Goal: Task Accomplishment & Management: Manage account settings

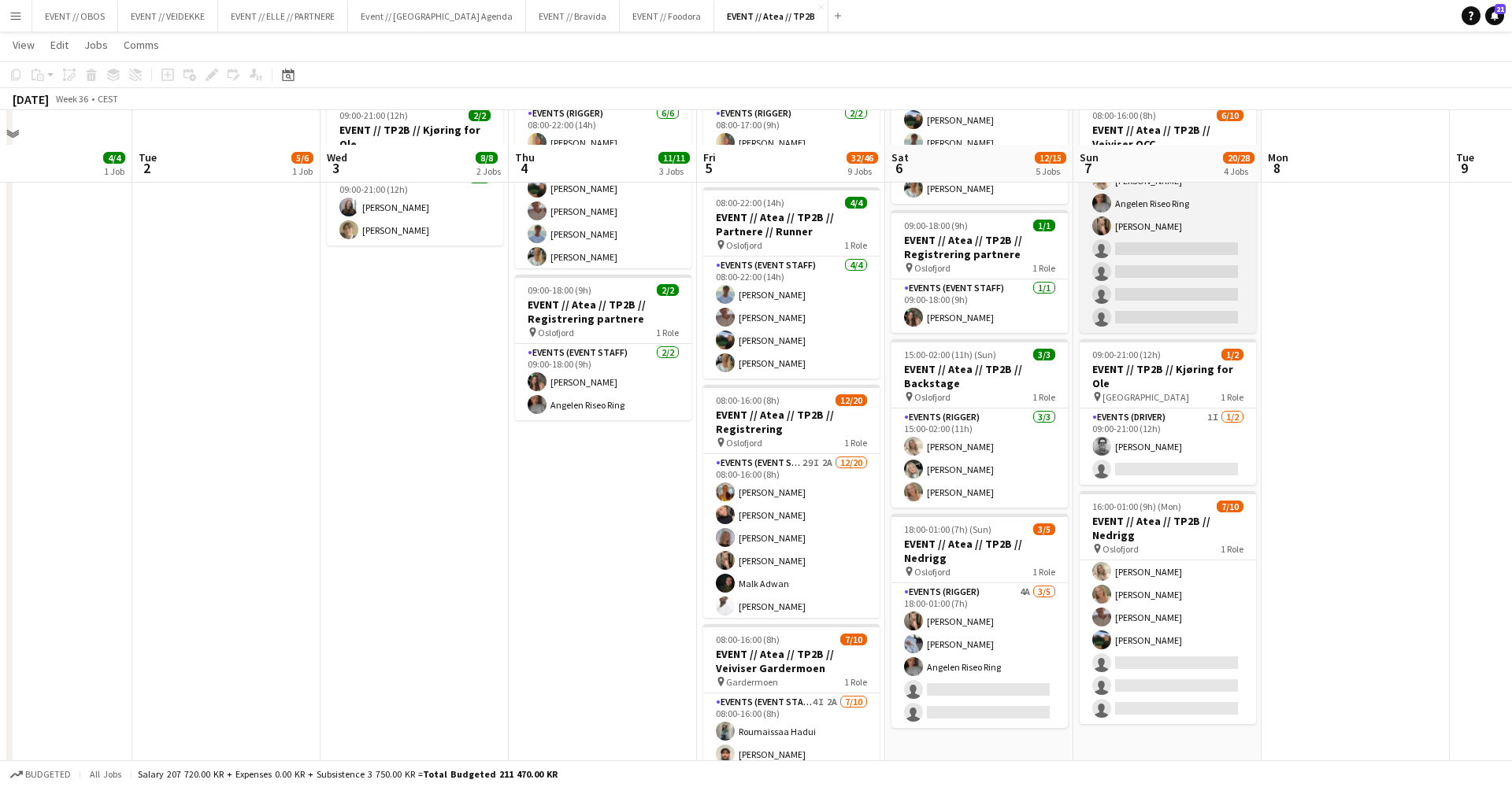
scroll to position [357, 0]
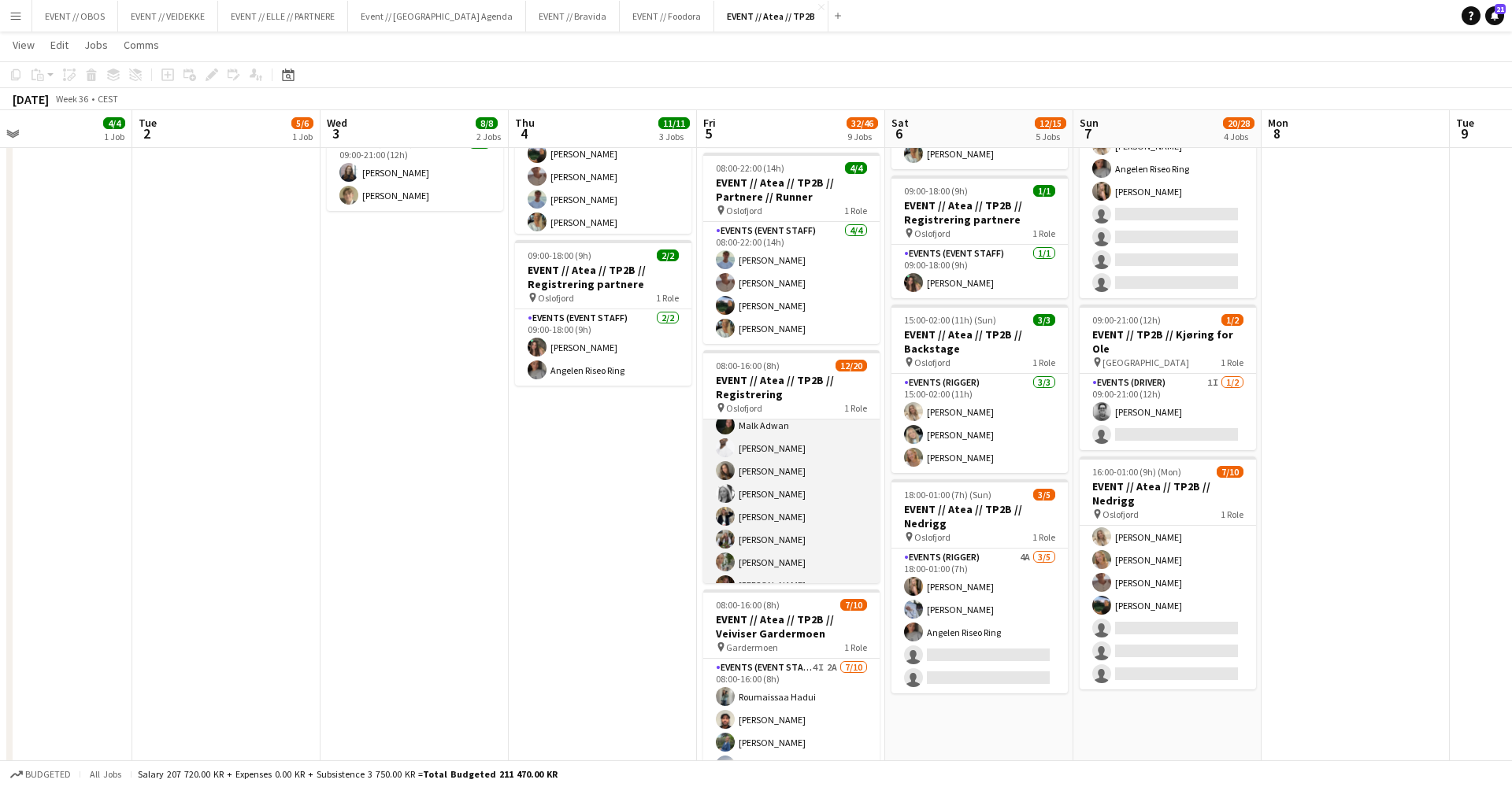
click at [823, 539] on app-card-role "Events (Event Staff) 29I 2A [DATE] 08:00-16:00 (8h) [PERSON_NAME] [PERSON_NAME]…" at bounding box center [792, 539] width 177 height 488
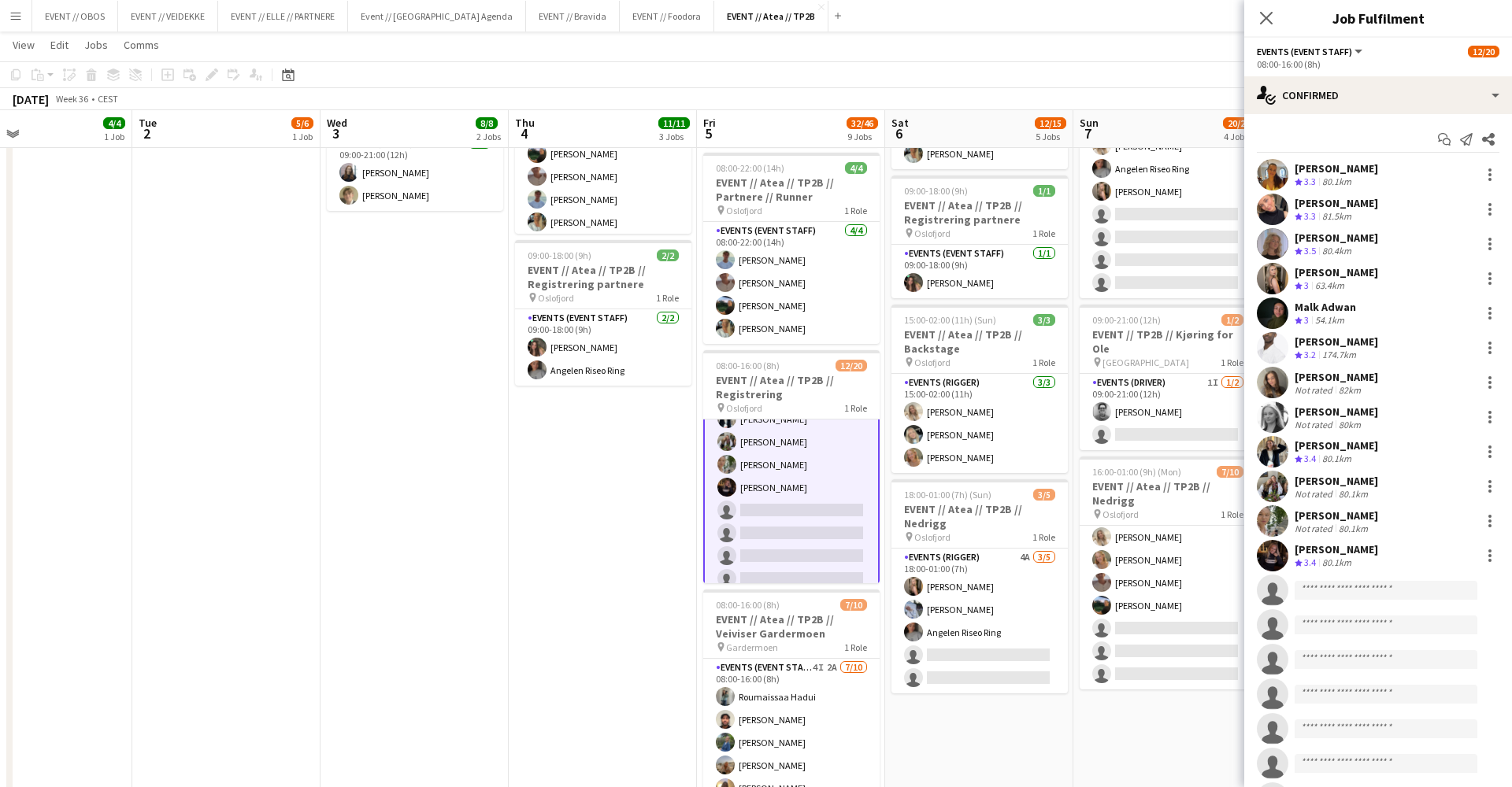
scroll to position [227, 0]
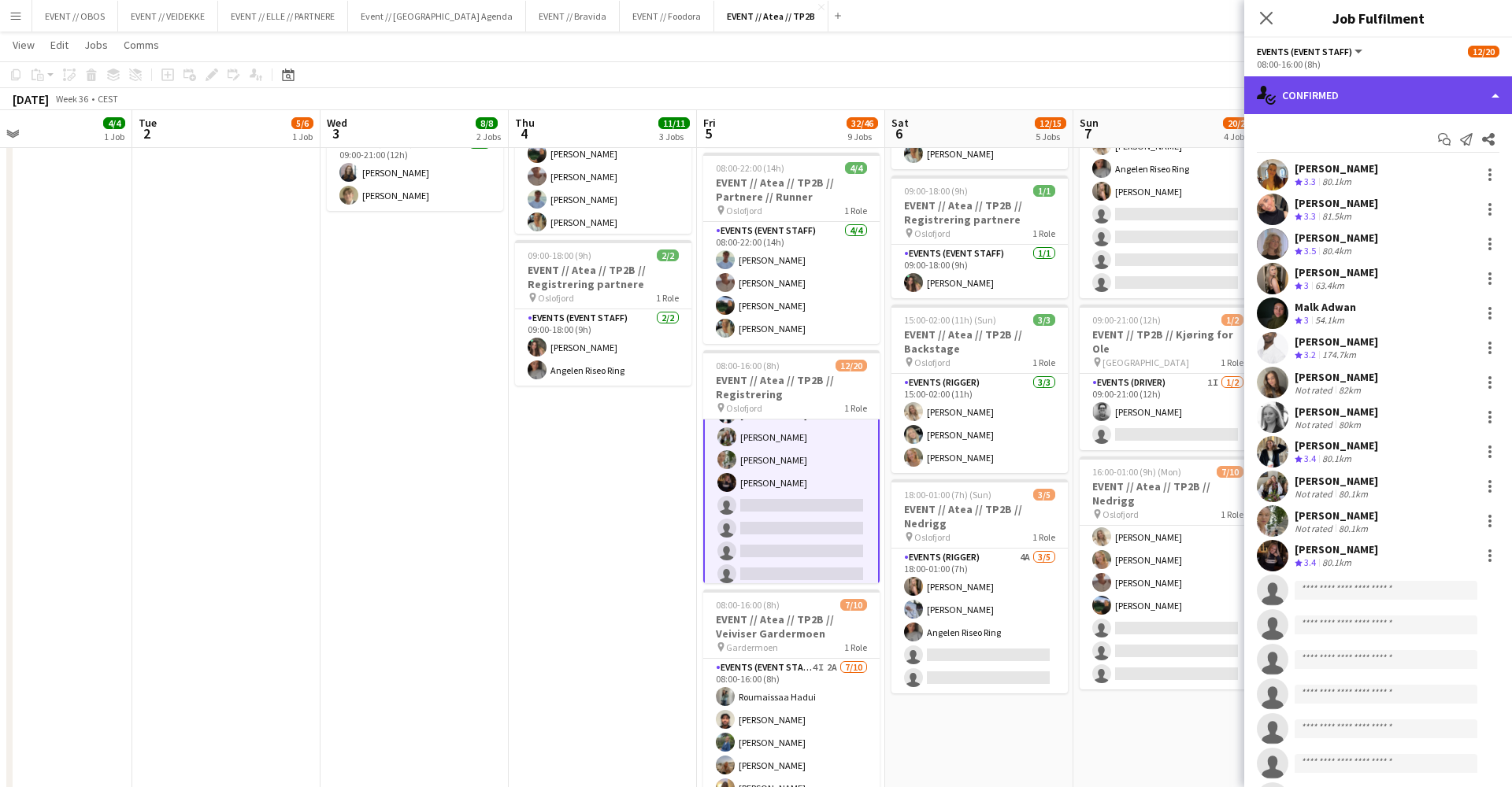
click at [1317, 110] on div "single-neutral-actions-check-2 Confirmed" at bounding box center [1378, 95] width 268 height 37
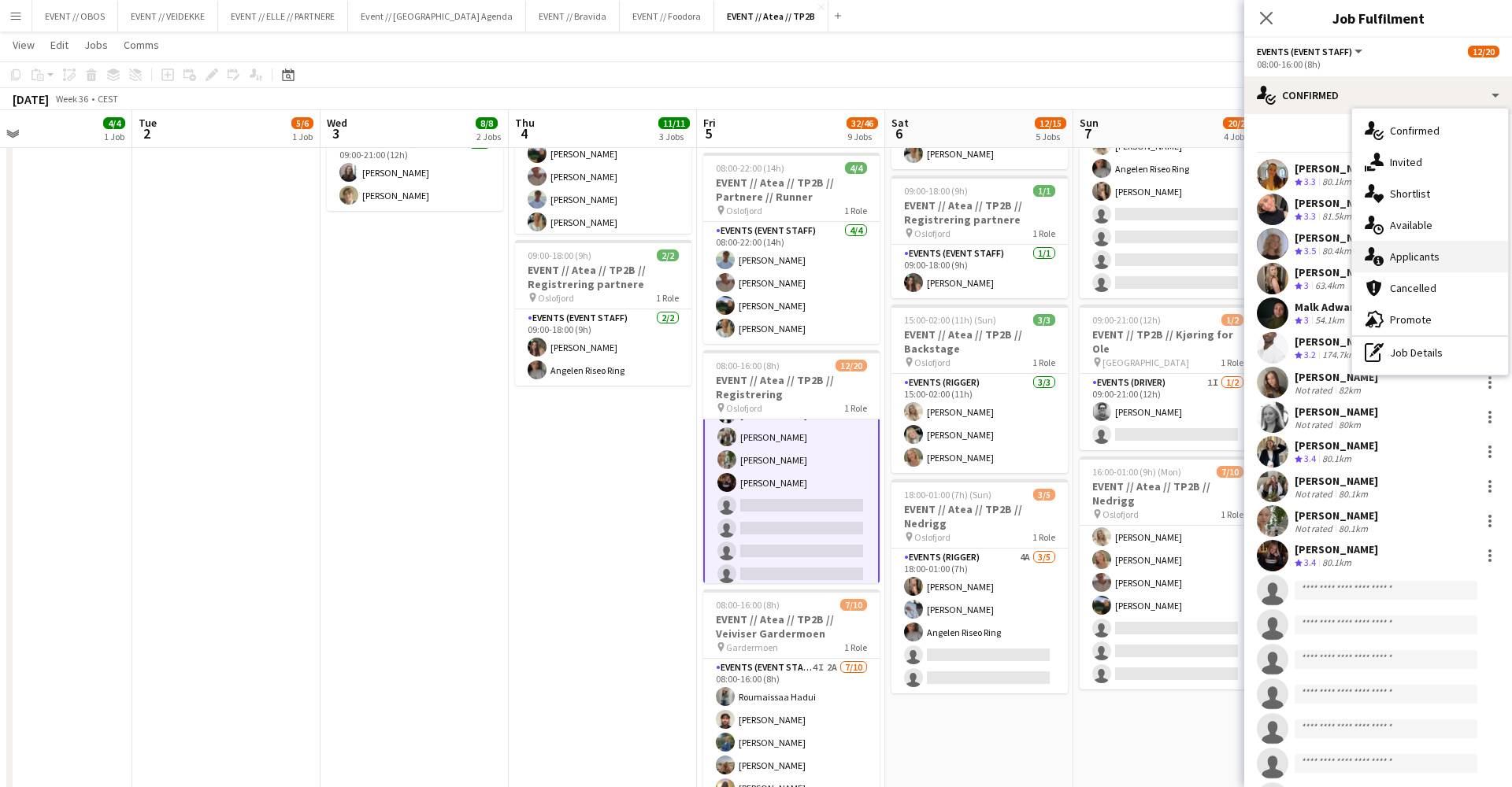
click at [1384, 265] on div "single-neutral-actions-information Applicants" at bounding box center [1430, 256] width 156 height 32
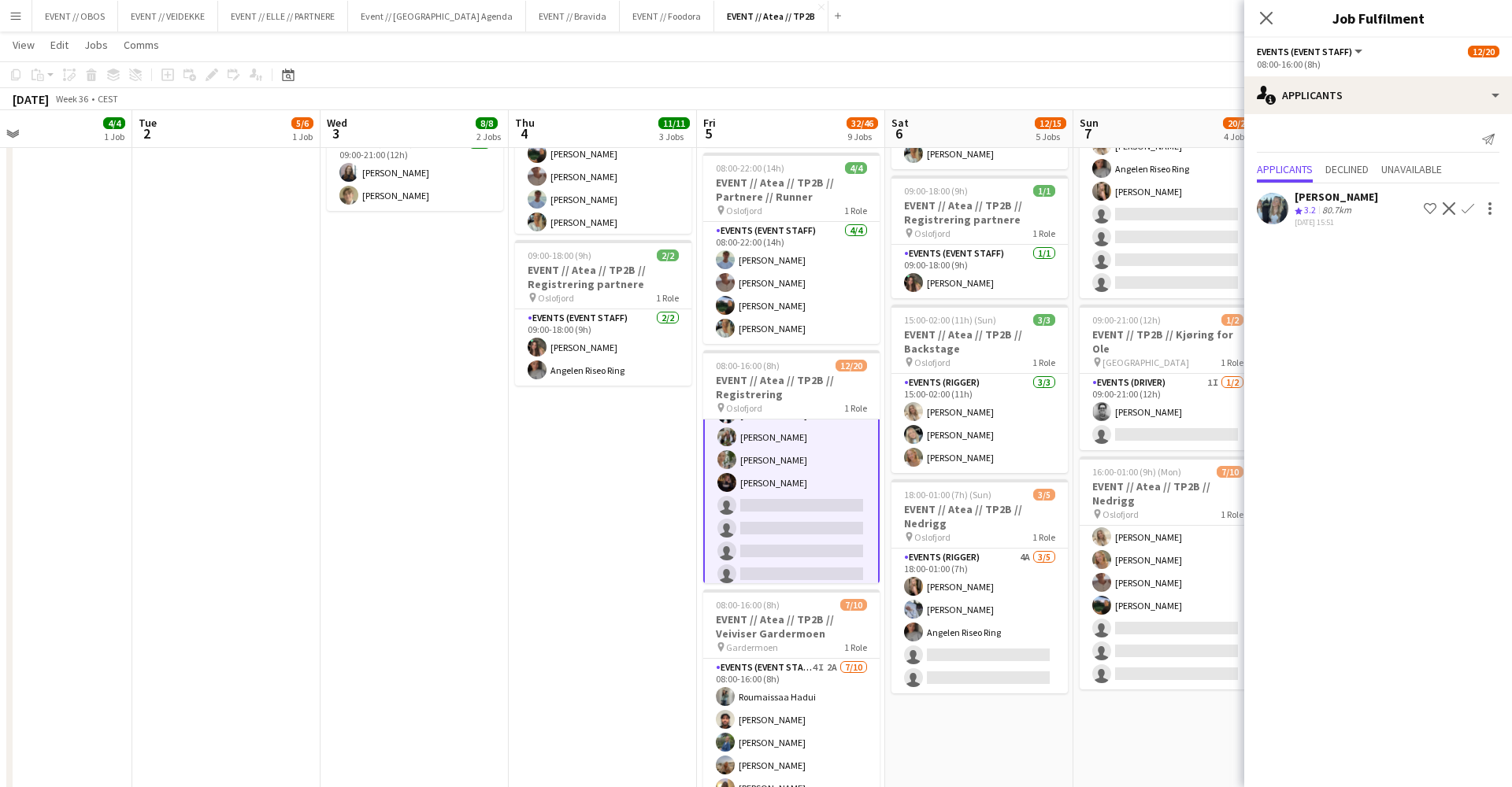
click at [1291, 213] on div "[PERSON_NAME] Crew rating 3.2 80.7km [DATE] 15:51 Shortlist crew Decline Confirm" at bounding box center [1378, 208] width 268 height 37
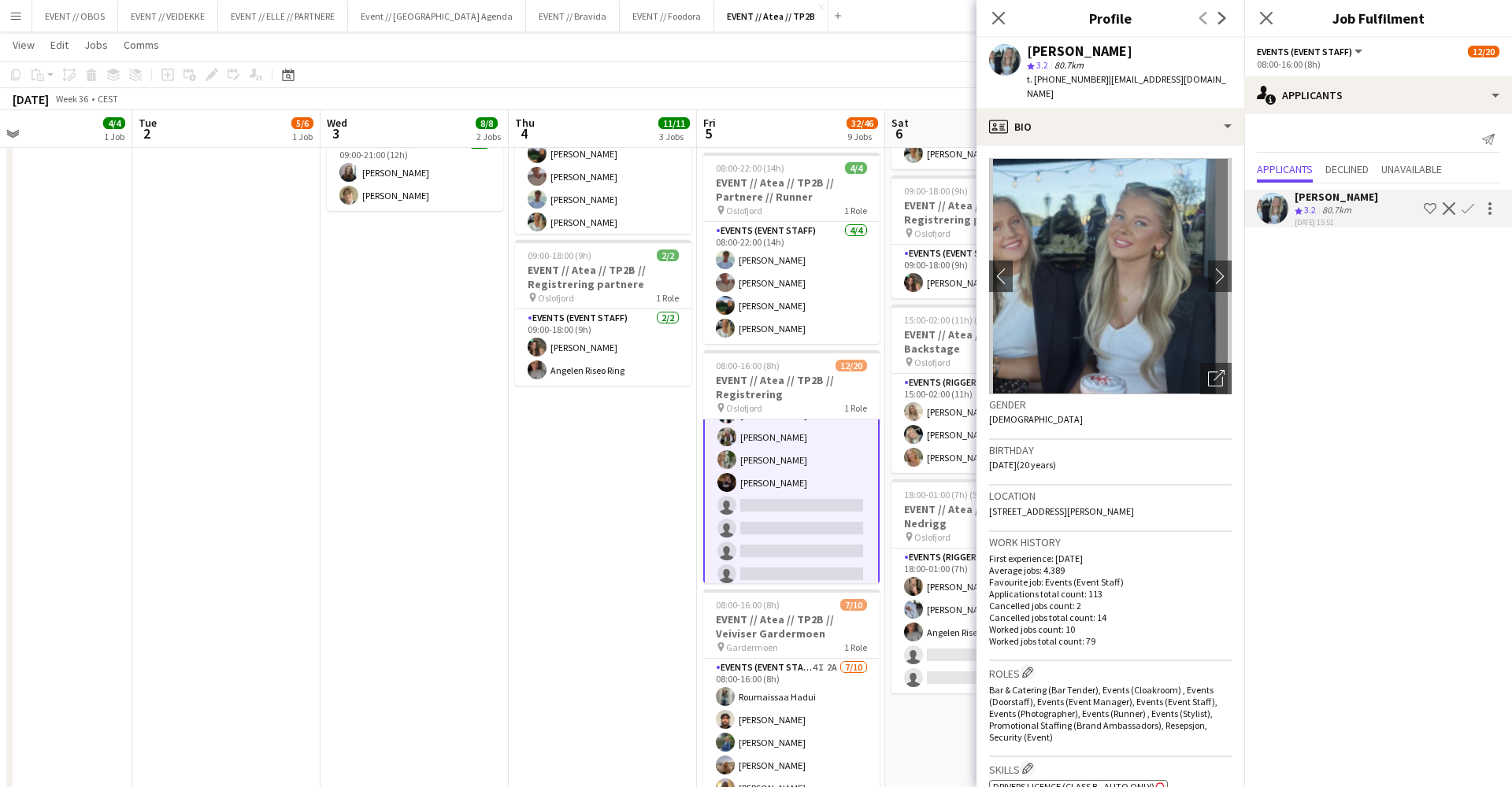
click at [1469, 204] on app-icon "Confirm" at bounding box center [1468, 208] width 12 height 12
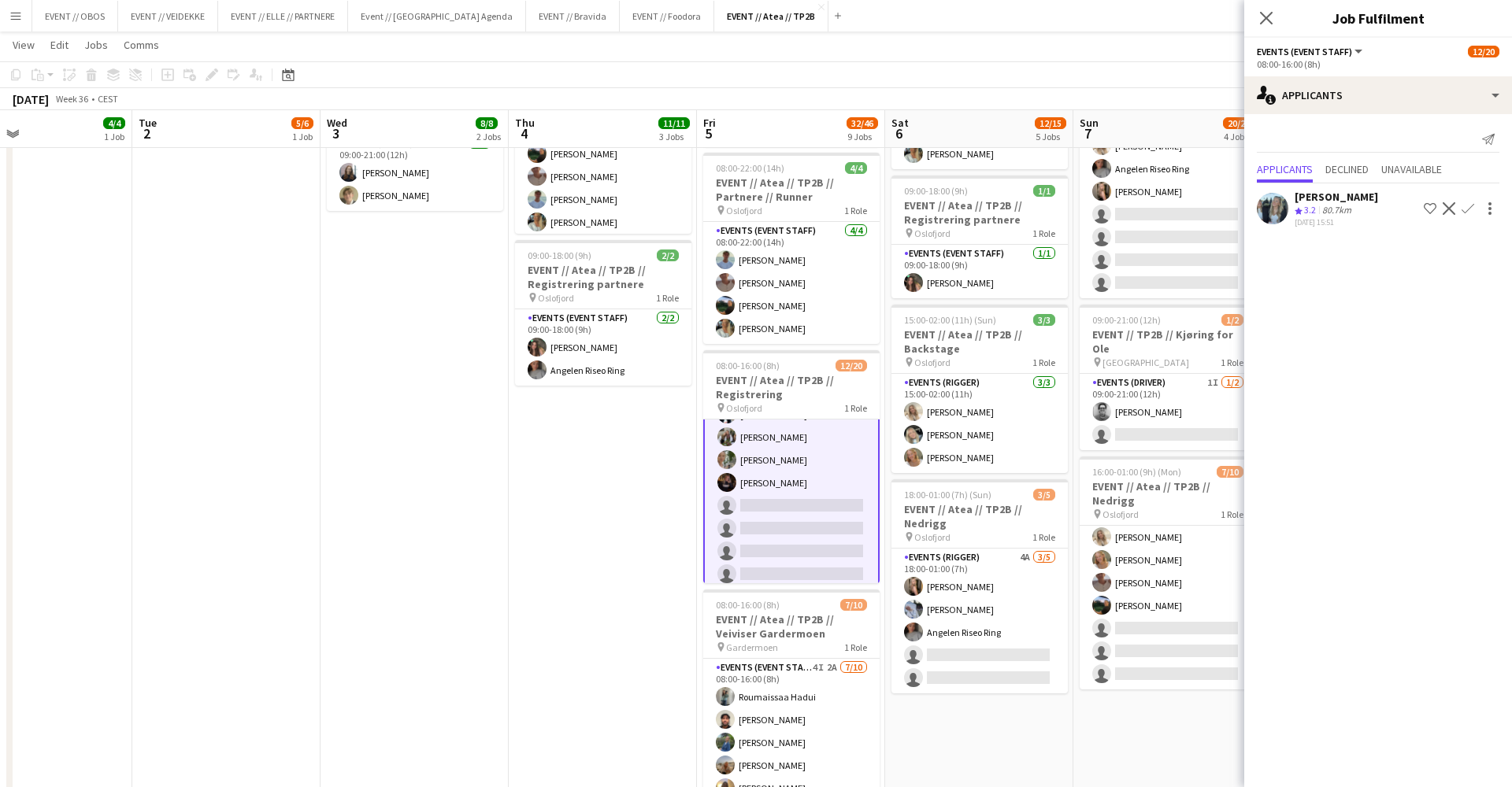
click at [1469, 214] on app-icon "Confirm" at bounding box center [1468, 208] width 12 height 12
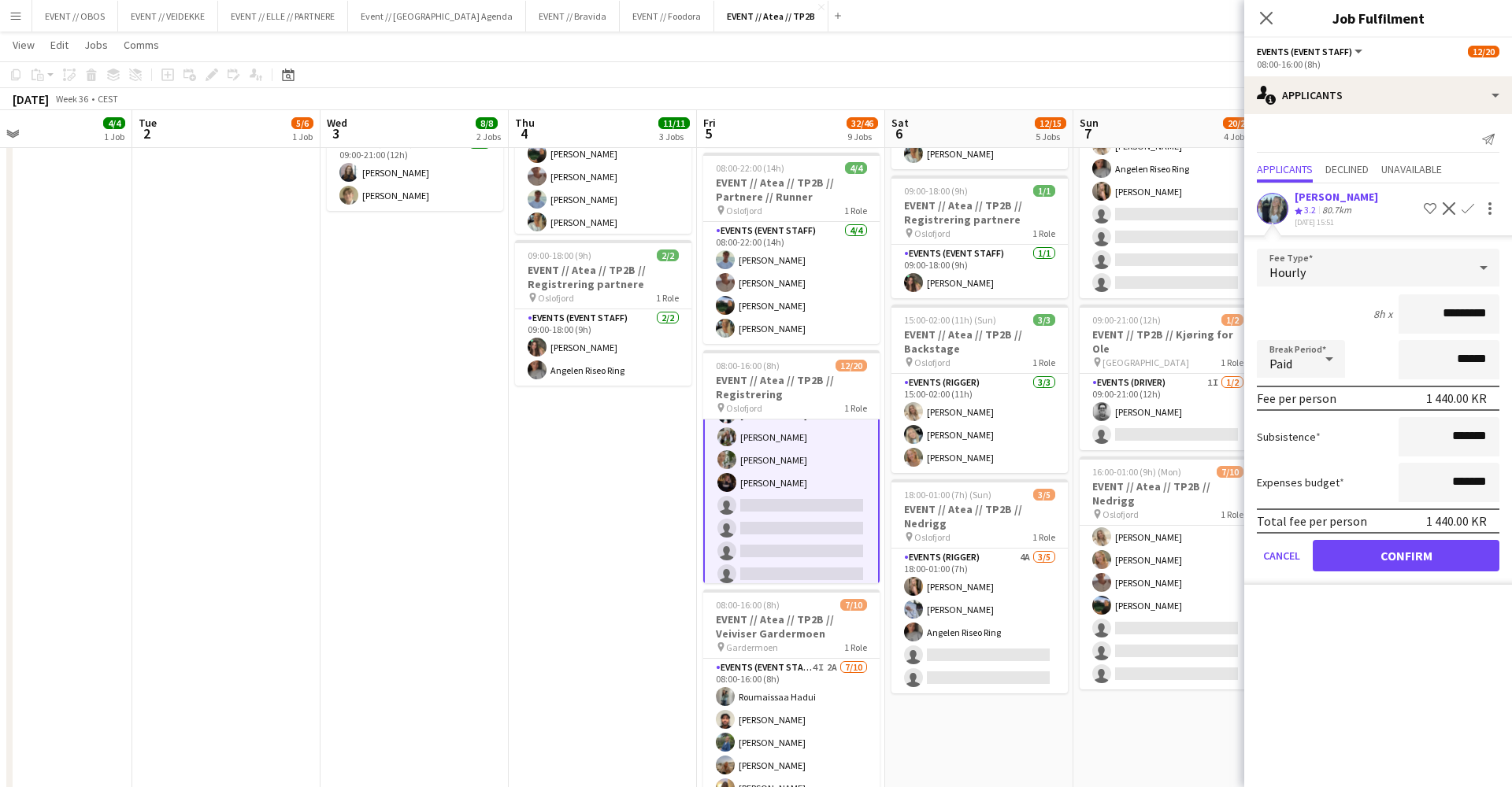
click at [1344, 568] on button "Confirm" at bounding box center [1406, 556] width 186 height 32
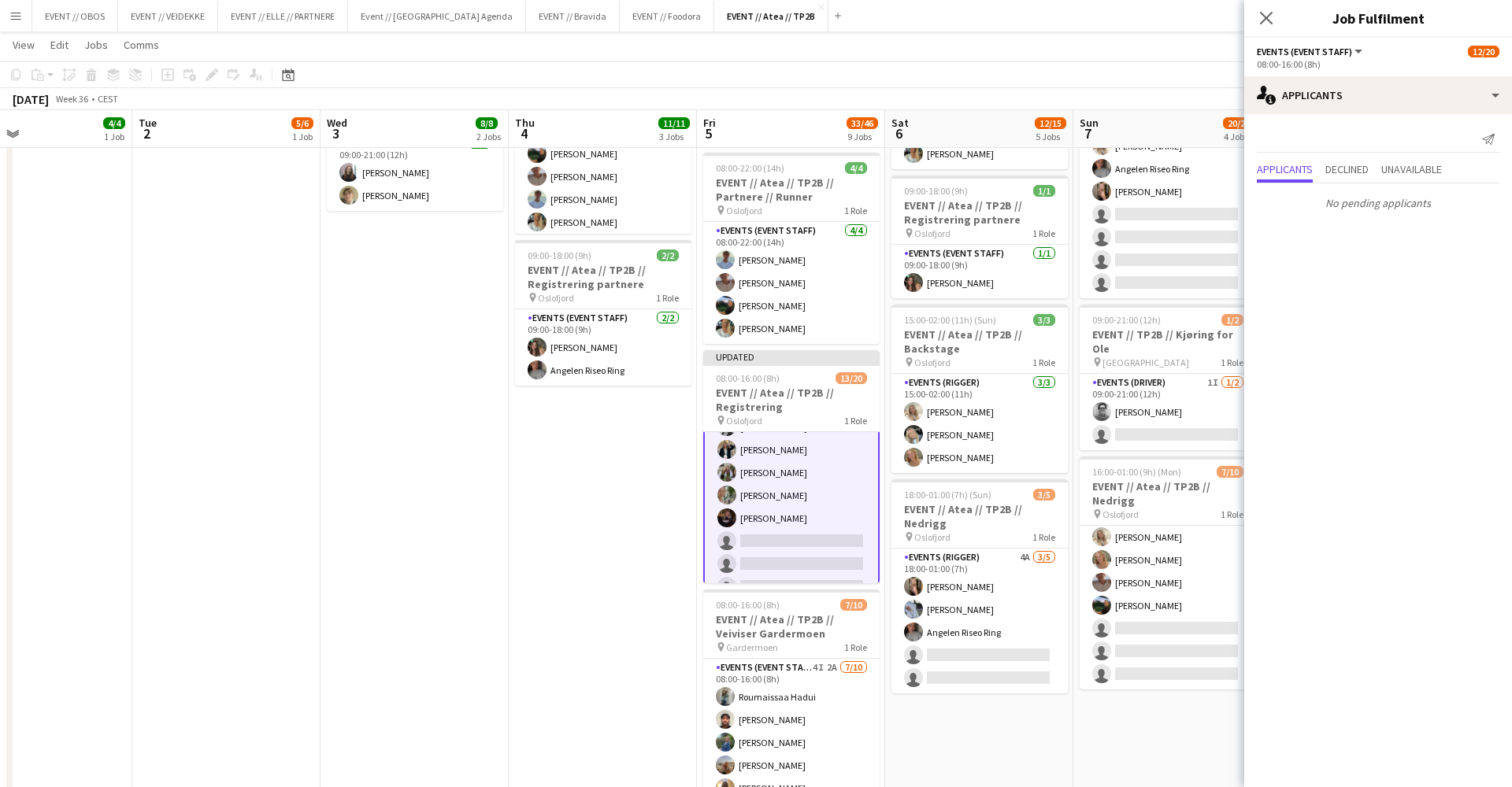
click at [1137, 693] on app-date-cell "08:00-16:00 (8h) 6/6 EVENT // Atea // TP2B // Partnere // Nedrigg pin Oslofjord…" at bounding box center [1167, 633] width 188 height 1629
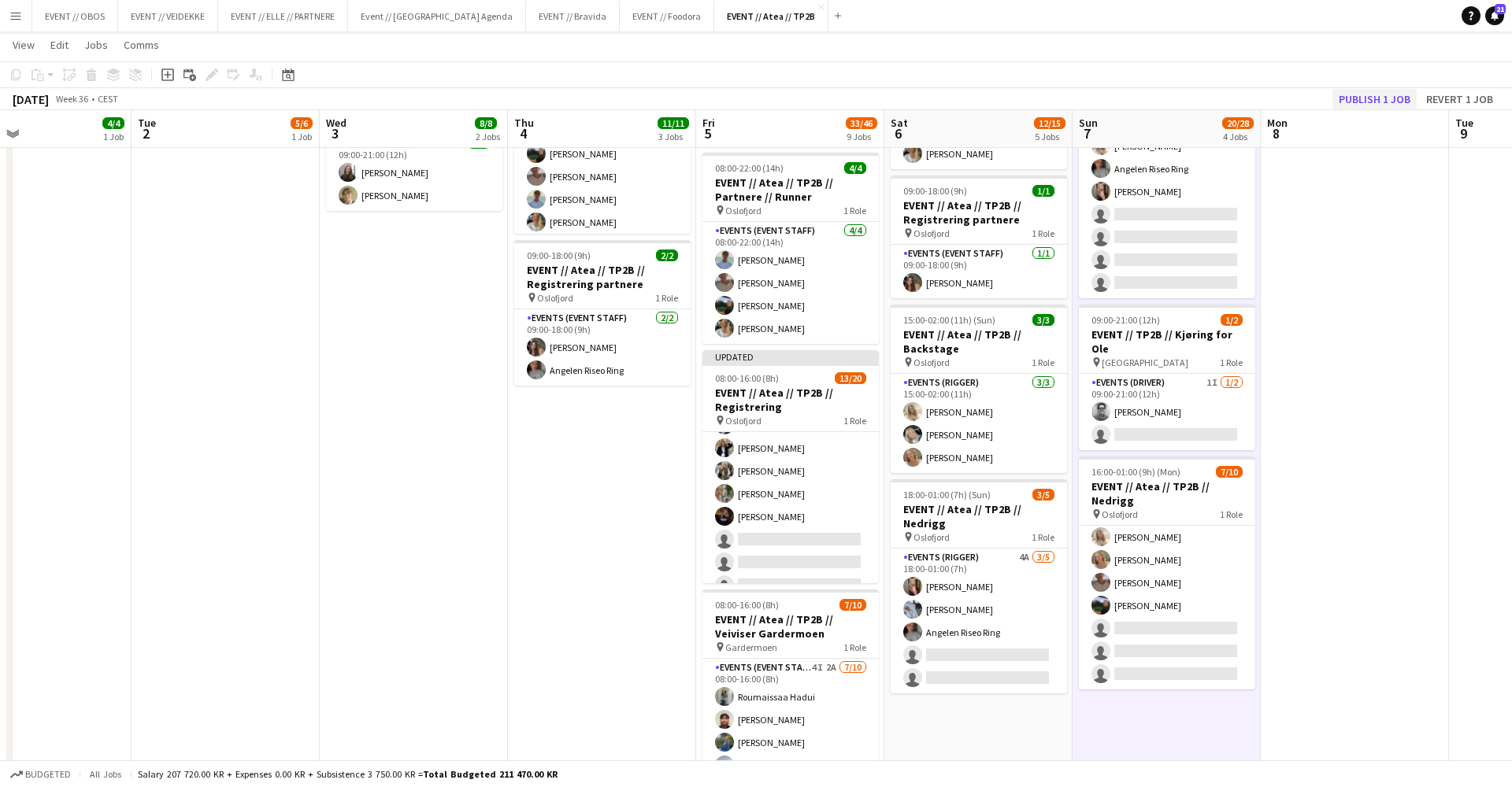
click at [1372, 107] on button "Publish 1 job" at bounding box center [1375, 99] width 84 height 20
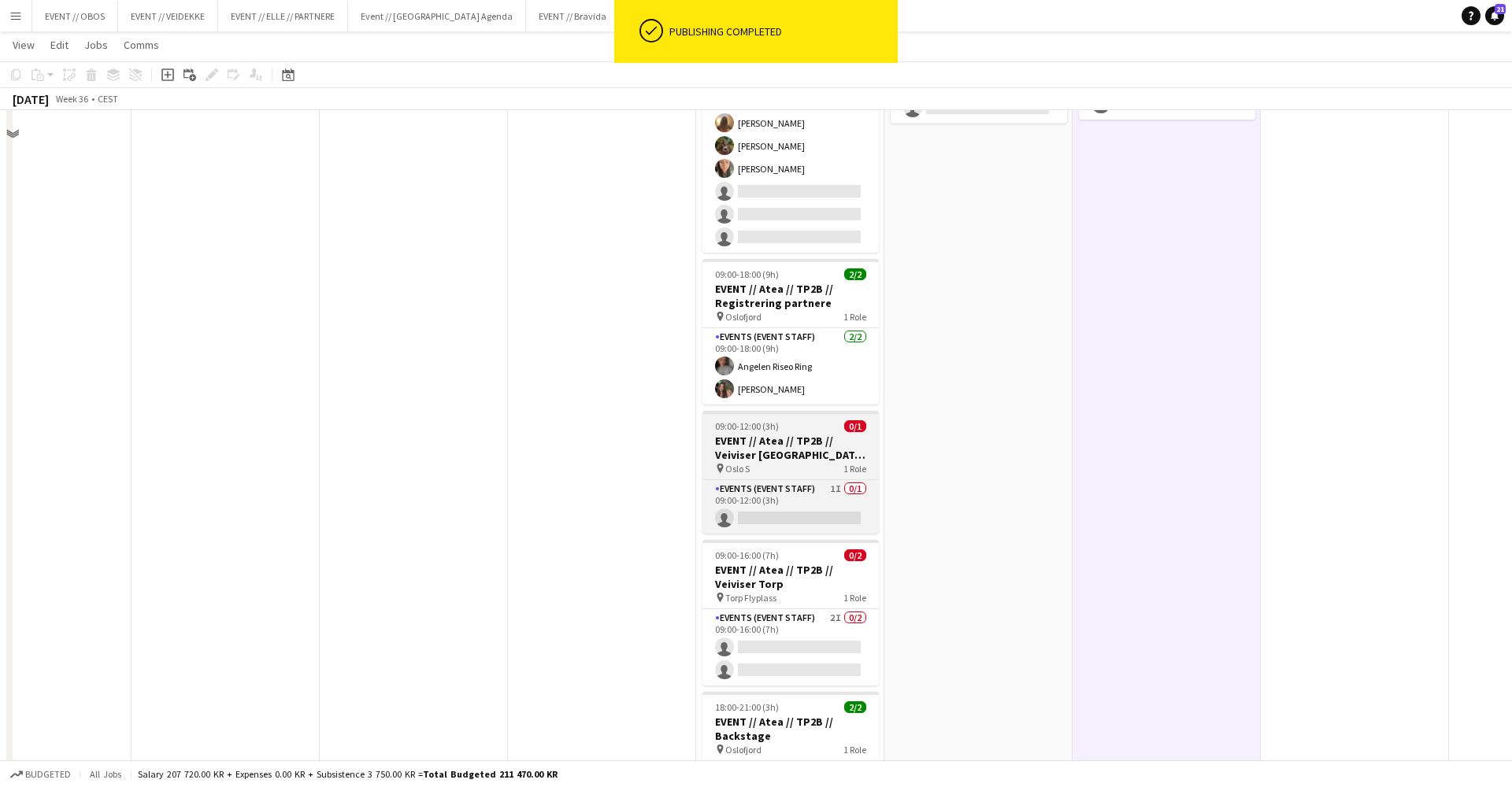
scroll to position [942, 0]
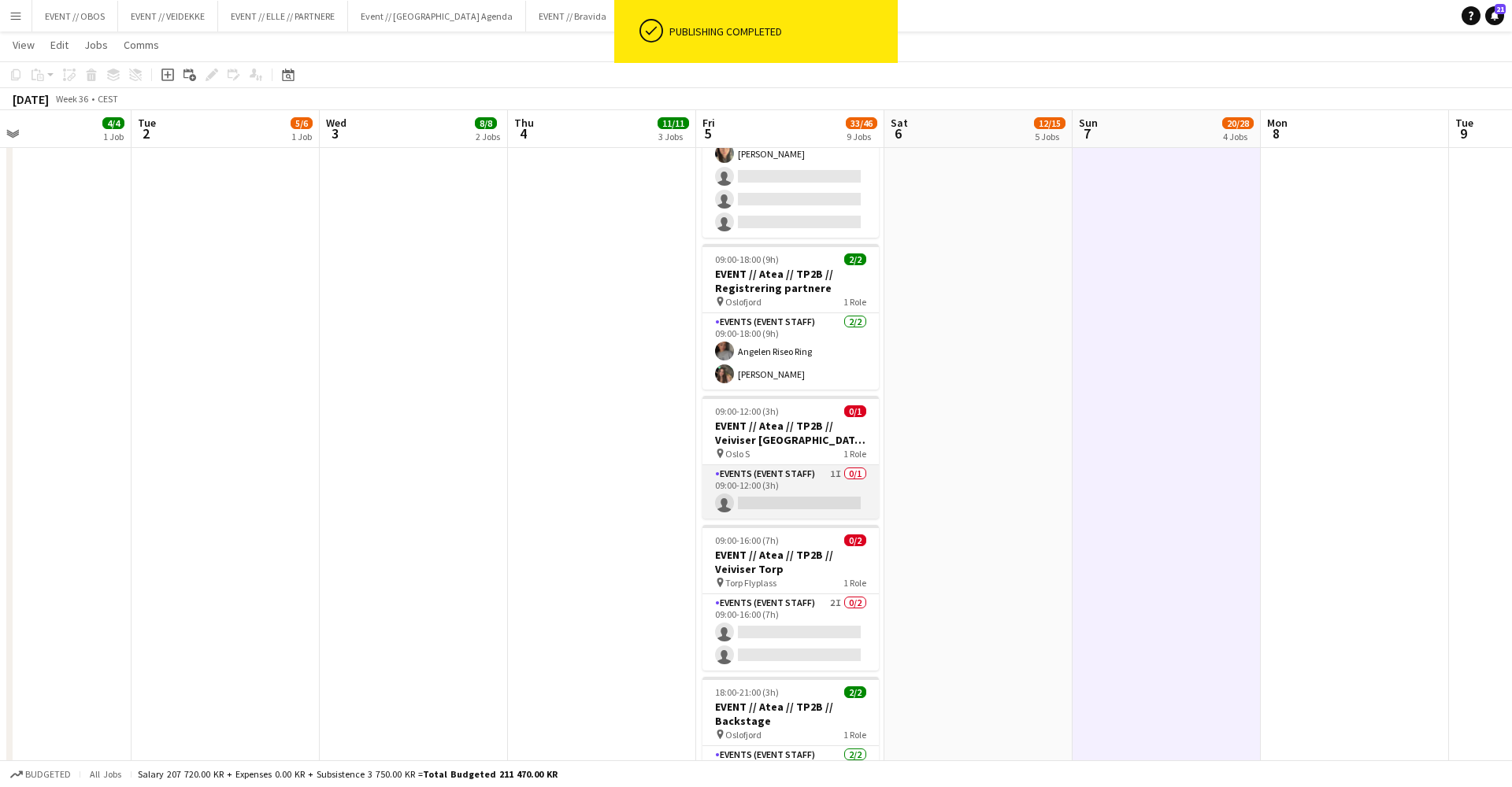
click at [768, 482] on app-card-role "Events (Event Staff) 1I 0/1 09:00-12:00 (3h) single-neutral-actions" at bounding box center [791, 492] width 177 height 54
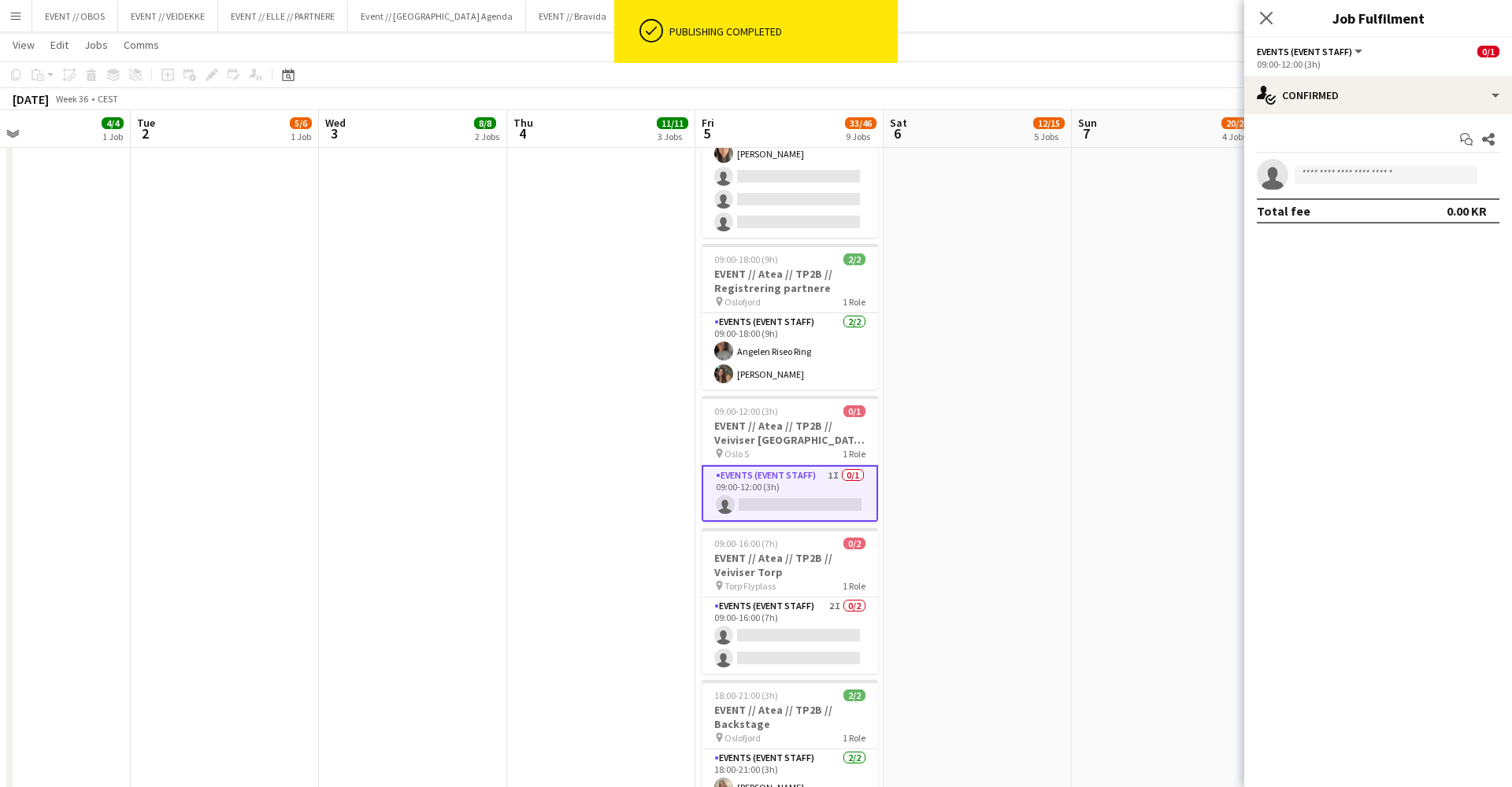
click at [1089, 443] on app-date-cell "08:00-16:00 (8h) 6/6 EVENT // Atea // TP2B // Partnere // Nedrigg pin Oslofjord…" at bounding box center [1166, 49] width 188 height 1629
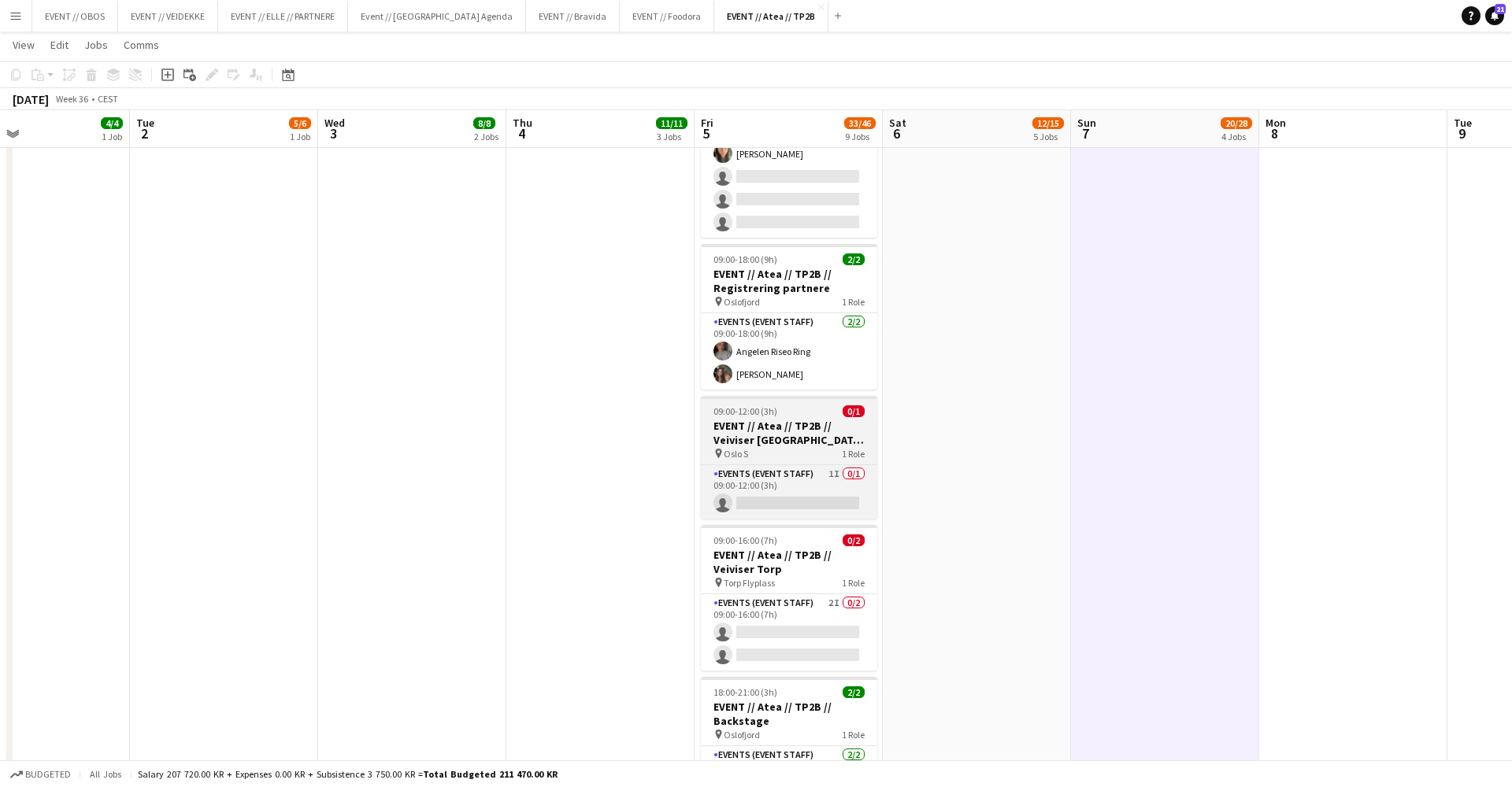
click at [844, 435] on h3 "EVENT // Atea // TP2B // Veiviser [GEOGRAPHIC_DATA] S" at bounding box center [789, 433] width 177 height 29
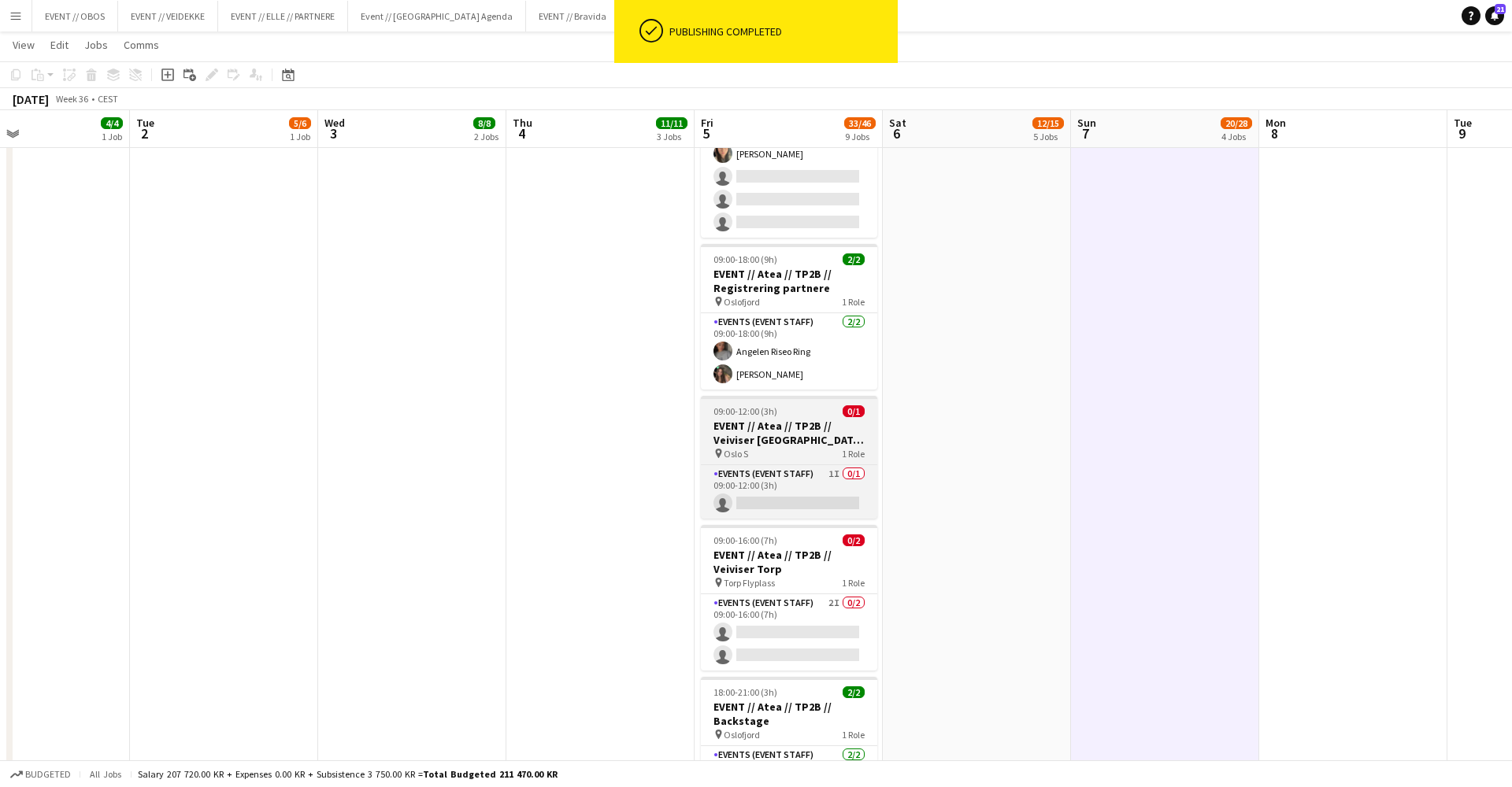
scroll to position [0, 624]
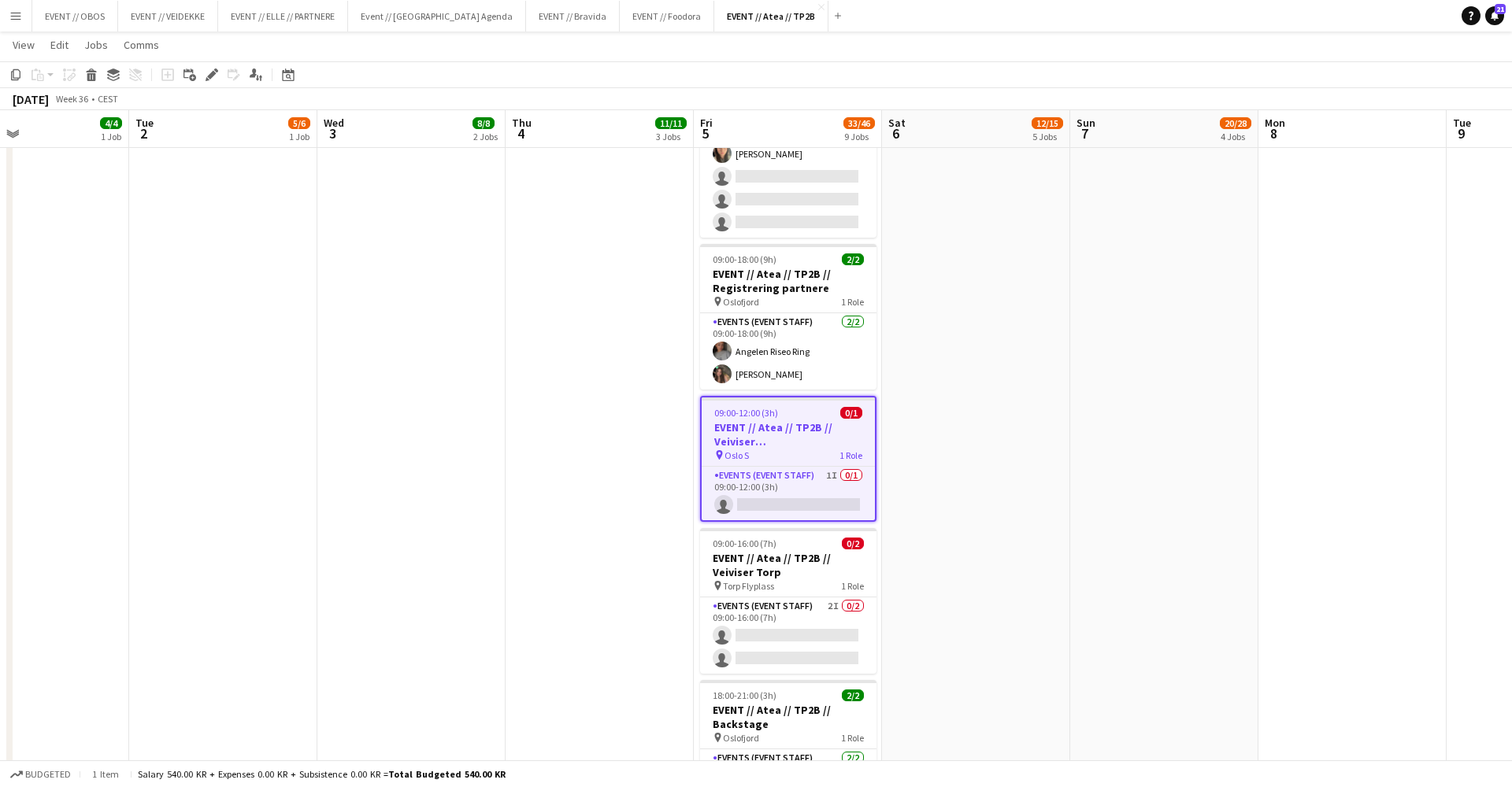
click at [793, 446] on h3 "EVENT // Atea // TP2B // Veiviser [GEOGRAPHIC_DATA] S" at bounding box center [788, 435] width 173 height 29
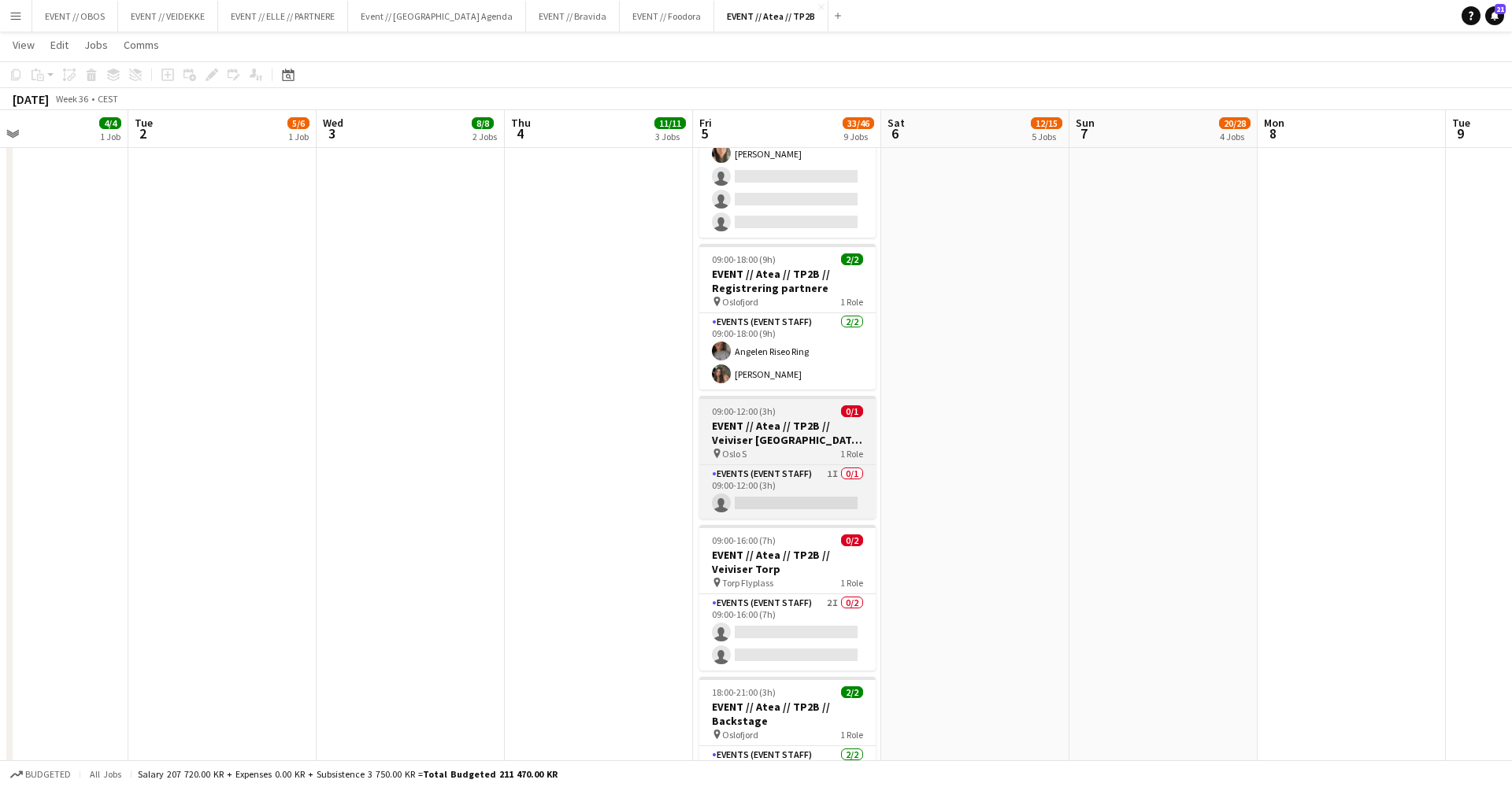
click at [793, 446] on h3 "EVENT // Atea // TP2B // Veiviser [GEOGRAPHIC_DATA] S" at bounding box center [788, 433] width 177 height 29
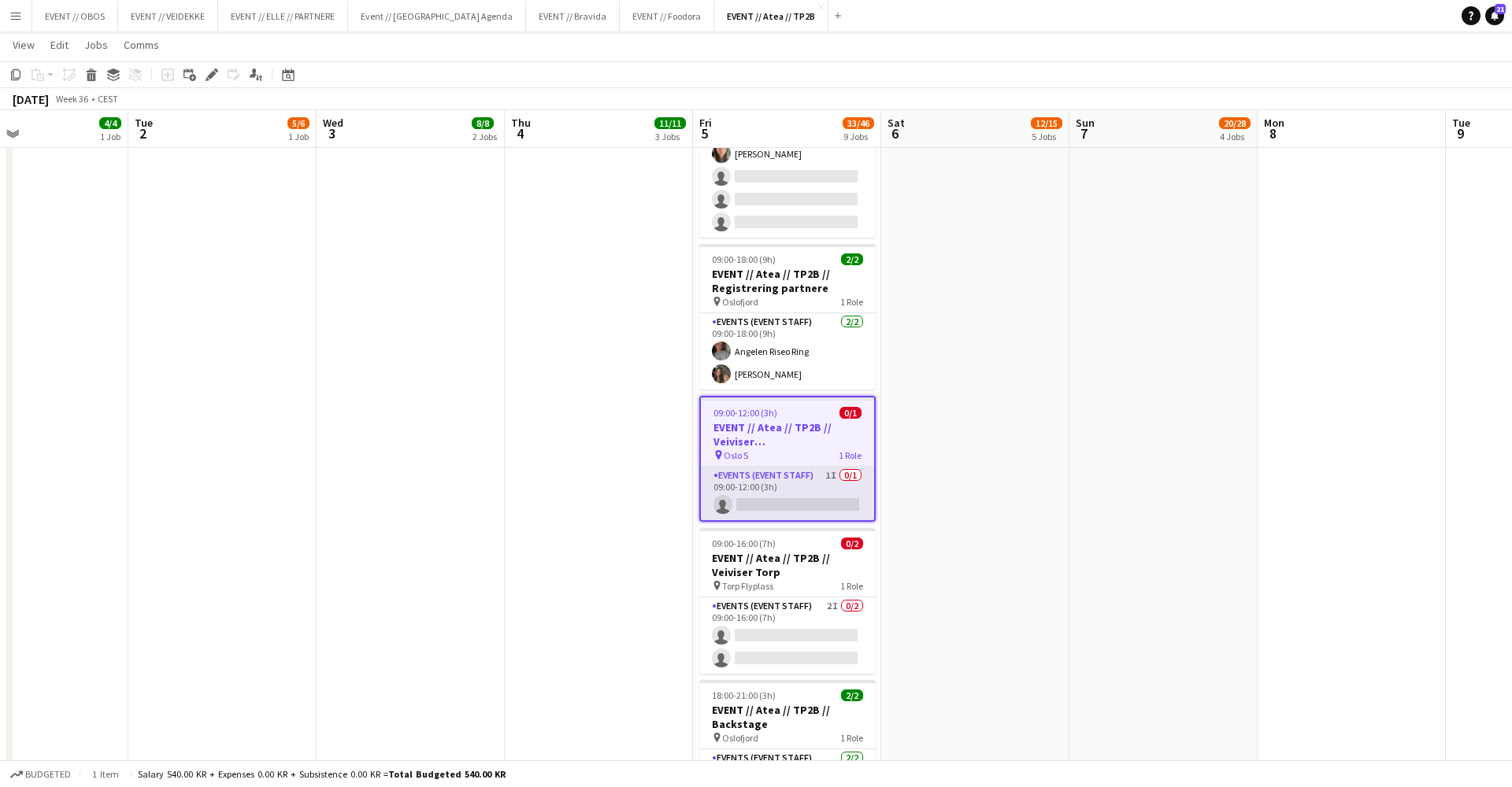
click at [836, 506] on app-card-role "Events (Event Staff) 1I 0/1 09:00-12:00 (3h) single-neutral-actions" at bounding box center [787, 494] width 173 height 54
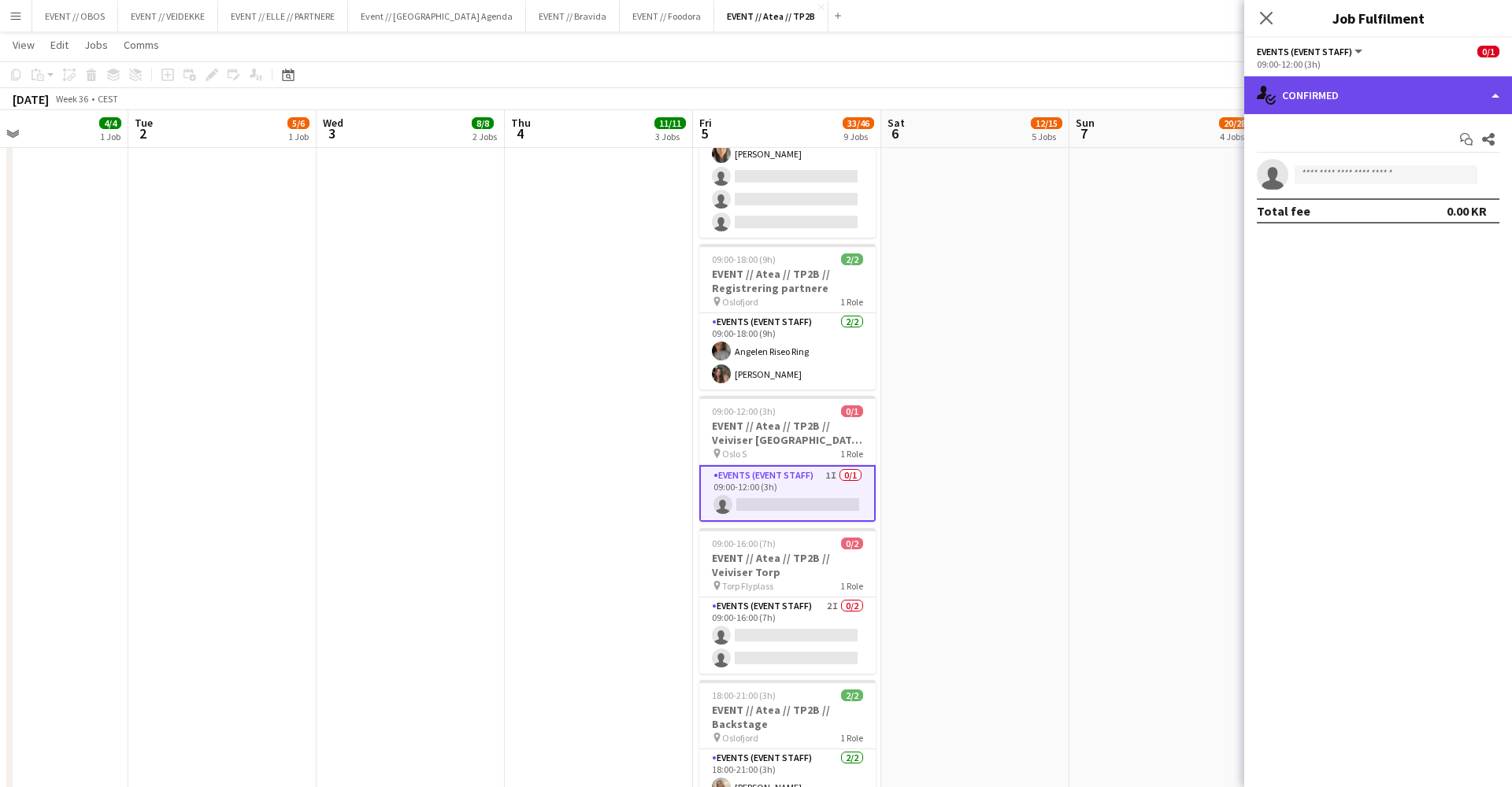
click at [1272, 108] on div "single-neutral-actions-check-2 Confirmed" at bounding box center [1378, 95] width 268 height 37
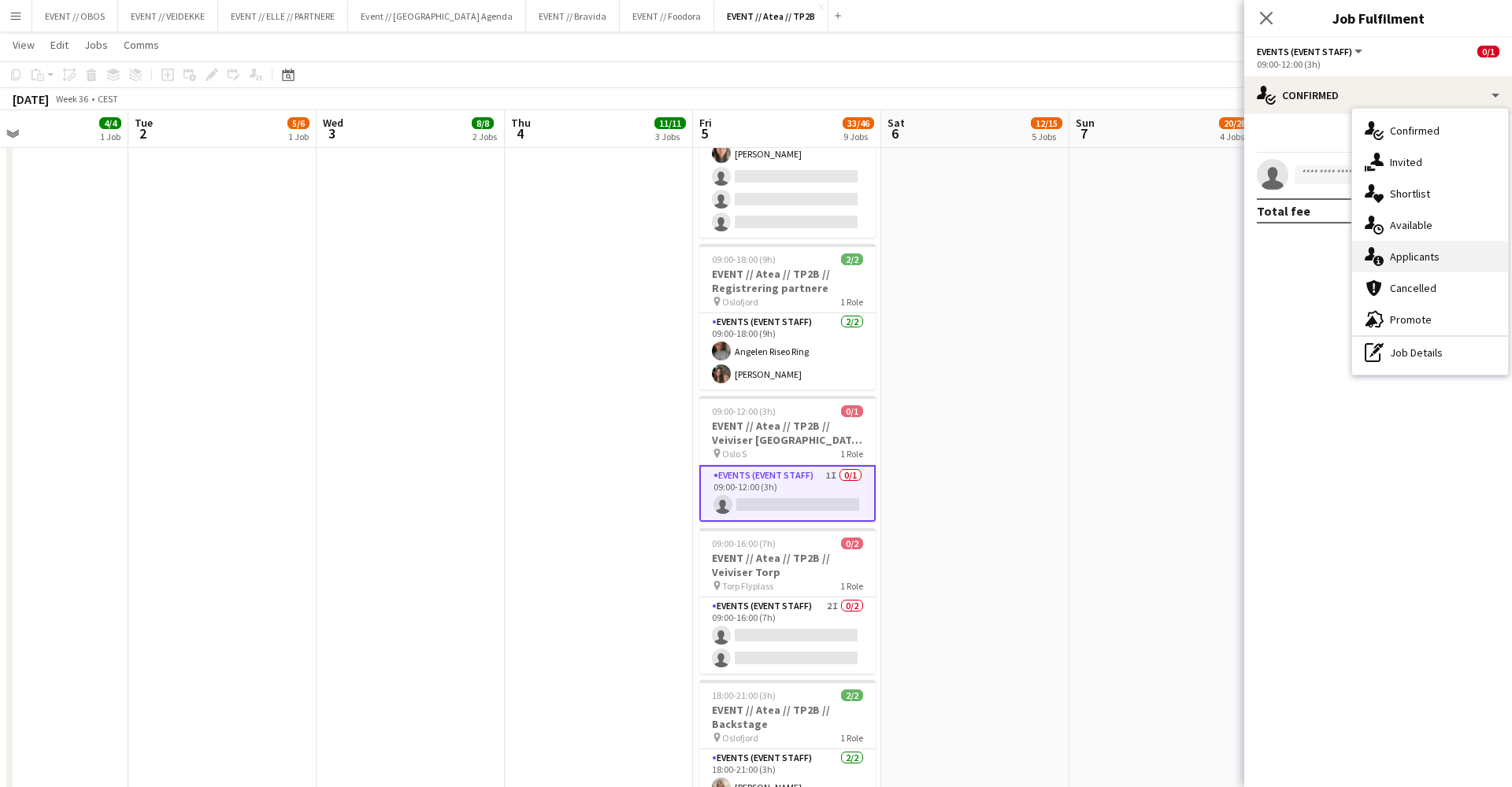
click at [1420, 266] on div "single-neutral-actions-information Applicants" at bounding box center [1430, 256] width 156 height 32
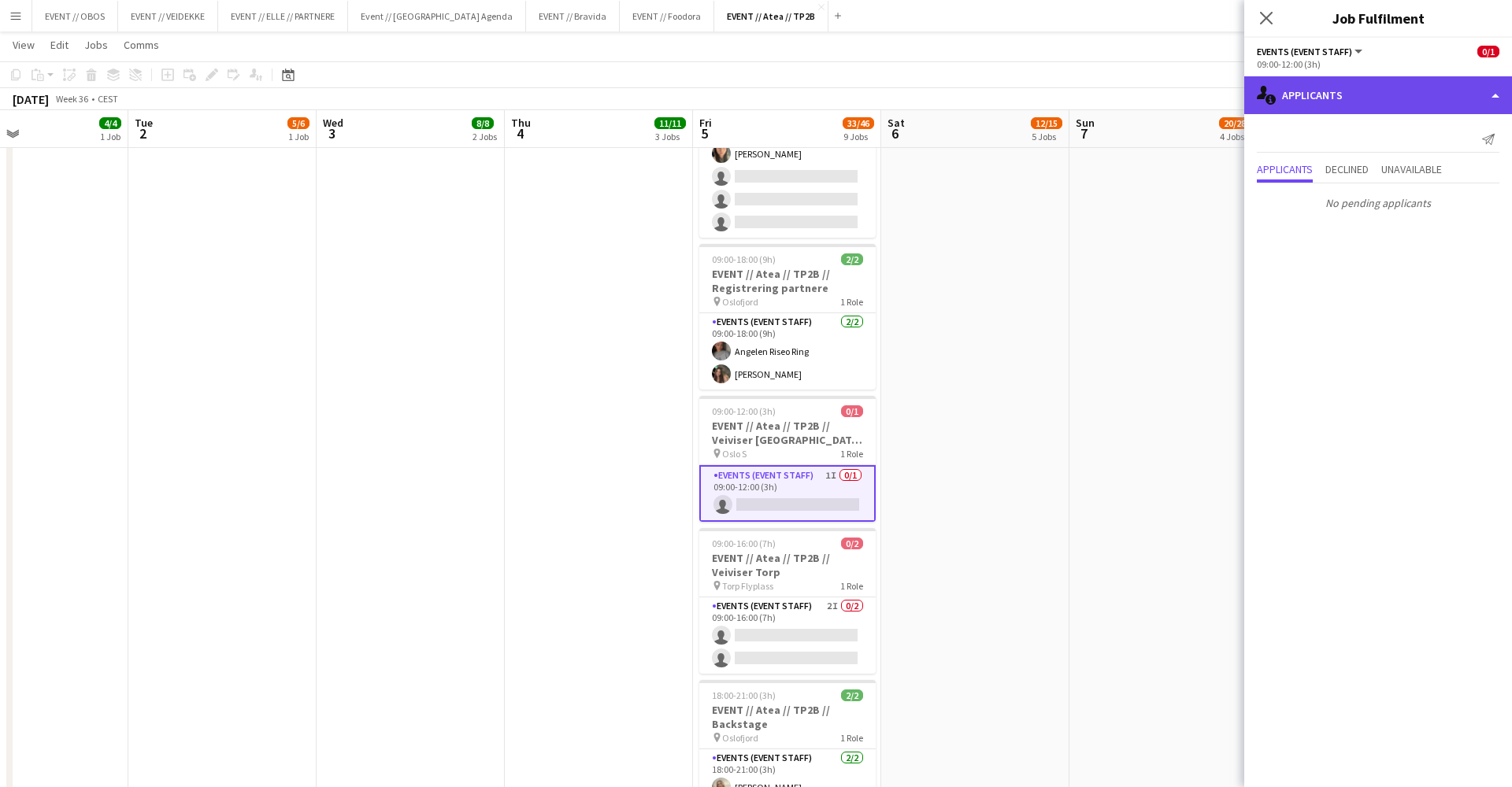
click at [1338, 103] on div "single-neutral-actions-information Applicants" at bounding box center [1378, 95] width 268 height 37
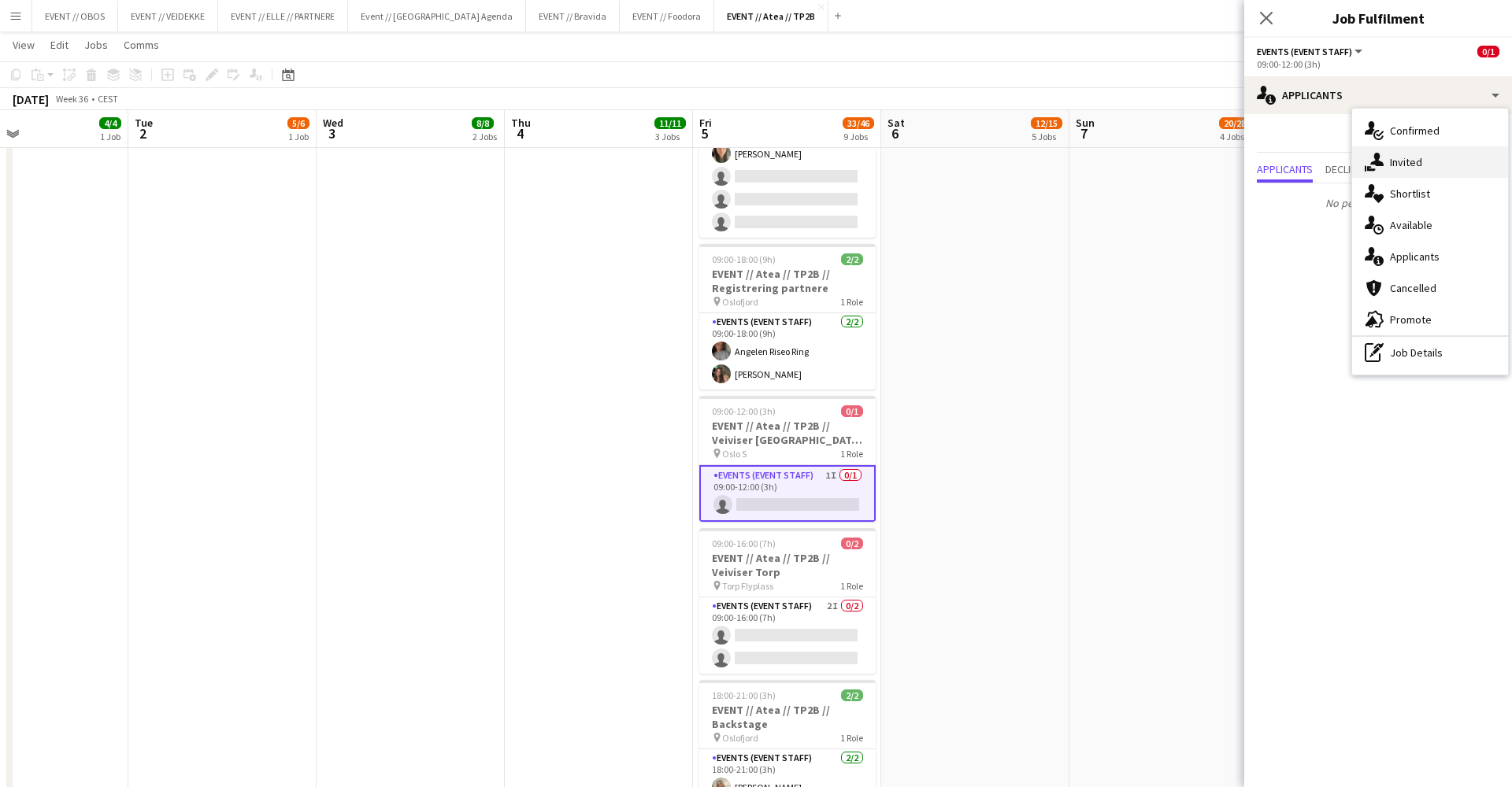
click at [1384, 164] on div "single-neutral-actions-share-1 Invited" at bounding box center [1430, 162] width 156 height 32
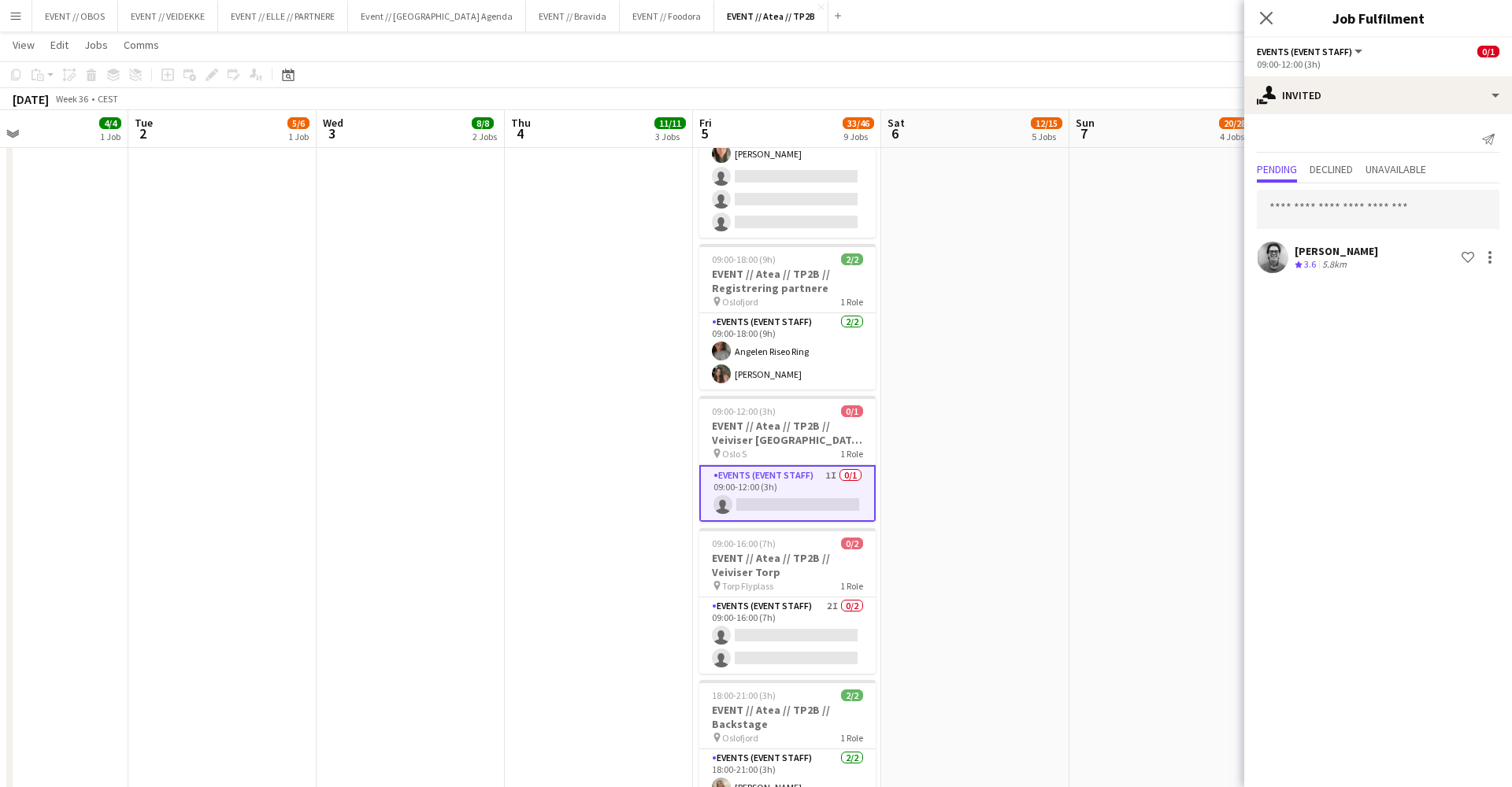
click at [1109, 347] on app-date-cell "08:00-16:00 (8h) 6/6 EVENT // Atea // TP2B // Partnere // Nedrigg pin Oslofjord…" at bounding box center [1164, 49] width 188 height 1629
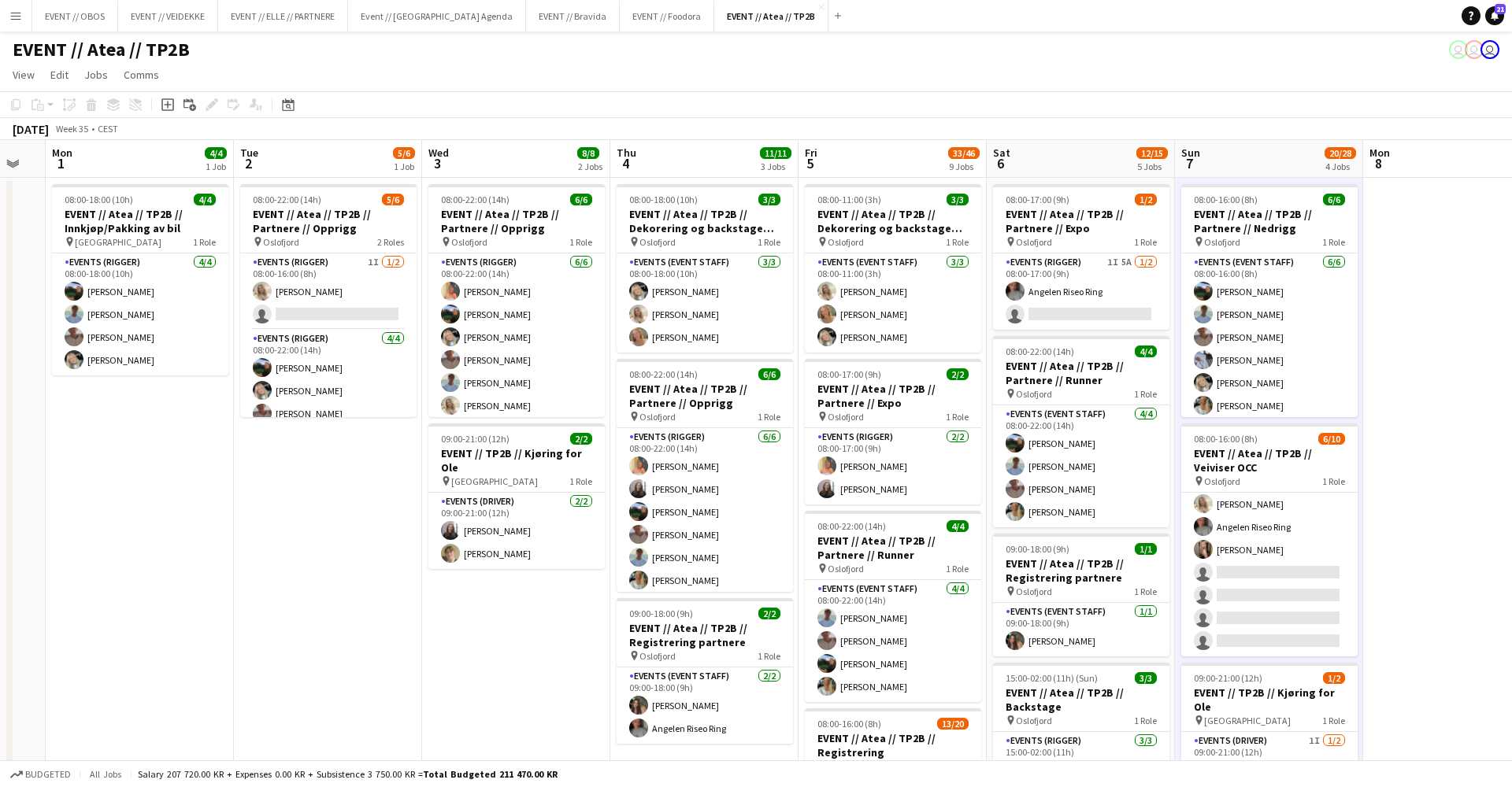
scroll to position [0, 0]
click at [692, 133] on div "[DATE] Week 35 • CEST" at bounding box center [756, 129] width 1512 height 22
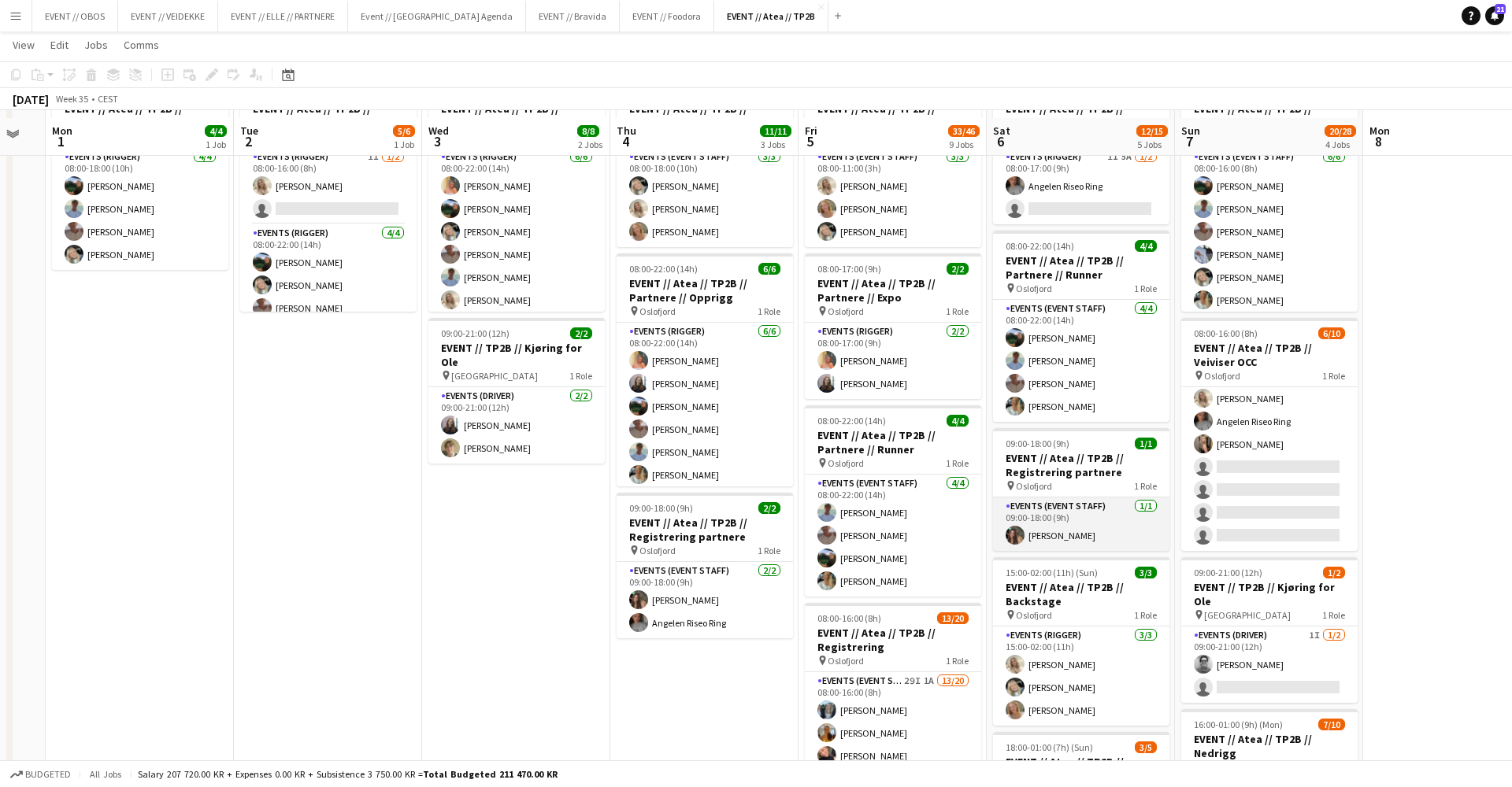
scroll to position [119, 0]
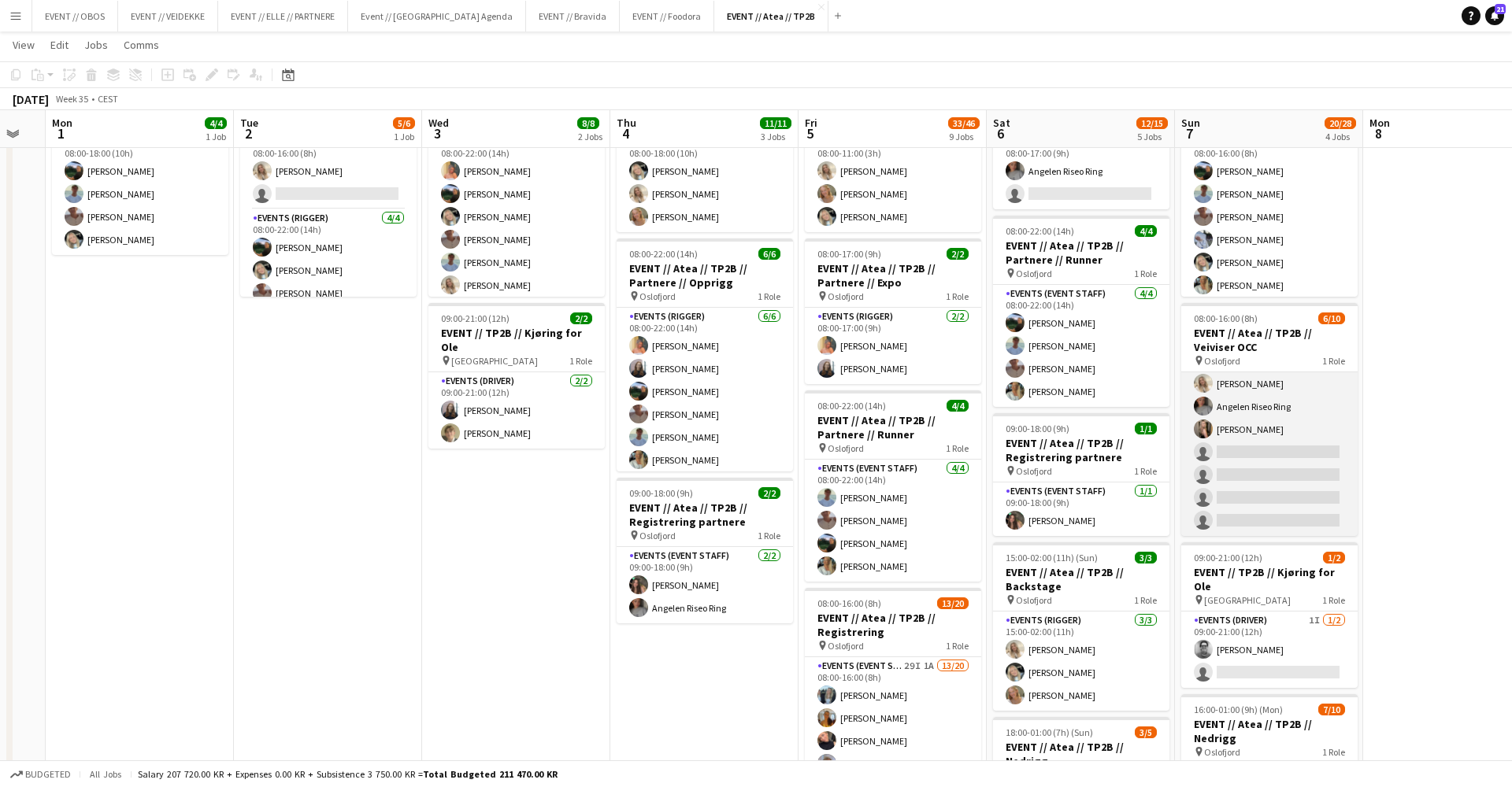
click at [1251, 443] on app-card-role "Actor 1I 2A [DATE] 08:00-16:00 (8h) [PERSON_NAME] [PERSON_NAME] Angelen Riseo R…" at bounding box center [1270, 407] width 177 height 259
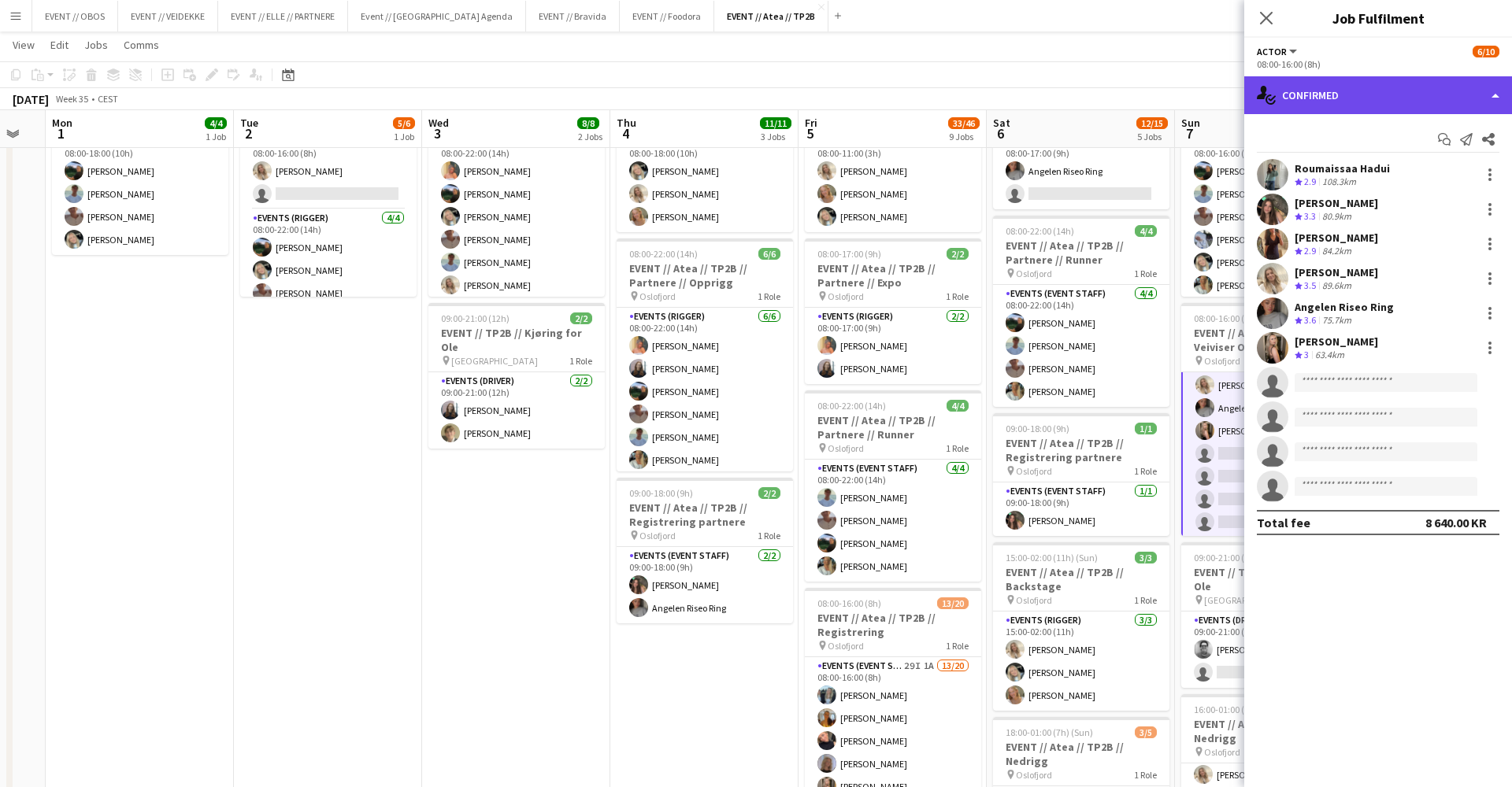
click at [1313, 89] on div "single-neutral-actions-check-2 Confirmed" at bounding box center [1378, 95] width 268 height 37
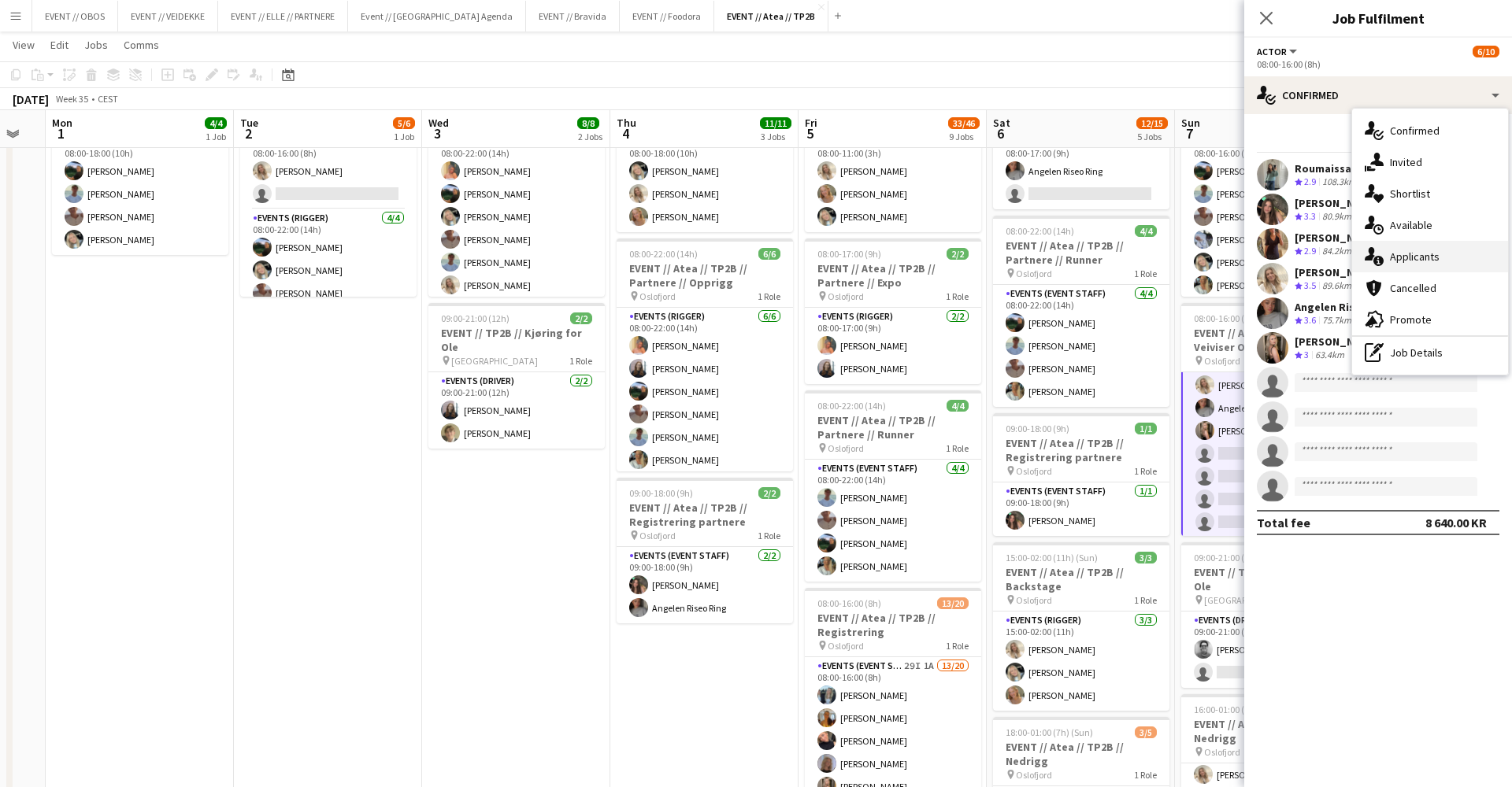
click at [1398, 250] on div "single-neutral-actions-information Applicants" at bounding box center [1430, 256] width 156 height 32
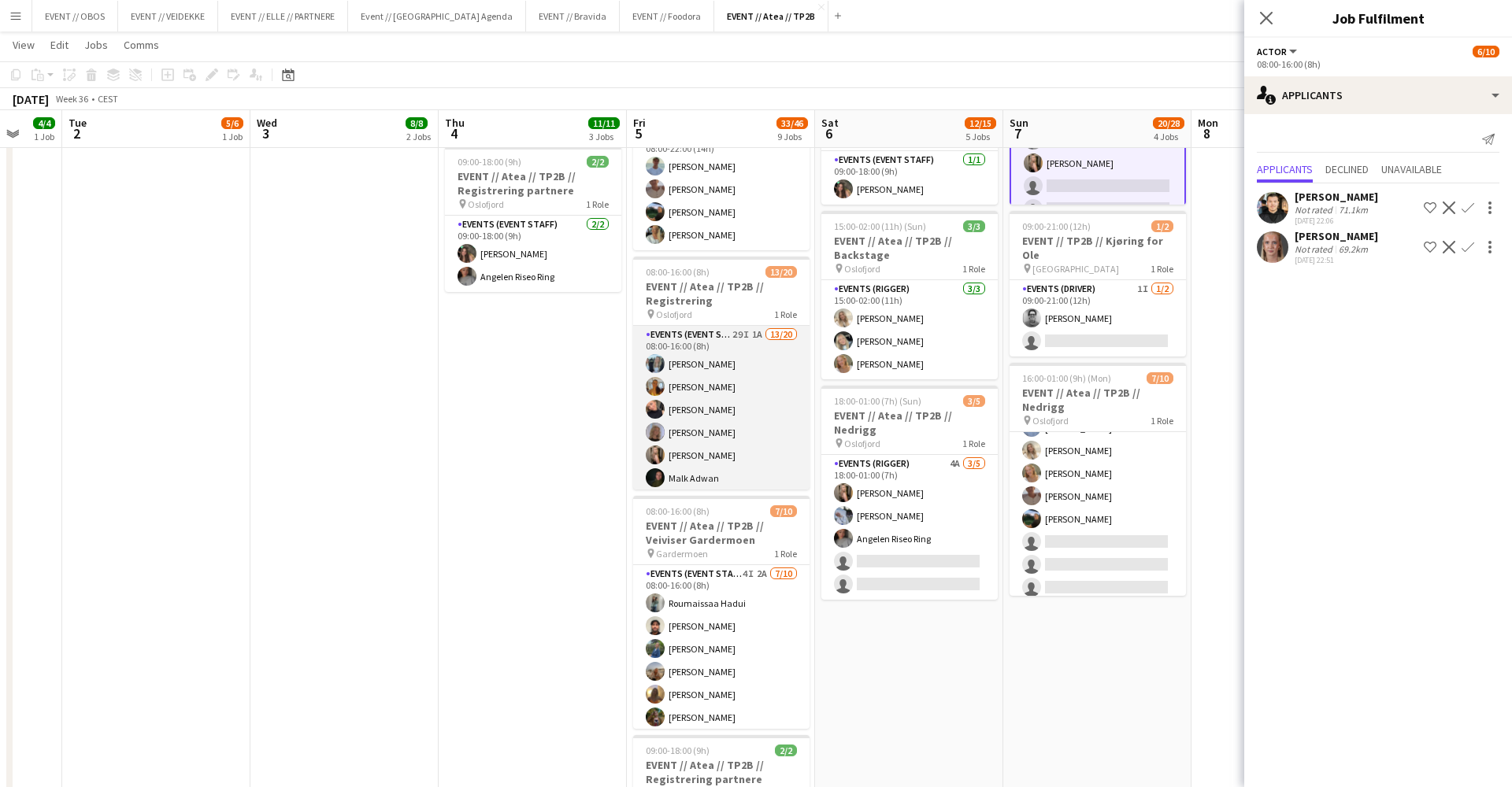
scroll to position [46, 0]
click at [637, 423] on app-card-role "Events (Event Staff) 29I 1A 13/20 08:00-16:00 (8h) [PERSON_NAME] [PERSON_NAME] …" at bounding box center [722, 524] width 177 height 488
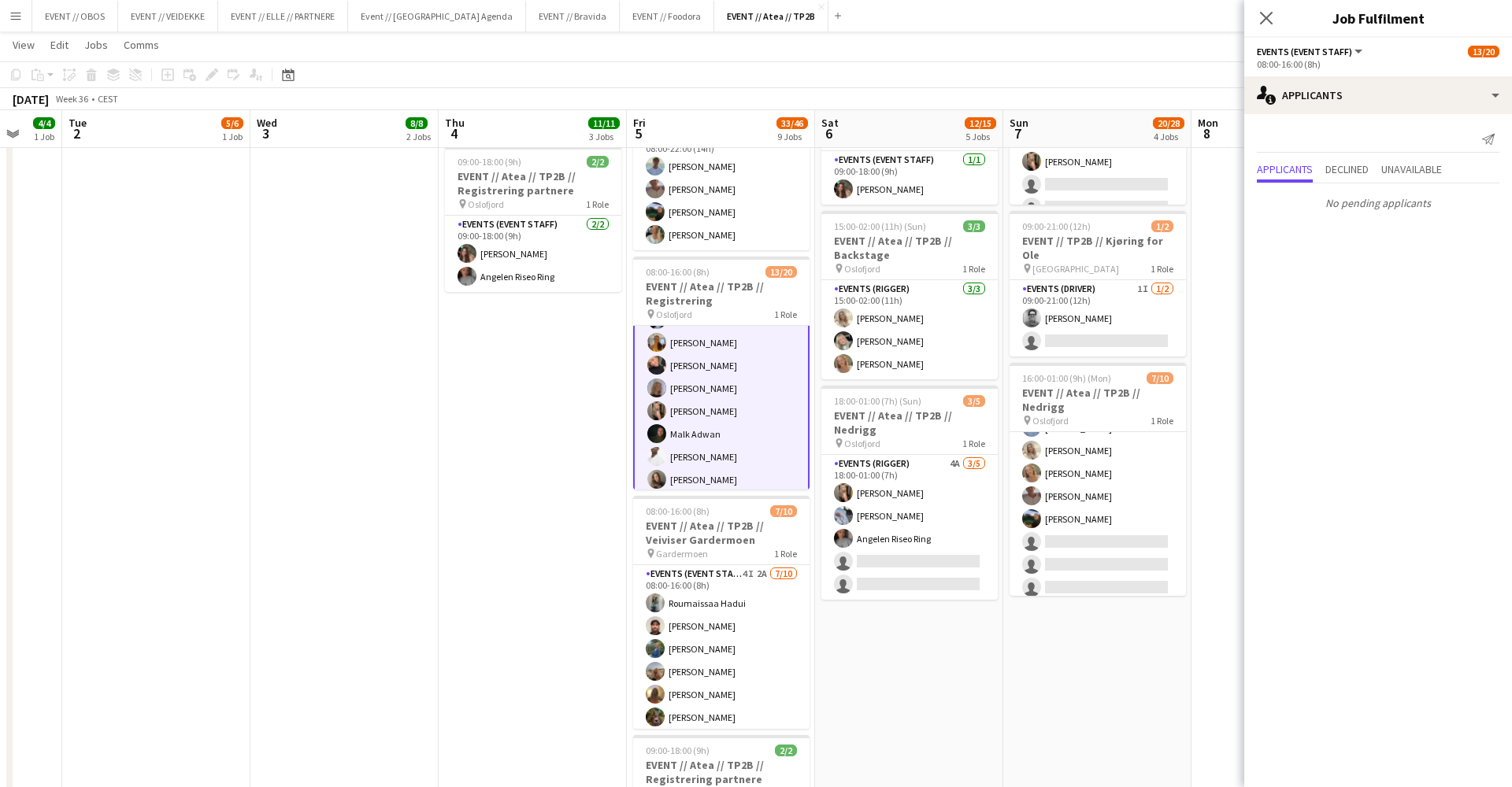
click at [1080, 718] on app-date-cell "08:00-16:00 (8h) 6/6 EVENT // Atea // TP2B // Partnere // Nedrigg pin Oslofjord…" at bounding box center [1097, 539] width 188 height 1629
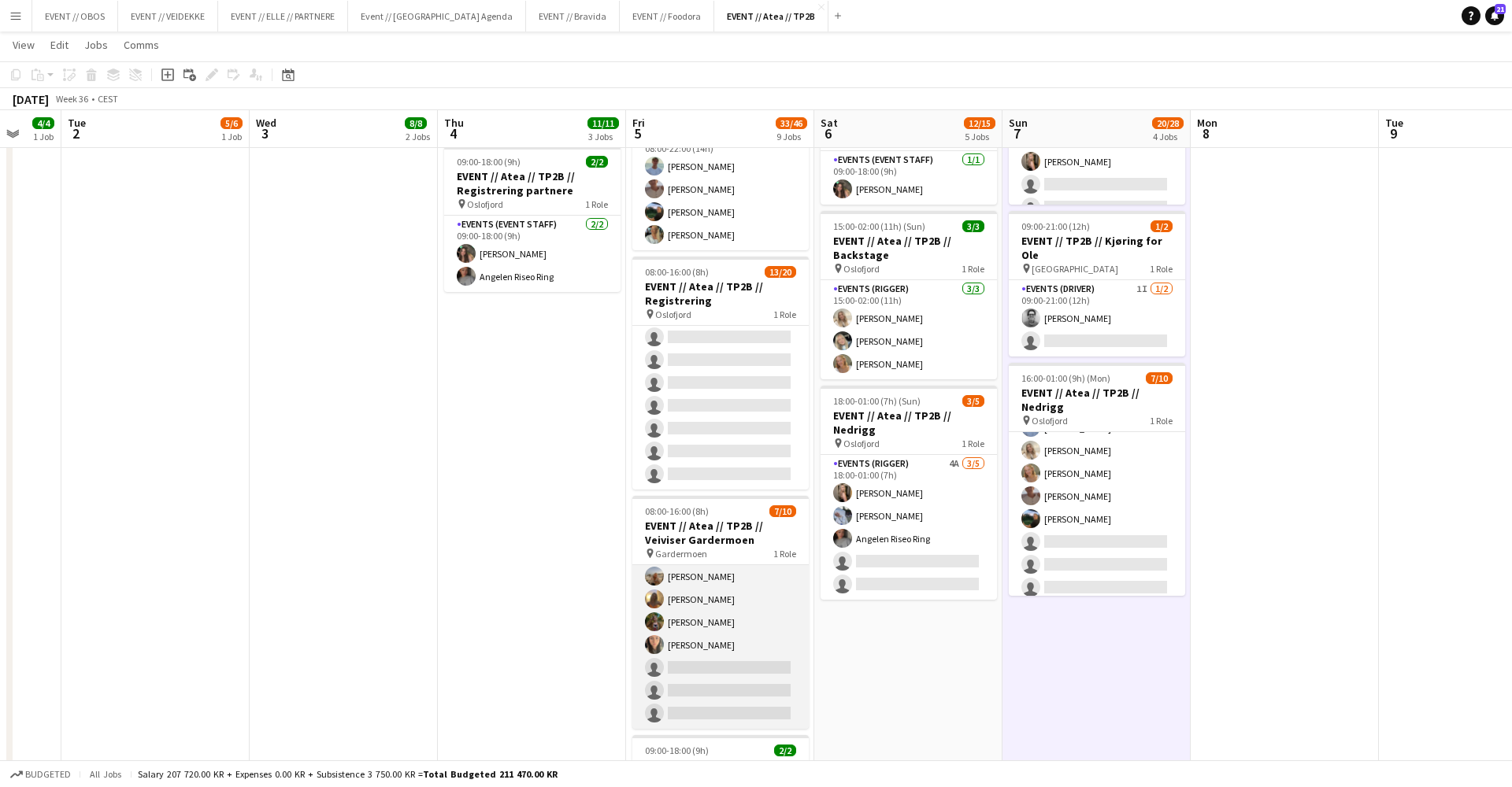
scroll to position [95, 0]
click at [671, 678] on app-card-role "Events (Event Staff) 4I 2A [DATE] 08:00-16:00 (8h) [PERSON_NAME] [PERSON_NAME] …" at bounding box center [721, 600] width 177 height 259
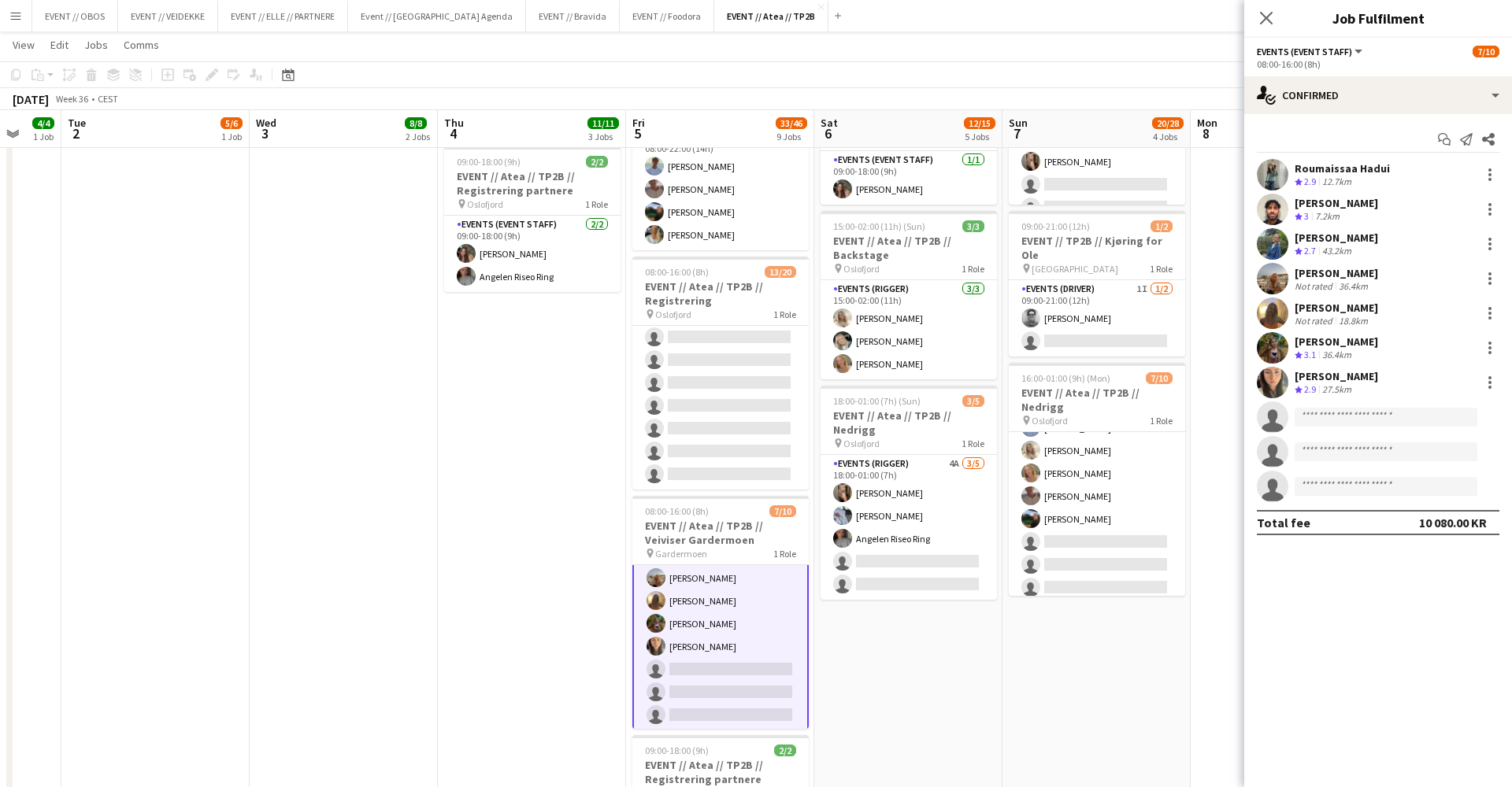
click at [1299, 123] on div "Start chat Send notification Share Roumaissaa Hadui Crew rating 2.9 12.7km [PER…" at bounding box center [1378, 331] width 268 height 434
click at [1305, 121] on div "Start chat Send notification Share Roumaissaa Hadui Crew rating 2.9 12.7km [PER…" at bounding box center [1378, 331] width 268 height 434
click at [1311, 112] on div "single-neutral-actions-check-2 Confirmed" at bounding box center [1378, 95] width 268 height 37
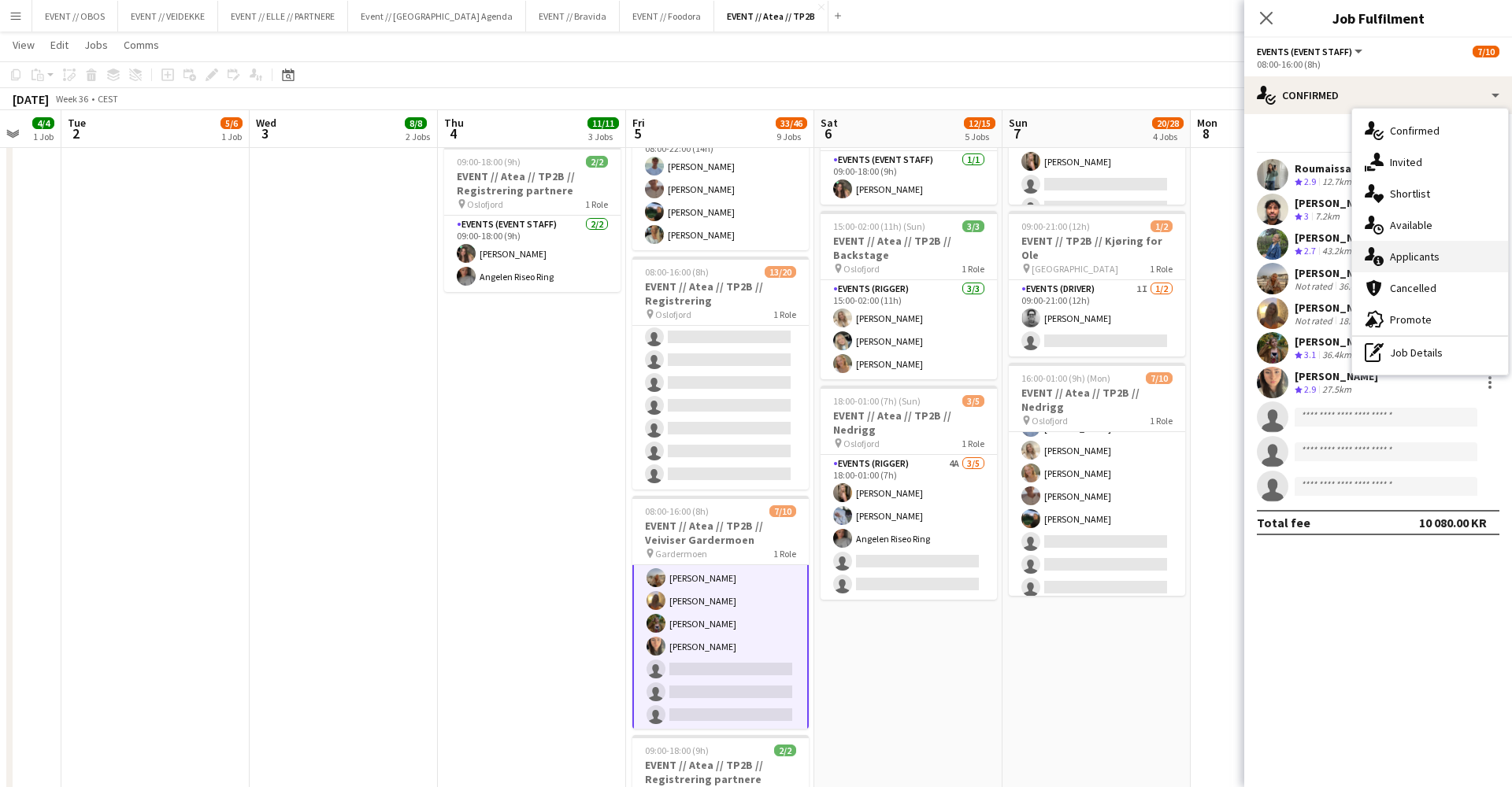
click at [1398, 252] on div "single-neutral-actions-information Applicants" at bounding box center [1430, 256] width 156 height 32
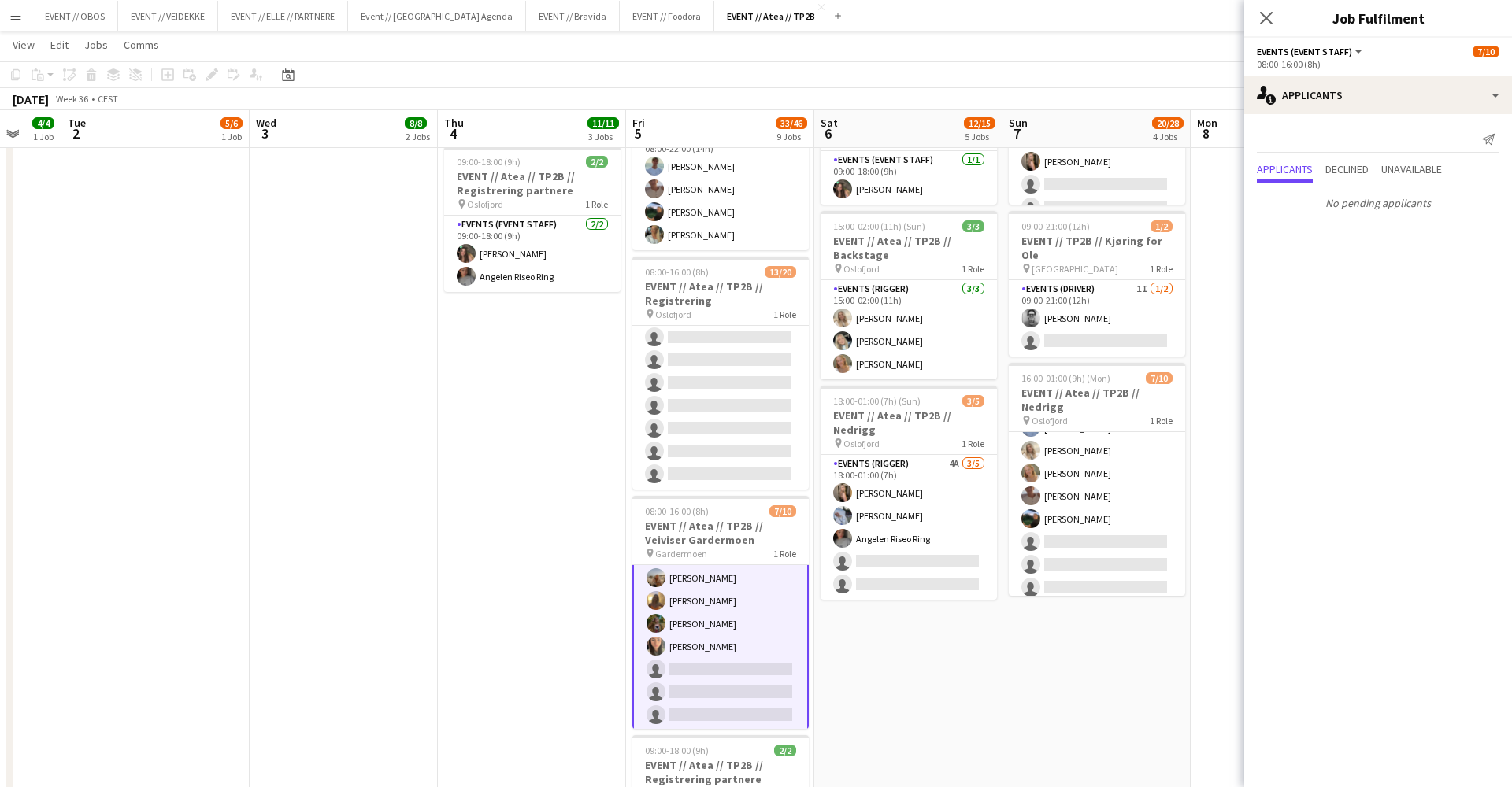
click at [1140, 71] on app-toolbar "Copy Paste Paste Command V Paste with crew Command Shift V Paste linked Job [GE…" at bounding box center [756, 75] width 1512 height 27
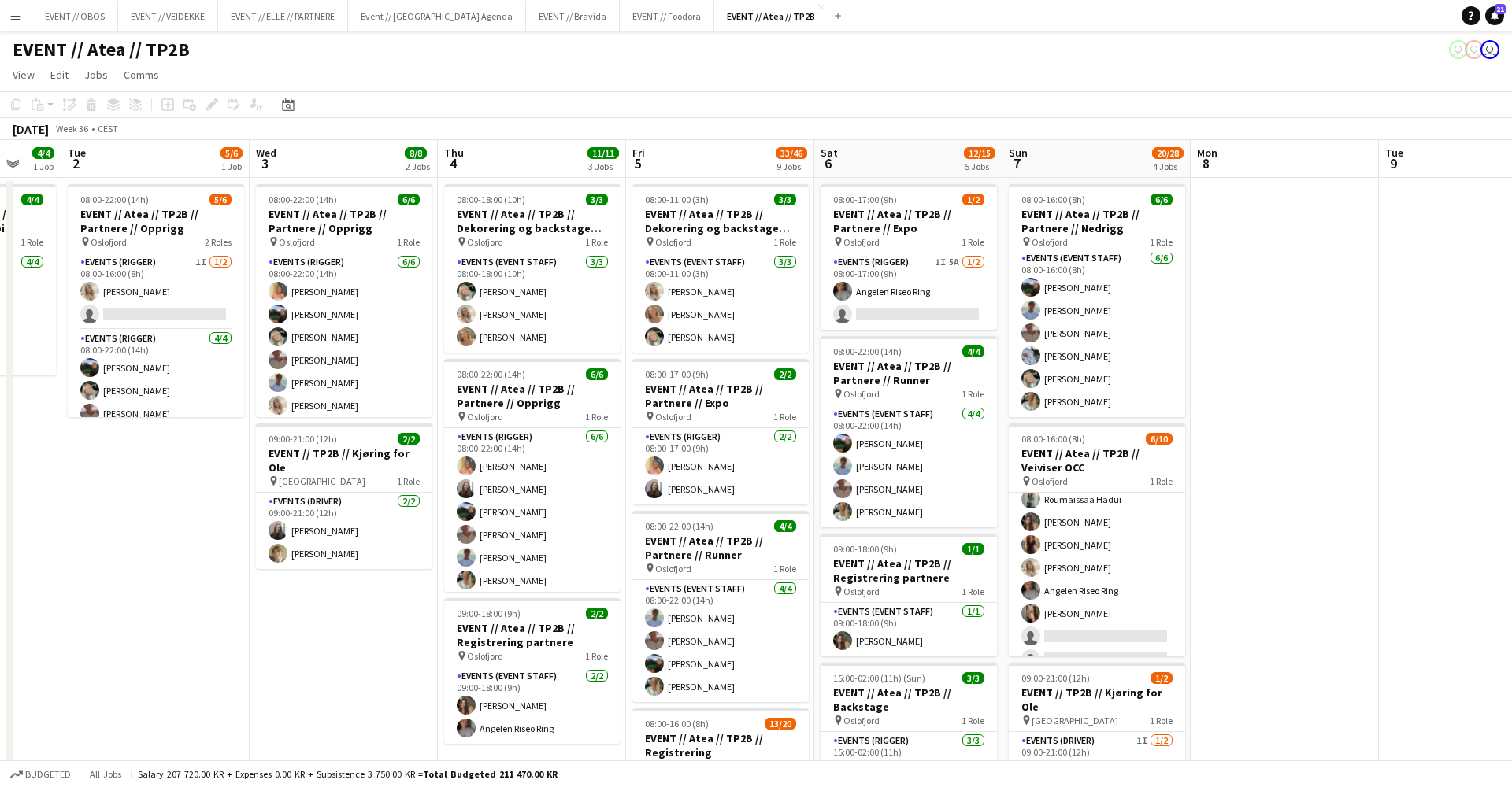
scroll to position [0, 0]
click at [388, 85] on app-page-menu "View Day view expanded Day view collapsed Month view Date picker Jump to [DATE]…" at bounding box center [756, 76] width 1512 height 30
click at [102, 26] on button "EVENT // OBOS Close" at bounding box center [75, 16] width 85 height 31
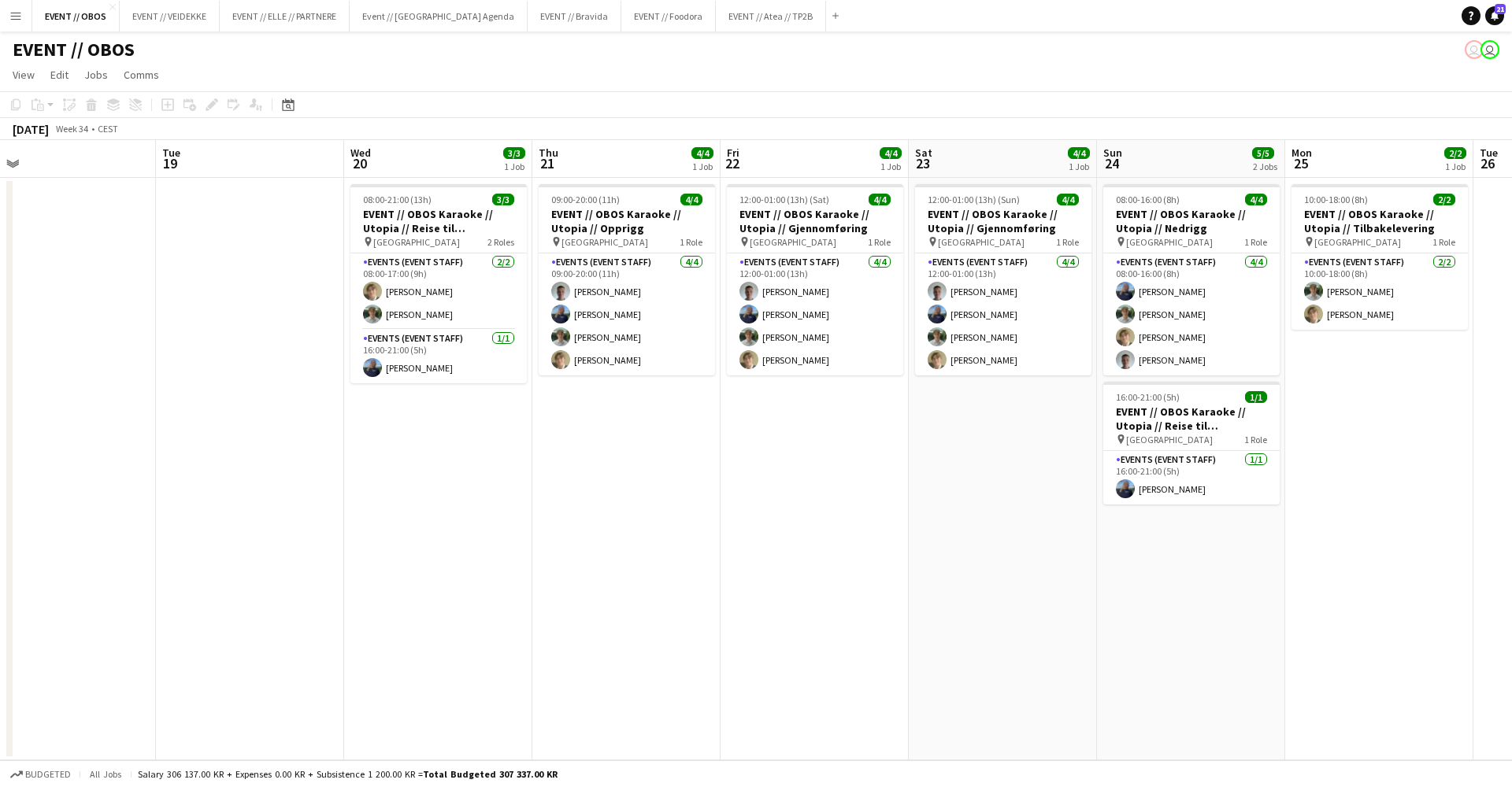
scroll to position [0, 443]
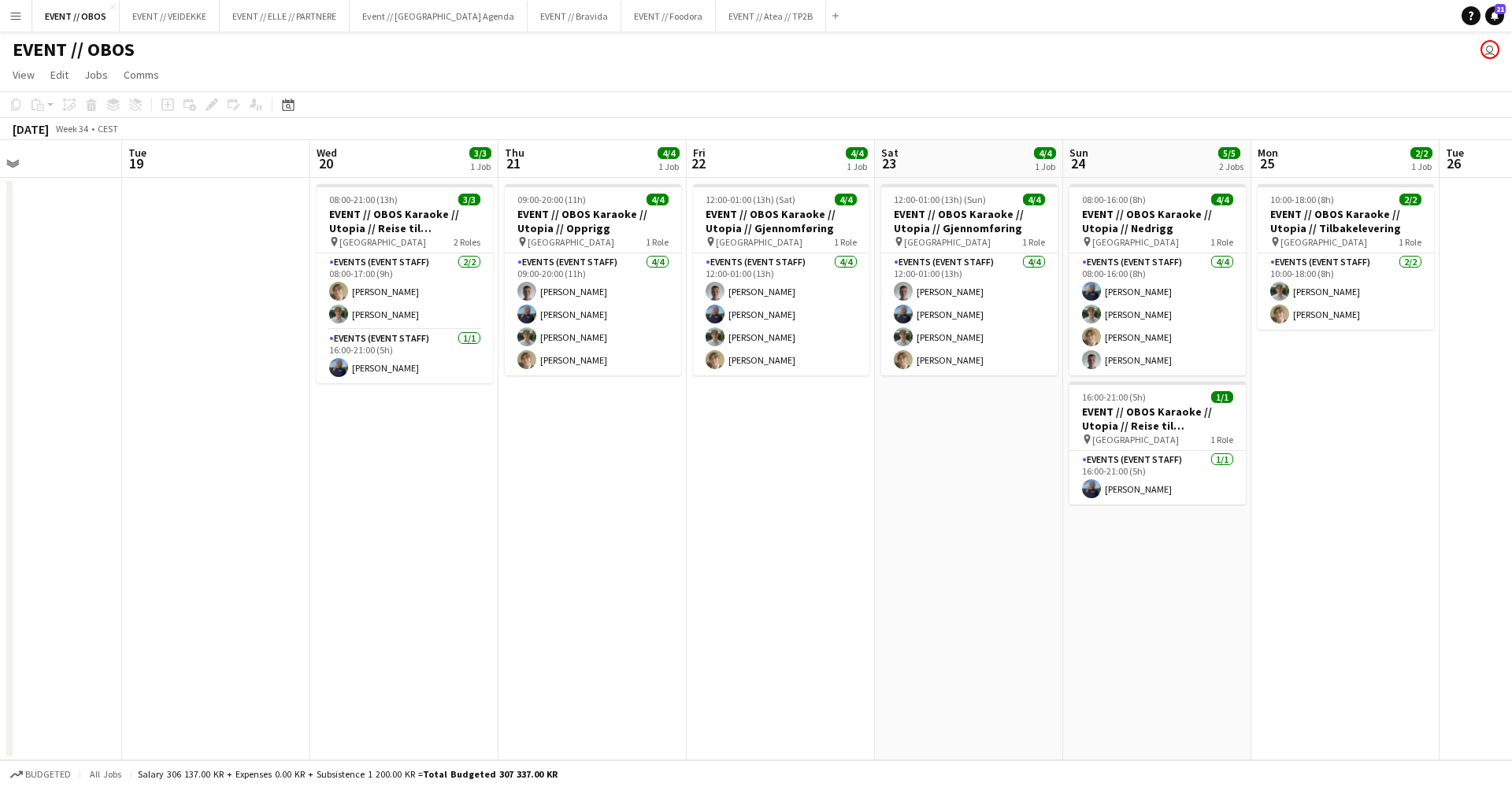
click at [16, 18] on app-icon "Menu" at bounding box center [15, 15] width 12 height 12
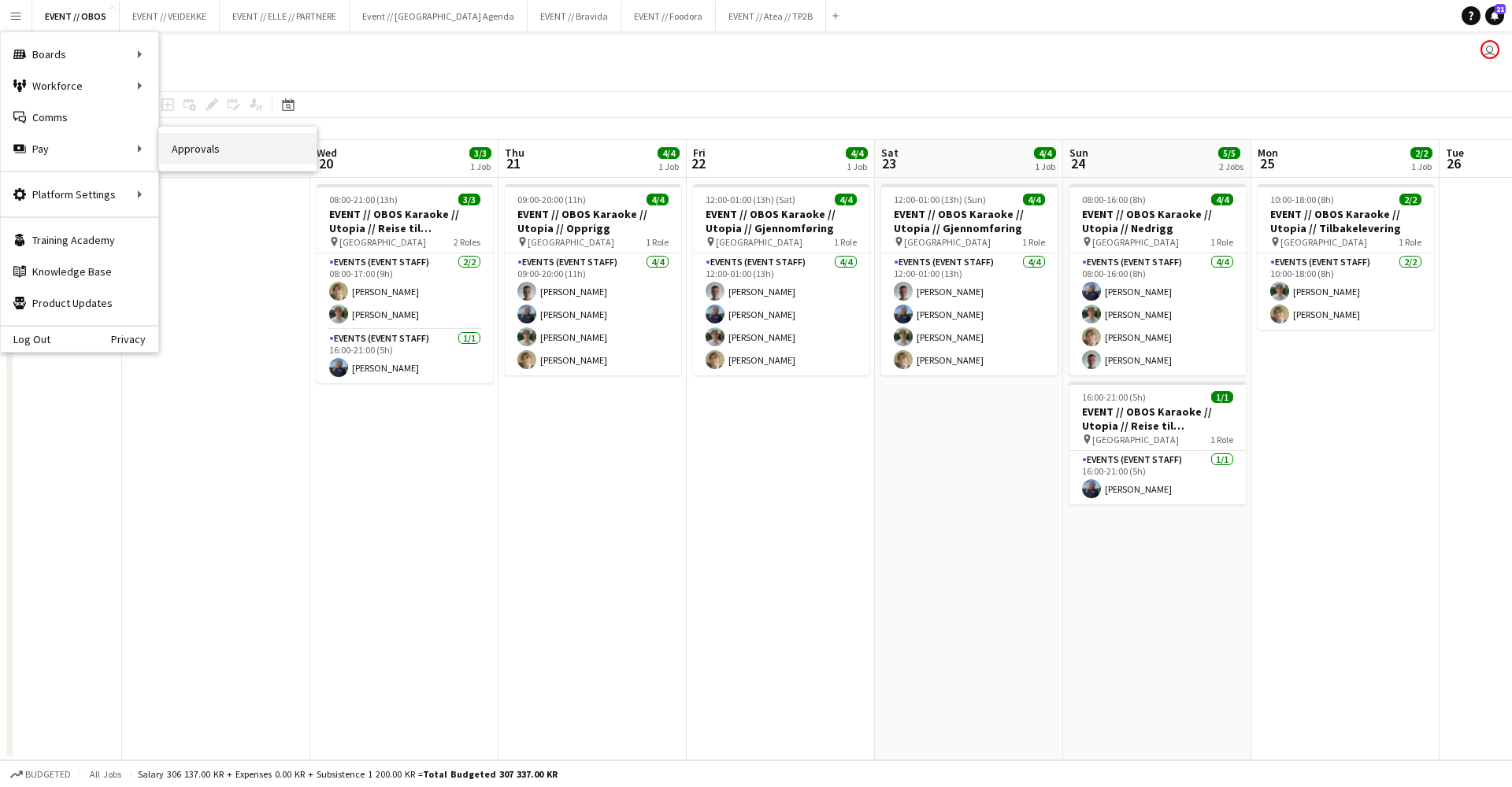
click at [177, 151] on link "Approvals" at bounding box center [238, 149] width 157 height 32
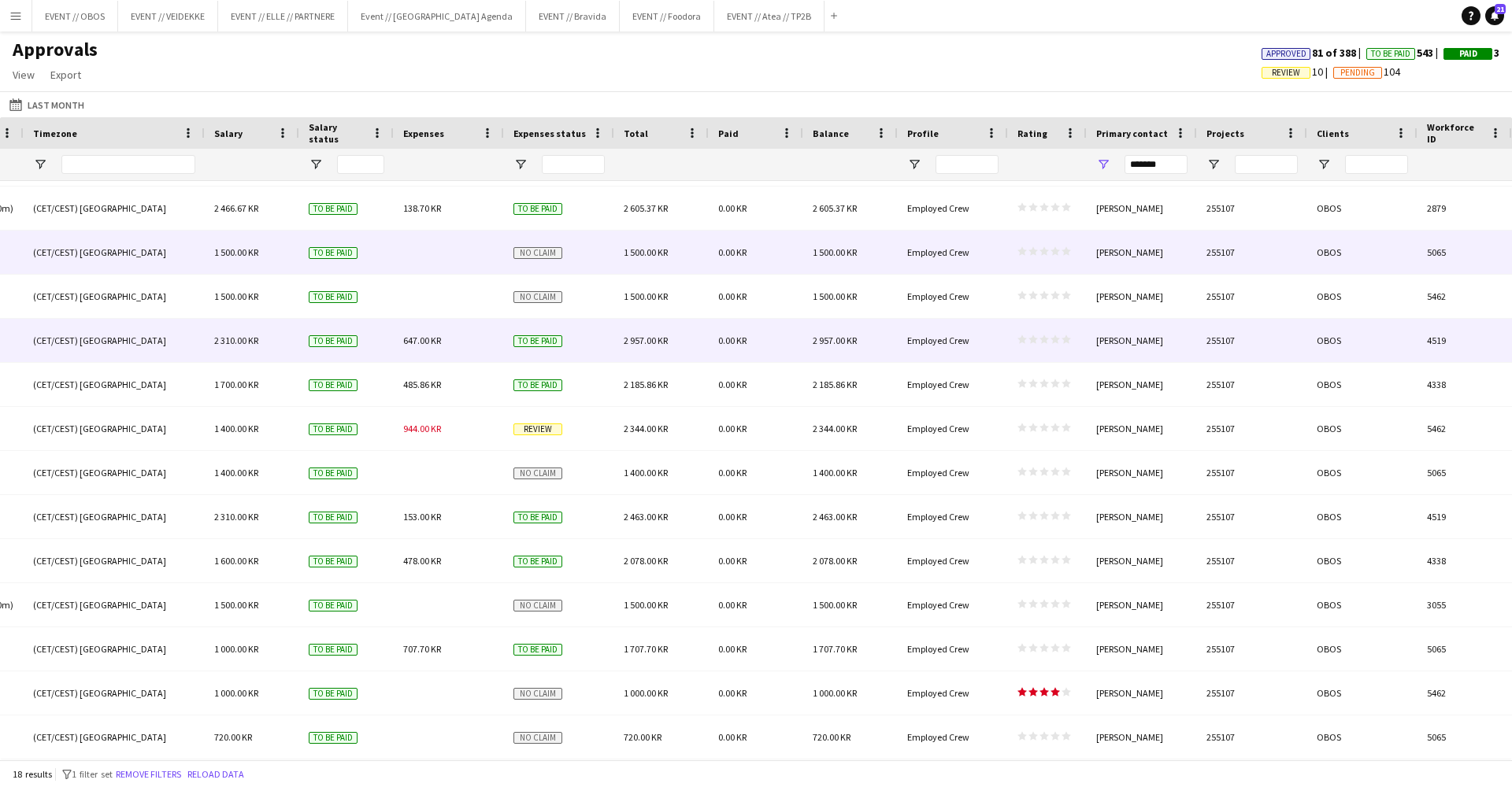
click at [393, 326] on div "To be paid" at bounding box center [347, 340] width 94 height 43
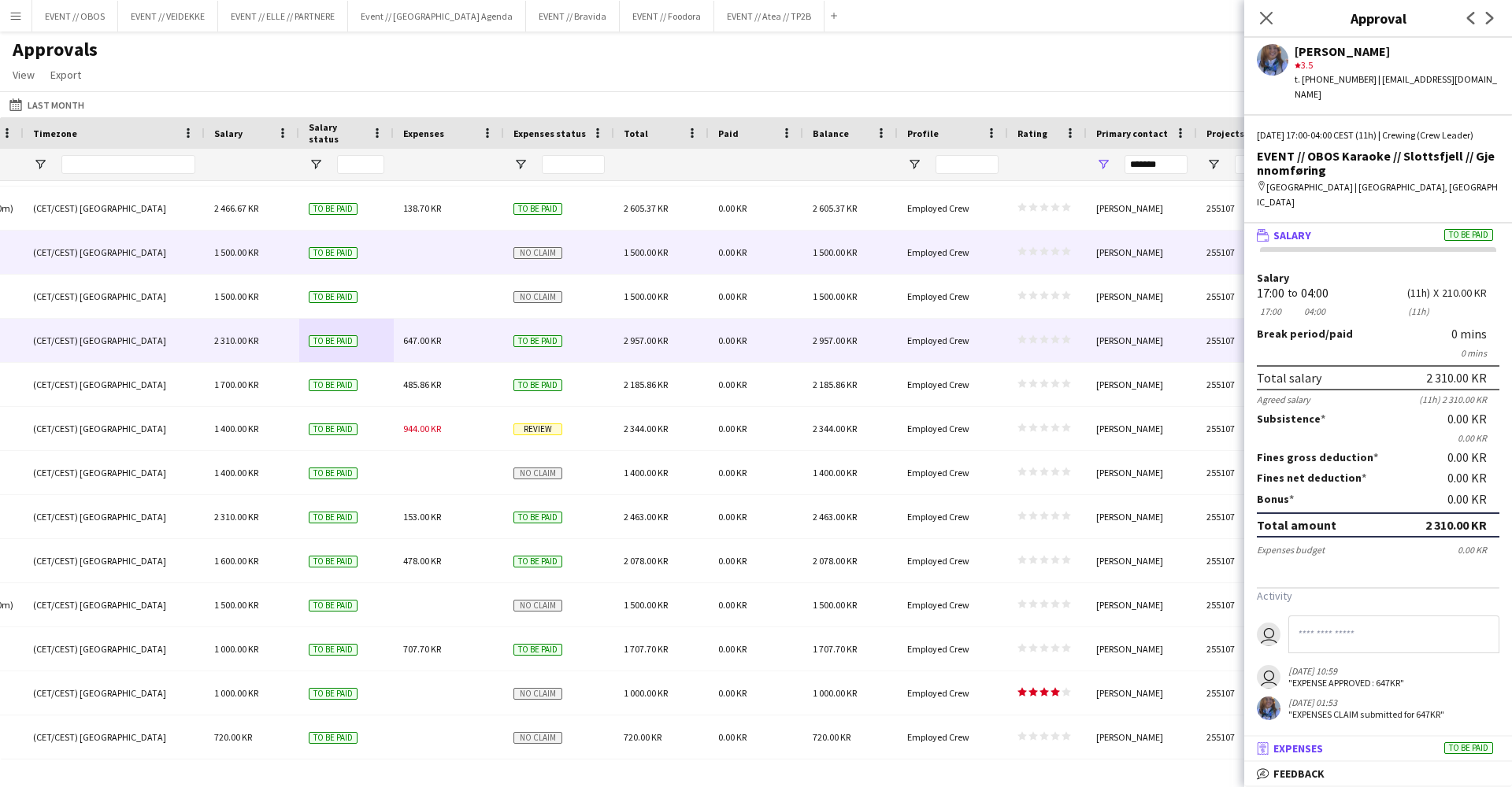
click at [1308, 739] on mat-expansion-panel-header "receipt Expenses To be paid" at bounding box center [1378, 749] width 268 height 24
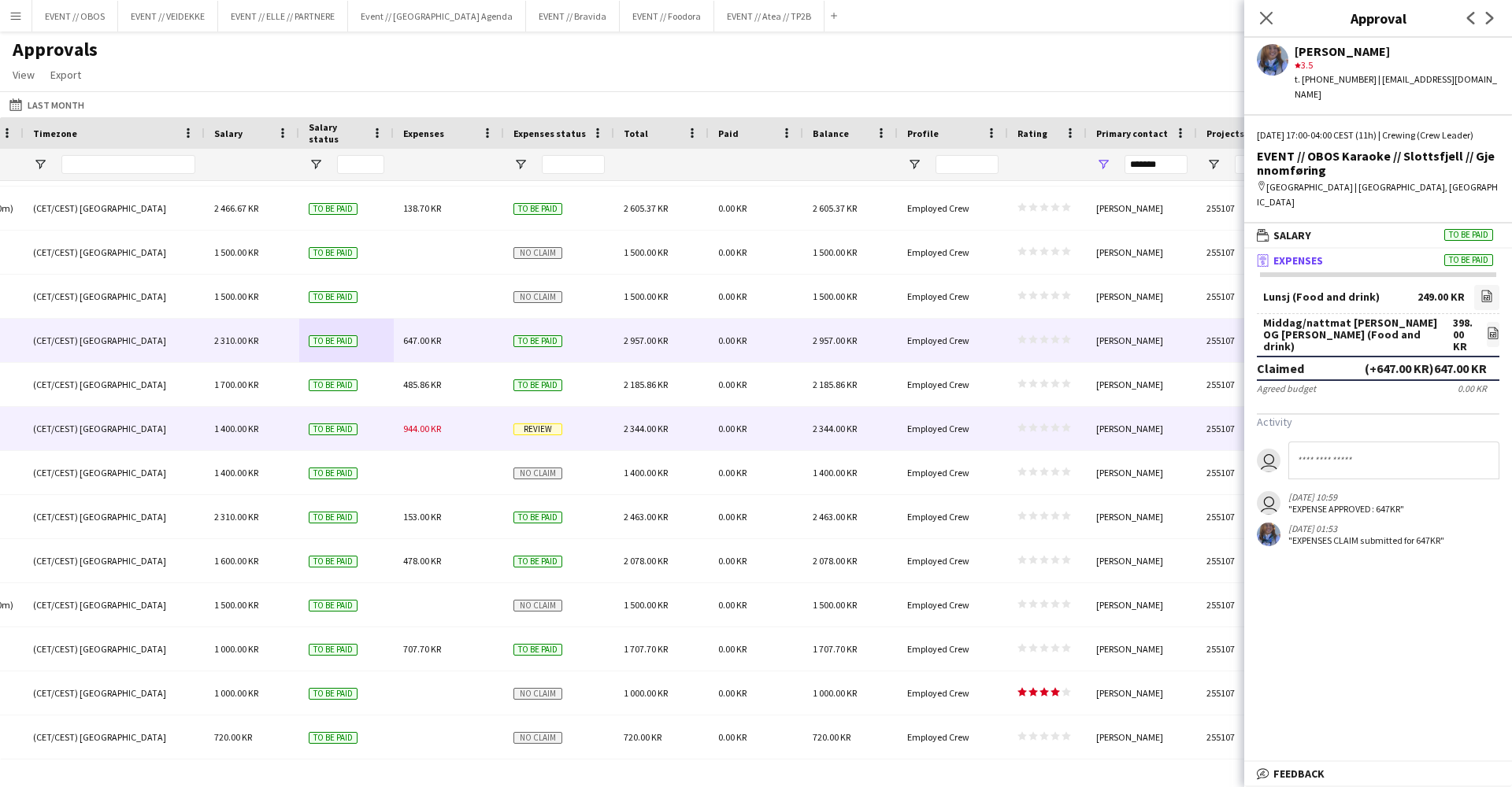
click at [673, 425] on div "2 344.00 KR" at bounding box center [661, 428] width 94 height 43
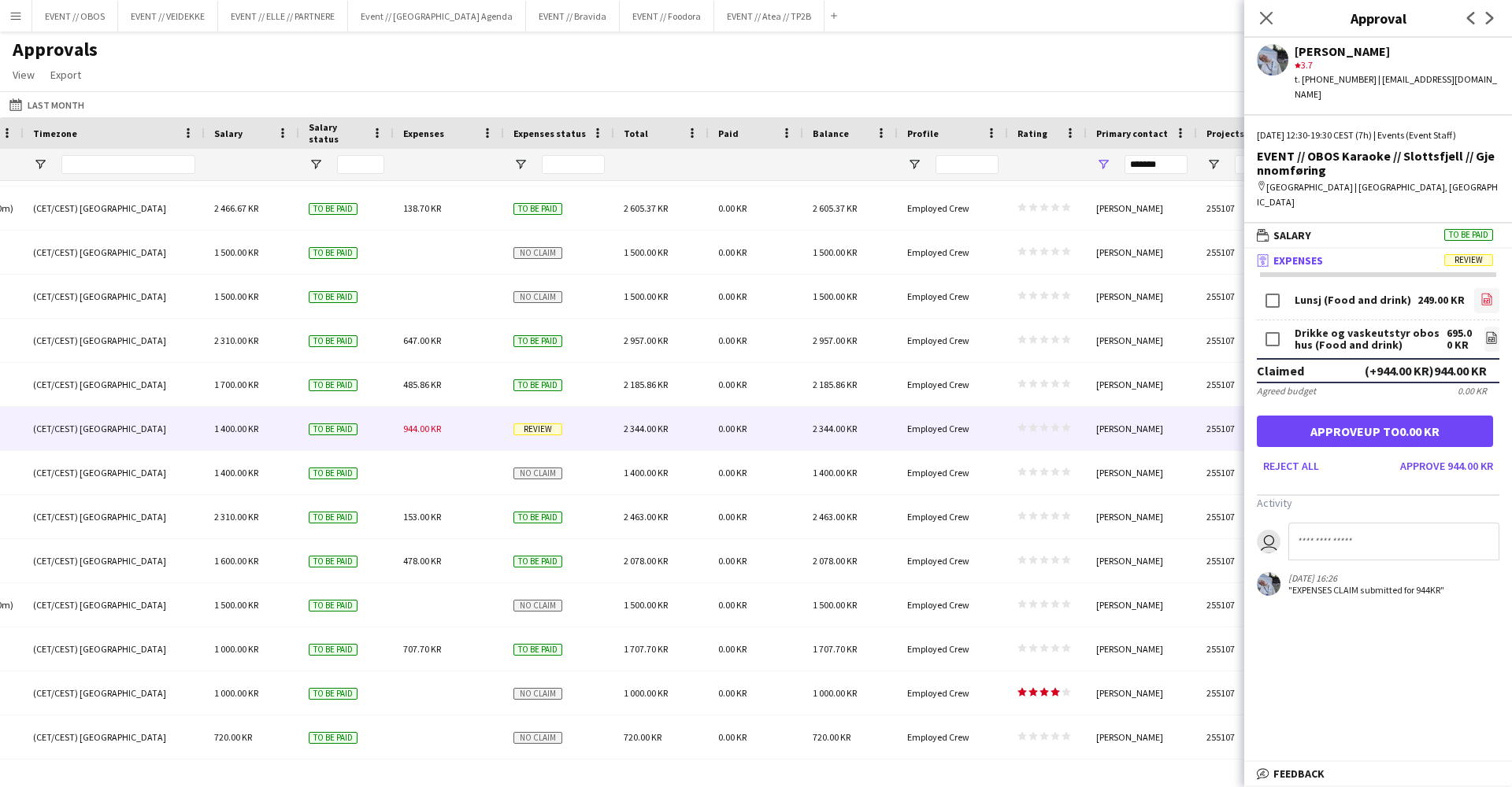
click at [1479, 288] on link "file-image" at bounding box center [1487, 300] width 25 height 25
click at [1493, 331] on icon "file-image" at bounding box center [1491, 337] width 12 height 12
click at [1406, 454] on button "Approve 944.00 KR" at bounding box center [1447, 466] width 106 height 25
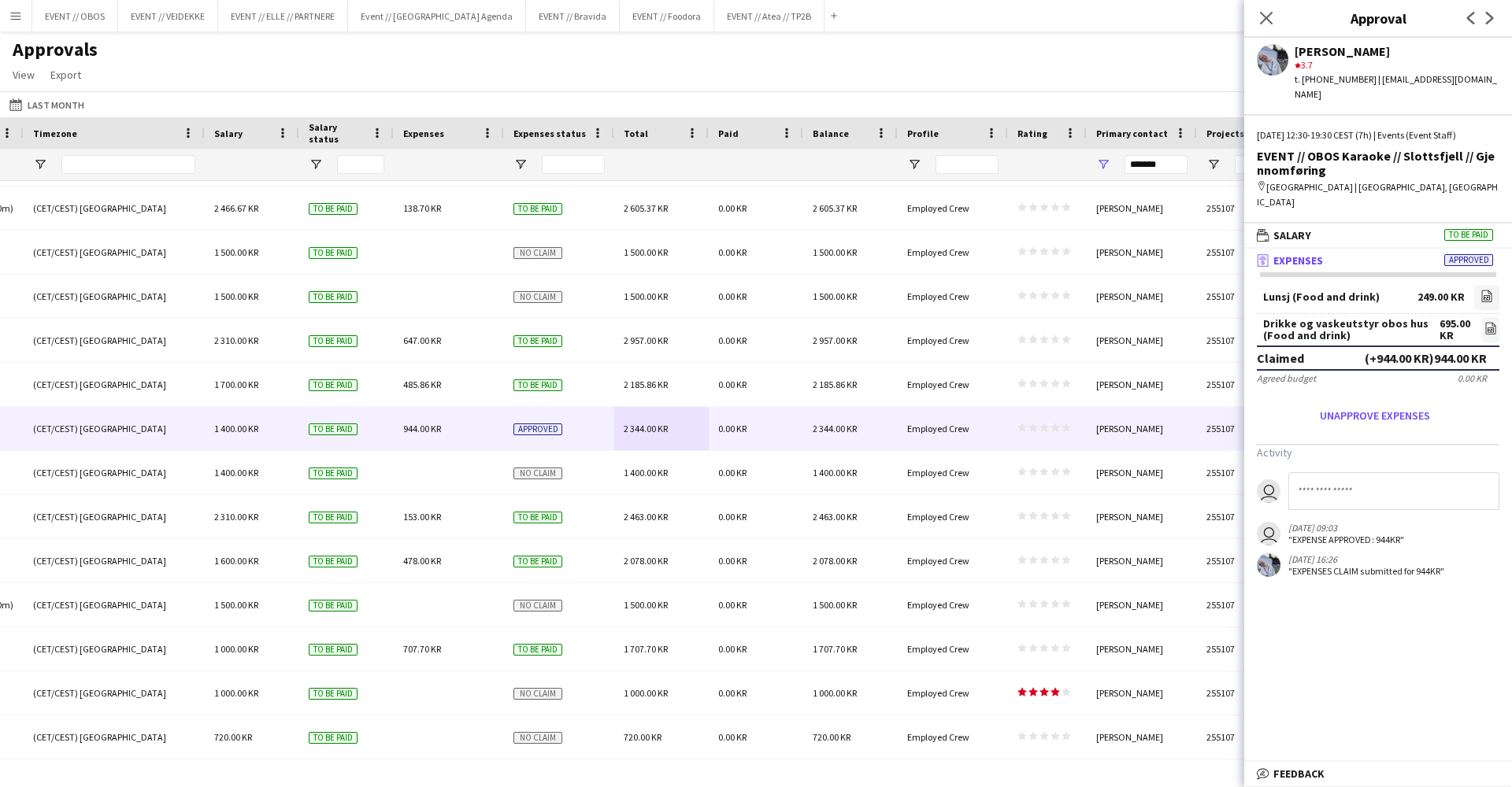
click at [1006, 32] on main "Approvals View Customise view Customise filters Reset Filters Reset View Reset …" at bounding box center [756, 398] width 1512 height 734
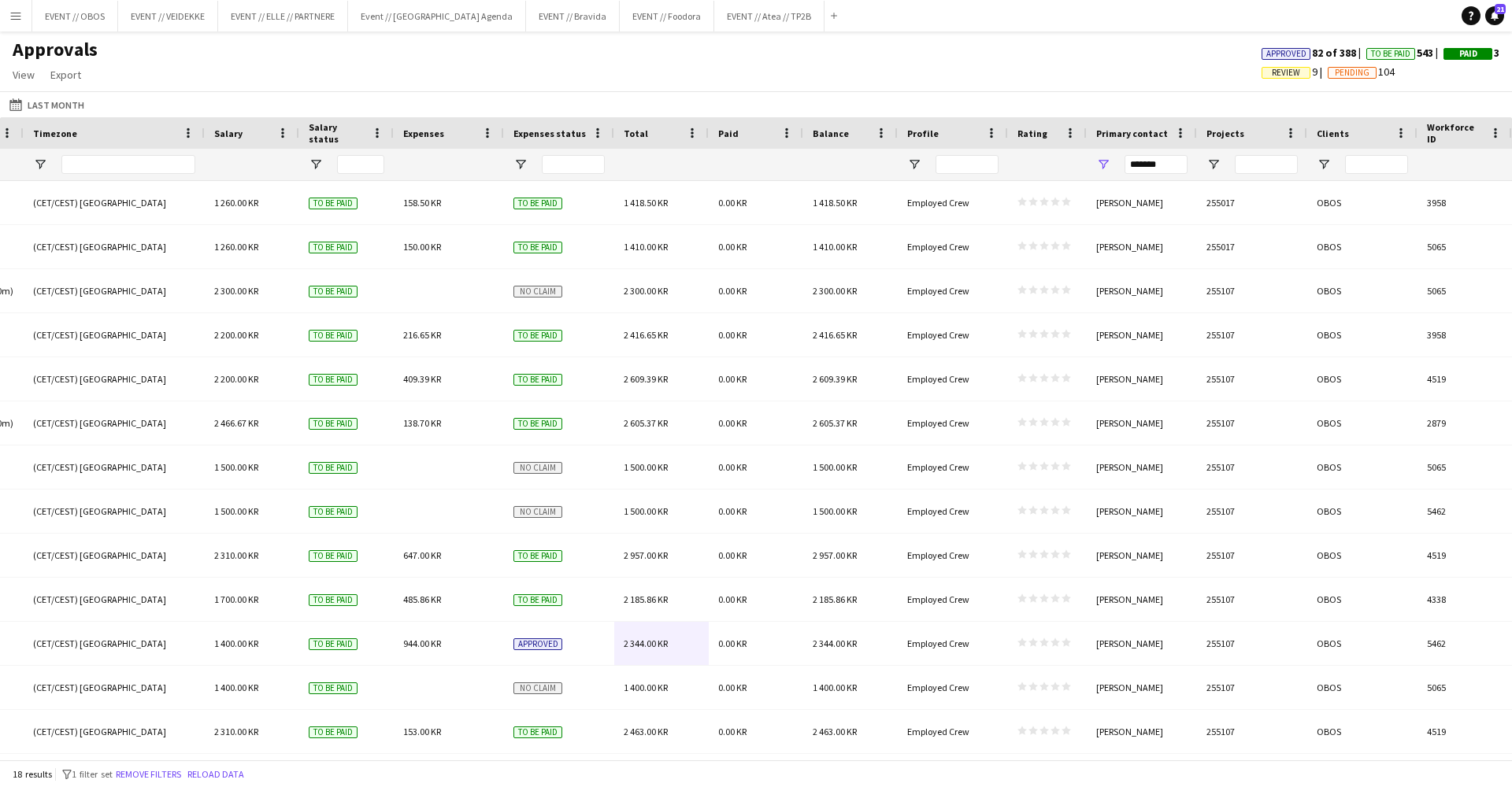
click at [326, 68] on div "Approvals View Customise view Customise filters Reset Filters Reset View Reset …" at bounding box center [756, 64] width 1512 height 54
click at [78, 25] on button "EVENT // OBOS Close" at bounding box center [75, 16] width 85 height 31
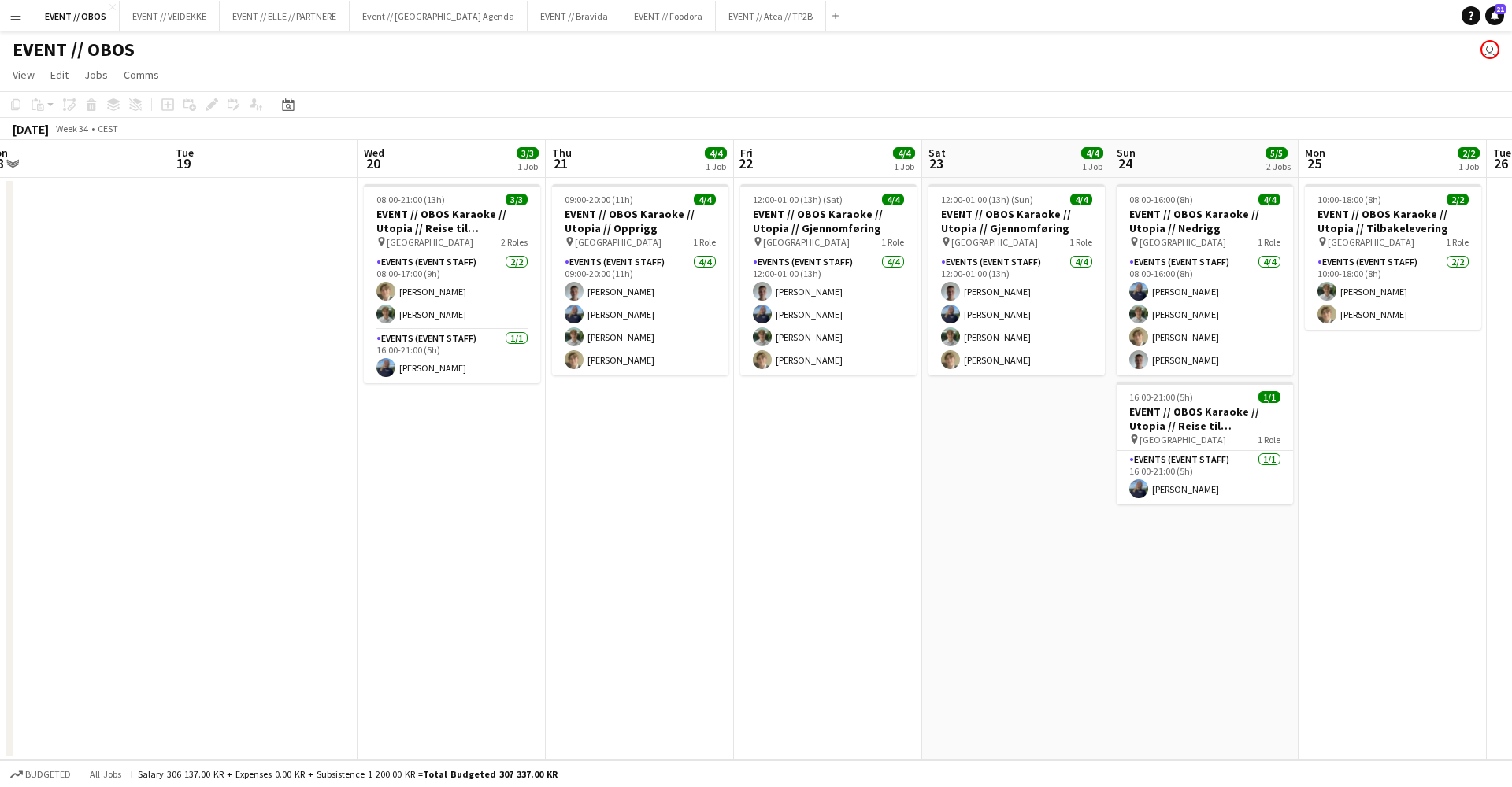
click at [719, 41] on div "EVENT // OBOS user" at bounding box center [756, 46] width 1512 height 30
click at [721, 13] on button "EVENT // Atea // TP2B Close" at bounding box center [771, 16] width 110 height 31
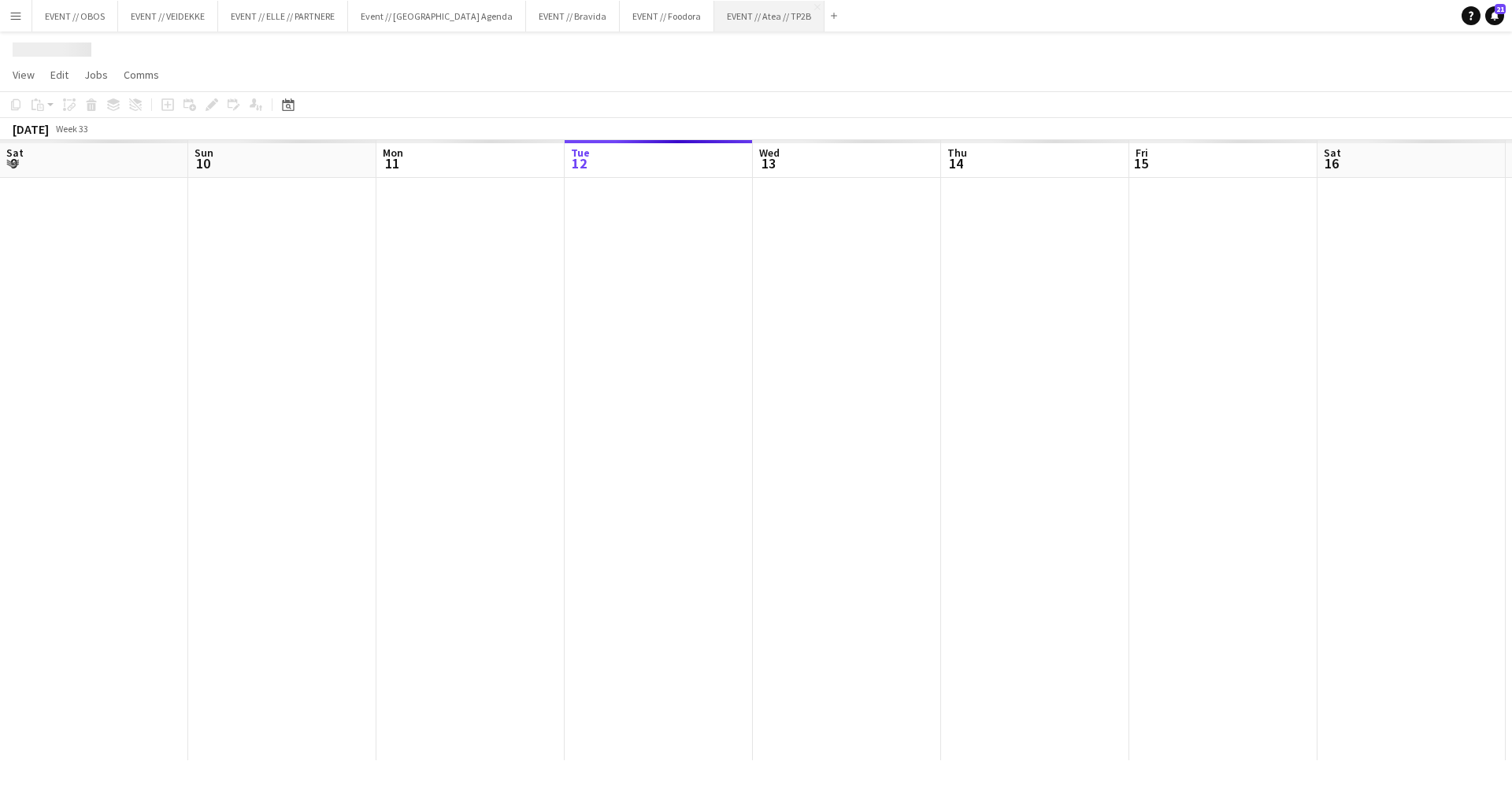
scroll to position [0, 376]
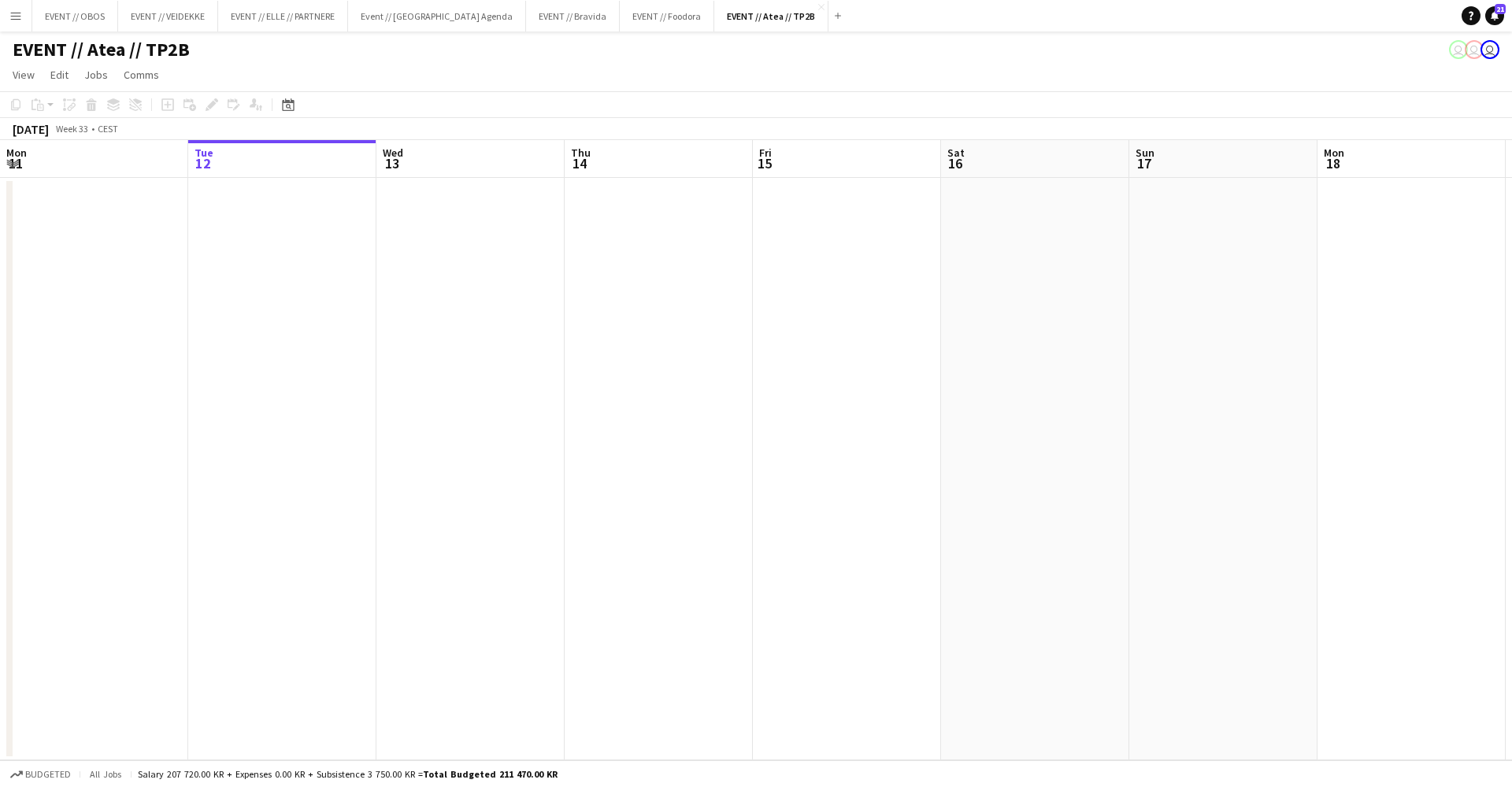
click at [20, 12] on app-icon "Menu" at bounding box center [15, 15] width 12 height 12
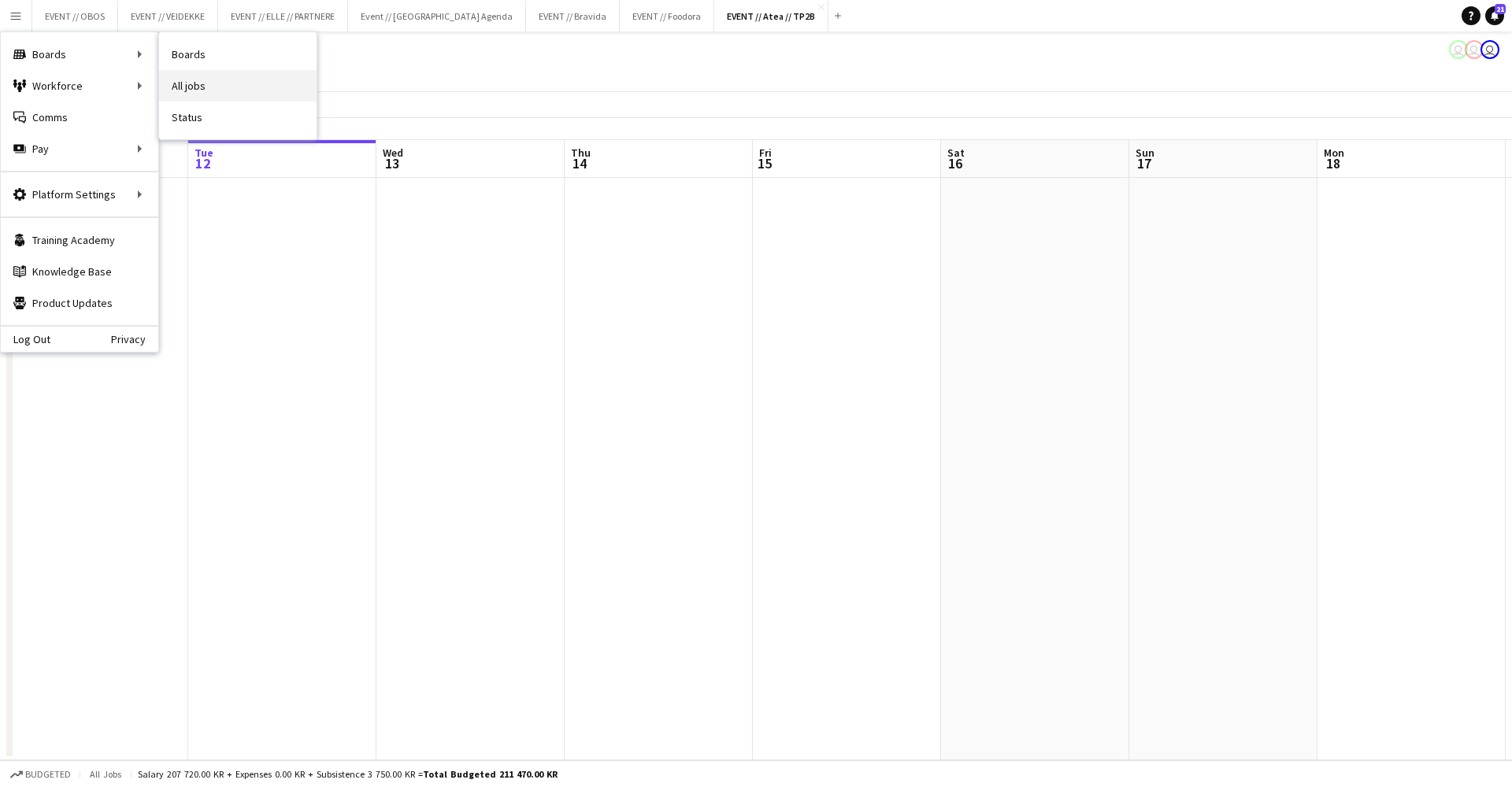
click at [168, 82] on link "All jobs" at bounding box center [238, 85] width 157 height 32
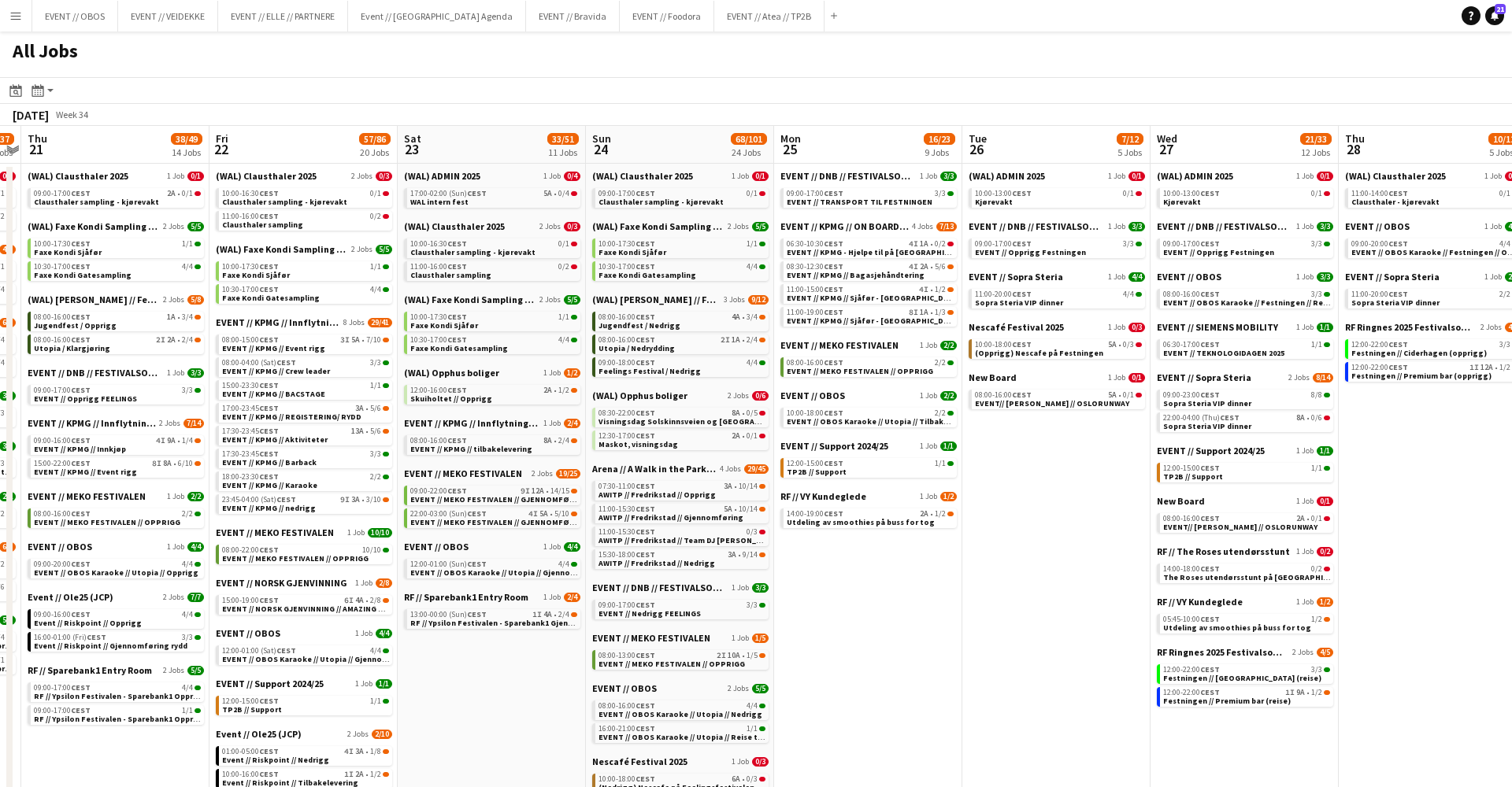
scroll to position [0, 474]
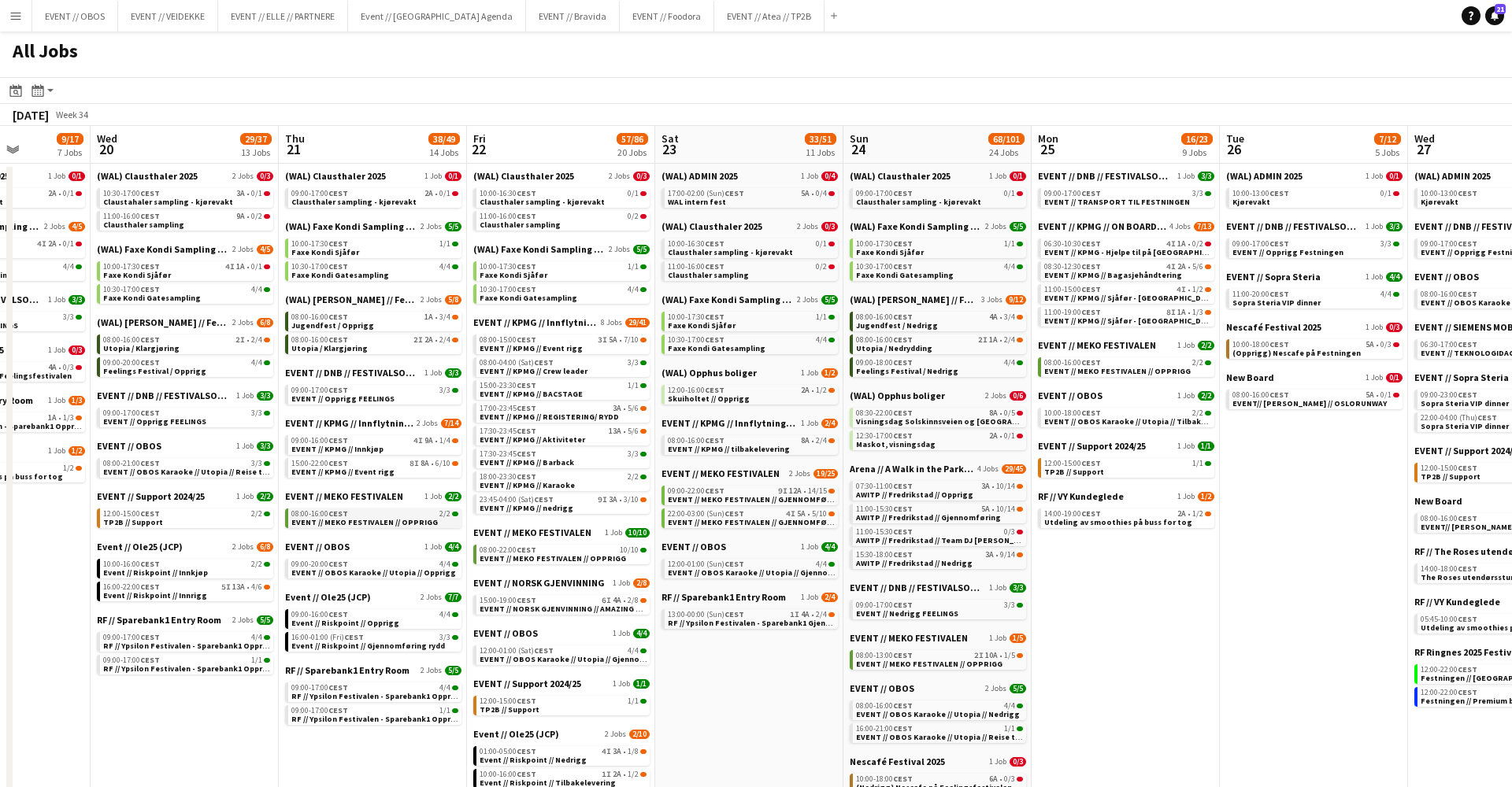
click at [334, 517] on span "EVENT // MEKO FESTIVALEN // OPPRIGG" at bounding box center [365, 522] width 147 height 11
click at [726, 15] on button "EVENT // Atea // TP2B Close" at bounding box center [769, 16] width 110 height 31
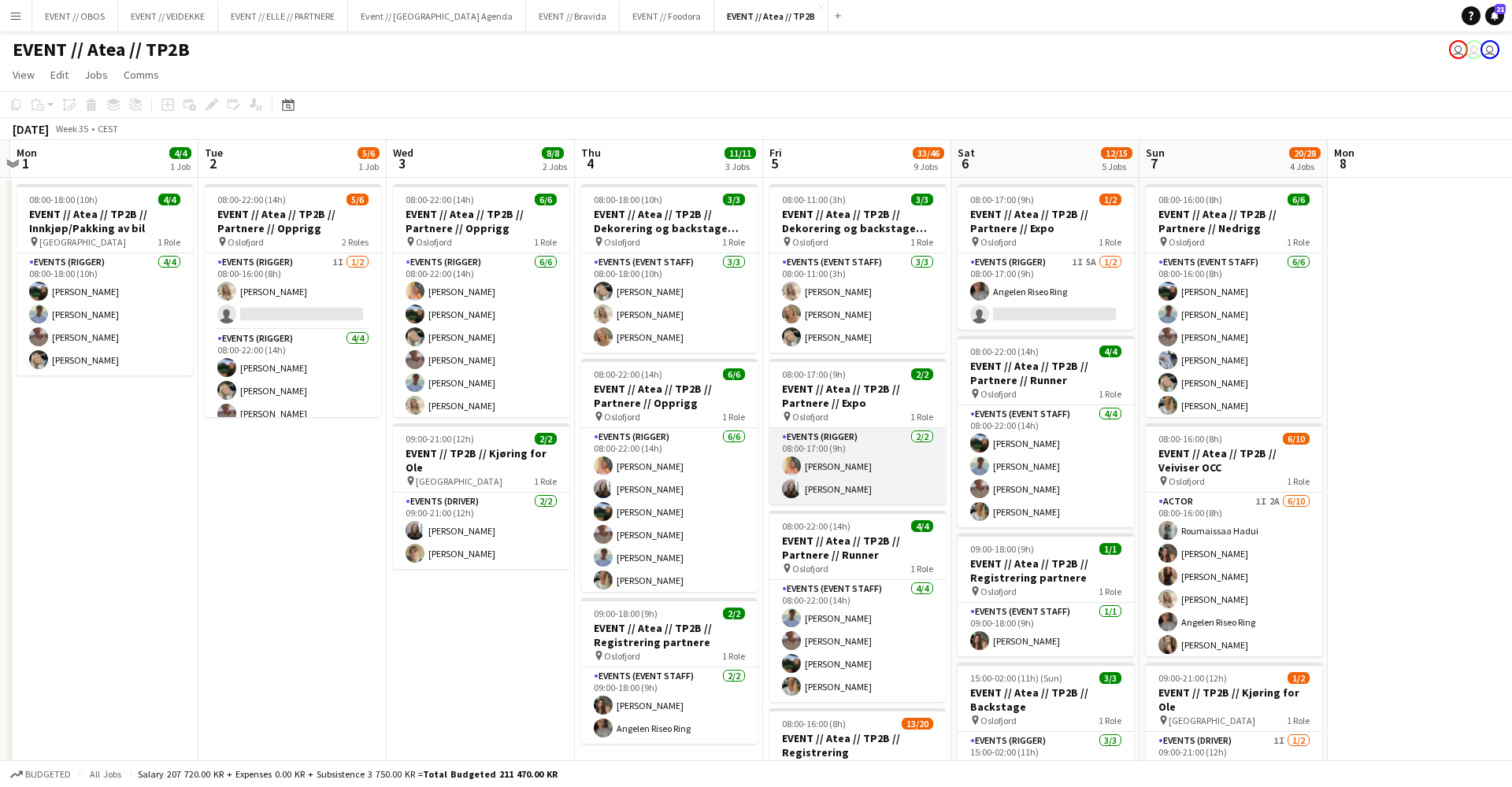
scroll to position [0, 364]
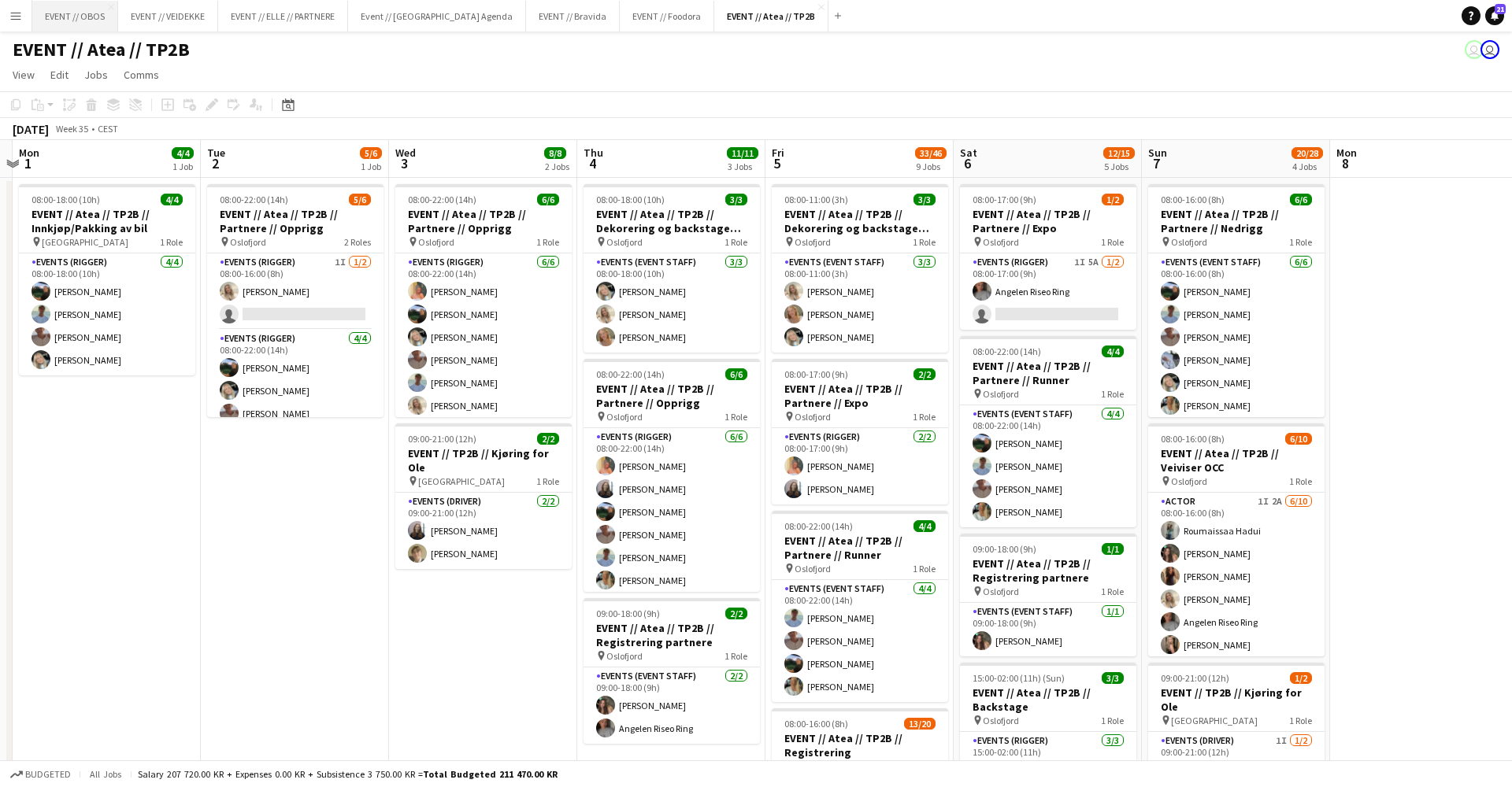
click at [63, 12] on button "EVENT // OBOS Close" at bounding box center [75, 16] width 85 height 31
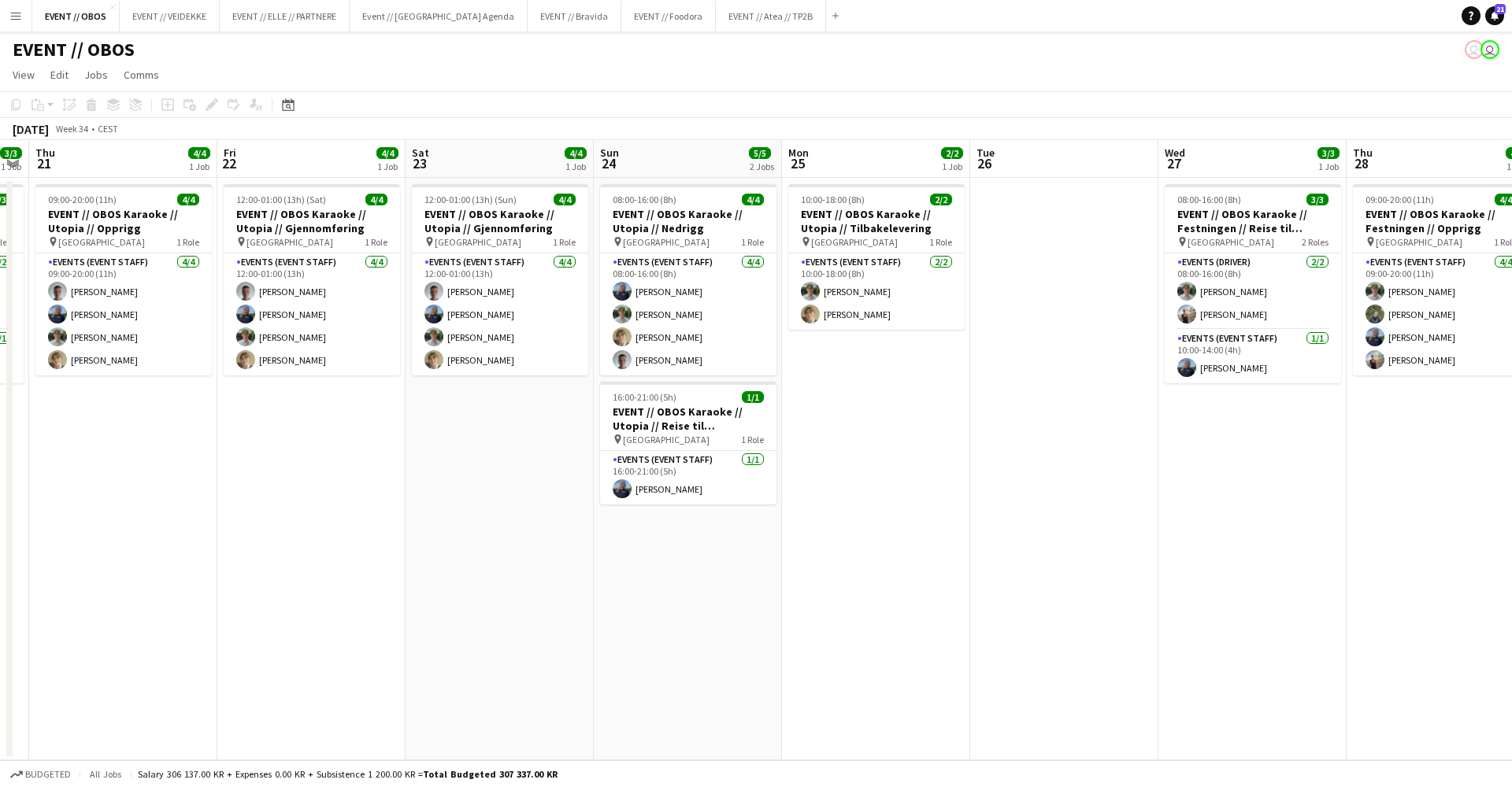
scroll to position [0, 336]
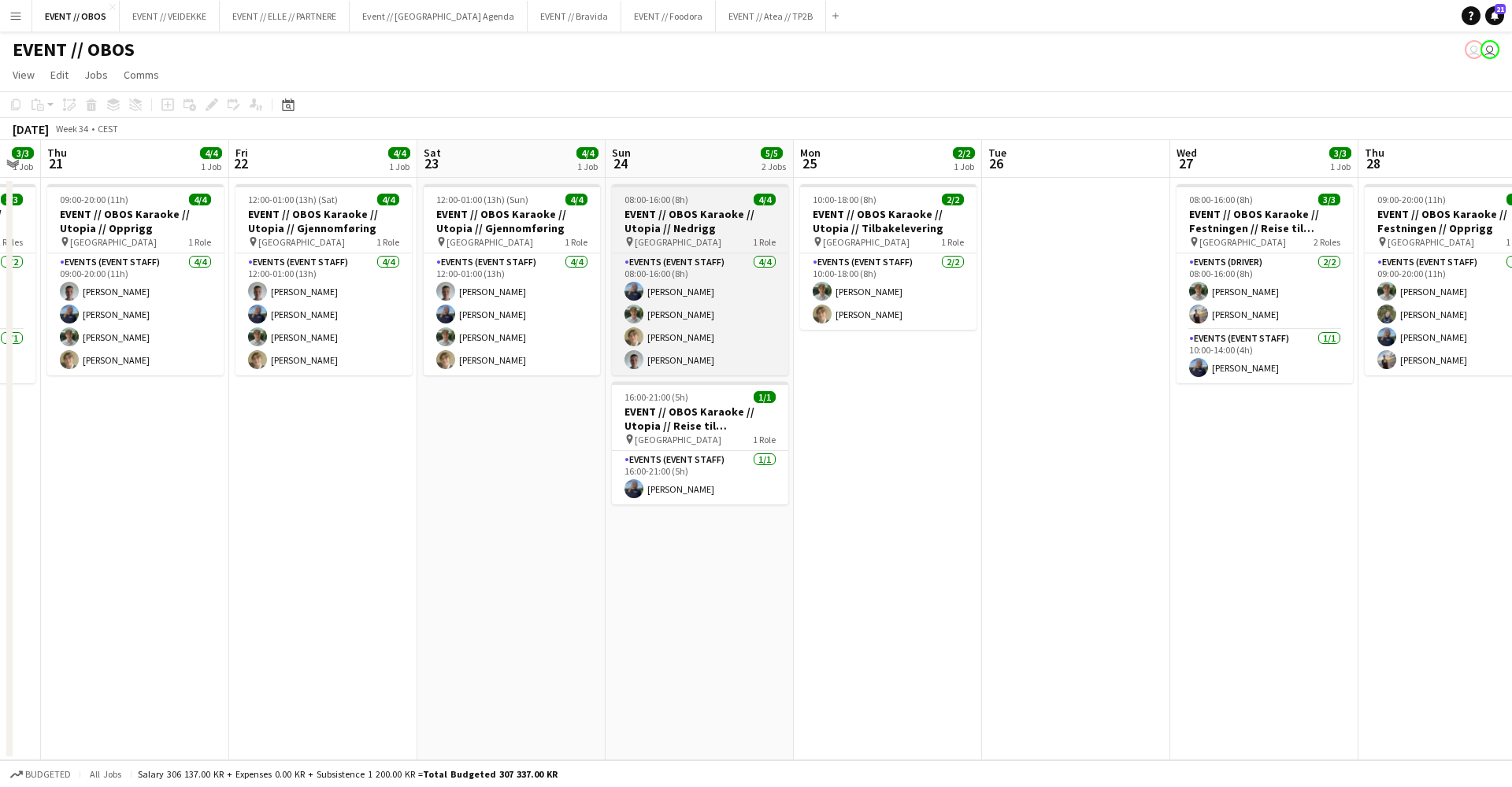
click at [682, 215] on h3 "EVENT // OBOS Karaoke // Utopia // Nedrigg" at bounding box center [700, 222] width 177 height 29
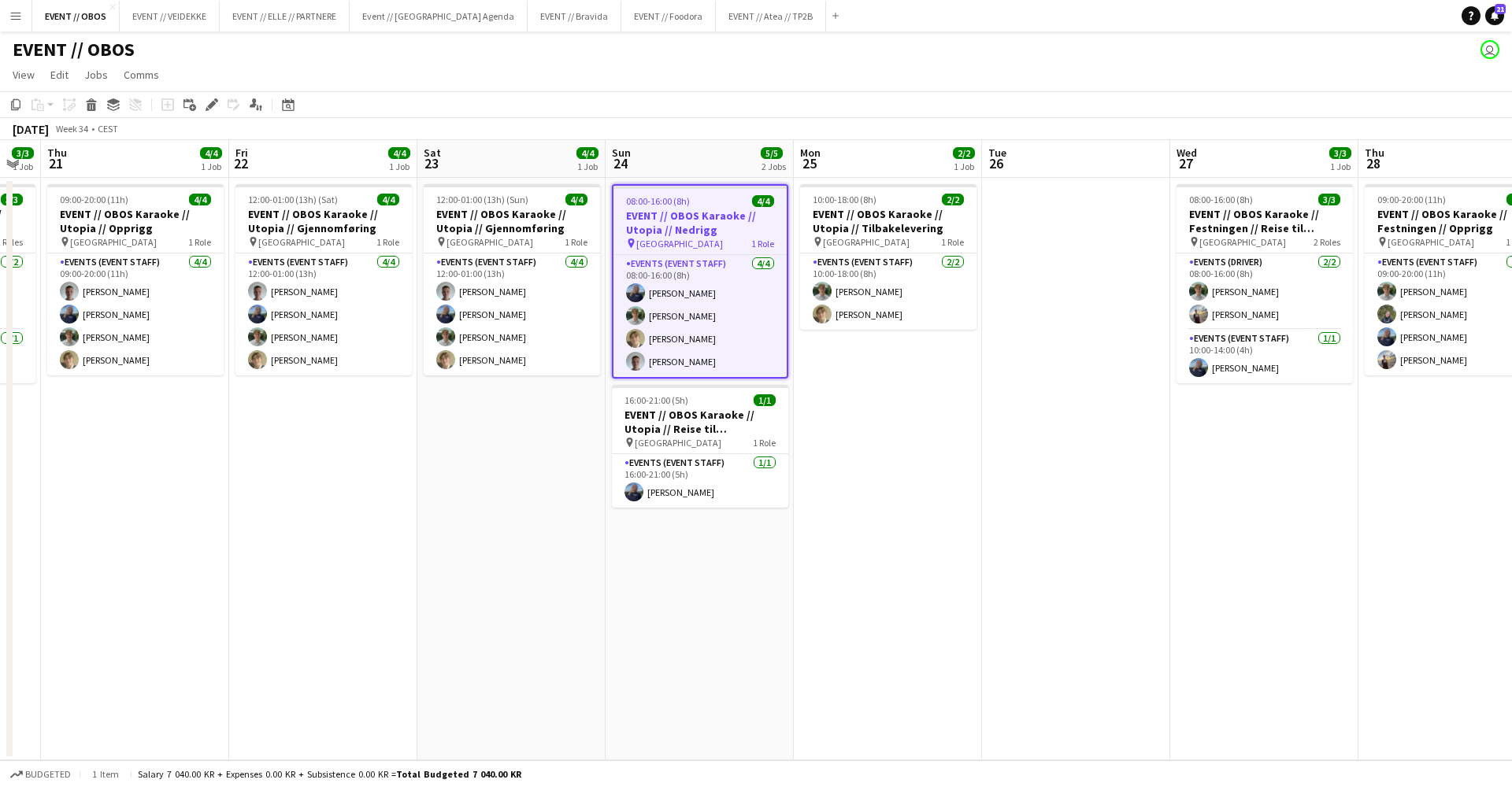
click at [405, 594] on app-date-cell "12:00-01:00 (13h) (Sat) 4/4 EVENT // OBOS Karaoke // Utopia // Gjennomføring pi…" at bounding box center [324, 468] width 188 height 583
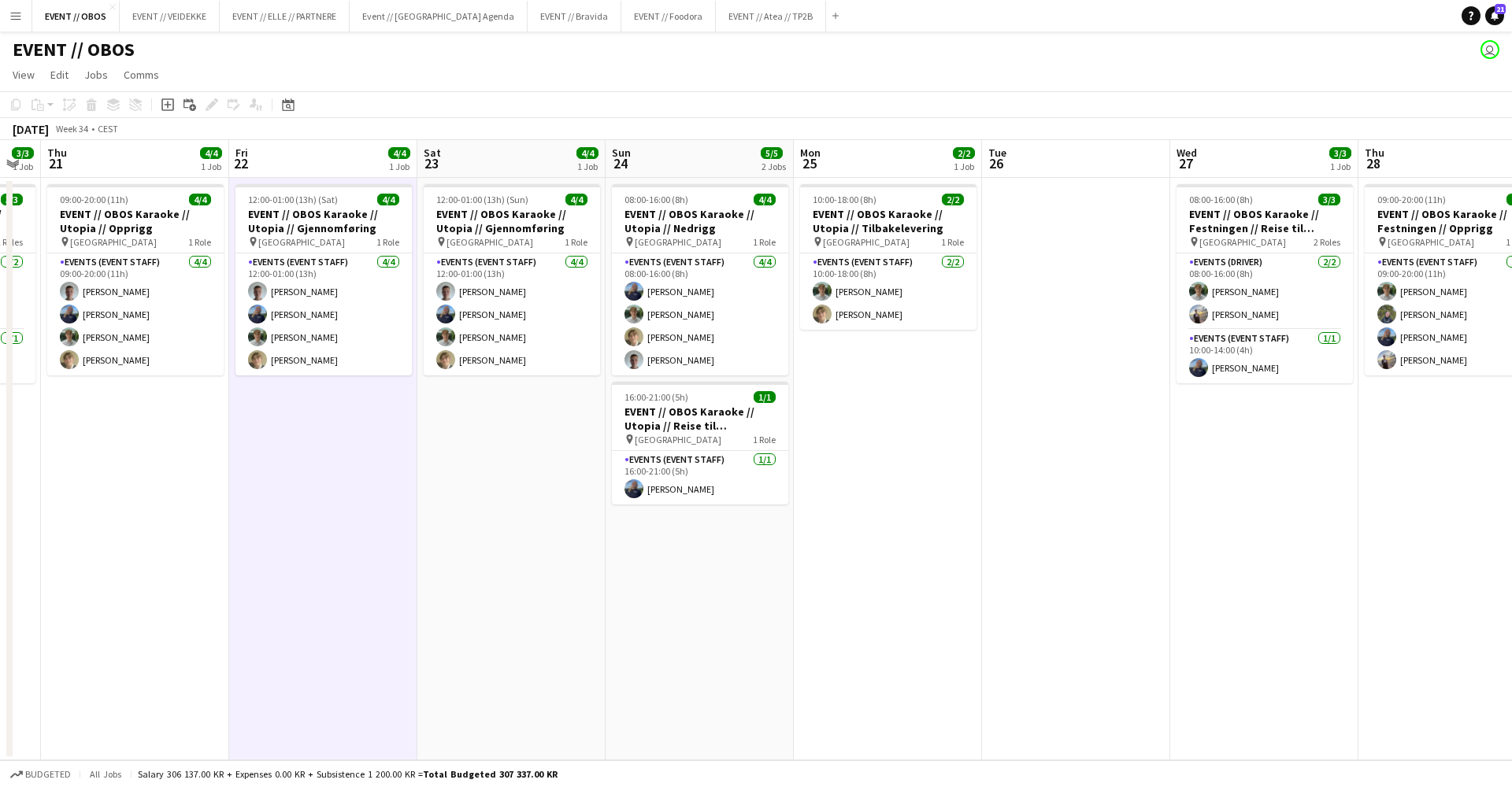
scroll to position [0, 336]
click at [335, 56] on div "EVENT // OBOS user" at bounding box center [756, 46] width 1512 height 30
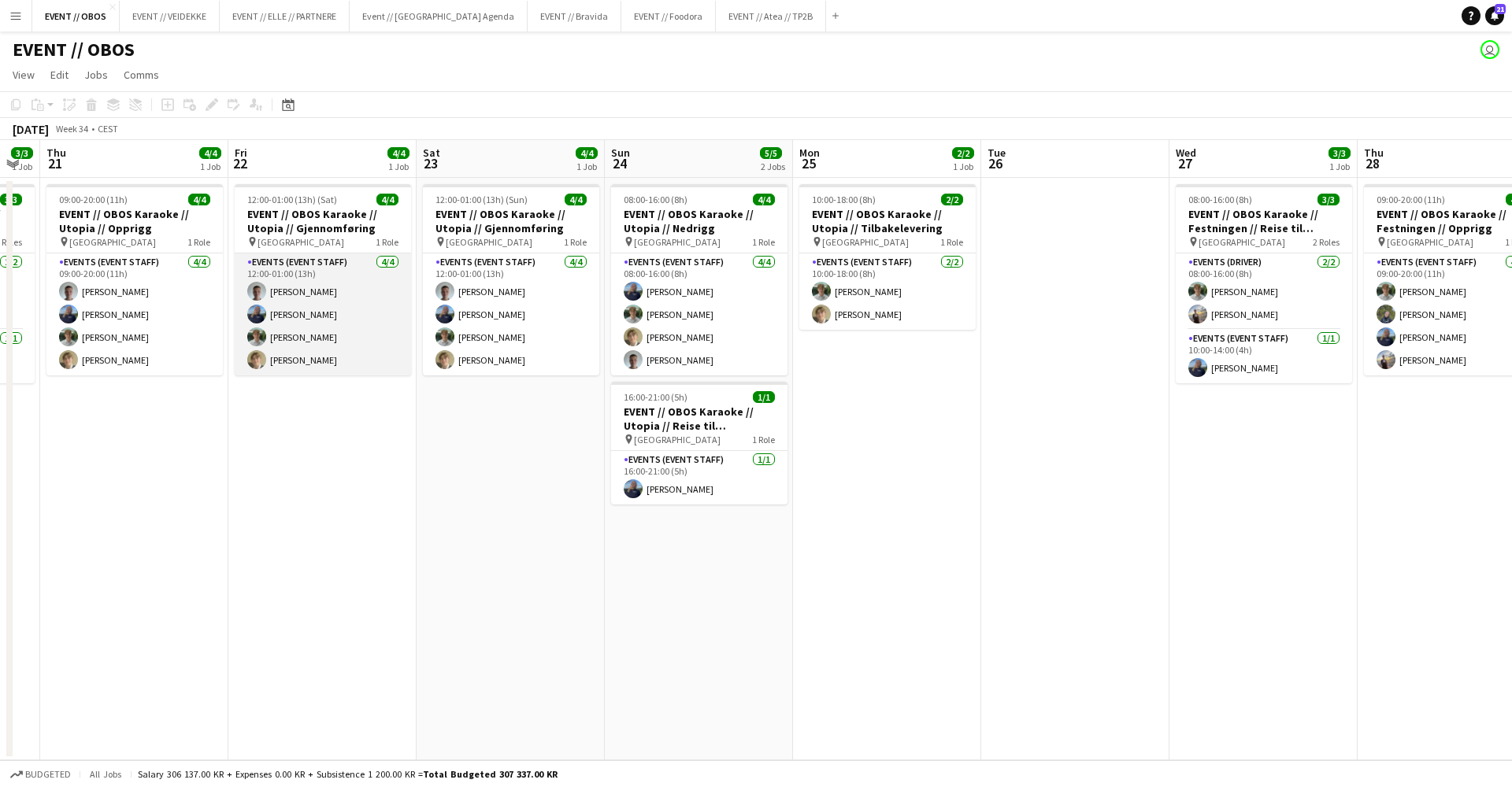
click at [284, 288] on app-card-role "Events (Event Staff) [DATE] 12:00-01:00 (13h) [PERSON_NAME] [PERSON_NAME] [PERS…" at bounding box center [323, 314] width 177 height 122
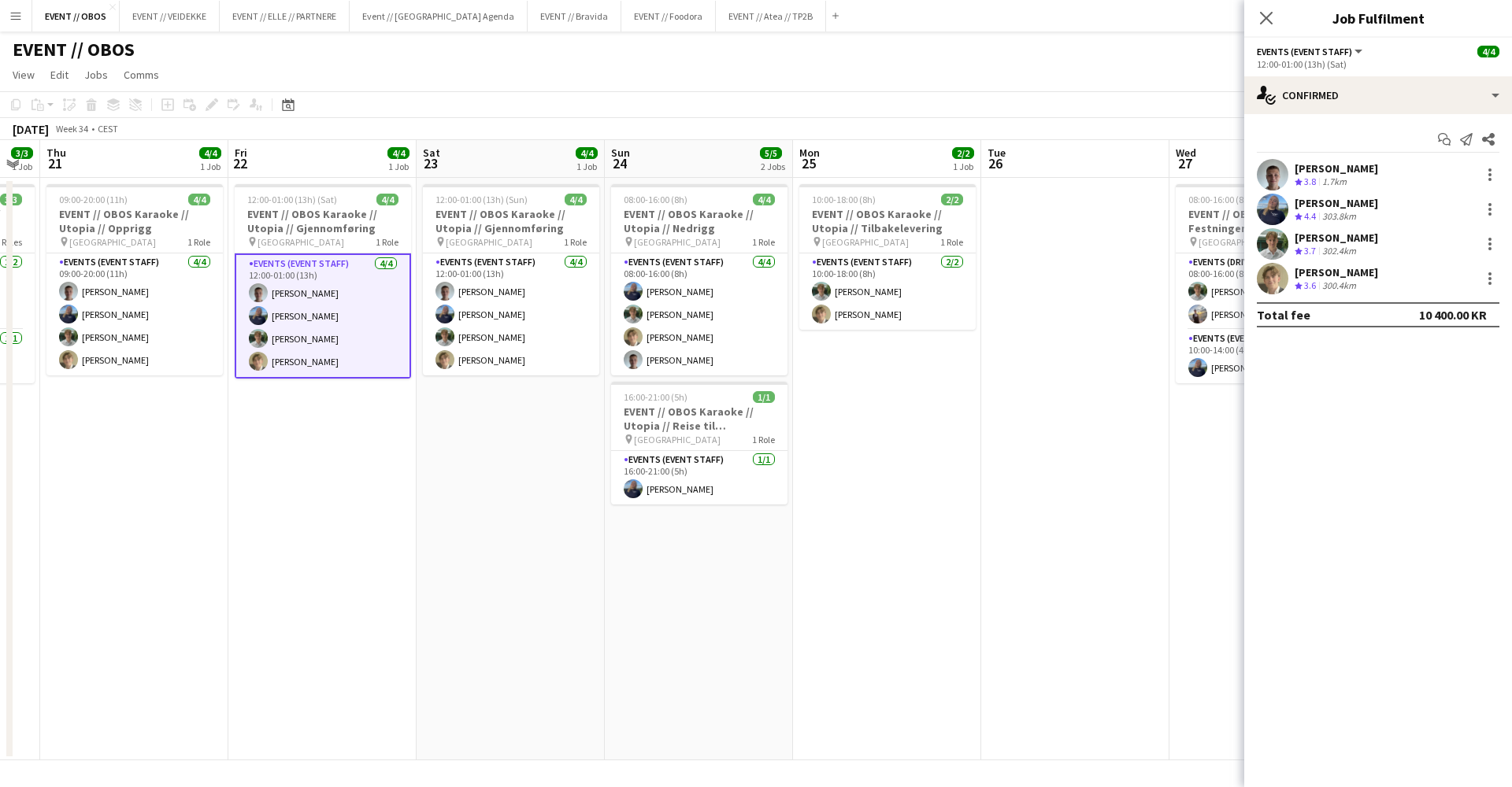
click at [1271, 236] on app-user-avatar at bounding box center [1272, 244] width 32 height 32
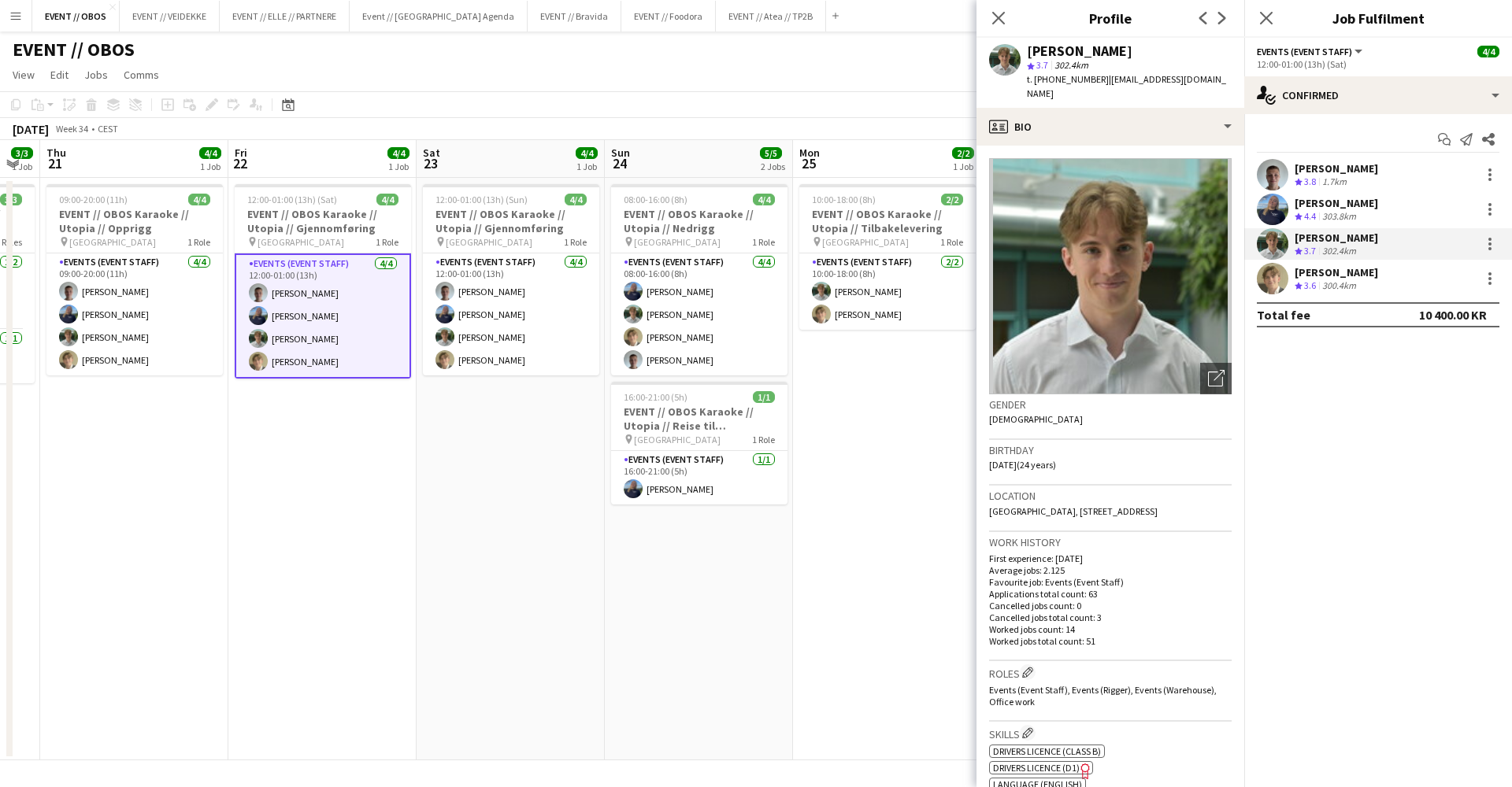
drag, startPoint x: 1190, startPoint y: 79, endPoint x: 1093, endPoint y: 84, distance: 97.1
click at [1093, 84] on div "[PERSON_NAME] star 3.7 302.4km t. [PHONE_NUMBER] | [EMAIL_ADDRESS][DOMAIN_NAME]" at bounding box center [1110, 72] width 268 height 70
copy span "[EMAIL_ADDRESS][DOMAIN_NAME]"
drag, startPoint x: 1087, startPoint y: 78, endPoint x: 1050, endPoint y: 78, distance: 37.0
click at [1050, 78] on div "t. [PHONE_NUMBER] | [EMAIL_ADDRESS][DOMAIN_NAME]" at bounding box center [1129, 86] width 204 height 29
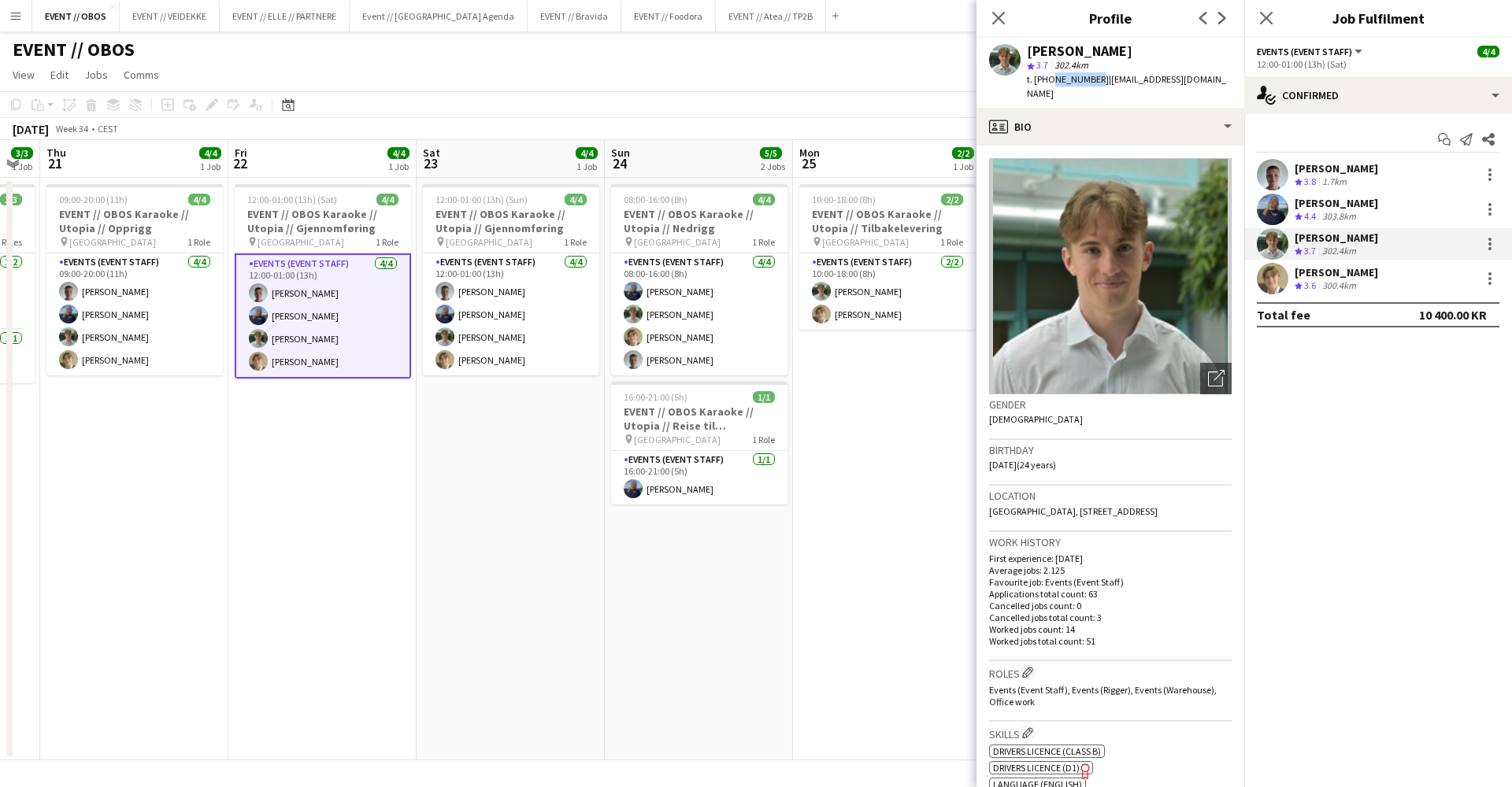
copy span "48282863"
click at [1284, 278] on app-user-avatar at bounding box center [1272, 278] width 32 height 32
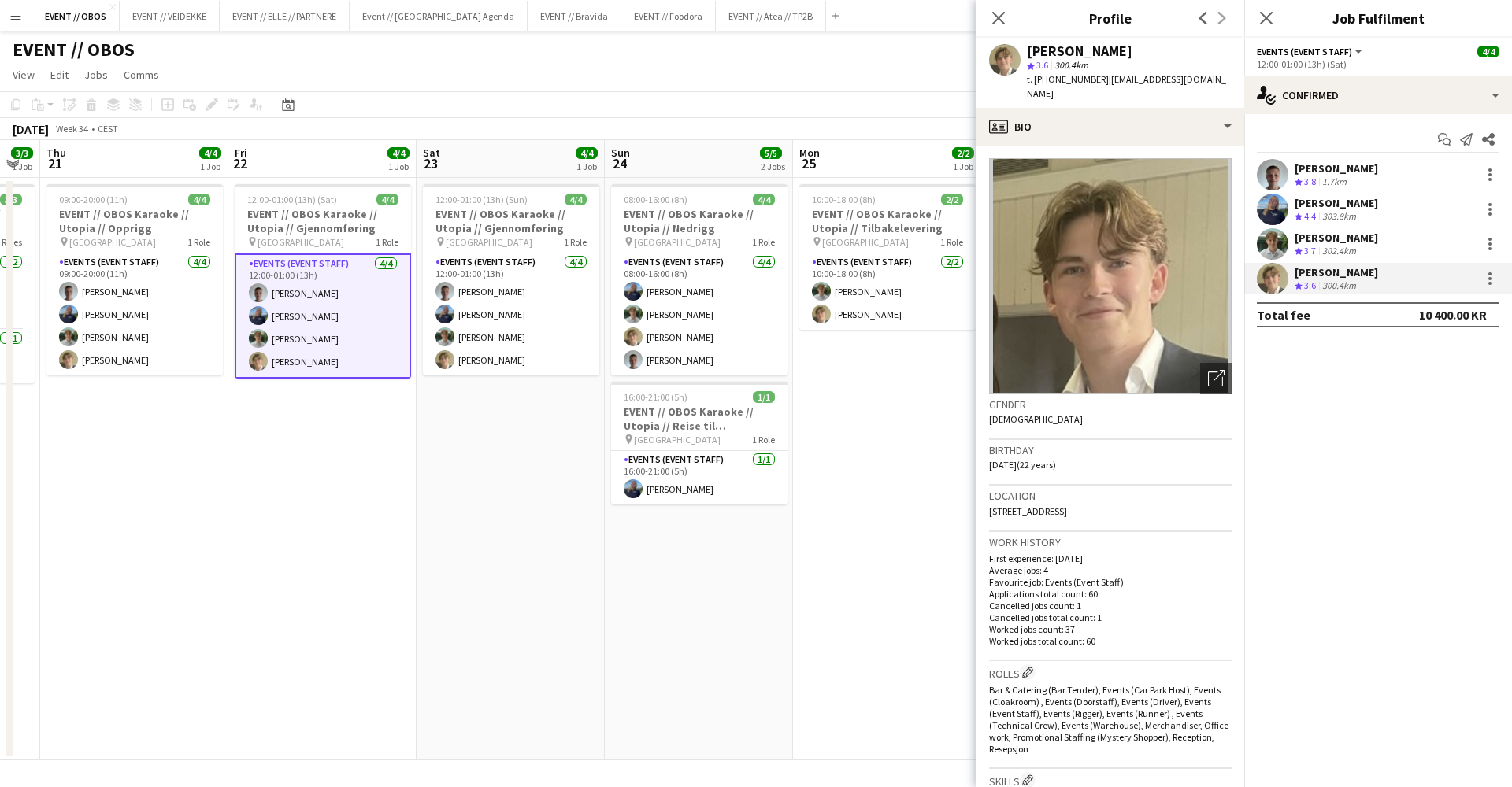
drag, startPoint x: 1198, startPoint y: 83, endPoint x: 1093, endPoint y: 82, distance: 105.0
click at [1093, 82] on app-profile-header "[PERSON_NAME] star 3.6 300.4km t. [PHONE_NUMBER] | [EMAIL_ADDRESS][DOMAIN_NAME]" at bounding box center [1110, 72] width 268 height 70
copy span "[EMAIL_ADDRESS][DOMAIN_NAME]"
drag, startPoint x: 1086, startPoint y: 77, endPoint x: 1048, endPoint y: 79, distance: 38.1
click at [1048, 79] on span "t. [PHONE_NUMBER]" at bounding box center [1068, 79] width 82 height 12
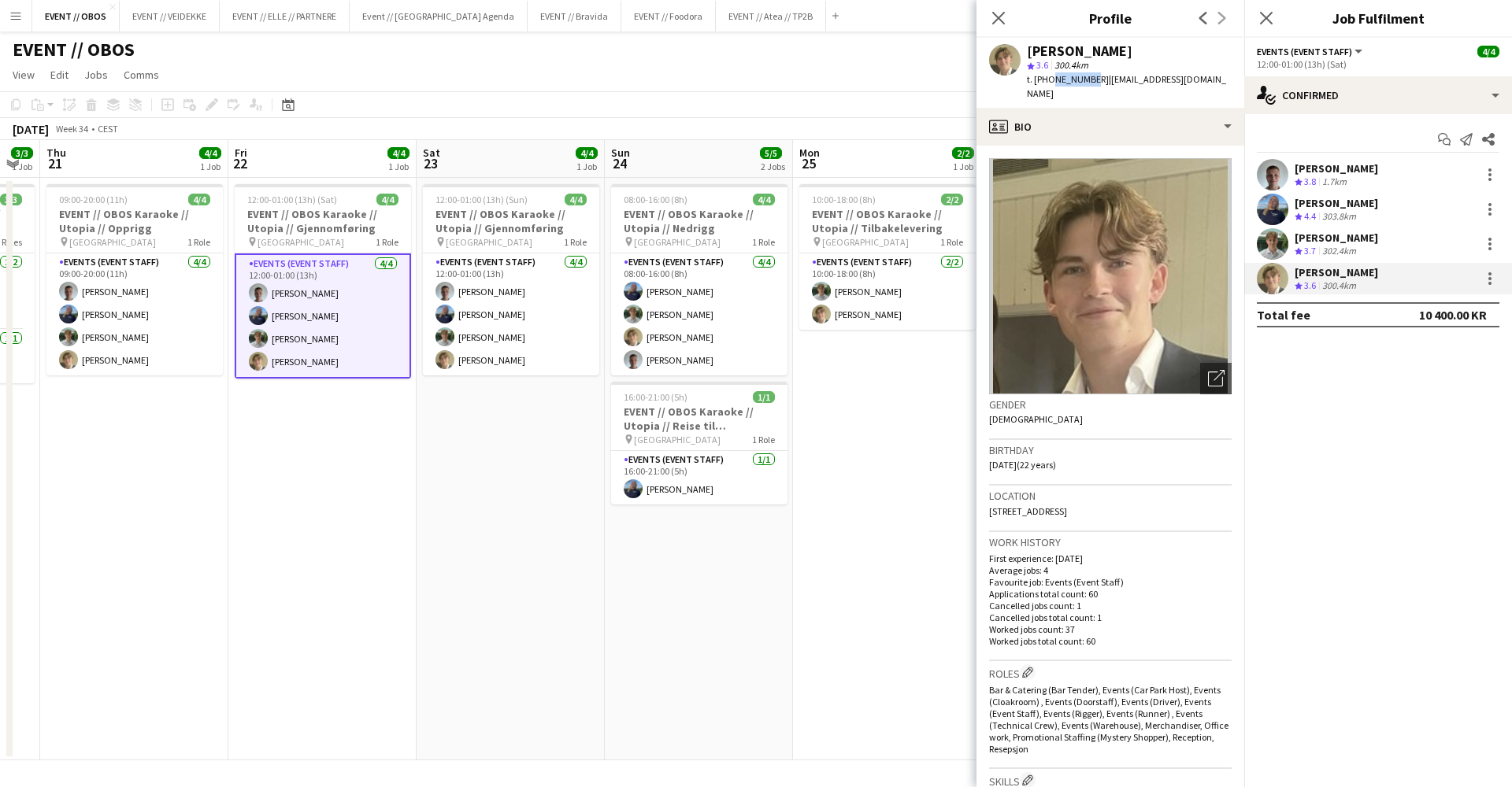
copy span "91991215"
click at [1271, 213] on app-user-avatar at bounding box center [1272, 209] width 32 height 32
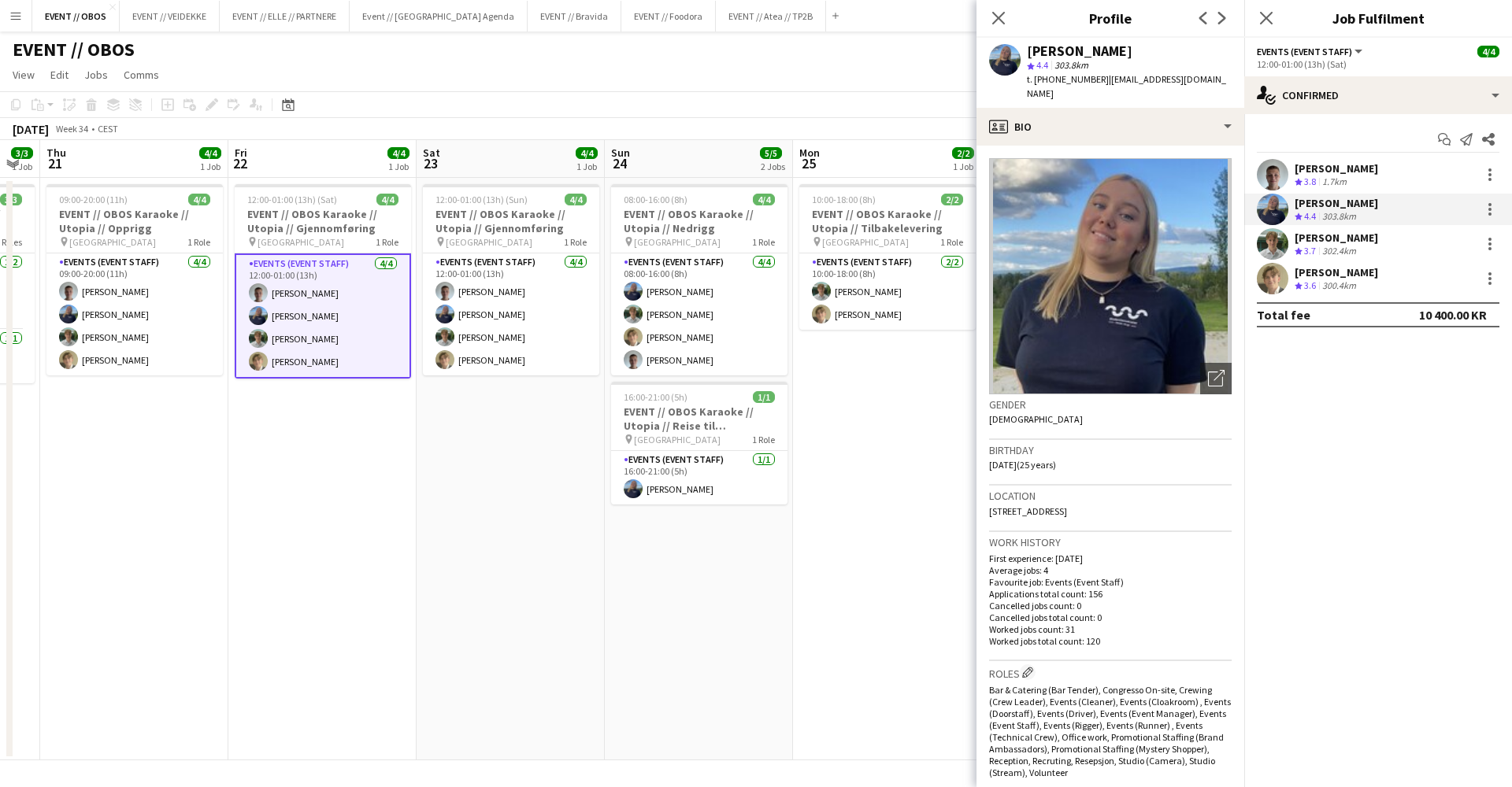
drag, startPoint x: 1188, startPoint y: 77, endPoint x: 1092, endPoint y: 79, distance: 96.0
click at [1092, 79] on div "[PERSON_NAME] star 4.4 303.8km t. [PHONE_NUMBER] | [EMAIL_ADDRESS][DOMAIN_NAME]" at bounding box center [1110, 72] width 268 height 70
copy span "[EMAIL_ADDRESS][DOMAIN_NAME]"
drag, startPoint x: 1078, startPoint y: 78, endPoint x: 1050, endPoint y: 80, distance: 28.1
click at [1050, 80] on span "t. [PHONE_NUMBER]" at bounding box center [1068, 79] width 82 height 12
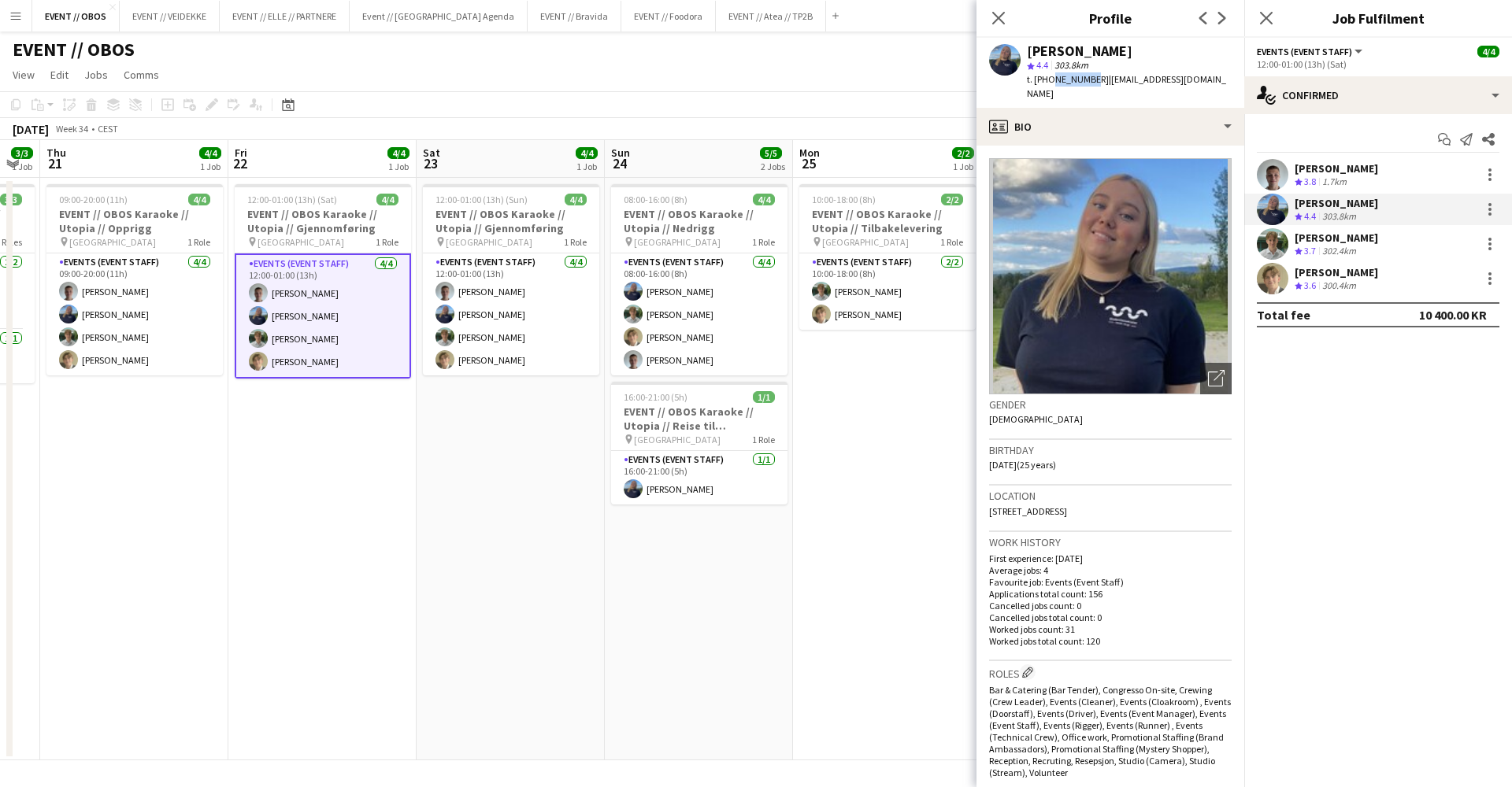
click at [1062, 77] on span "t. [PHONE_NUMBER]" at bounding box center [1068, 79] width 82 height 12
drag, startPoint x: 1085, startPoint y: 75, endPoint x: 1050, endPoint y: 81, distance: 35.5
click at [1050, 81] on span "t. [PHONE_NUMBER]" at bounding box center [1068, 79] width 82 height 12
copy span "94176082"
click at [406, 572] on app-date-cell "12:00-01:00 (13h) (Sat) 4/4 EVENT // OBOS Karaoke // Utopia // Gjennomføring pi…" at bounding box center [323, 468] width 188 height 583
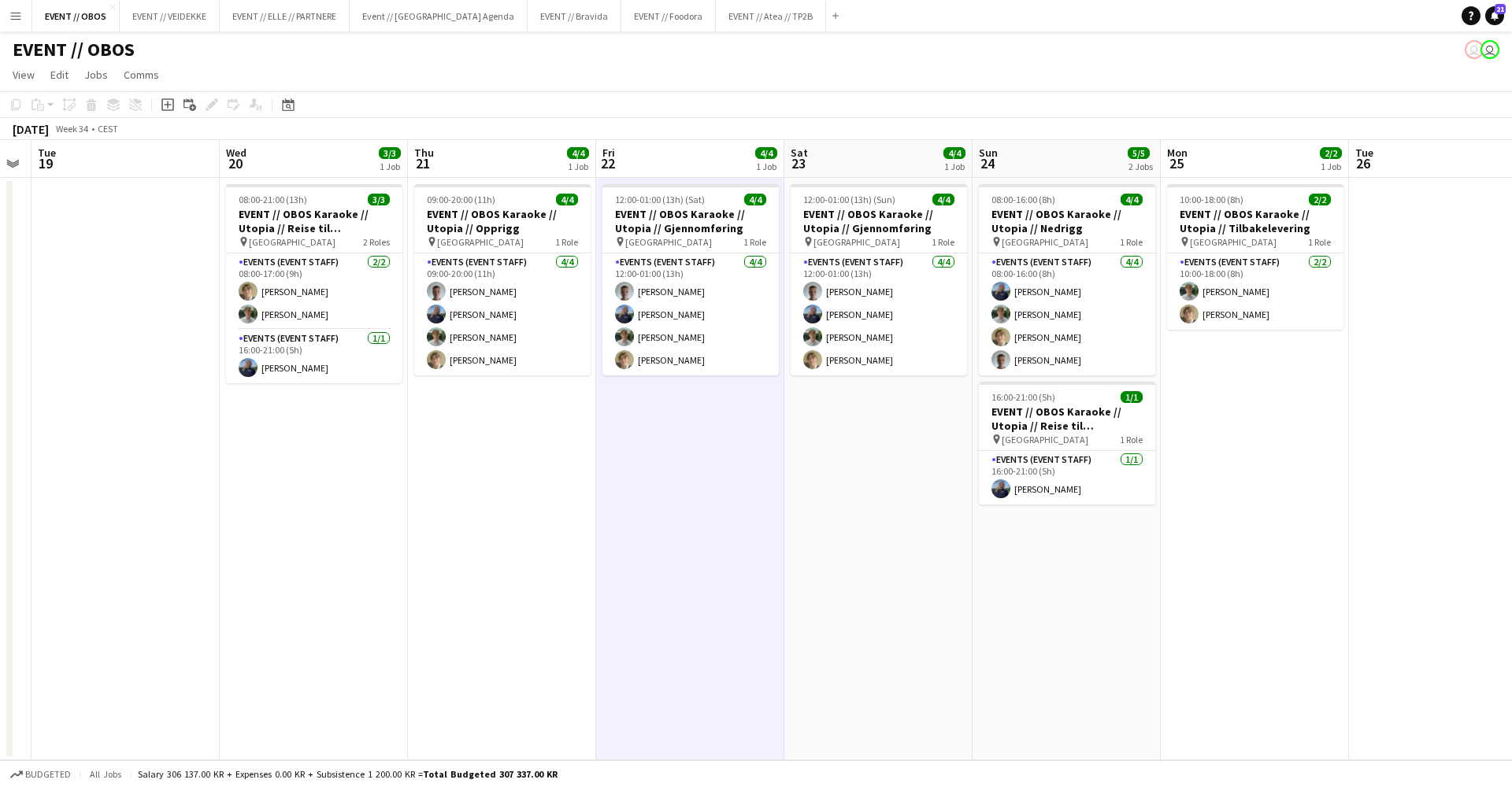
scroll to position [0, 356]
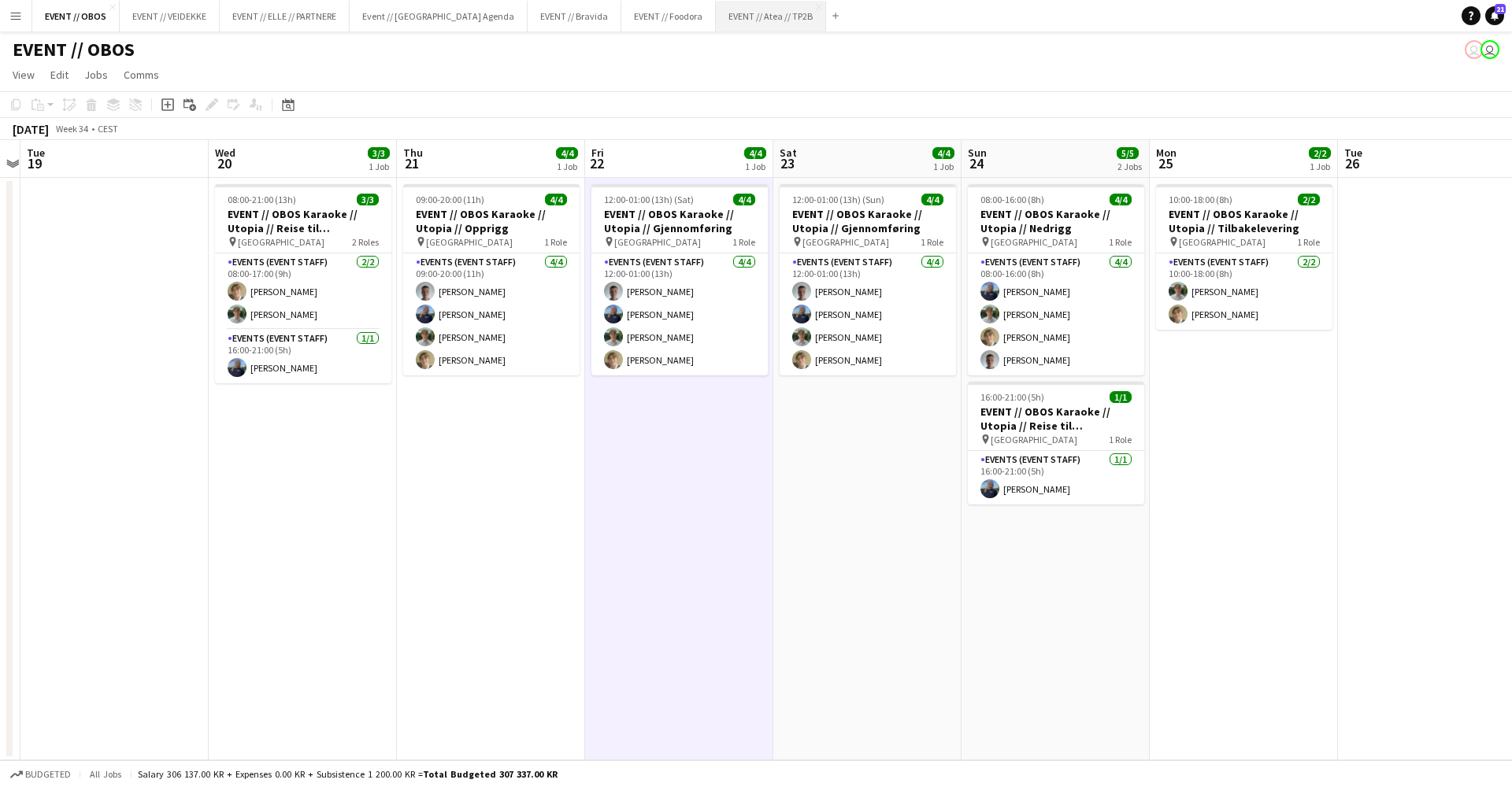
click at [726, 17] on button "EVENT // Atea // TP2B Close" at bounding box center [771, 16] width 110 height 31
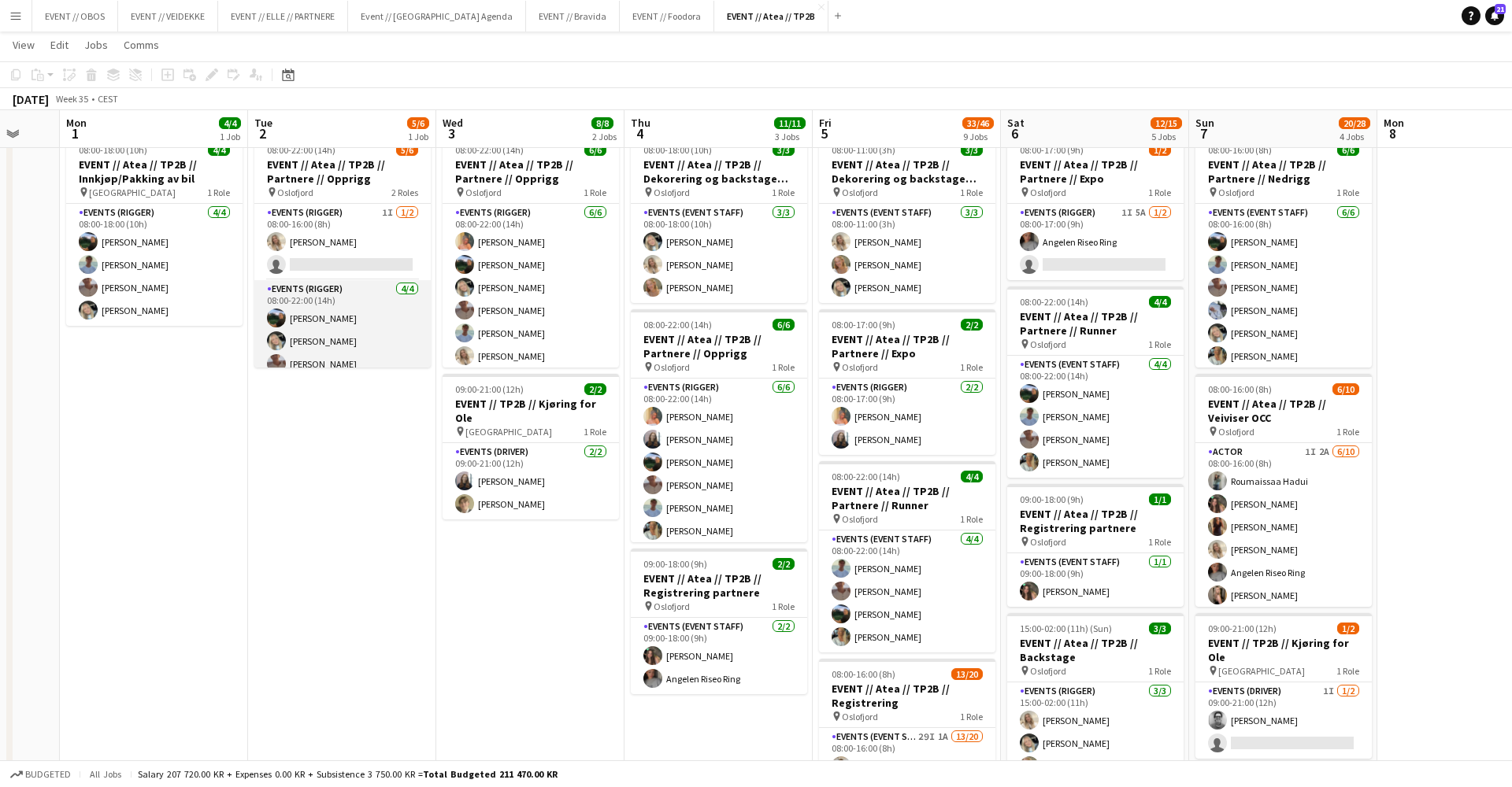
click at [330, 281] on app-card-role "Events (Rigger) [DATE] 08:00-22:00 (14h) [PERSON_NAME] [PERSON_NAME] [PERSON_NA…" at bounding box center [343, 341] width 177 height 122
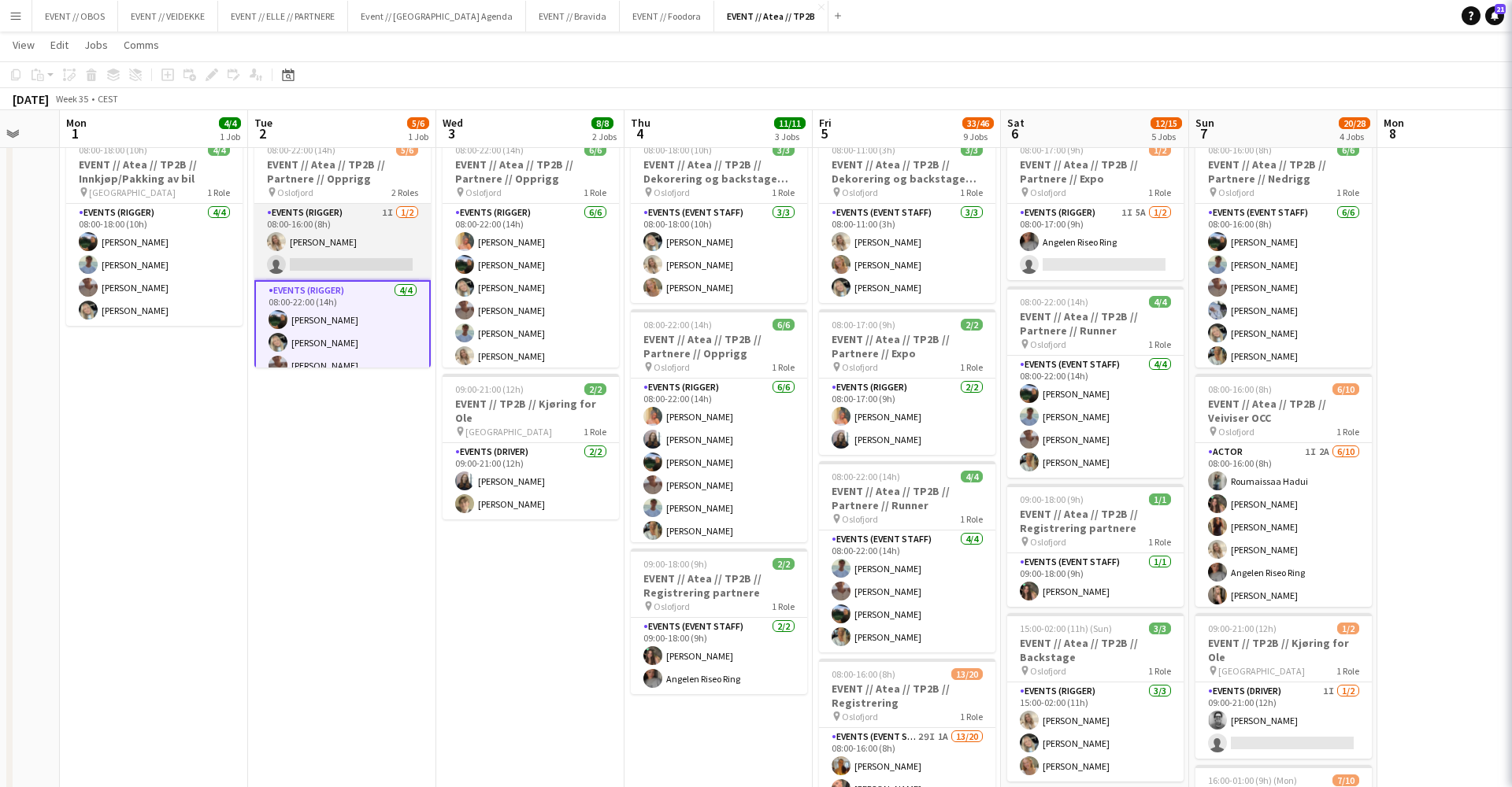
click at [336, 251] on app-card-role "Events (Rigger) 1I [DATE] 08:00-16:00 (8h) [PERSON_NAME] single-neutral-actions" at bounding box center [343, 242] width 177 height 77
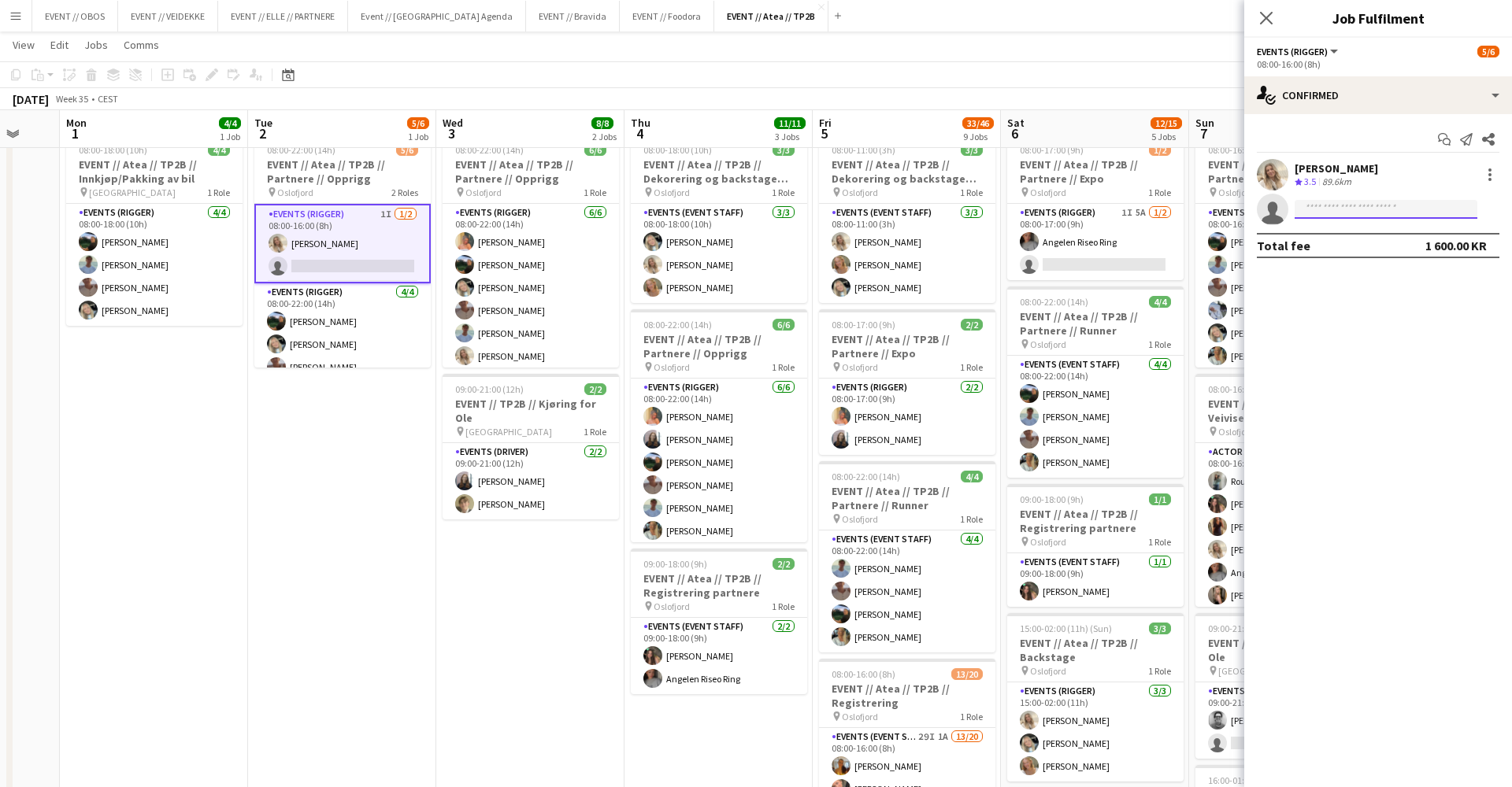
click at [1341, 210] on input at bounding box center [1386, 209] width 182 height 19
type input "******"
drag, startPoint x: 1346, startPoint y: 234, endPoint x: 1356, endPoint y: 252, distance: 20.6
click at [1356, 252] on span "[PHONE_NUMBER]" at bounding box center [1386, 257] width 157 height 12
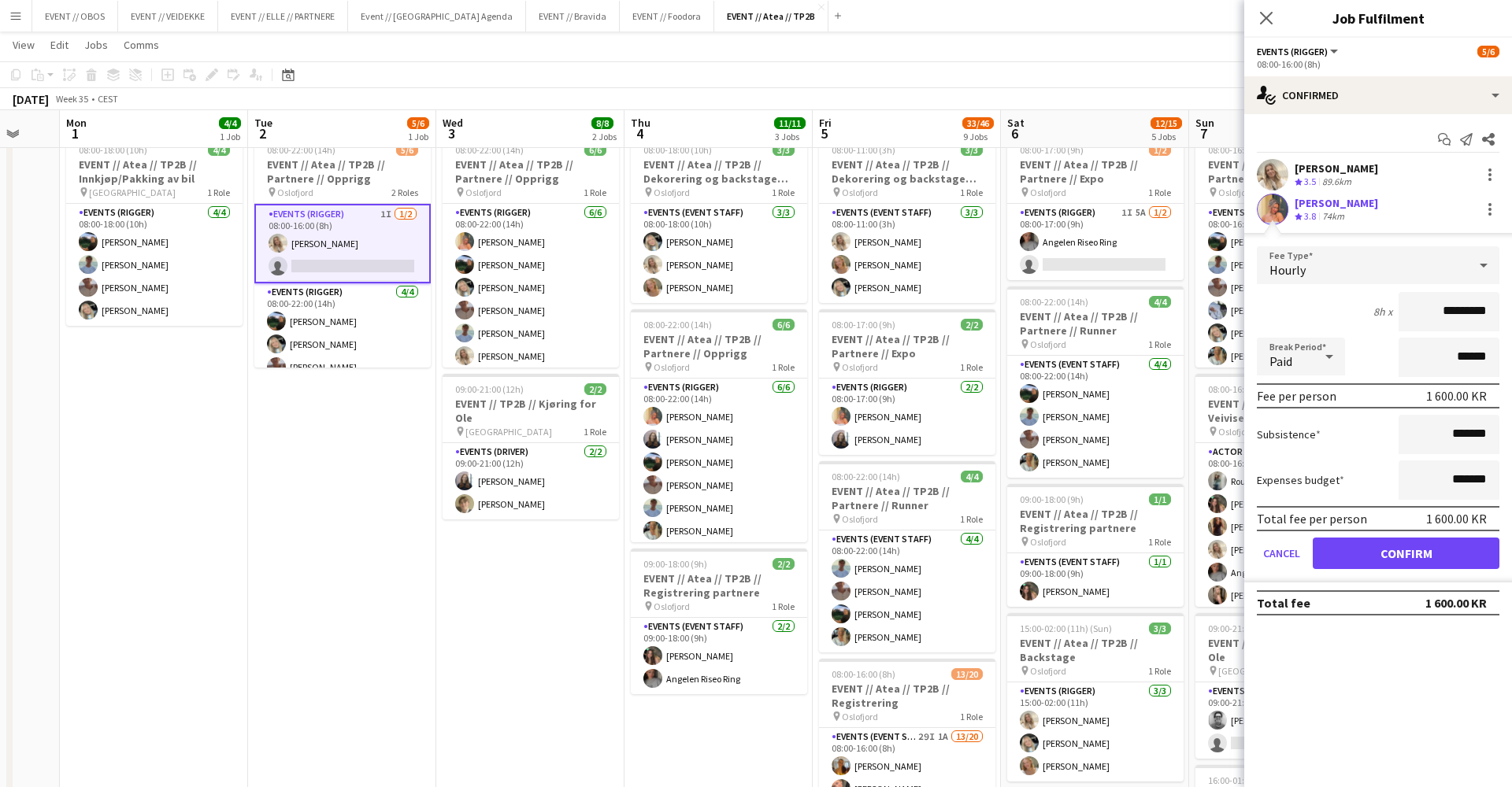
click at [1368, 550] on button "Confirm" at bounding box center [1406, 553] width 186 height 32
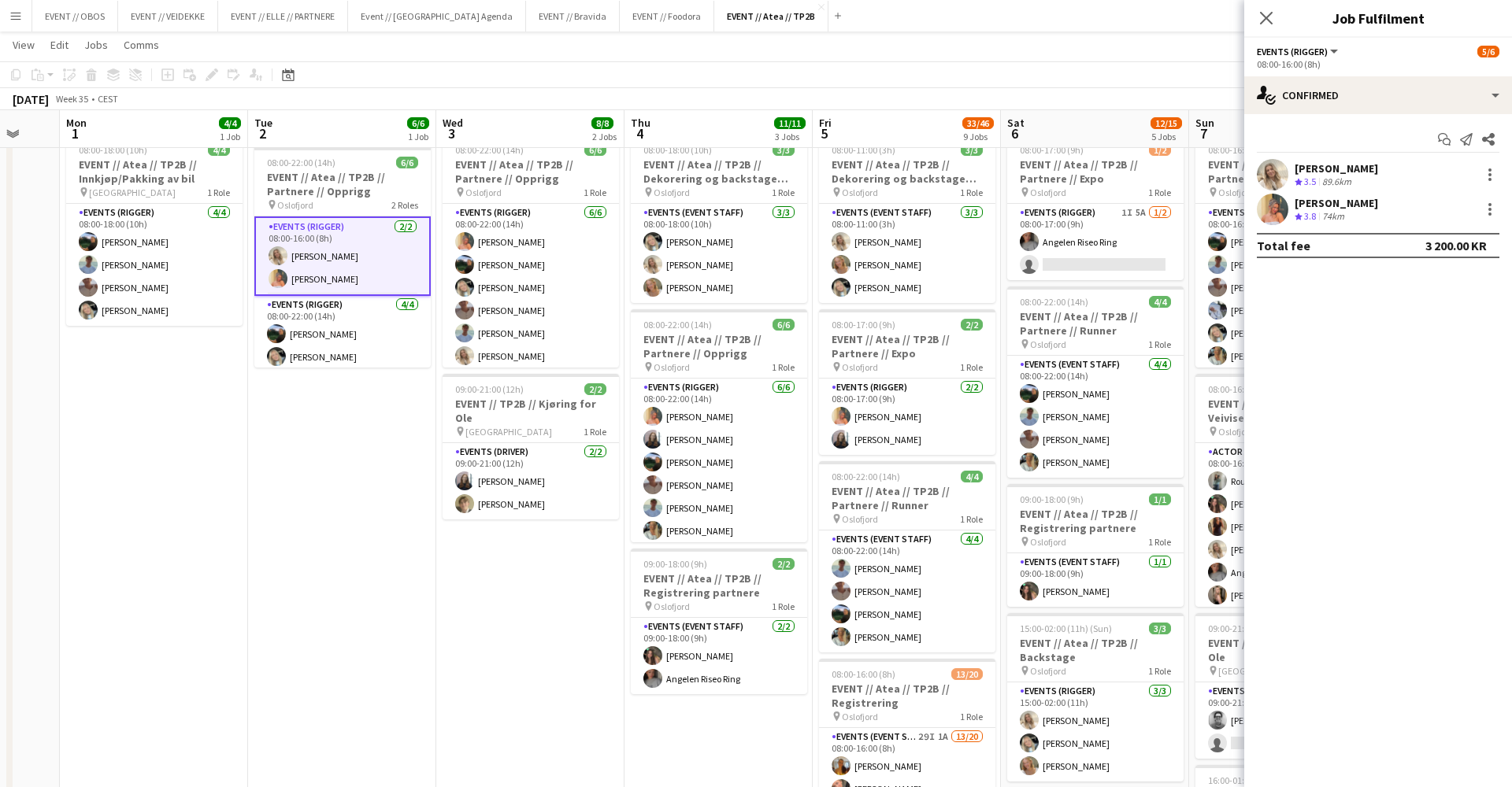
click at [1033, 61] on app-toolbar "Copy Paste Paste Command V Paste with crew Command Shift V Paste linked Job [GE…" at bounding box center [756, 75] width 1512 height 27
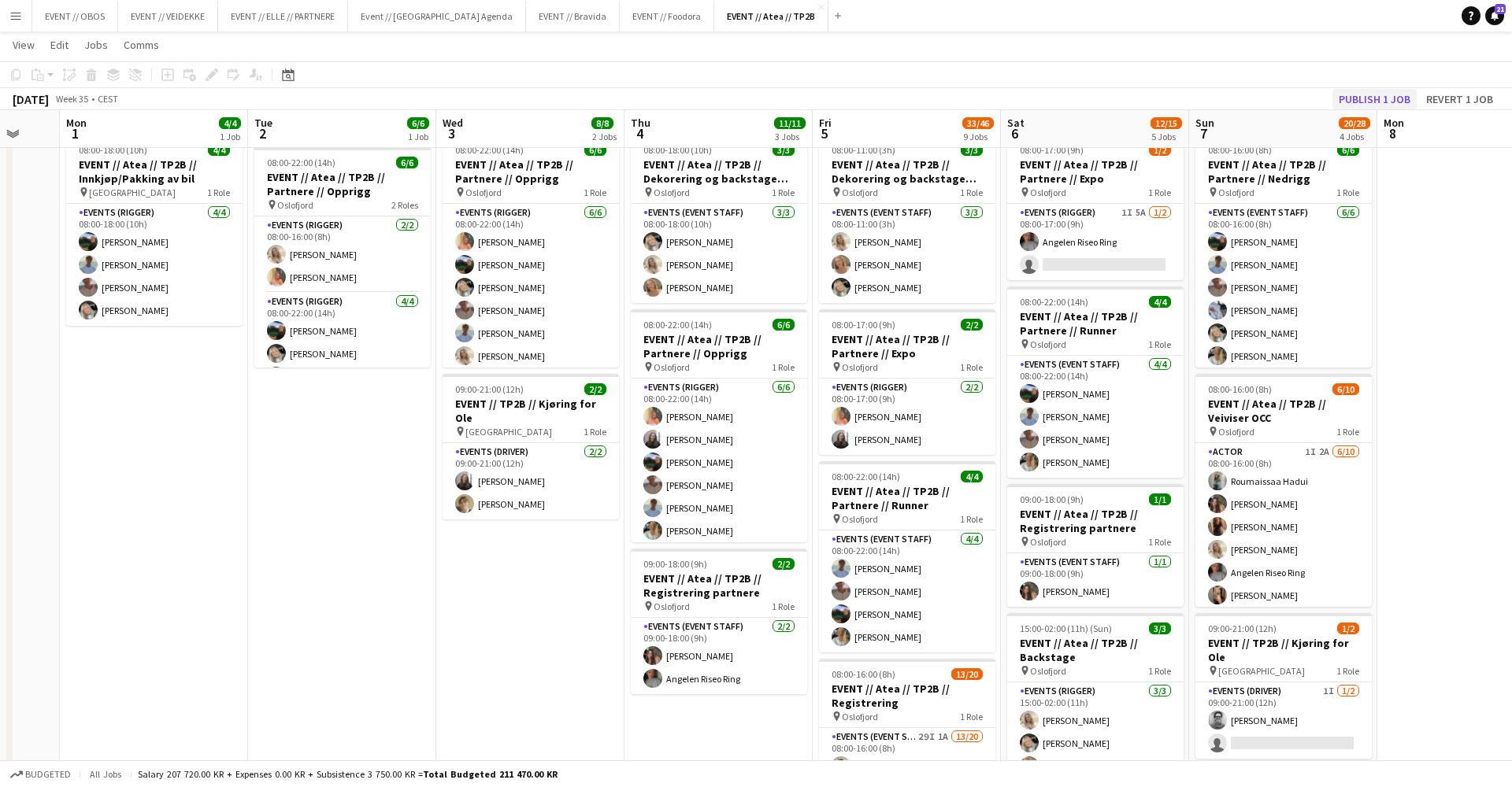
click at [1374, 99] on button "Publish 1 job" at bounding box center [1375, 99] width 84 height 20
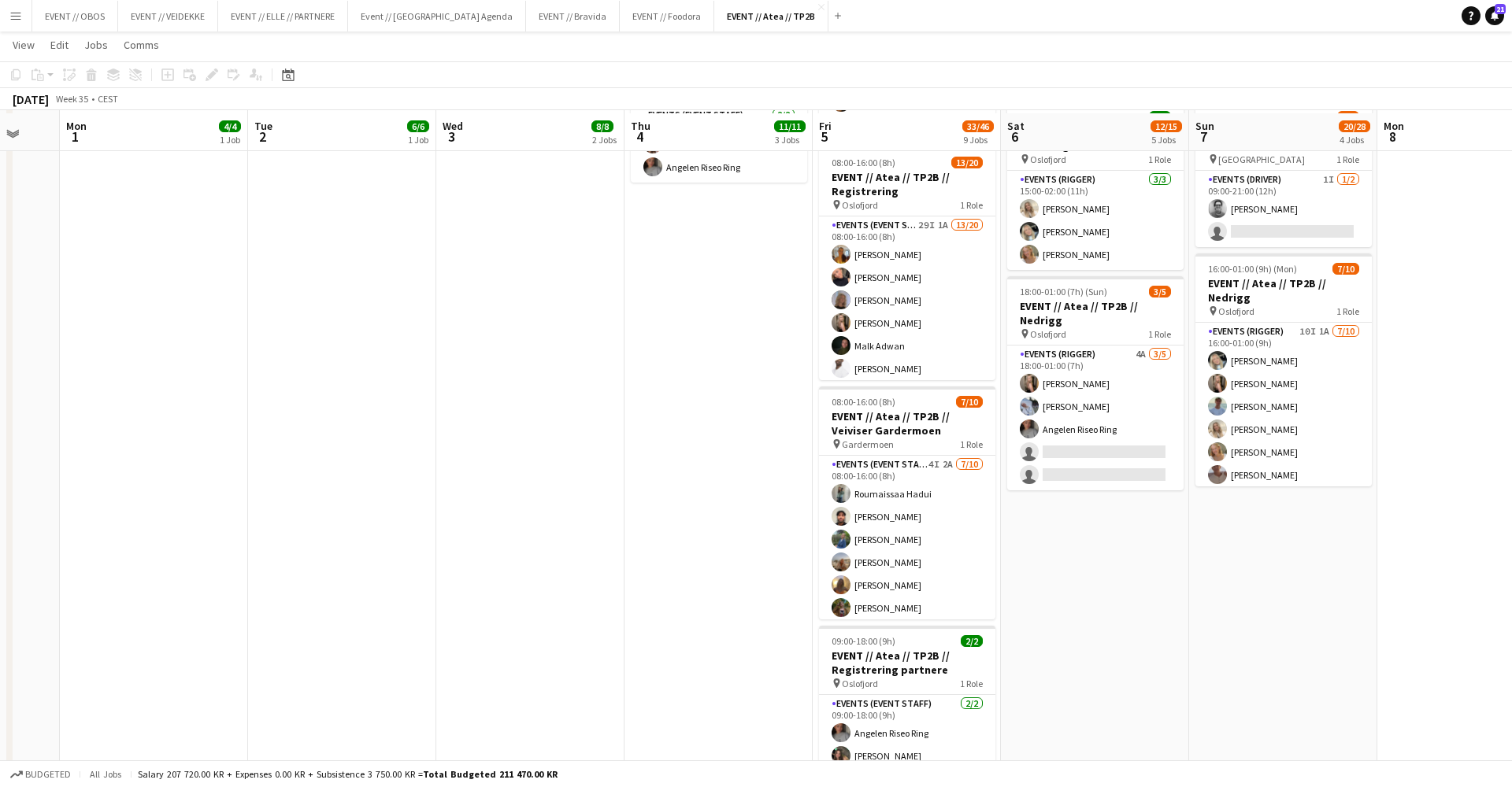
scroll to position [563, 0]
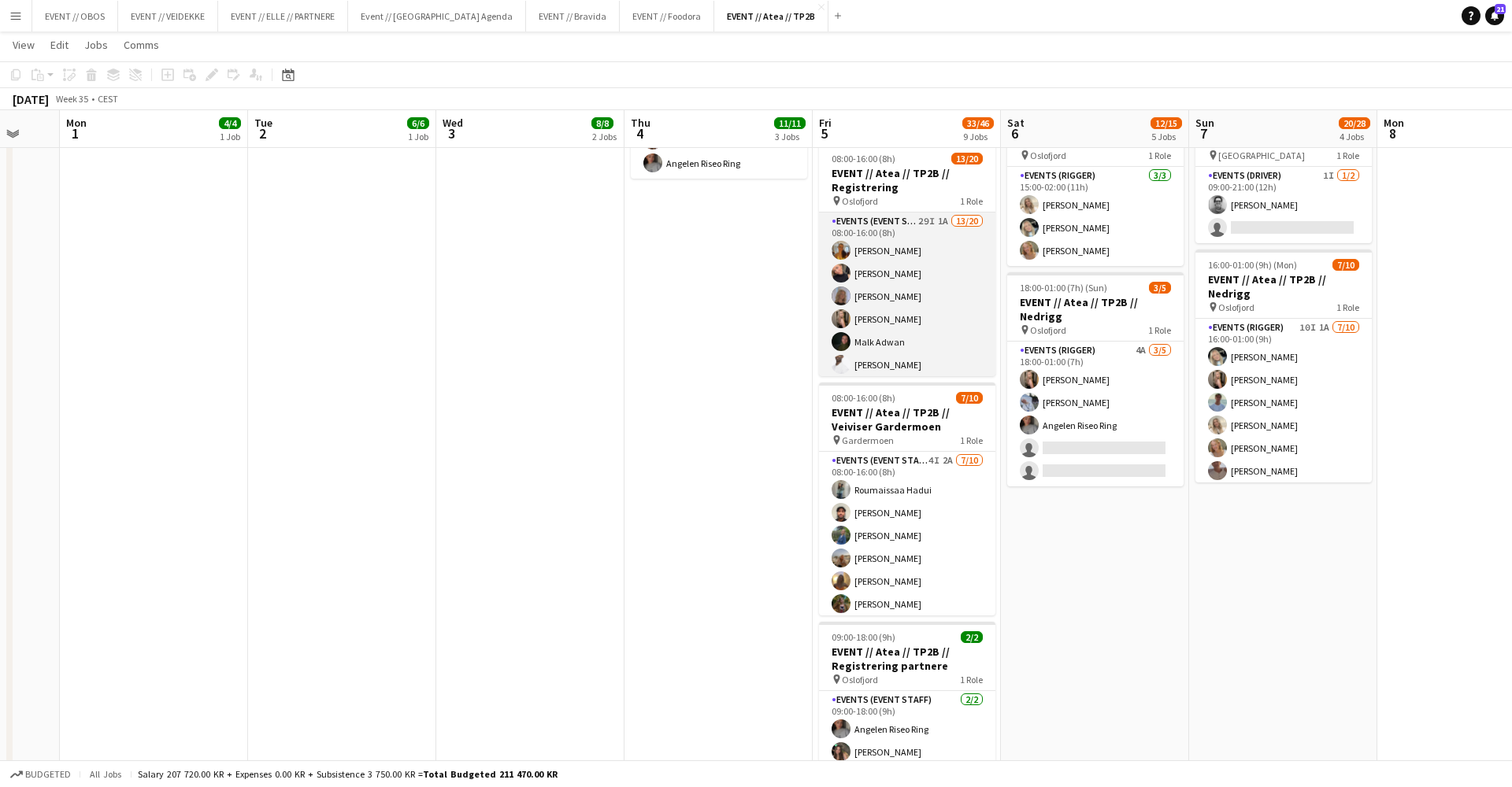
click at [831, 305] on app-card-role "Events (Event Staff) 29I 1A 13/20 08:00-16:00 (8h) [PERSON_NAME] [PERSON_NAME] …" at bounding box center [907, 457] width 177 height 488
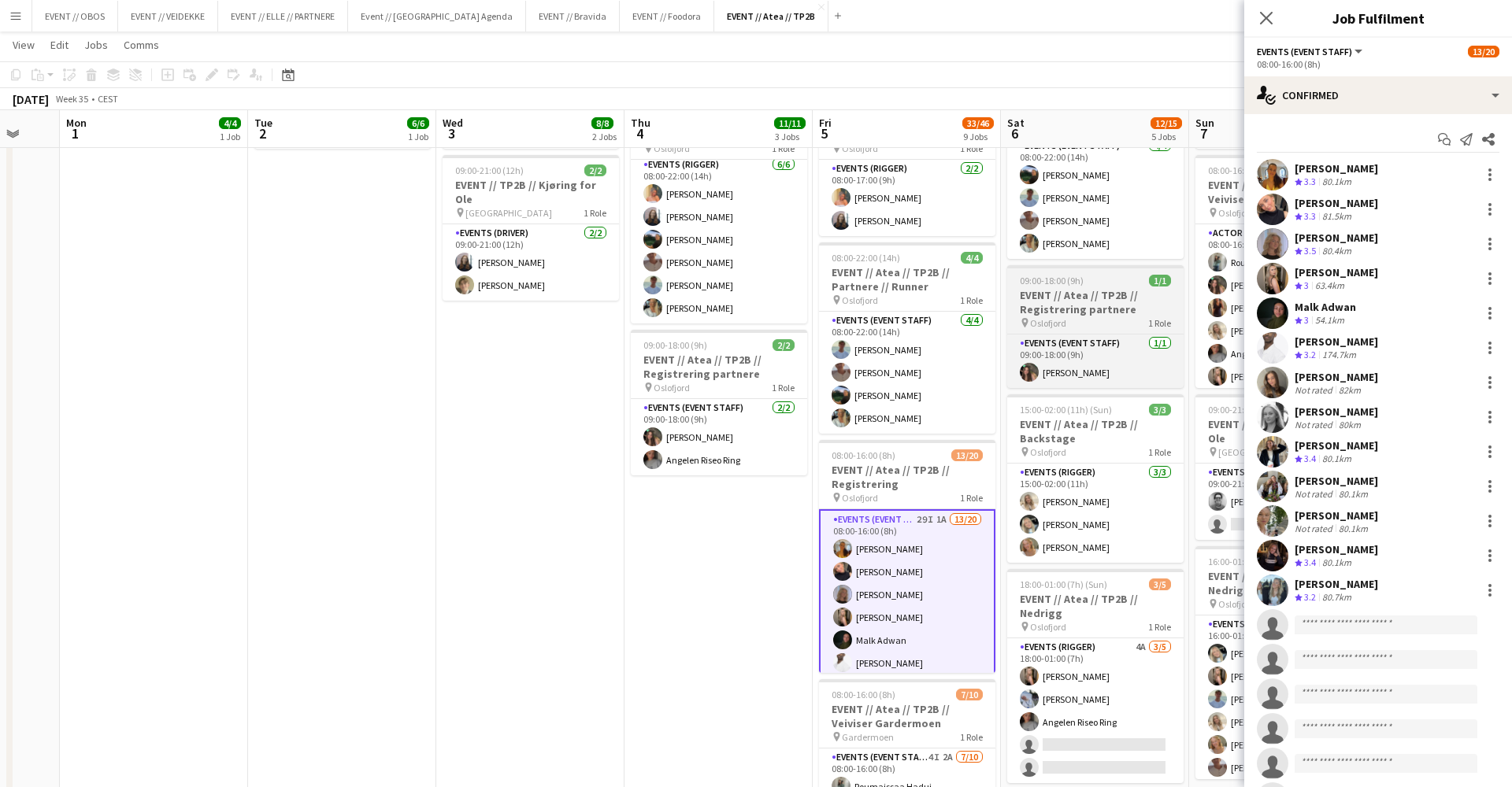
scroll to position [265, 0]
click at [1274, 285] on app-user-avatar at bounding box center [1272, 278] width 32 height 32
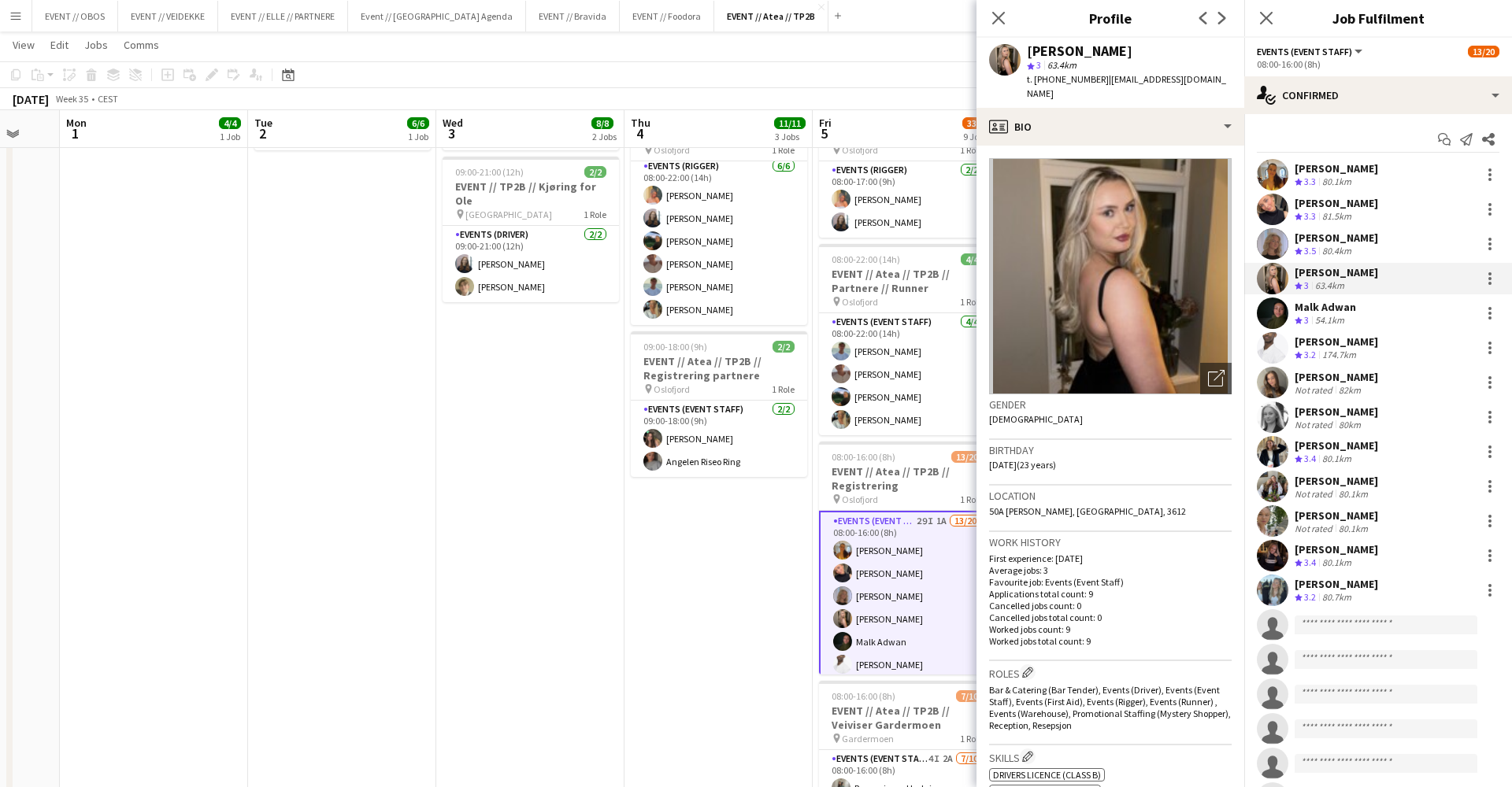
click at [722, 561] on app-date-cell "08:00-18:00 (10h) 3/3 EVENT // Atea // TP2B // Dekorering og backstage oppsett …" at bounding box center [719, 725] width 188 height 1629
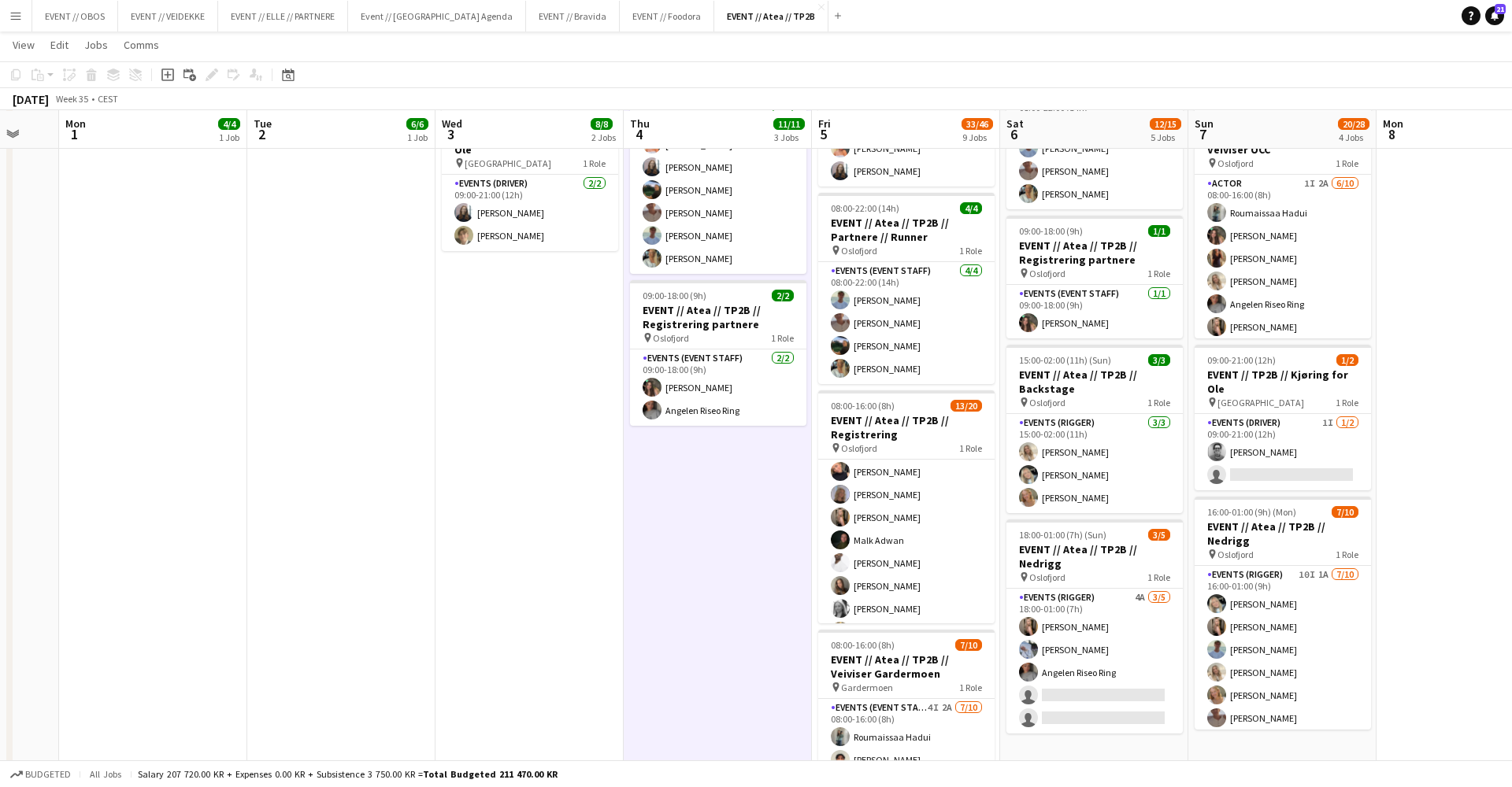
scroll to position [318, 0]
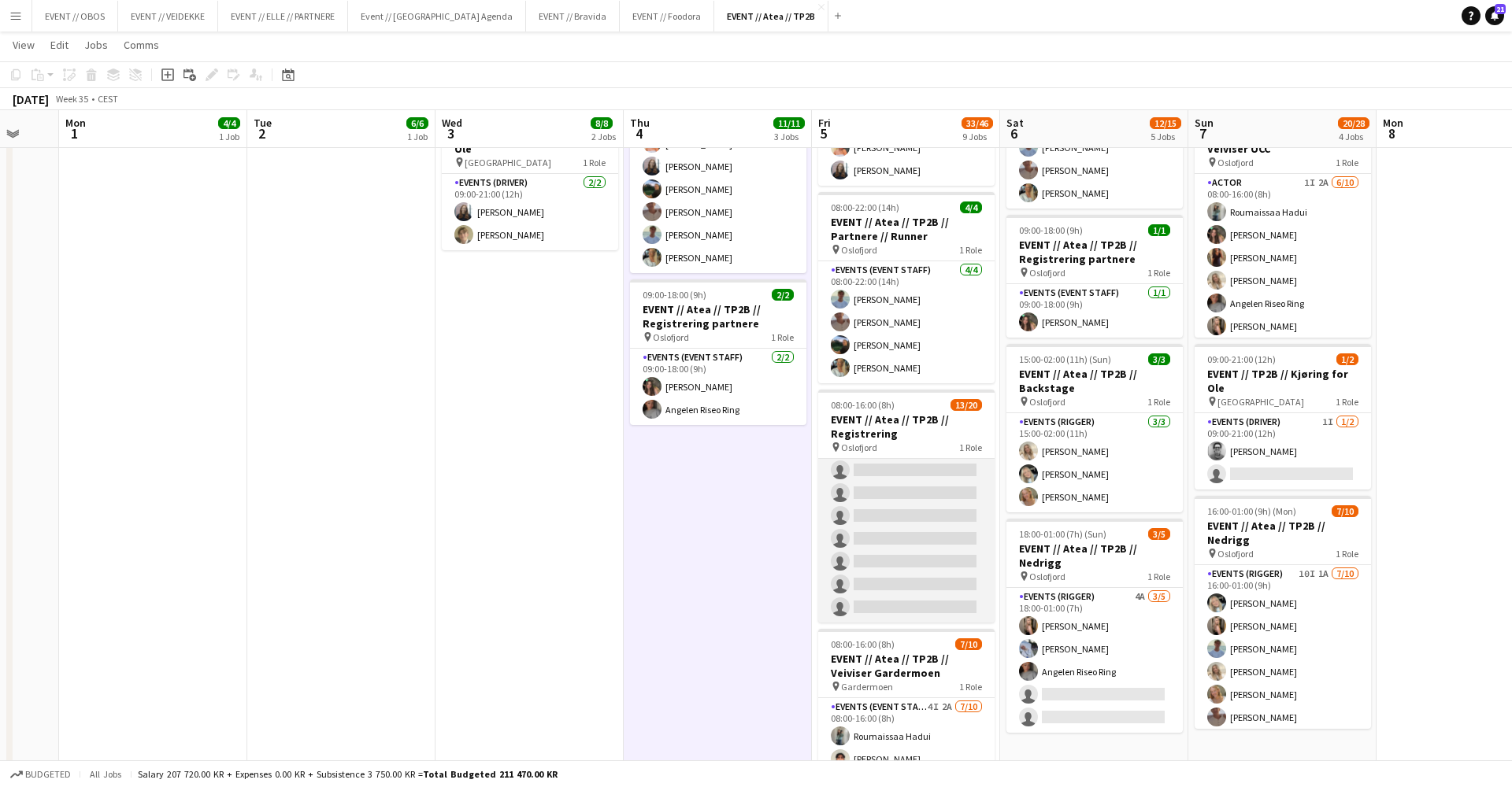
click at [857, 601] on app-card-role "Events (Event Staff) 29I 1A 13/20 08:00-16:00 (8h) [PERSON_NAME] [PERSON_NAME] …" at bounding box center [906, 379] width 177 height 488
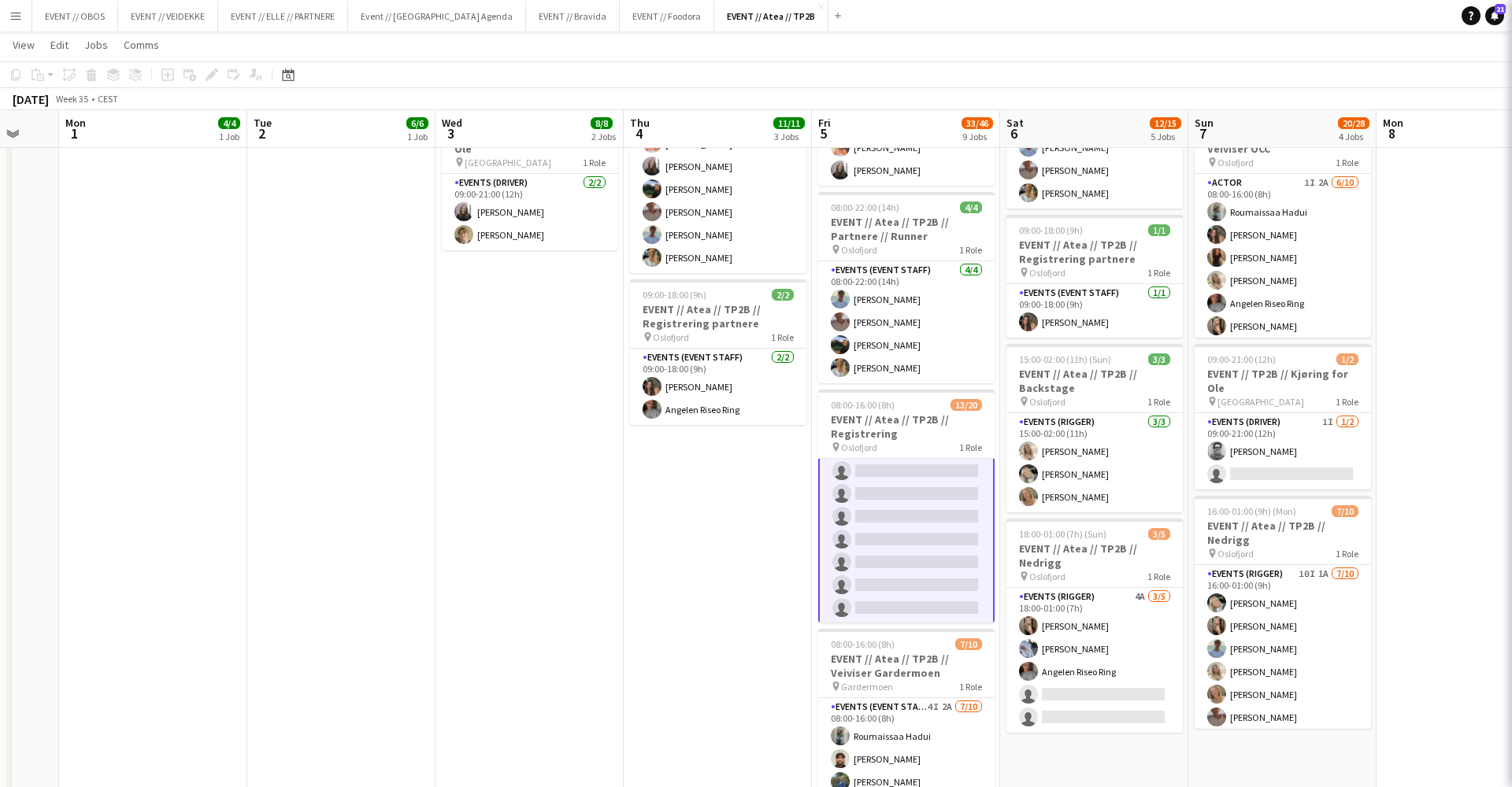
scroll to position [323, 0]
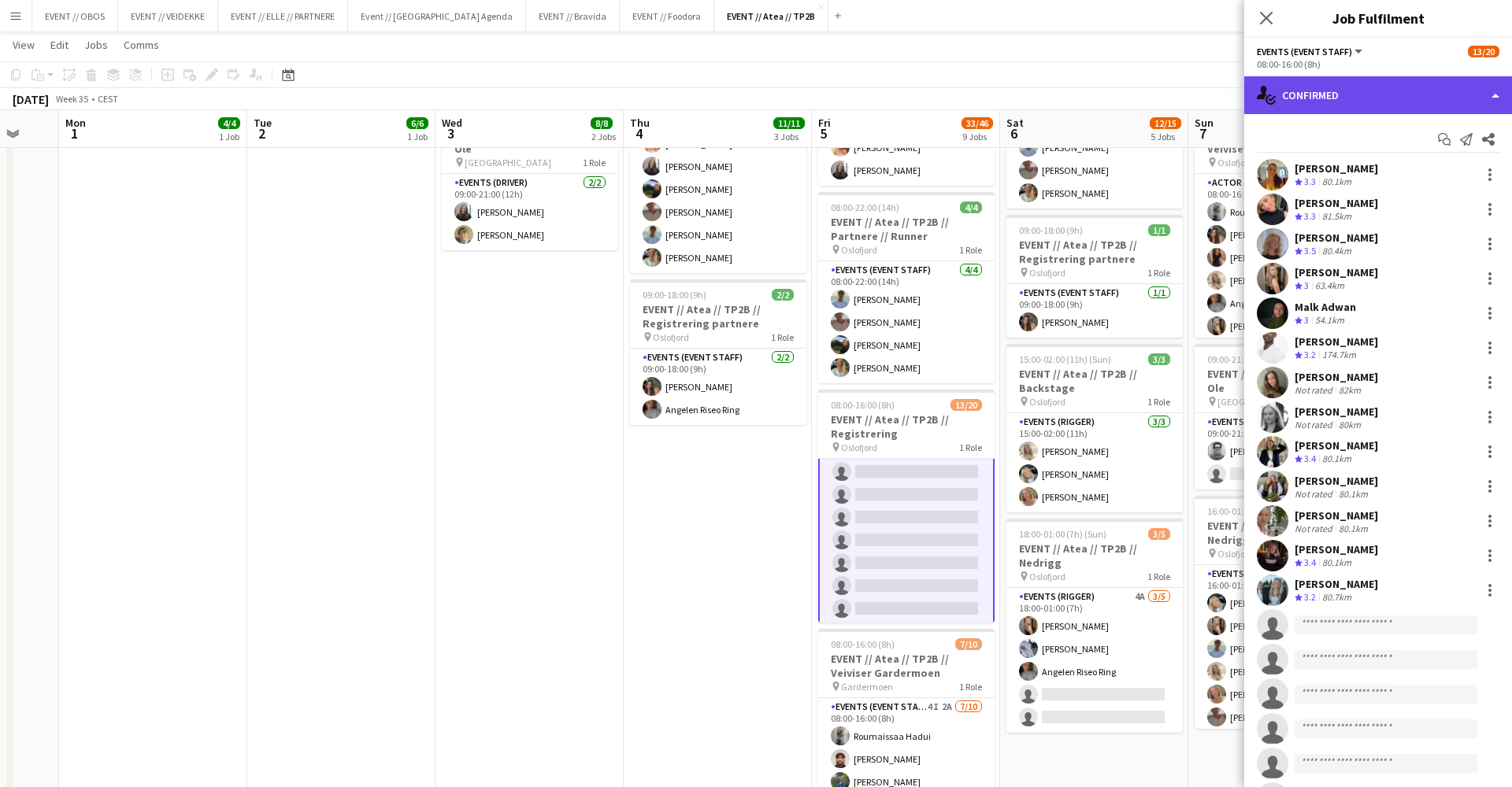
click at [1303, 104] on div "single-neutral-actions-check-2 Confirmed" at bounding box center [1378, 95] width 268 height 37
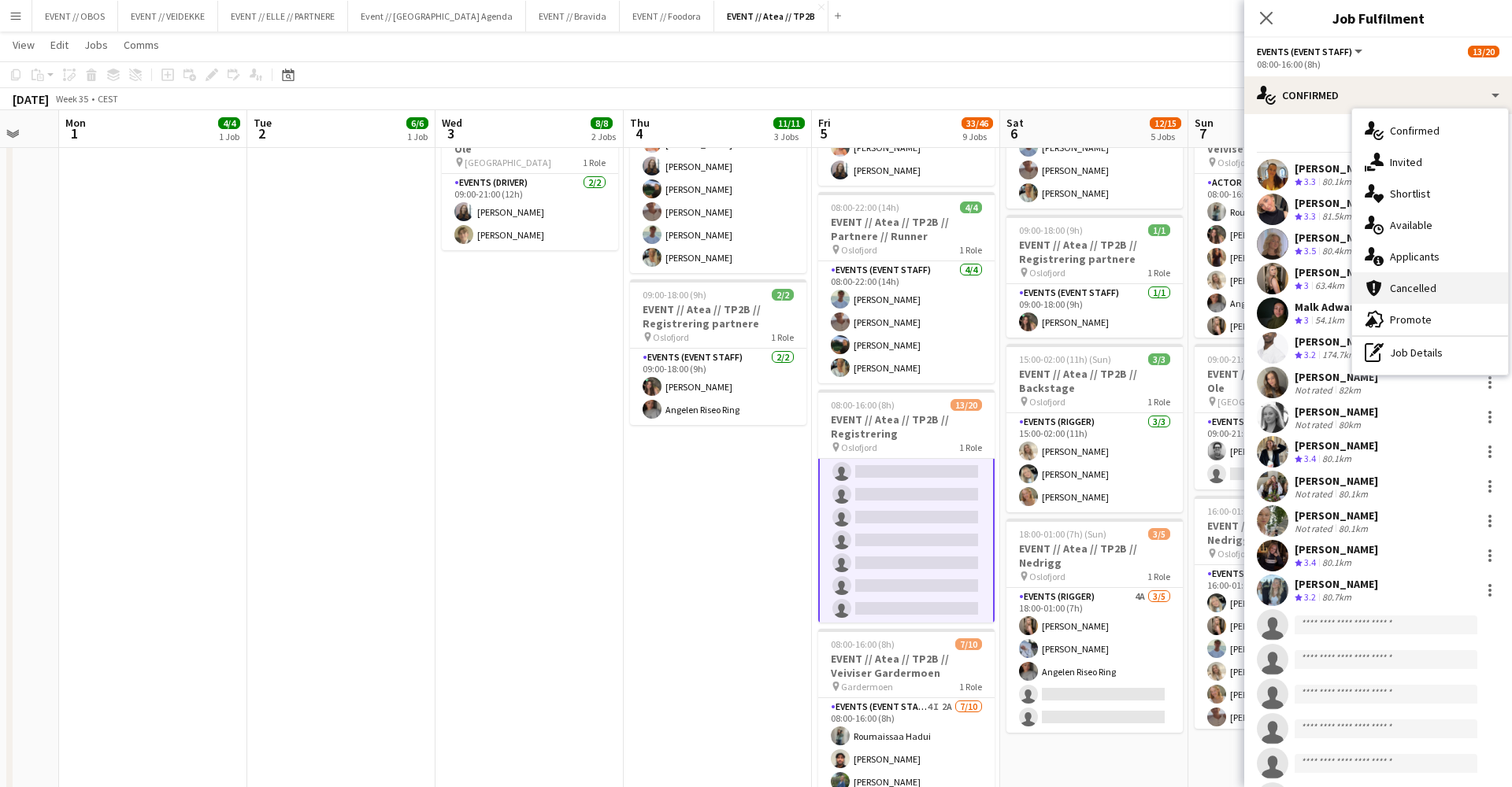
click at [1392, 284] on div "cancellation Cancelled" at bounding box center [1430, 288] width 156 height 32
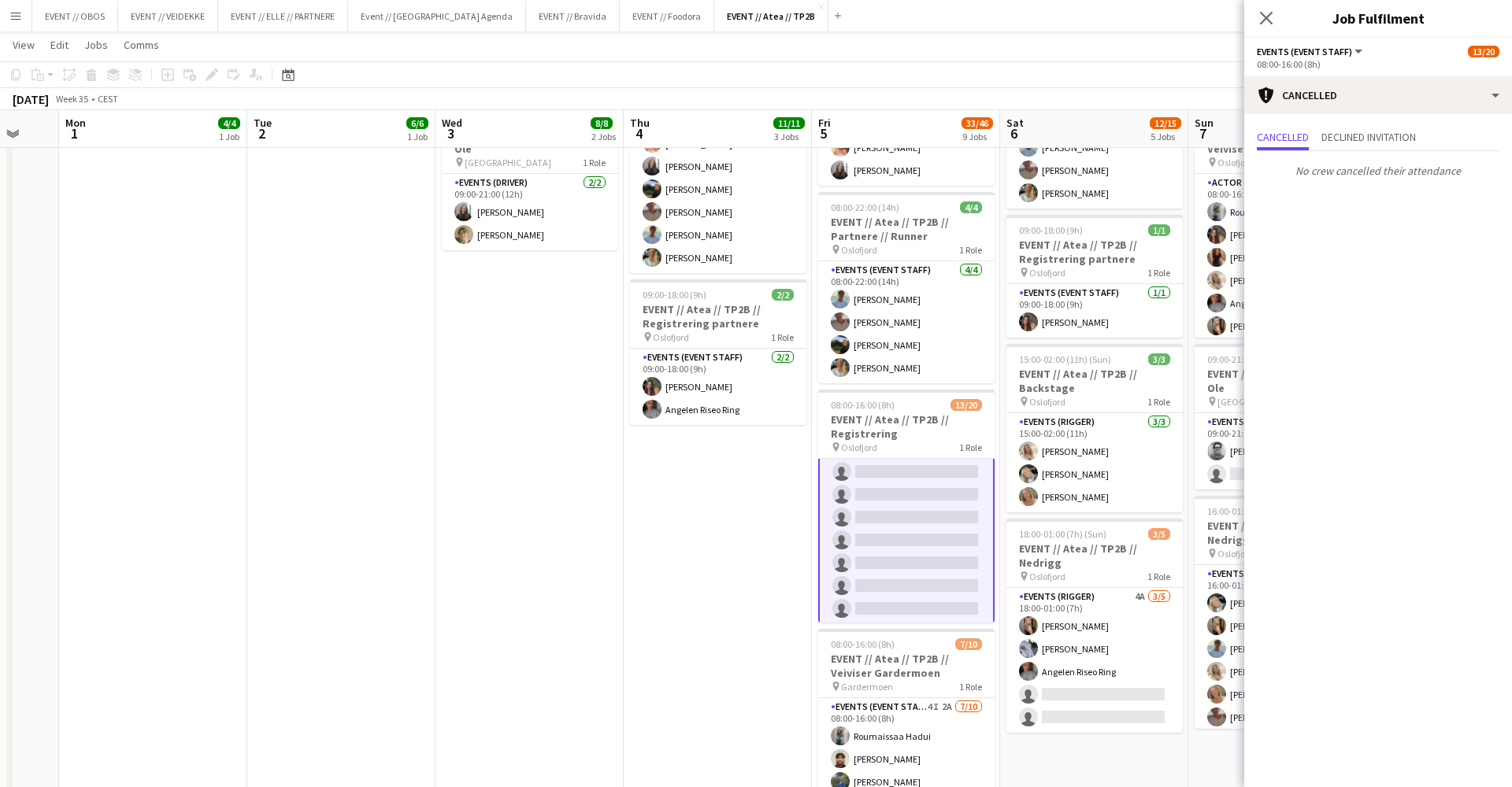
click at [1346, 152] on div "No crew cancelled their attendance" at bounding box center [1378, 168] width 268 height 33
click at [1353, 126] on div "Cancelled Declined invitation No crew cancelled their attendance" at bounding box center [1378, 155] width 268 height 83
click at [1353, 138] on span "Declined invitation" at bounding box center [1369, 136] width 94 height 11
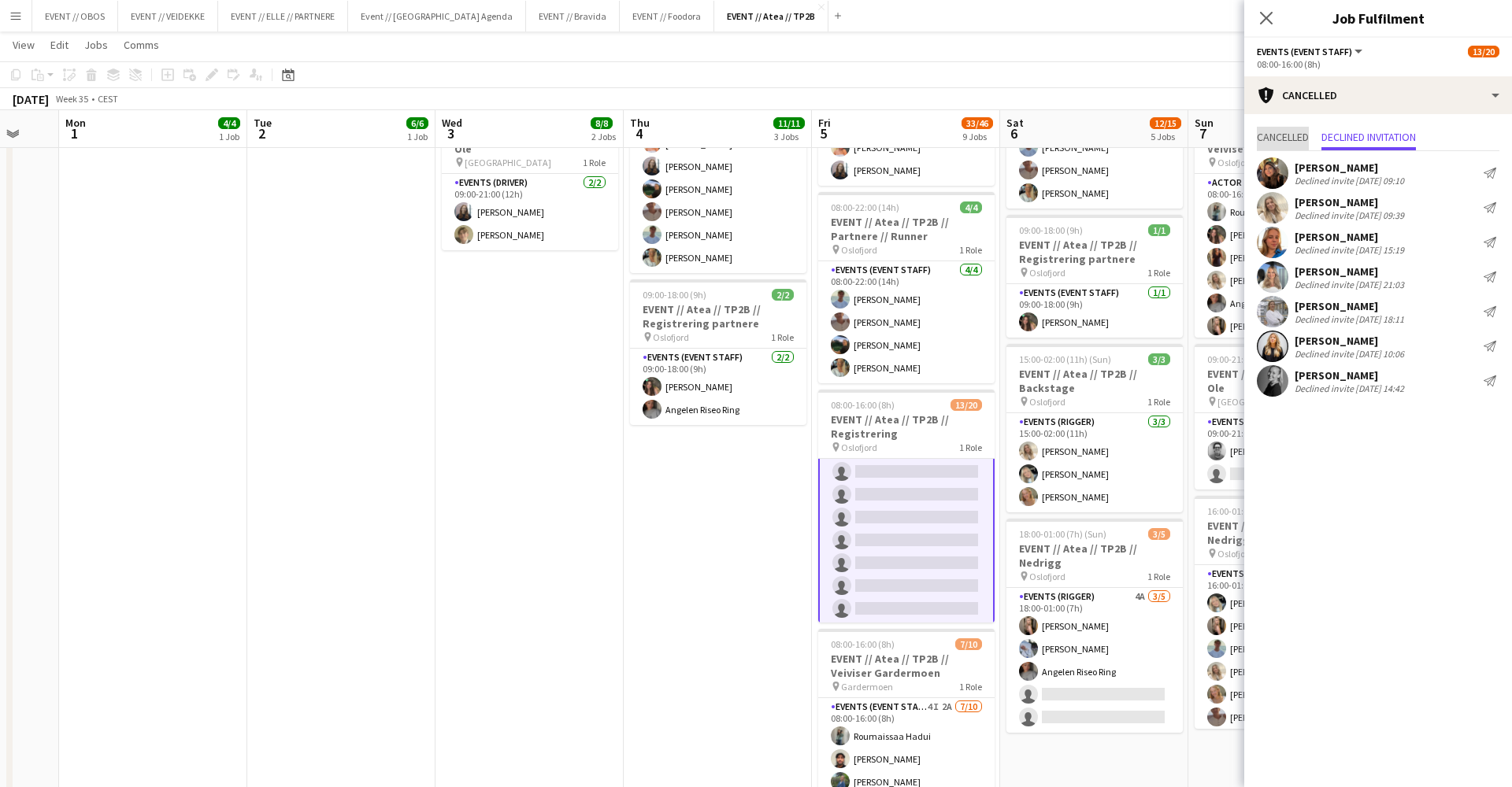
click at [1276, 131] on span "Cancelled" at bounding box center [1283, 136] width 52 height 11
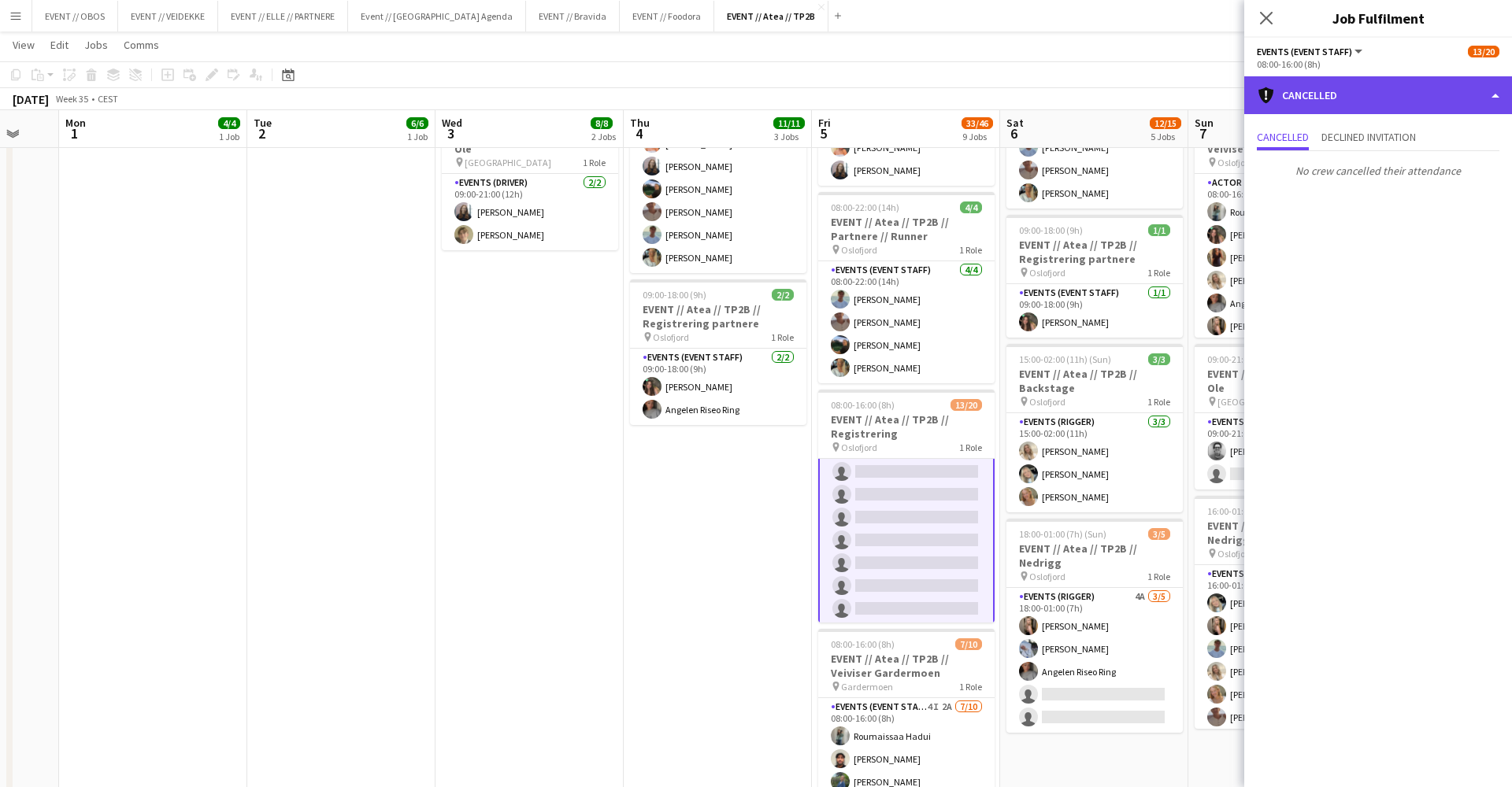
click at [1281, 97] on div "cancellation Cancelled" at bounding box center [1378, 95] width 268 height 37
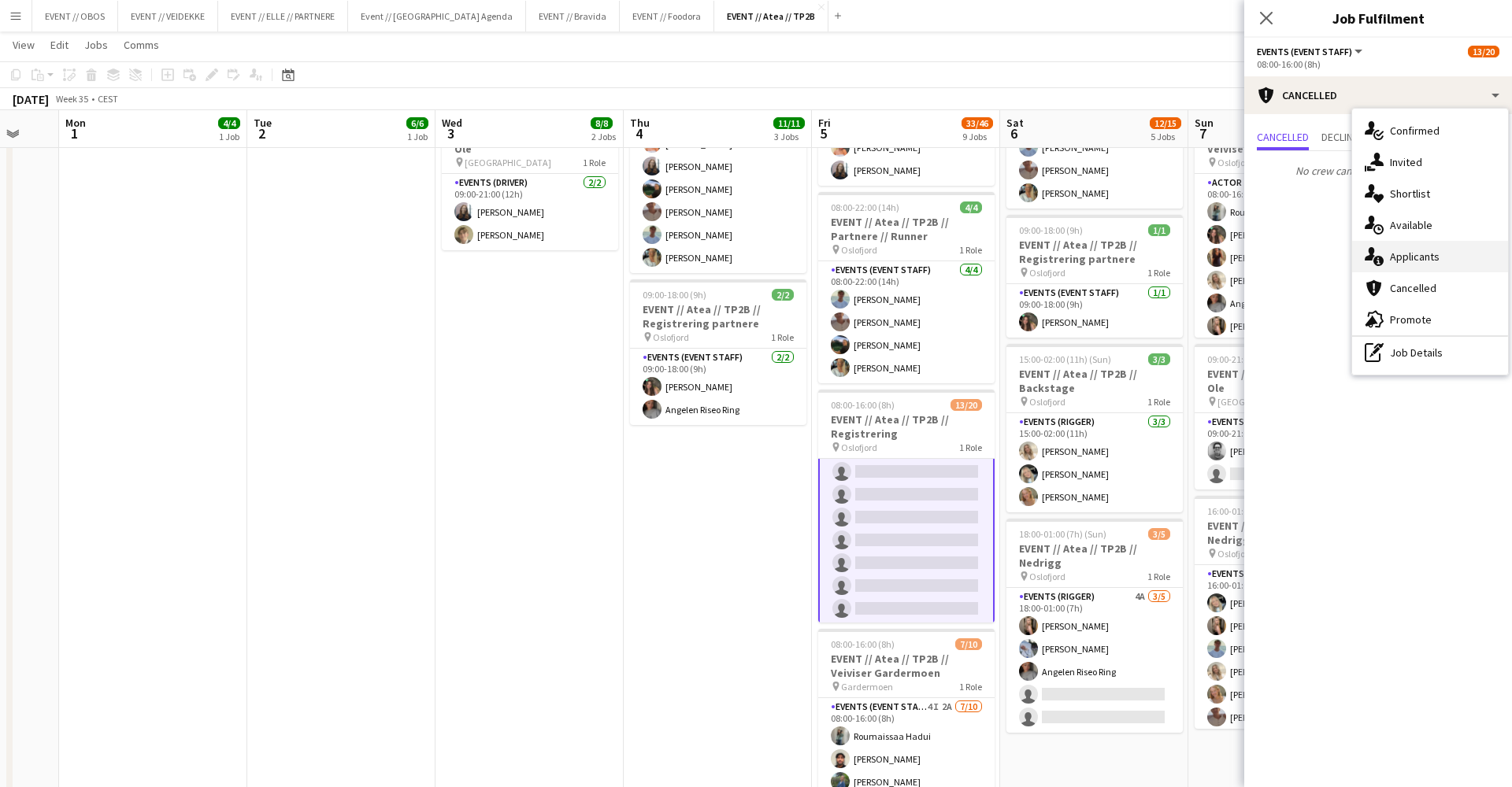
click at [1388, 258] on div "single-neutral-actions-information Applicants" at bounding box center [1430, 256] width 156 height 32
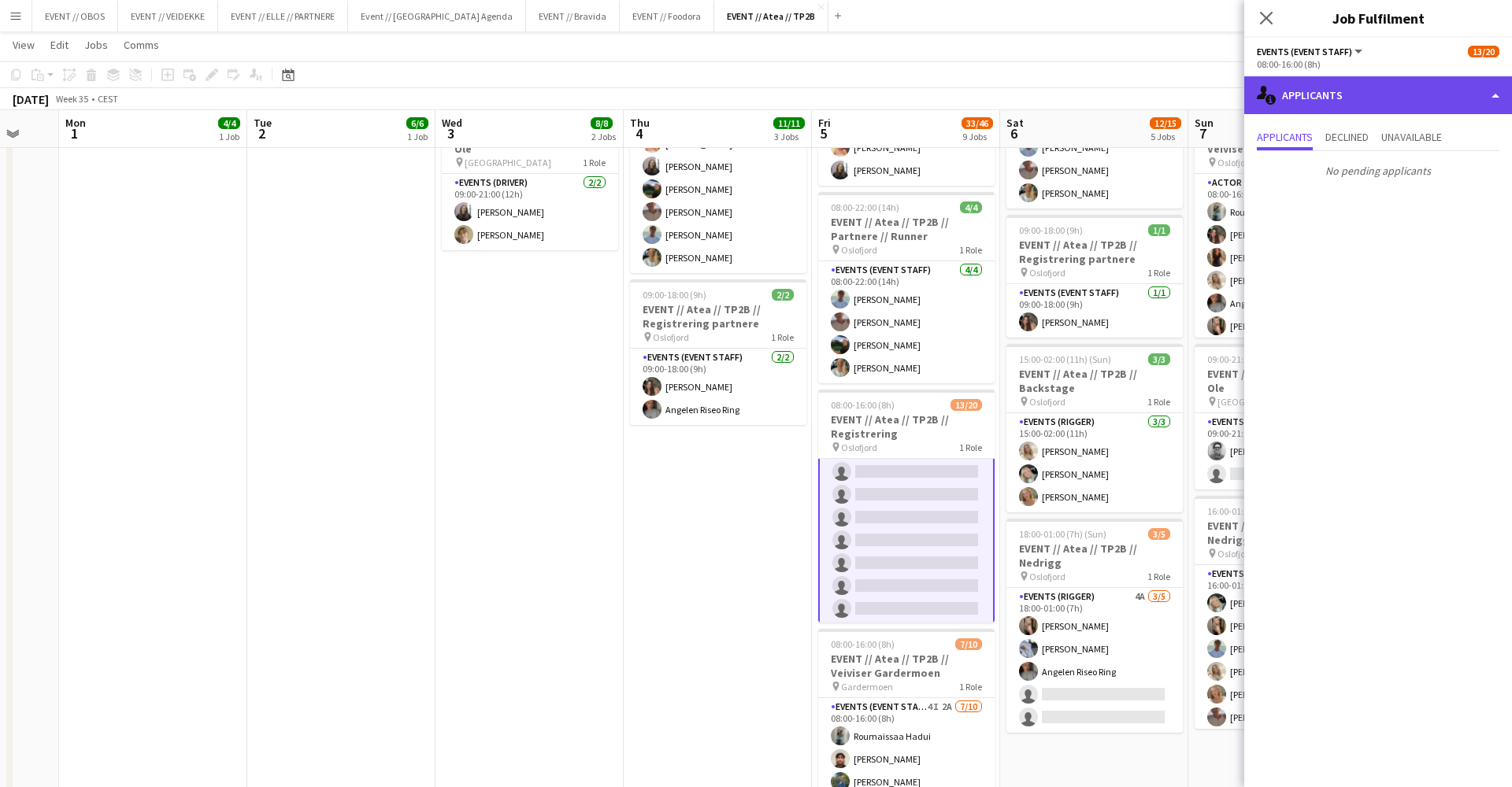
click at [1365, 77] on div "single-neutral-actions-information Applicants" at bounding box center [1378, 95] width 268 height 37
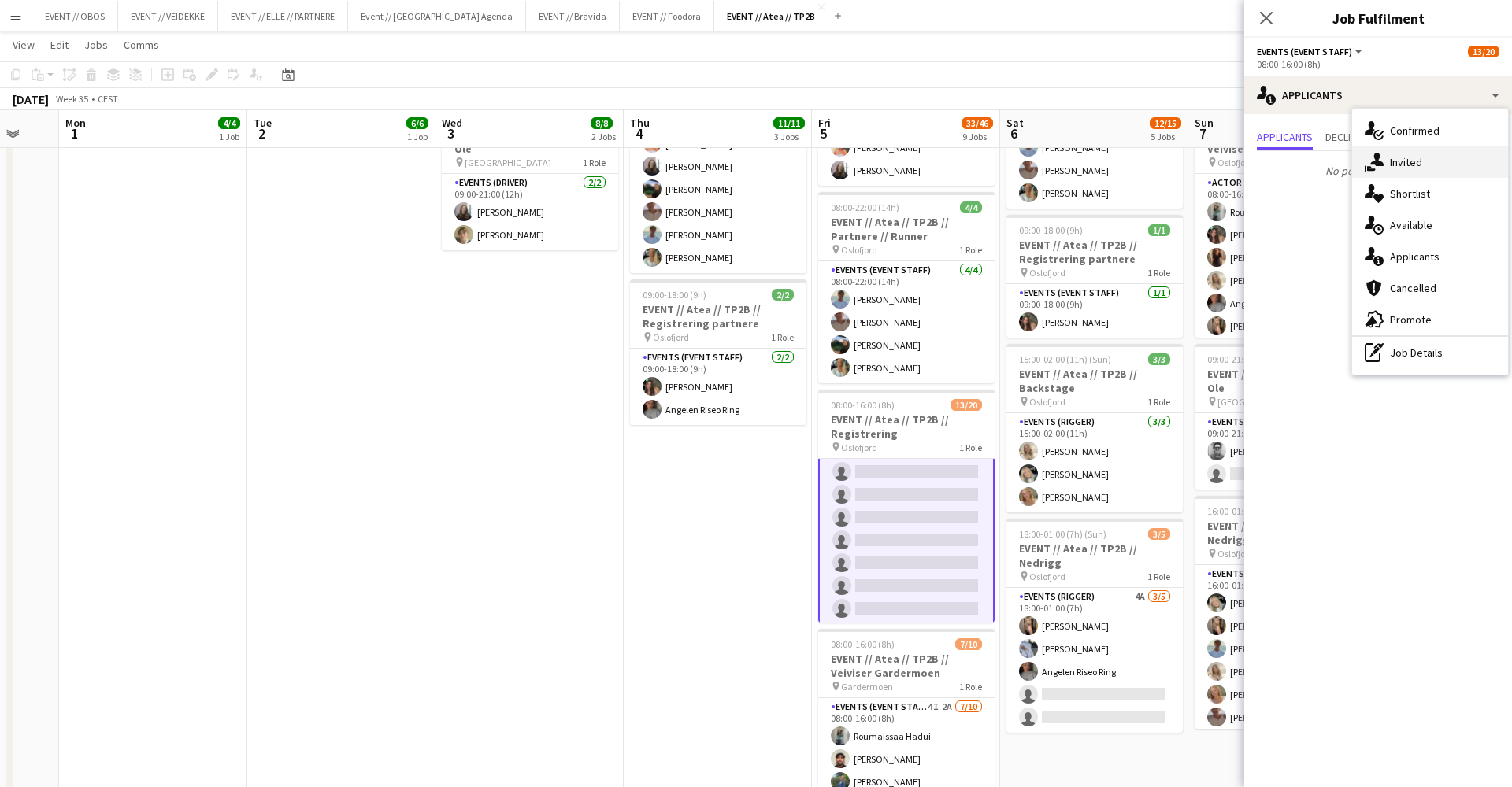
click at [1400, 155] on div "single-neutral-actions-share-1 Invited" at bounding box center [1430, 162] width 156 height 32
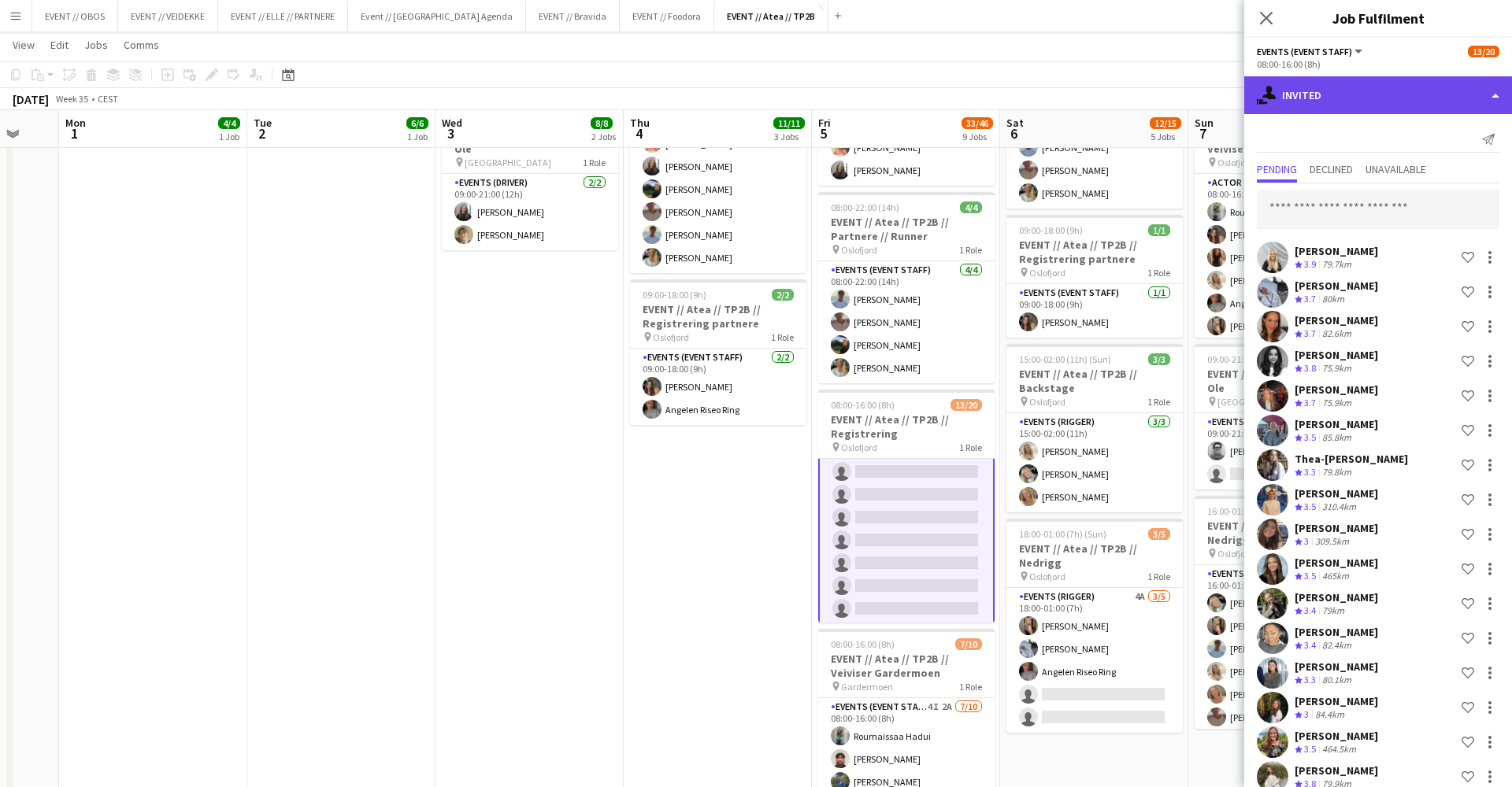
scroll to position [-1, 0]
click at [1367, 103] on div "single-neutral-actions-share-1 Invited" at bounding box center [1378, 95] width 268 height 37
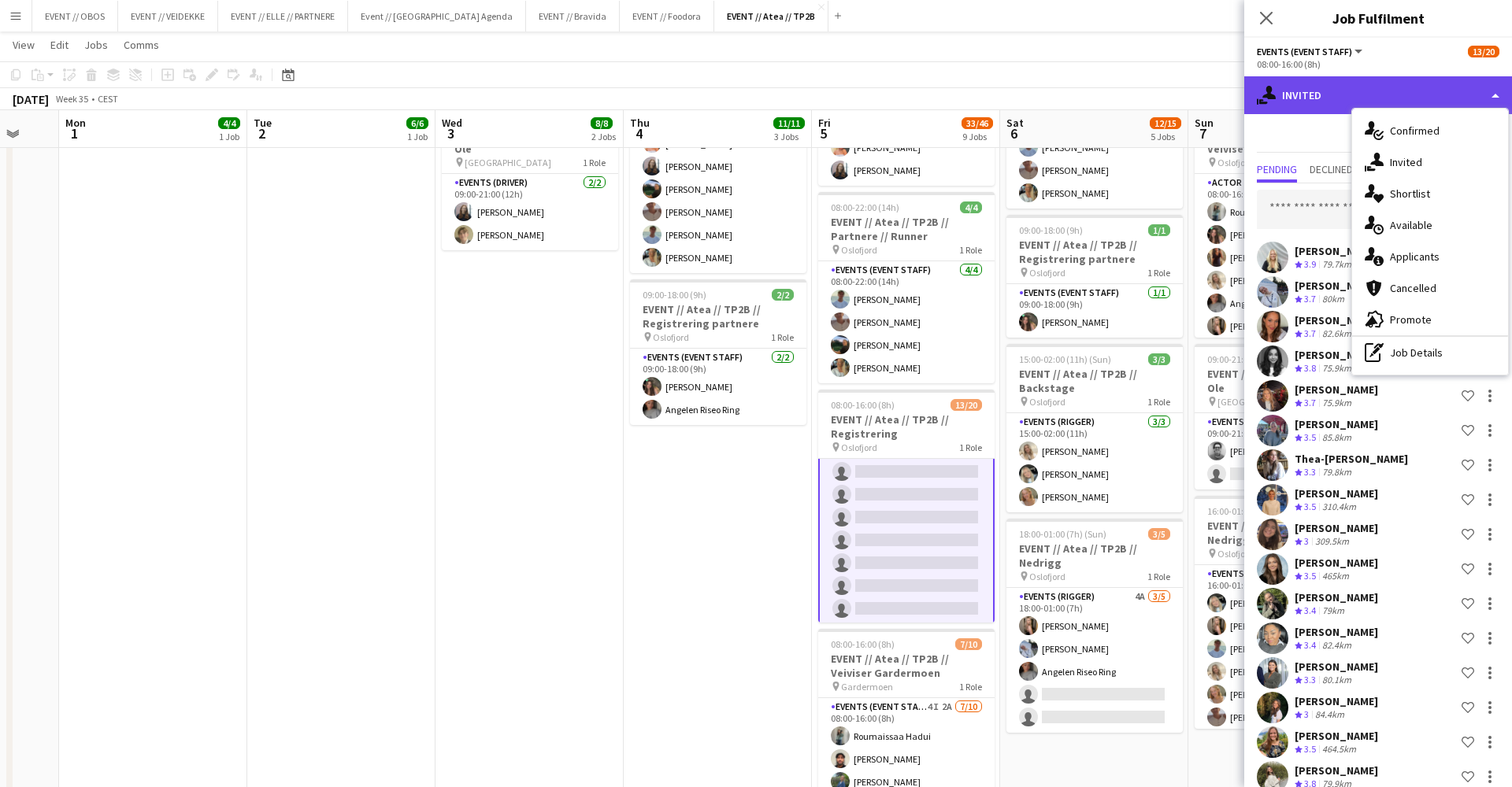
scroll to position [0, 0]
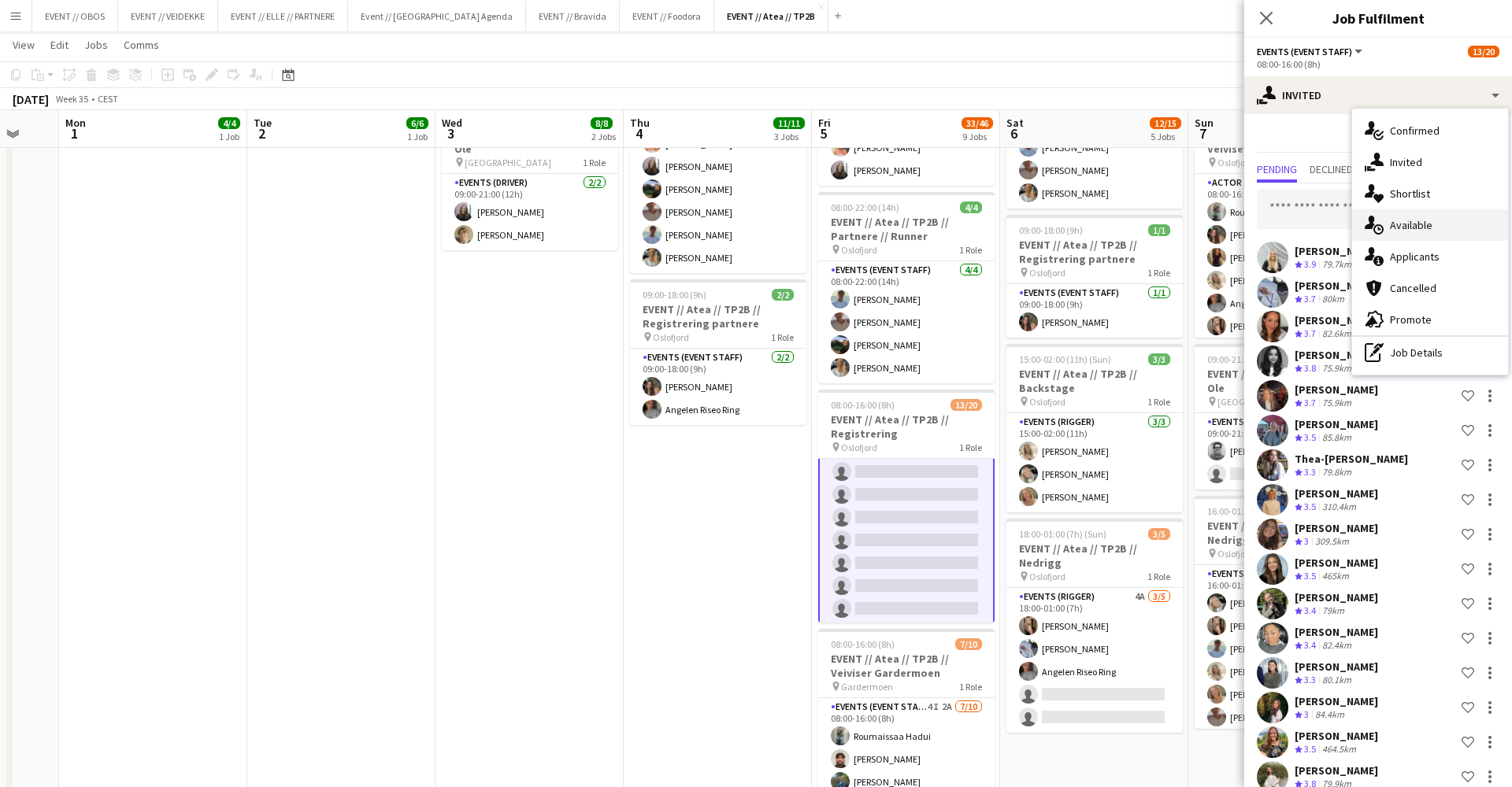
click at [1383, 240] on div "single-neutral-actions-upload Available" at bounding box center [1430, 225] width 156 height 32
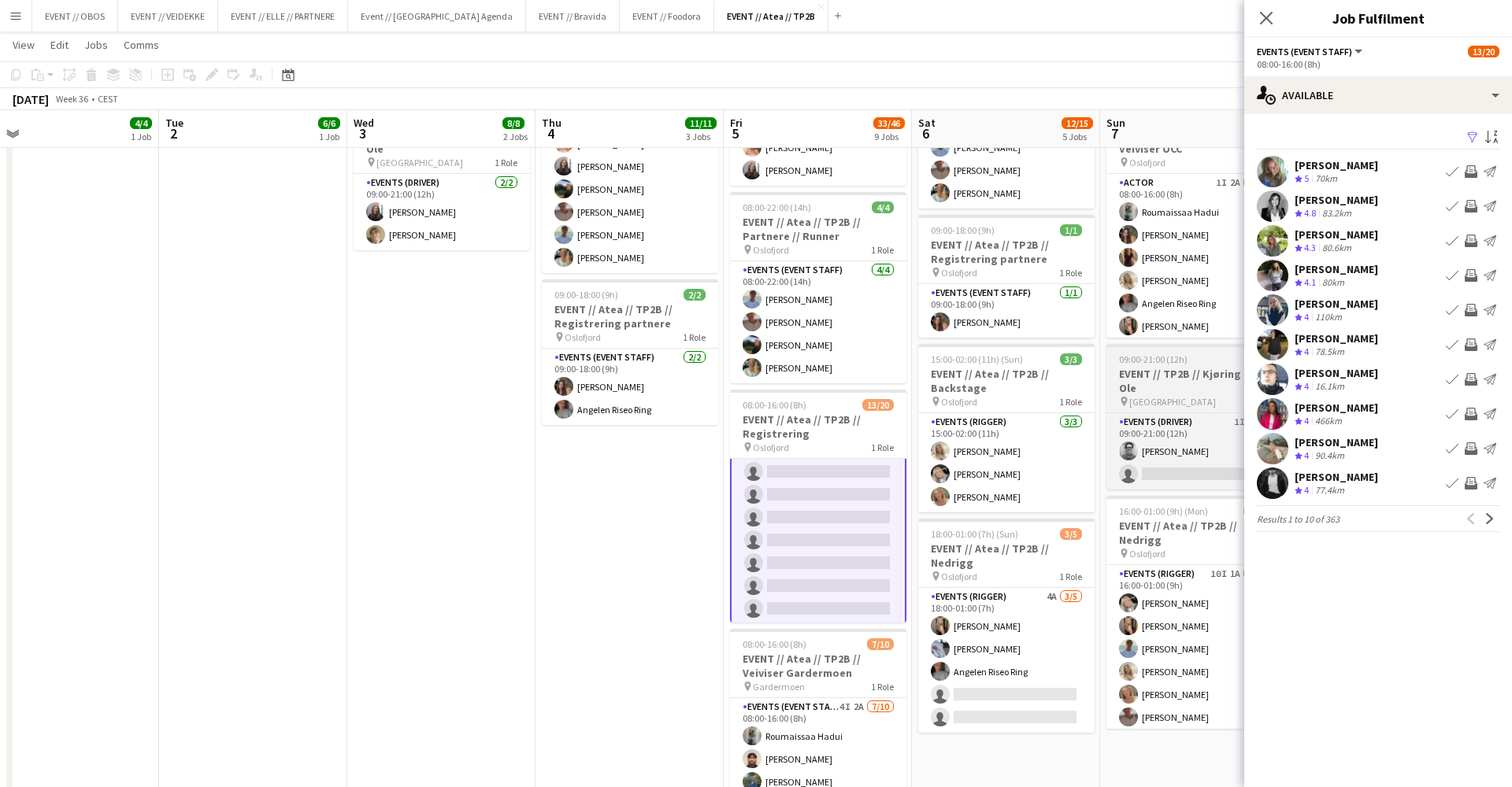
scroll to position [0, 403]
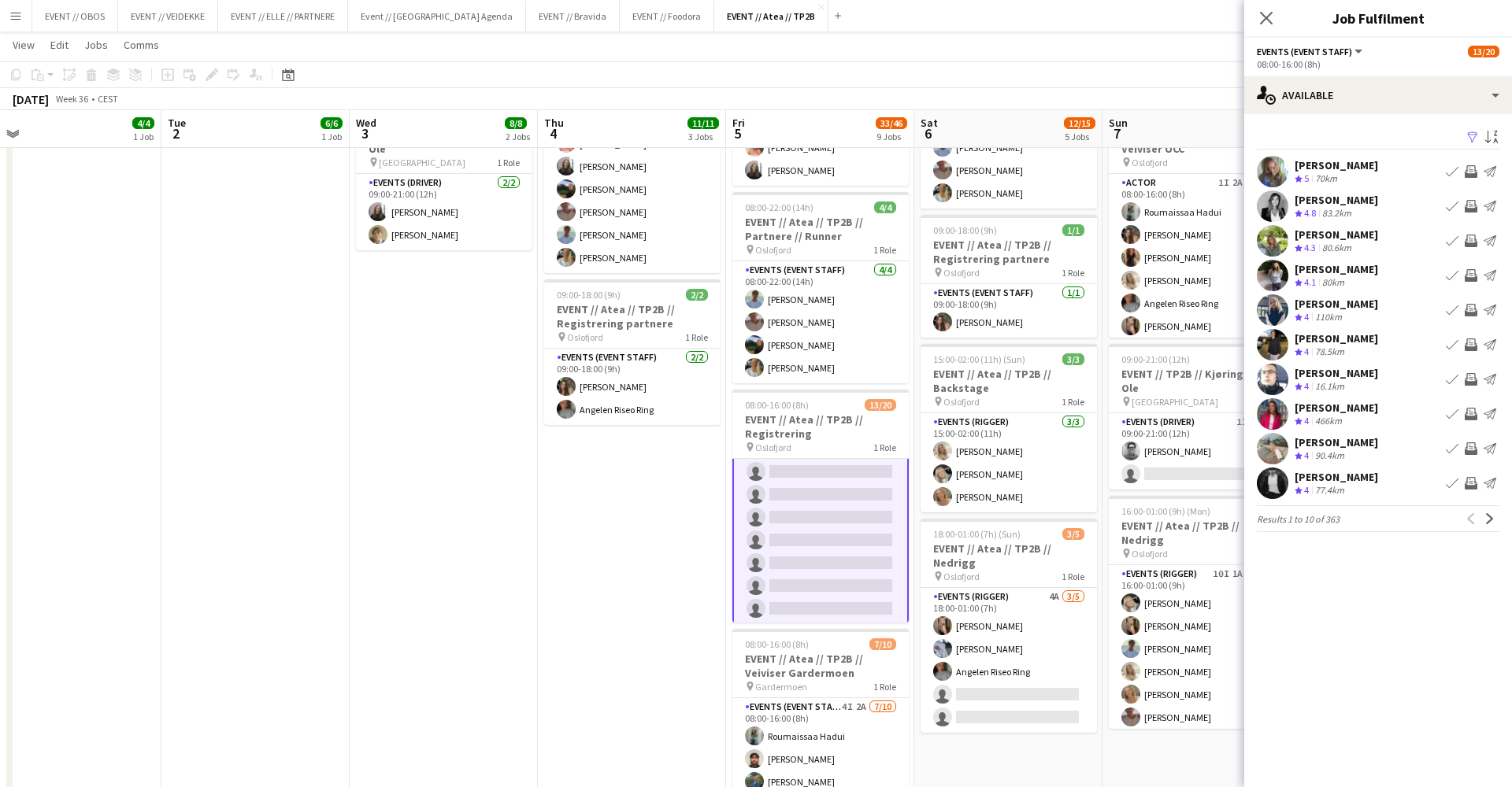
click at [271, 309] on app-date-cell "08:00-22:00 (14h) 6/6 EVENT // Atea // TP2B // Partnere // Opprigg pin Oslofjor…" at bounding box center [255, 673] width 188 height 1629
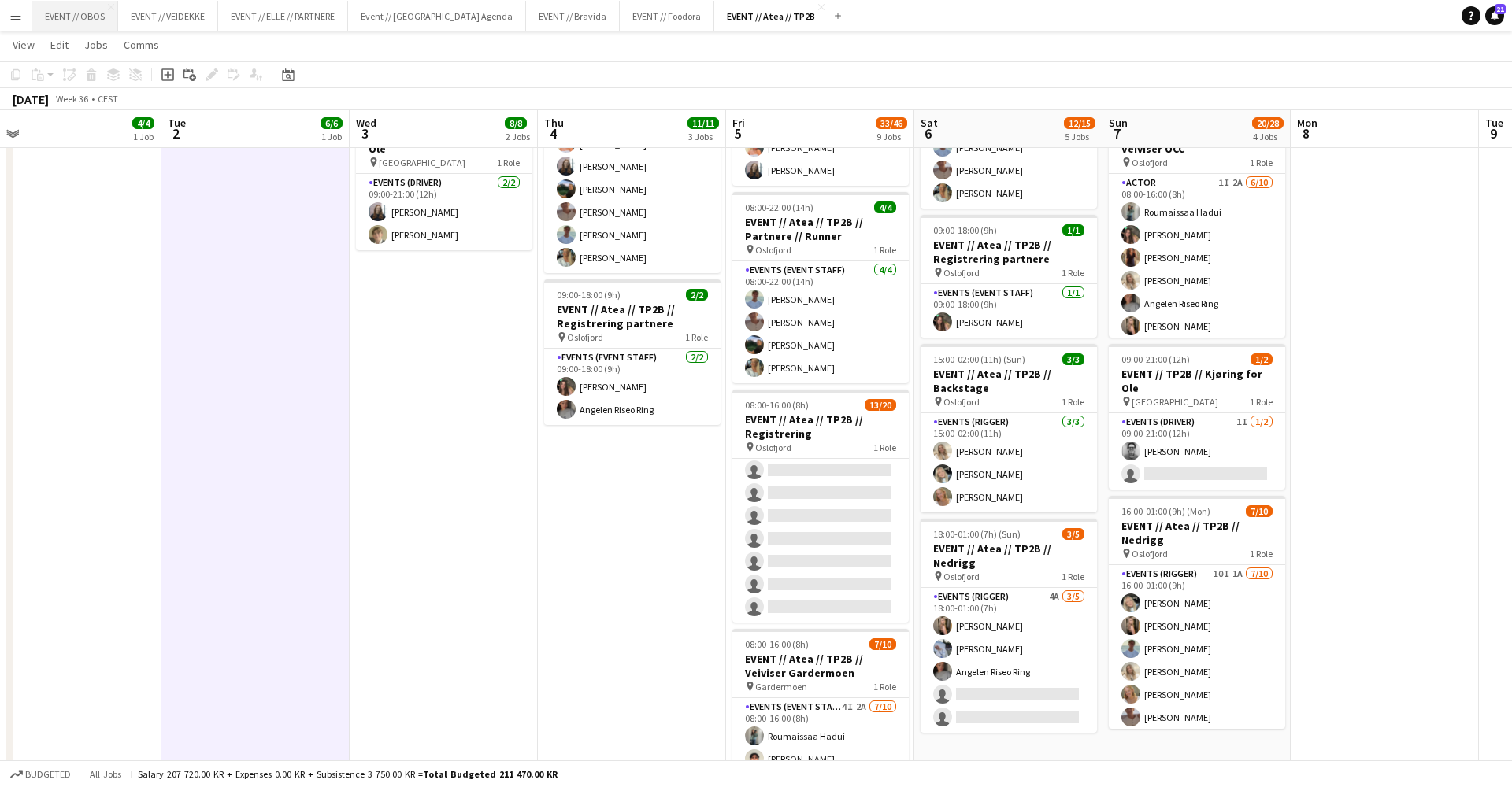
click at [58, 11] on button "EVENT // OBOS Close" at bounding box center [75, 16] width 85 height 31
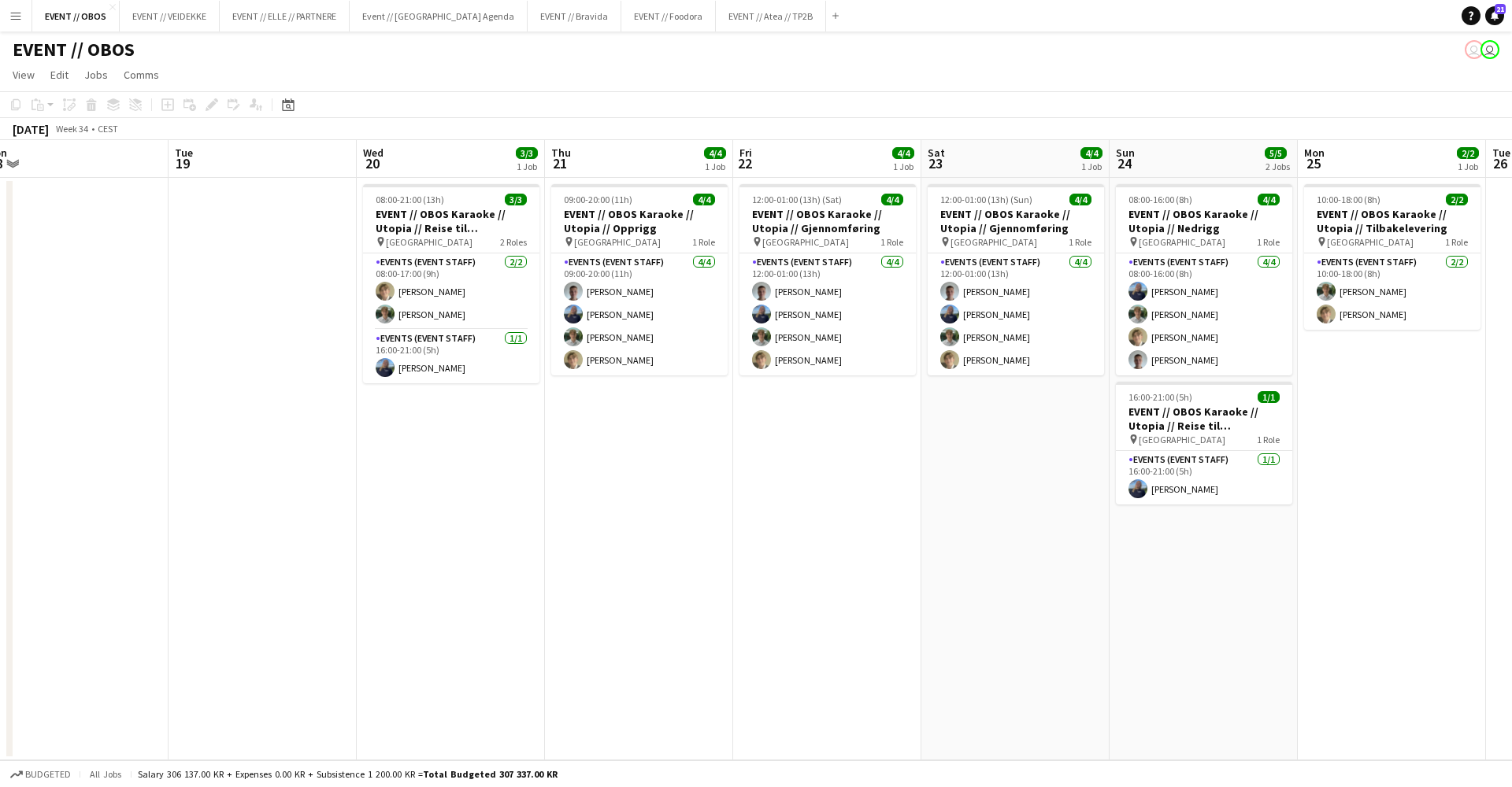
scroll to position [0, 440]
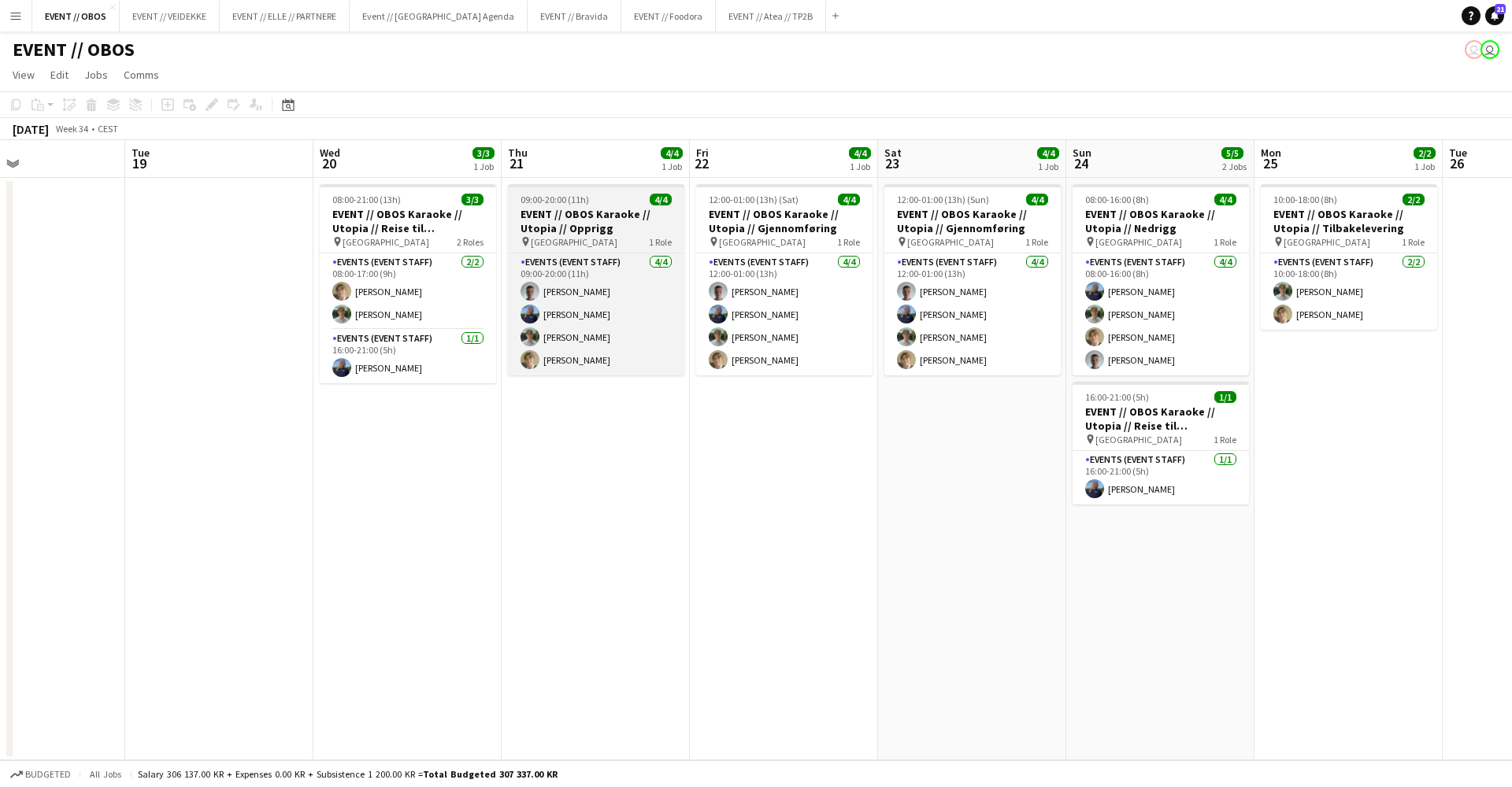
click at [625, 226] on h3 "EVENT // OBOS Karaoke // Utopia // Opprigg" at bounding box center [596, 222] width 177 height 29
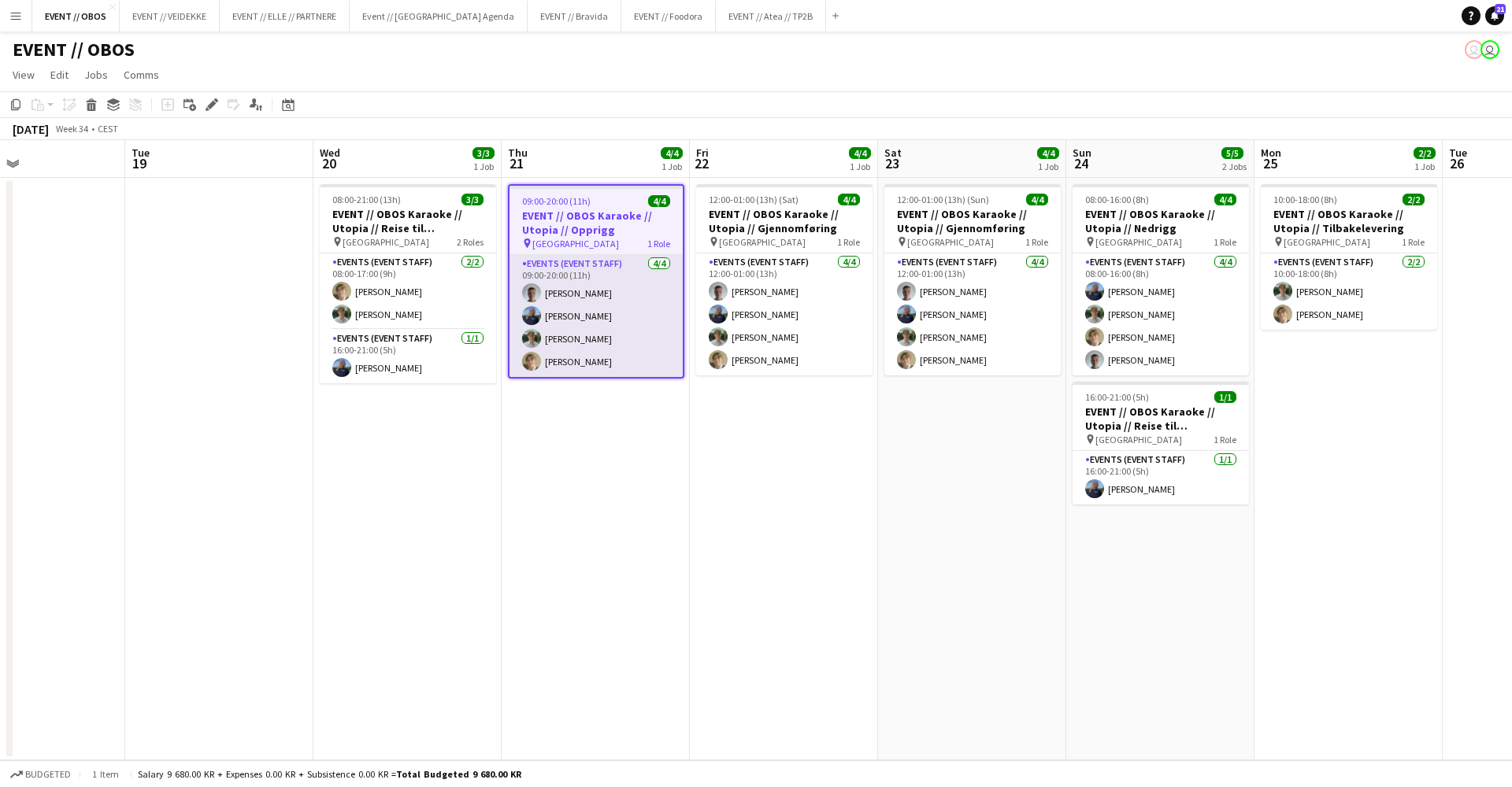
click at [627, 341] on app-card-role "Events (Event Staff) [DATE] 09:00-20:00 (11h) [PERSON_NAME] [PERSON_NAME] [PERS…" at bounding box center [596, 316] width 173 height 122
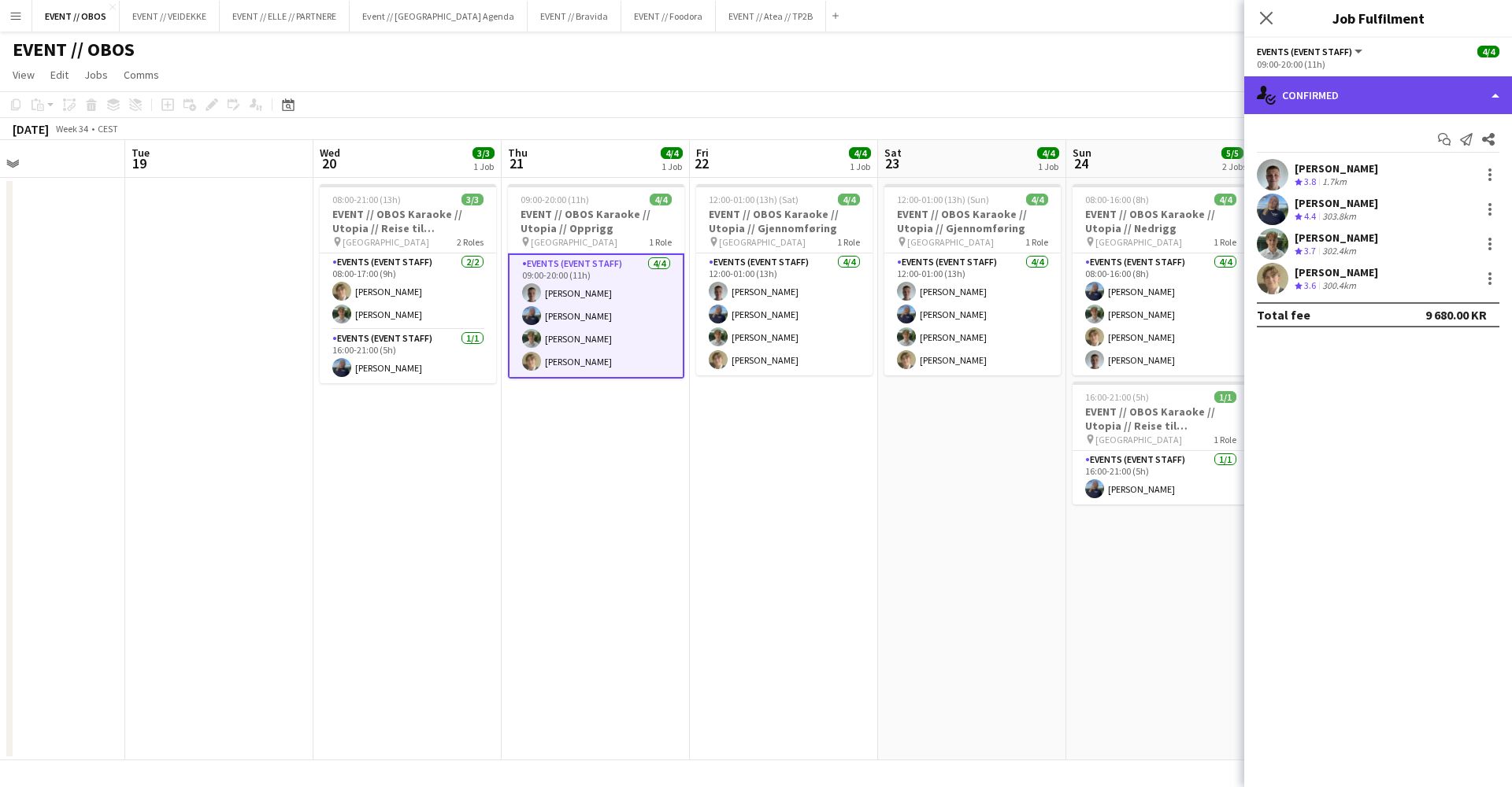
click at [1314, 100] on div "single-neutral-actions-check-2 Confirmed" at bounding box center [1378, 95] width 268 height 37
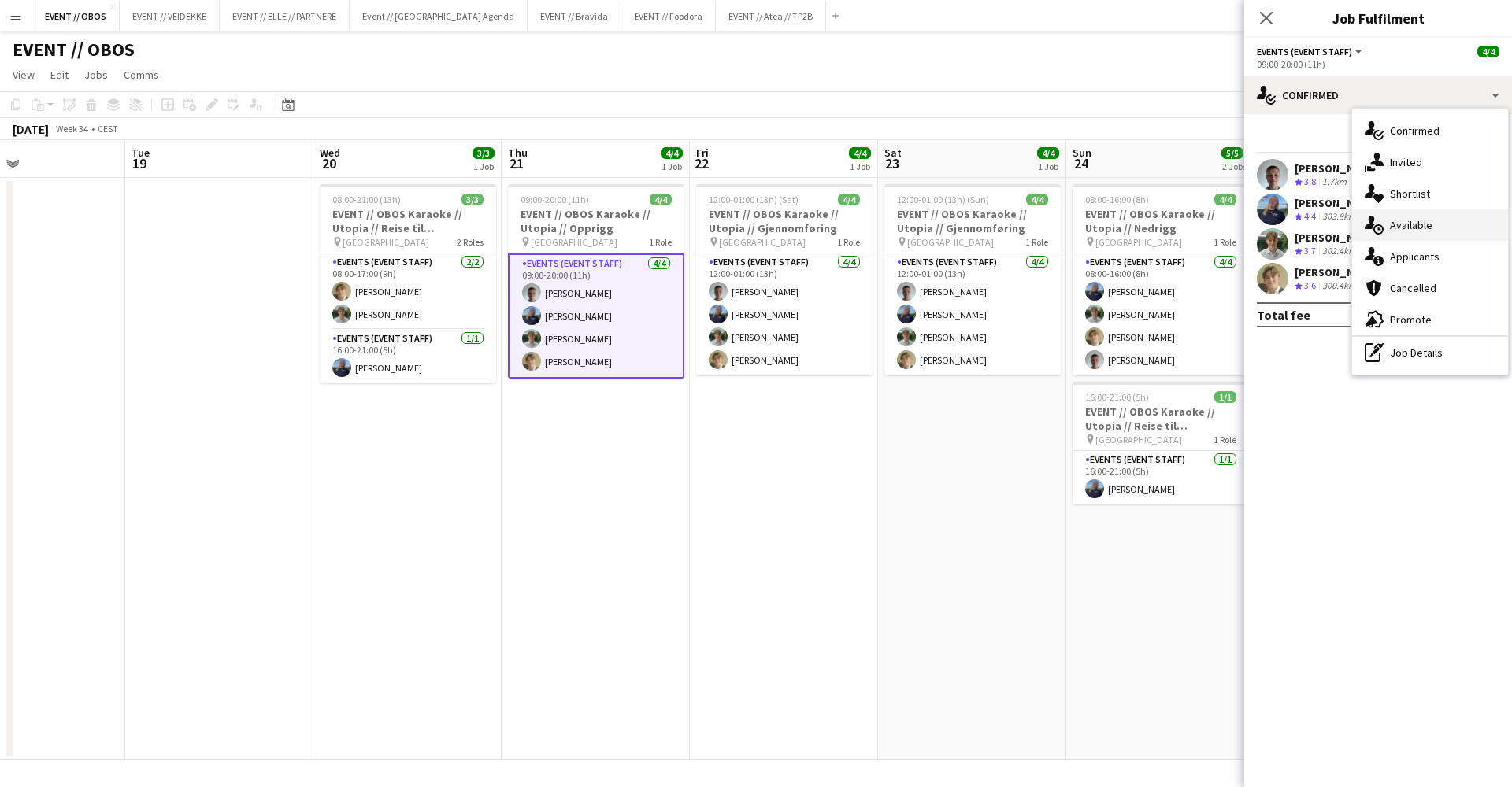
click at [1426, 225] on div "single-neutral-actions-upload Available" at bounding box center [1430, 225] width 156 height 32
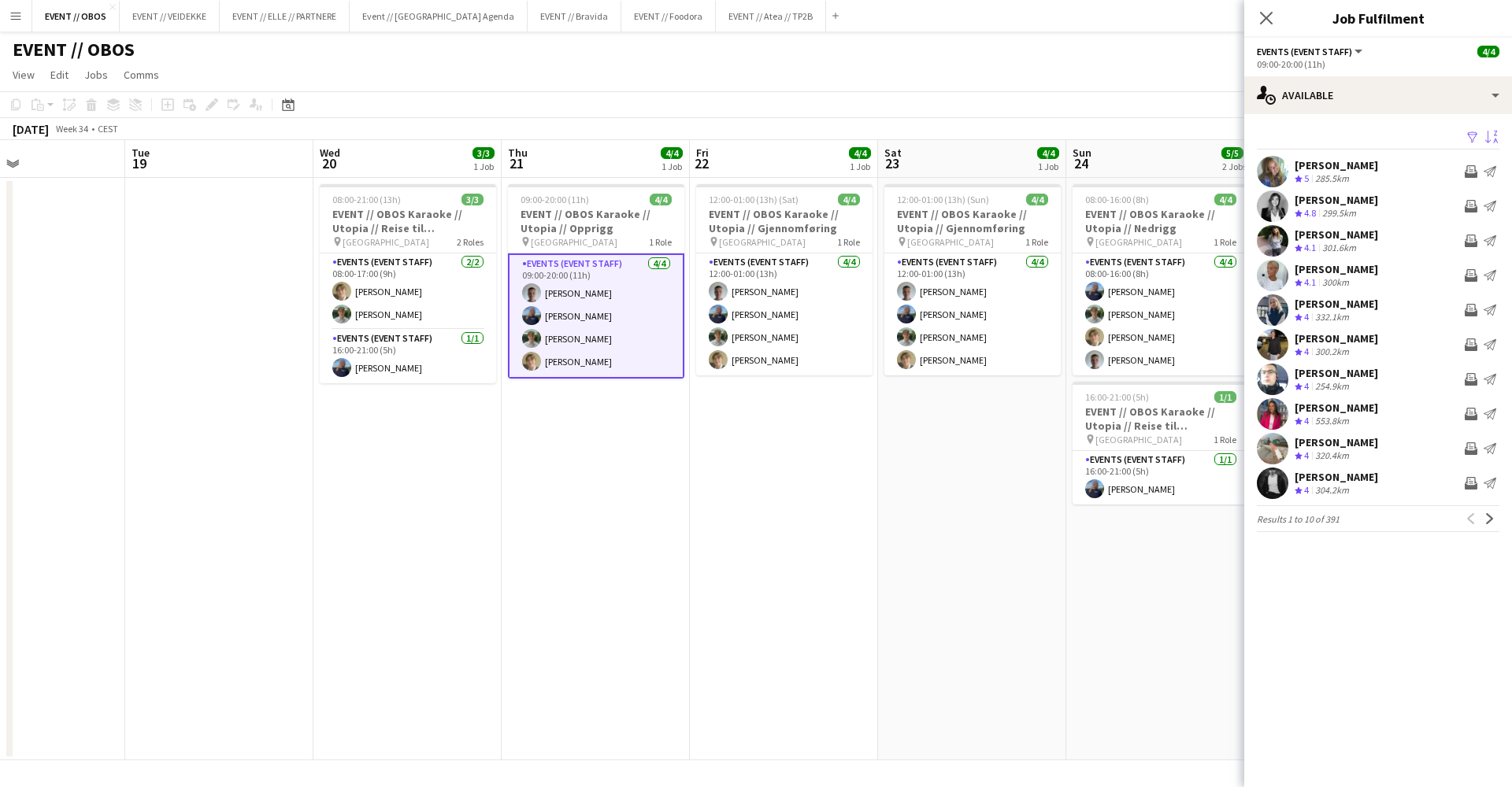
click at [1486, 132] on app-icon "Sort asc" at bounding box center [1491, 138] width 12 height 15
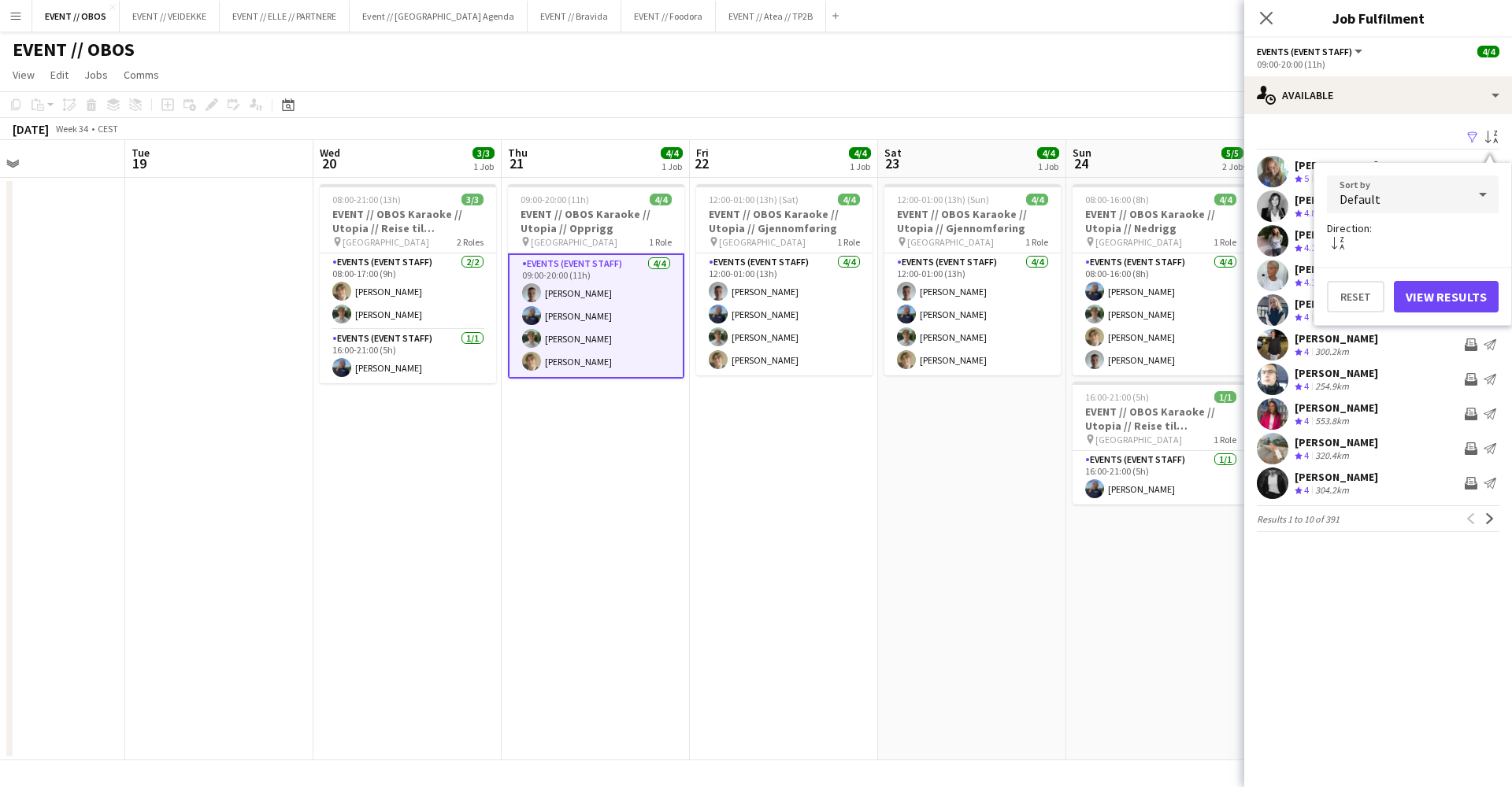
click at [1348, 210] on div "Default" at bounding box center [1397, 194] width 140 height 37
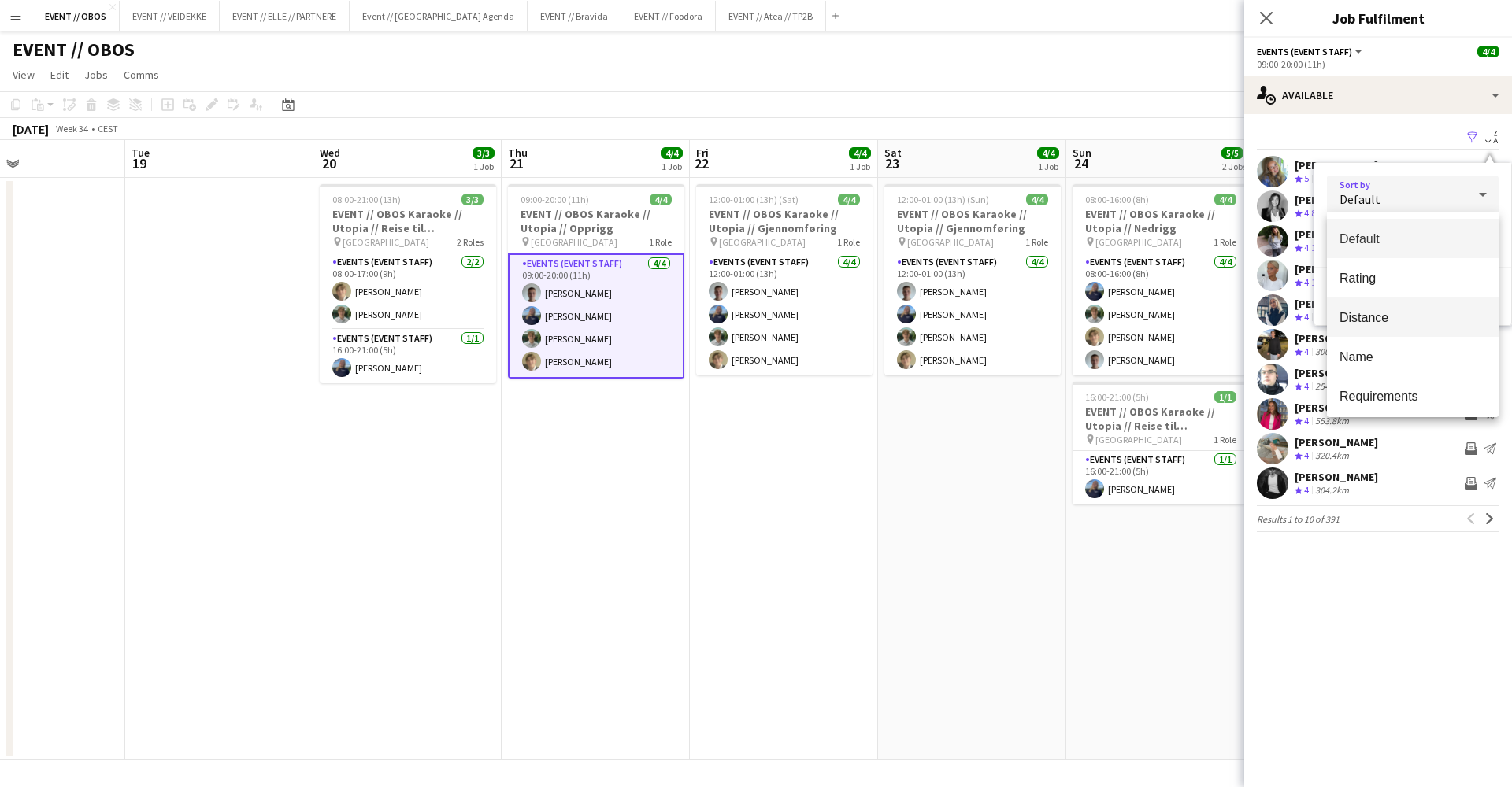
click at [1375, 325] on span "Distance" at bounding box center [1413, 318] width 147 height 15
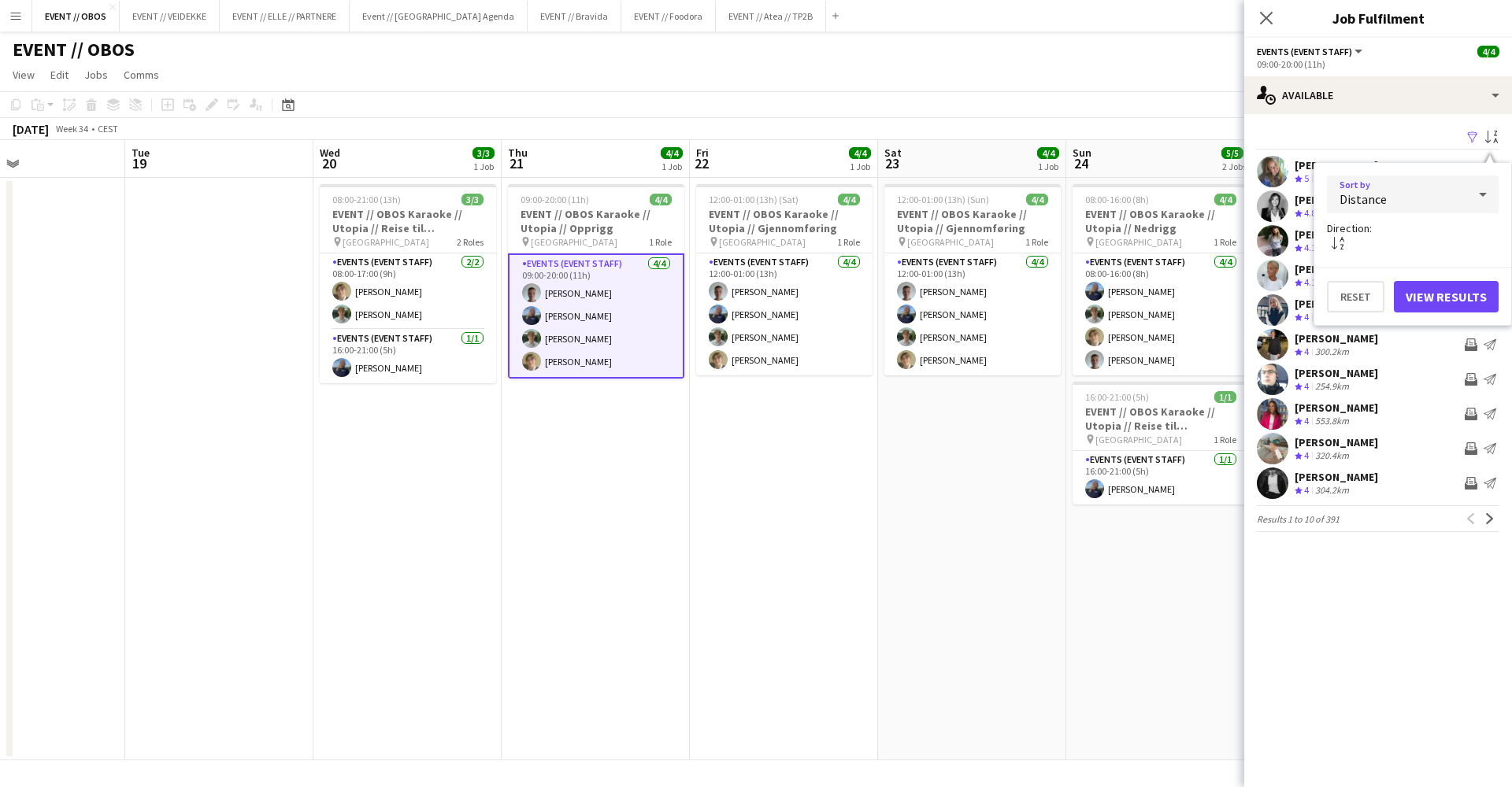
click at [1445, 292] on button "View Results" at bounding box center [1446, 297] width 105 height 32
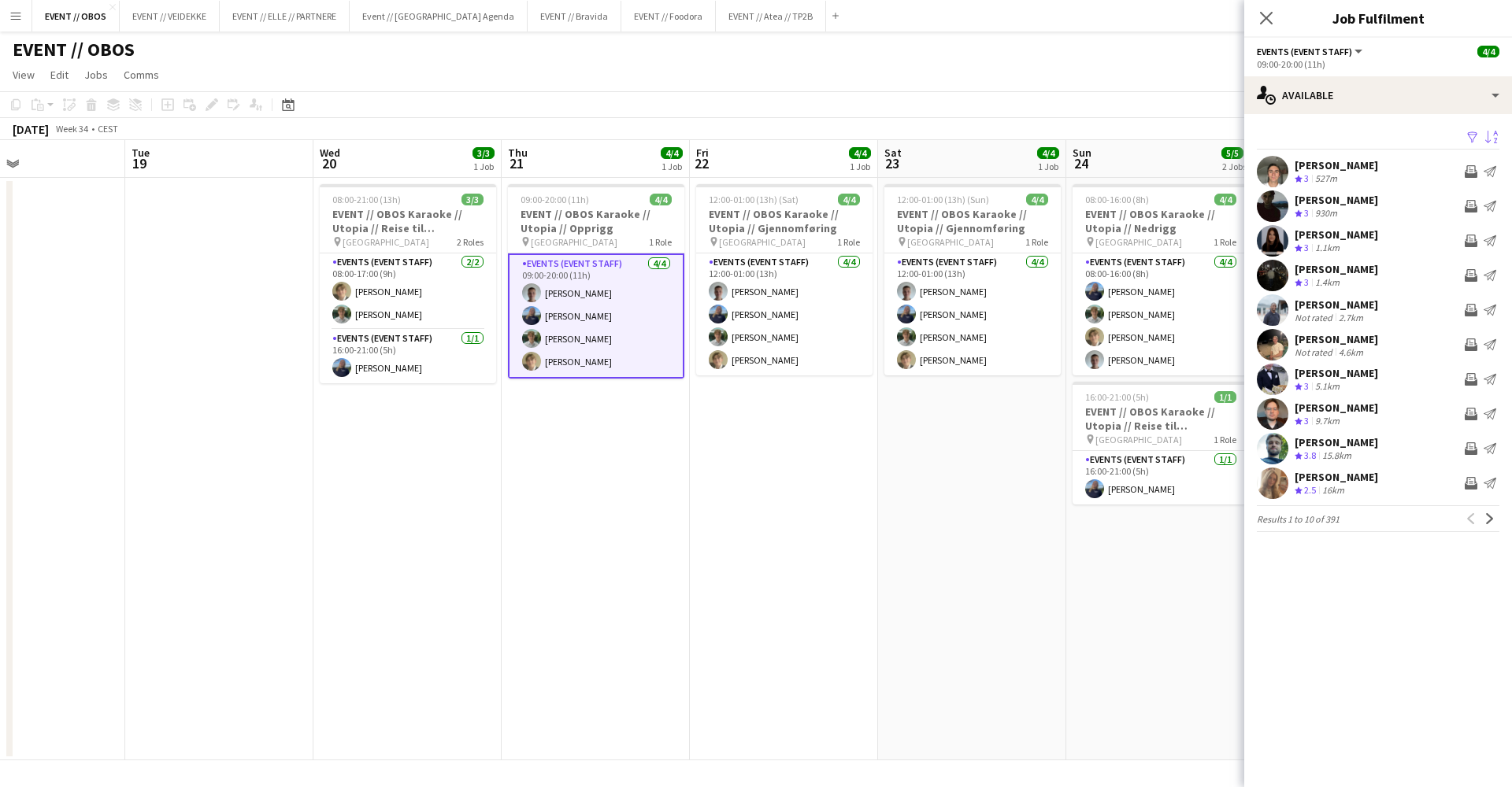
click at [1283, 173] on app-user-avatar at bounding box center [1272, 171] width 32 height 32
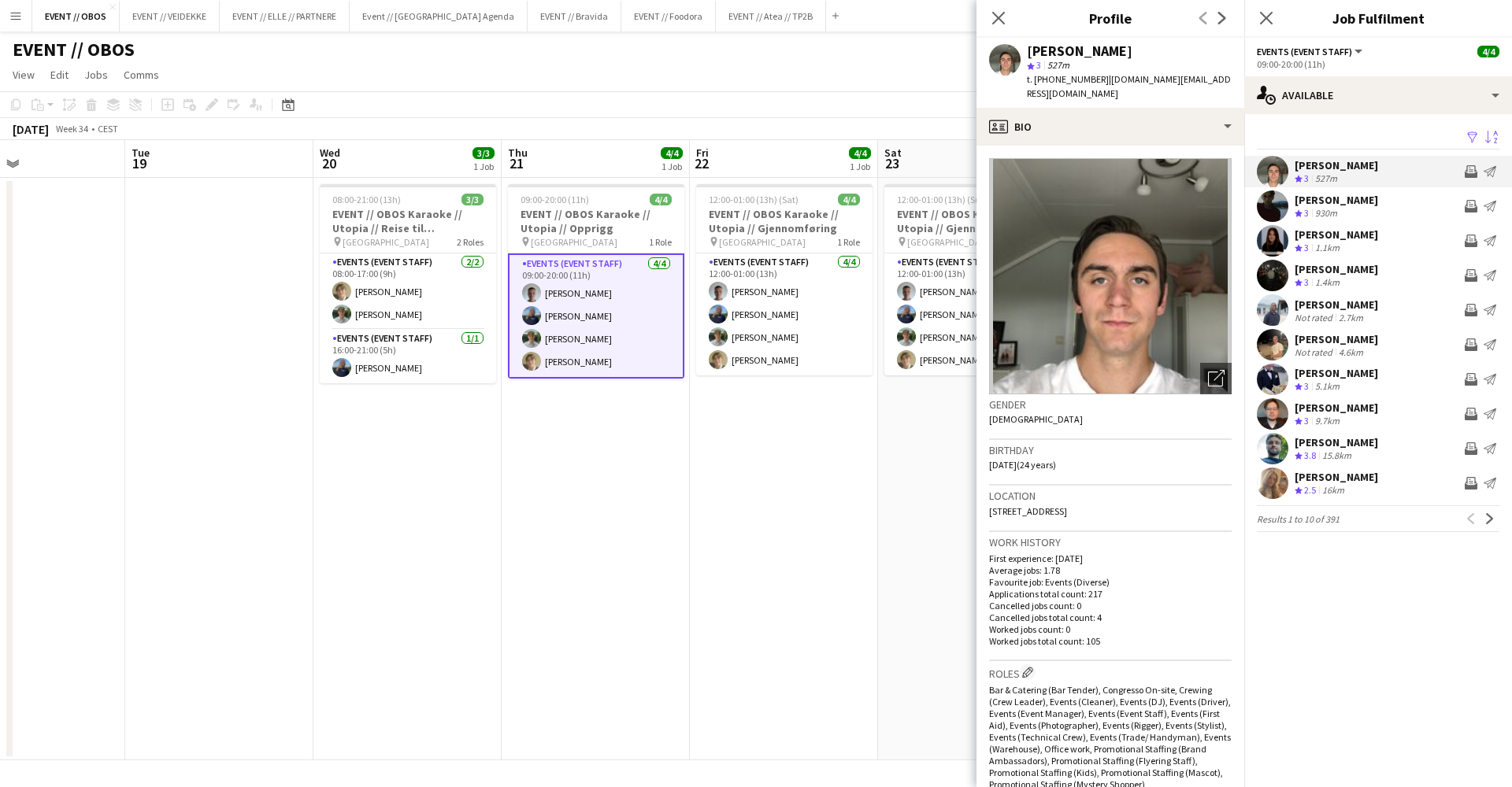
click at [1260, 244] on app-user-avatar at bounding box center [1272, 241] width 32 height 32
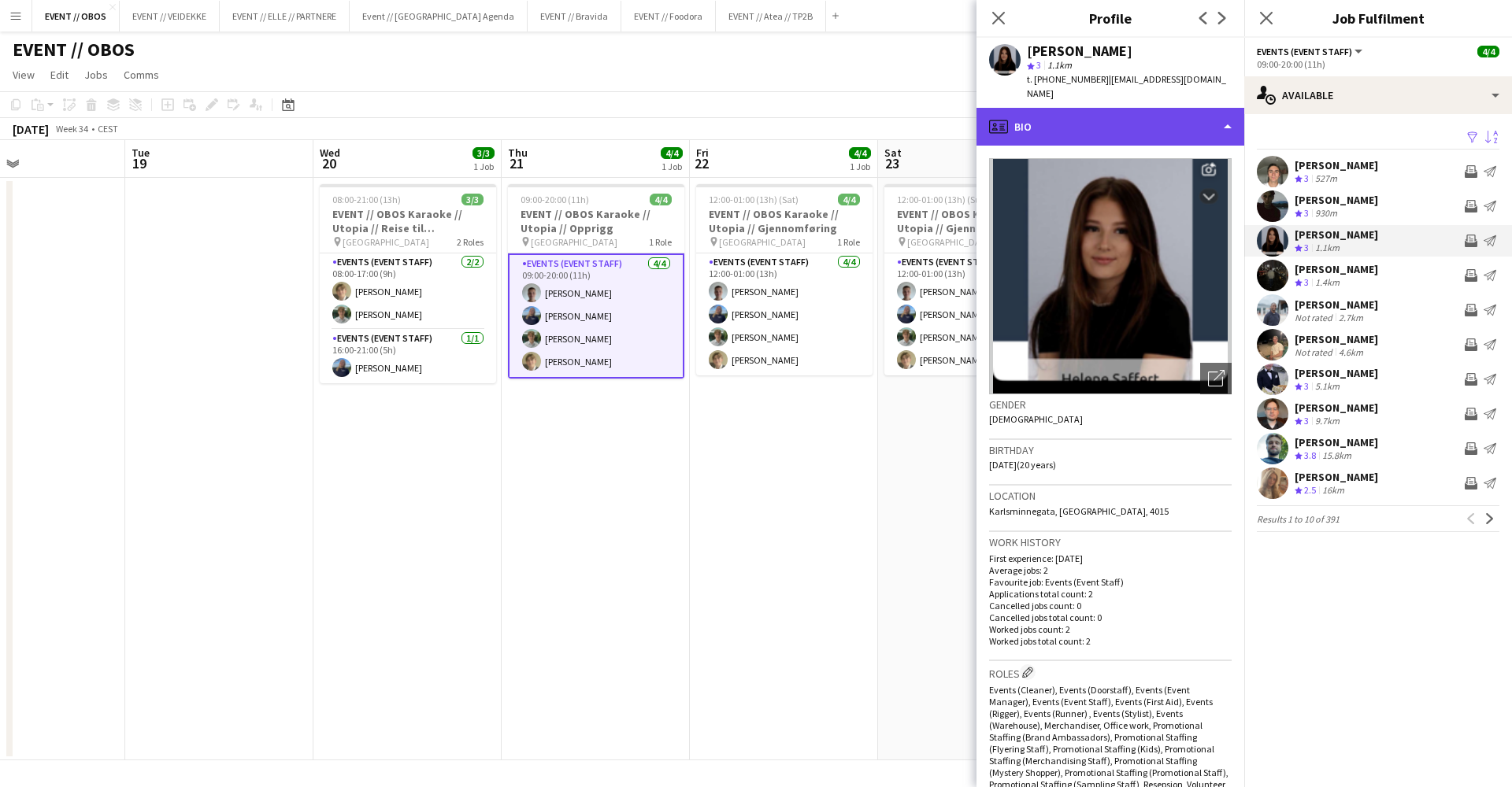
click at [1111, 107] on div "profile Bio" at bounding box center [1110, 126] width 268 height 37
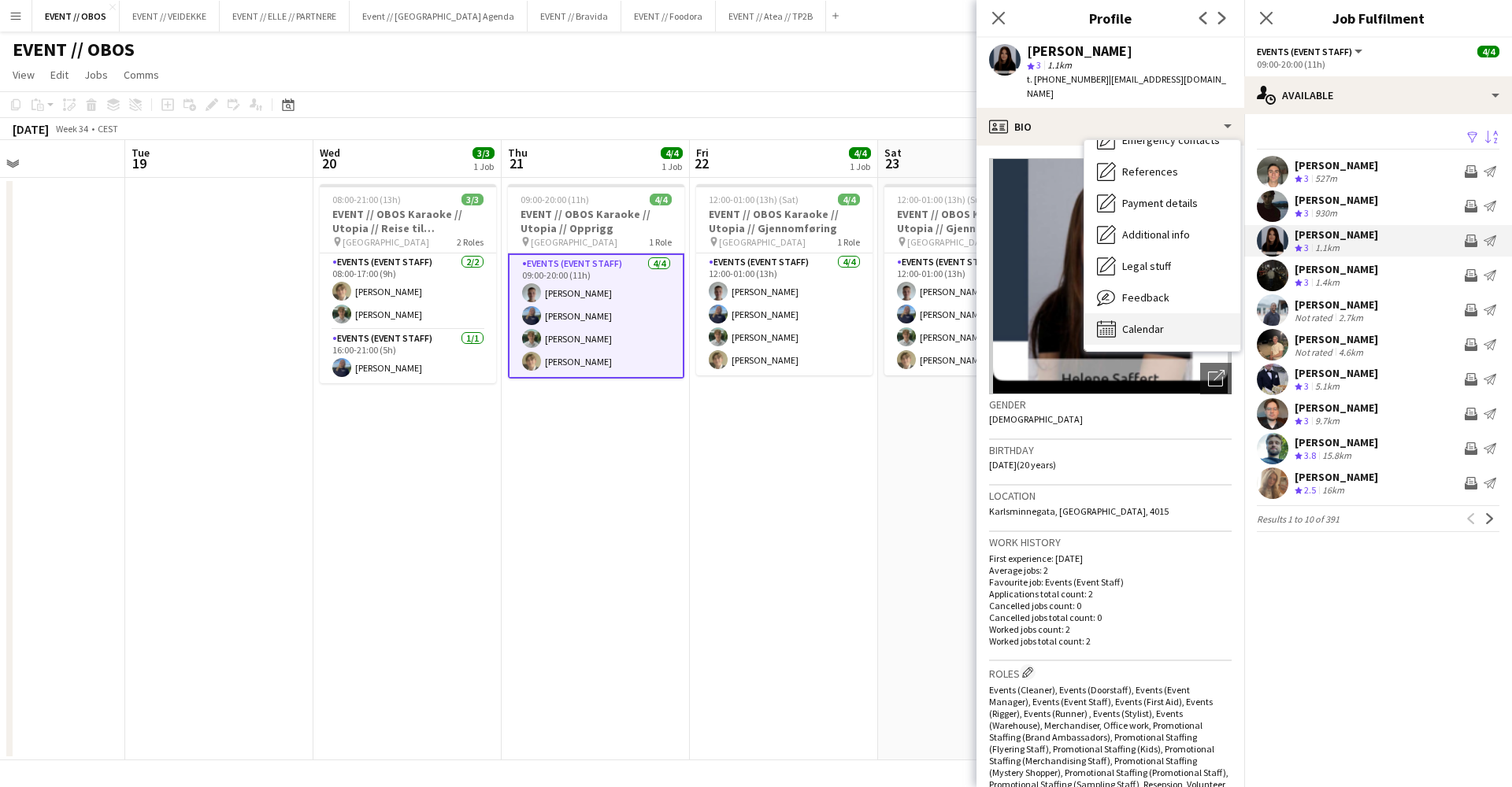
click at [1142, 296] on div "Bio Bio Company application Company application Employment Employment About you…" at bounding box center [1163, 246] width 156 height 211
click at [1142, 292] on div "Feedback Feedback" at bounding box center [1163, 298] width 156 height 32
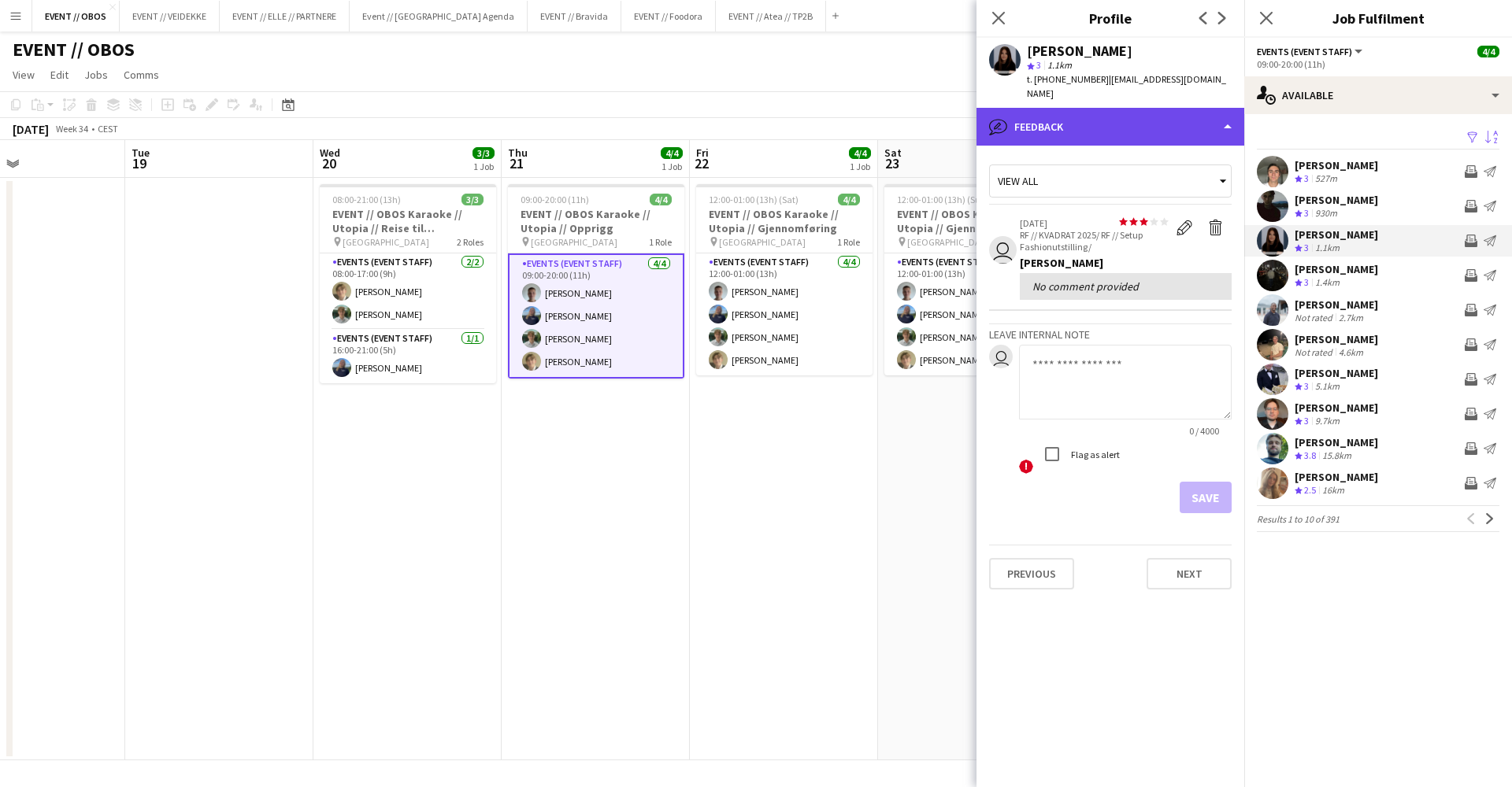
click at [1116, 114] on div "bubble-pencil Feedback" at bounding box center [1110, 126] width 268 height 37
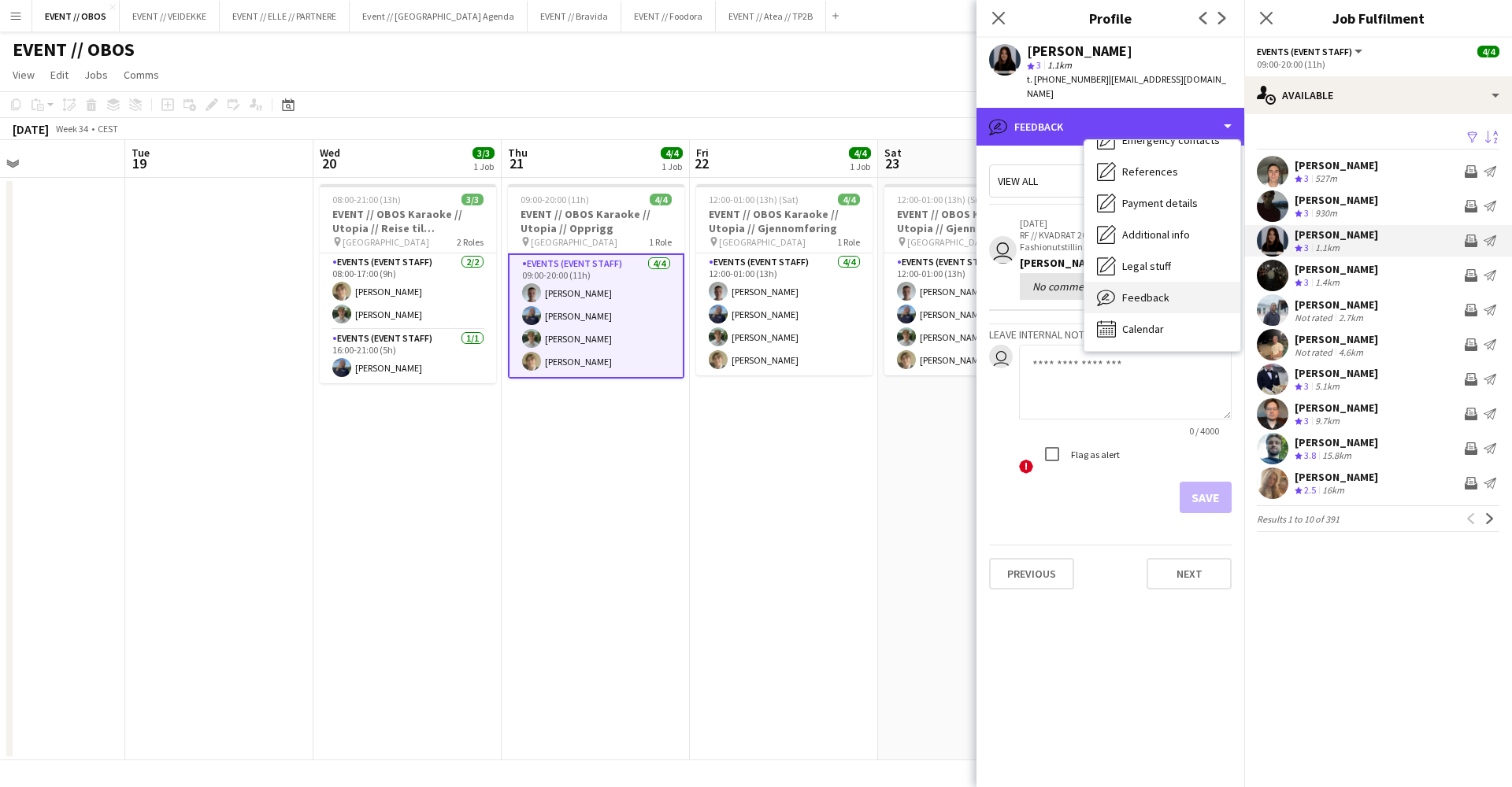
scroll to position [0, 0]
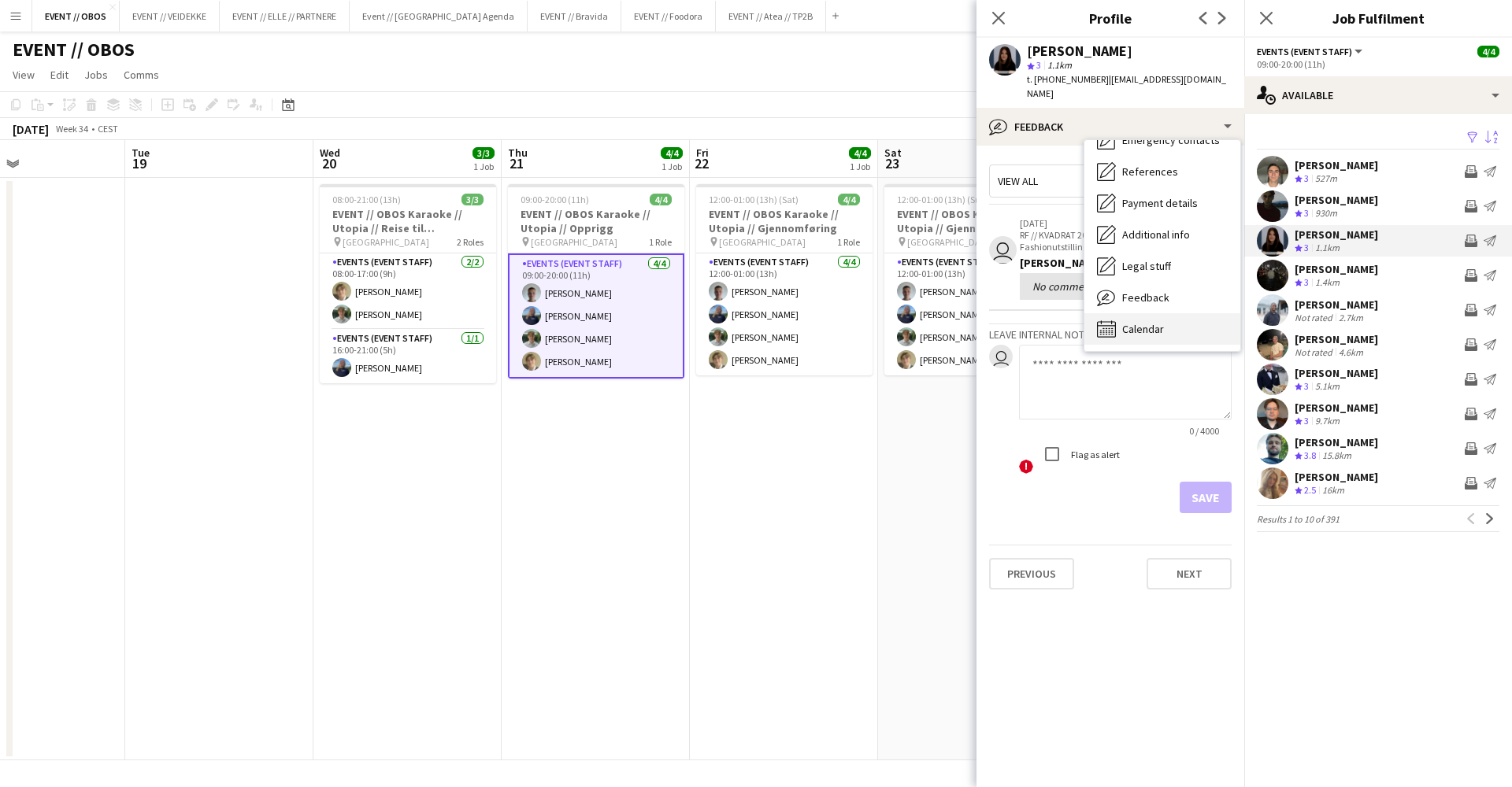
click at [1161, 314] on div "Calendar Calendar" at bounding box center [1163, 329] width 156 height 32
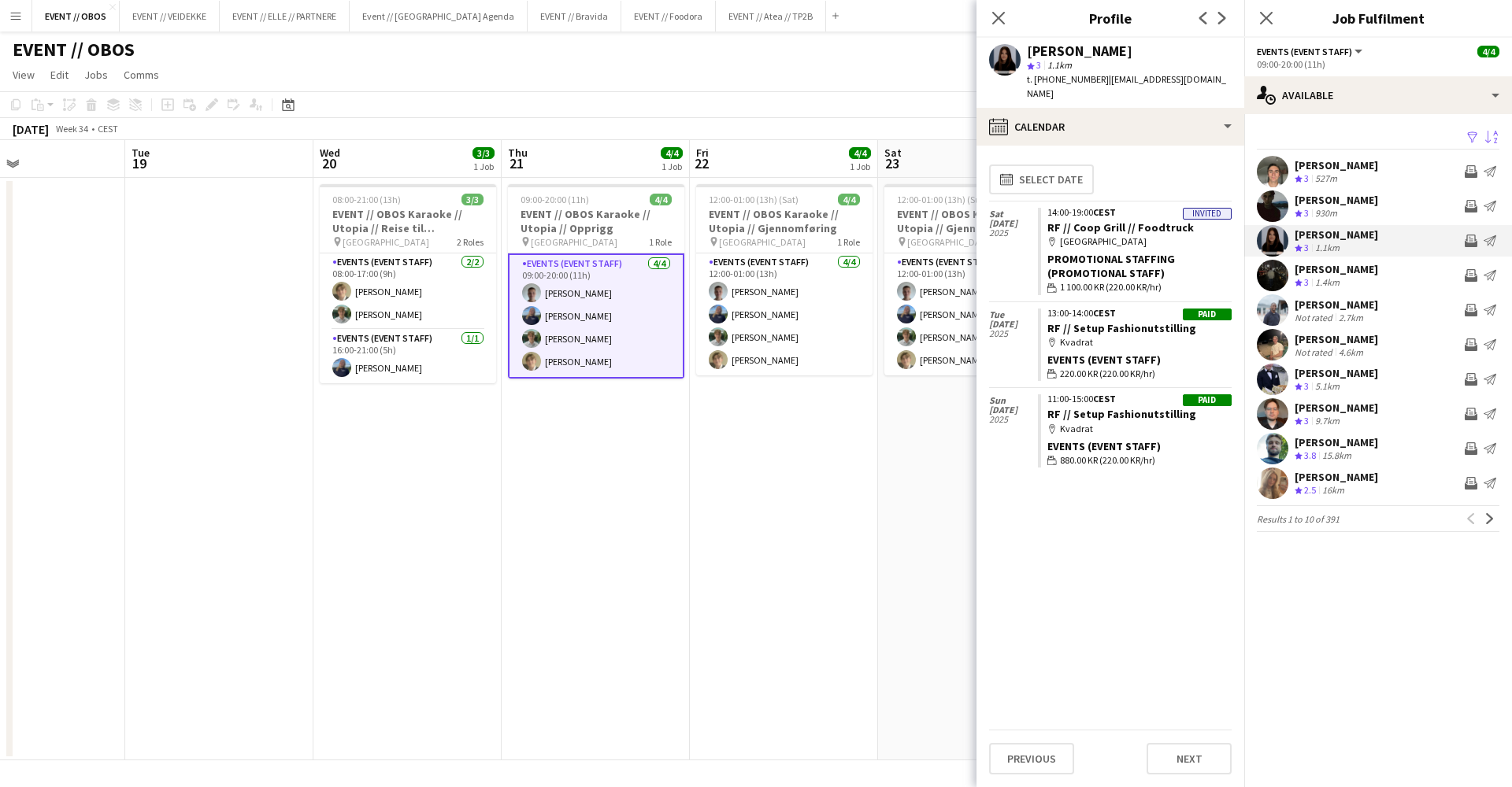
click at [1260, 479] on app-user-avatar at bounding box center [1272, 483] width 32 height 32
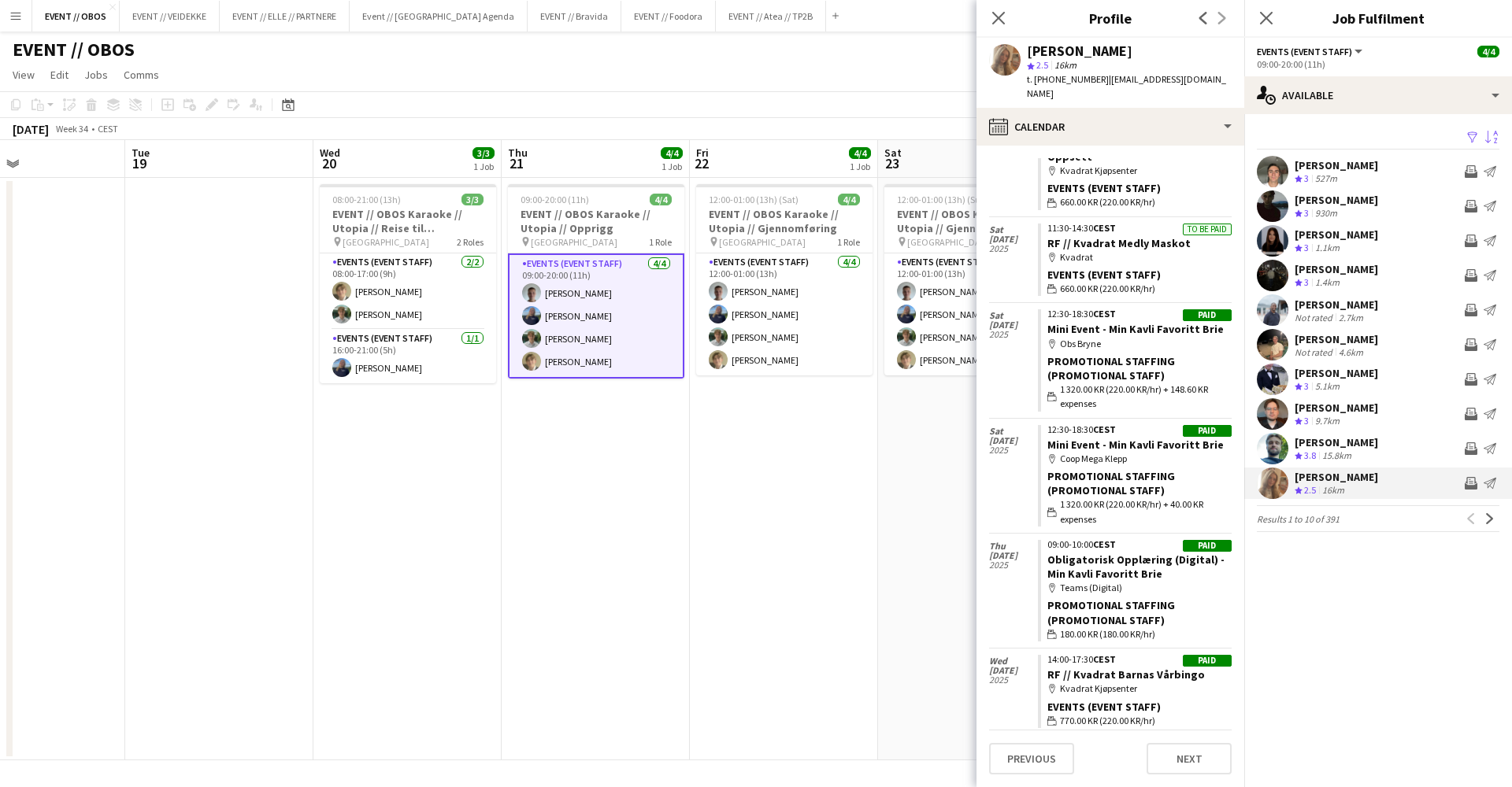
scroll to position [84, 0]
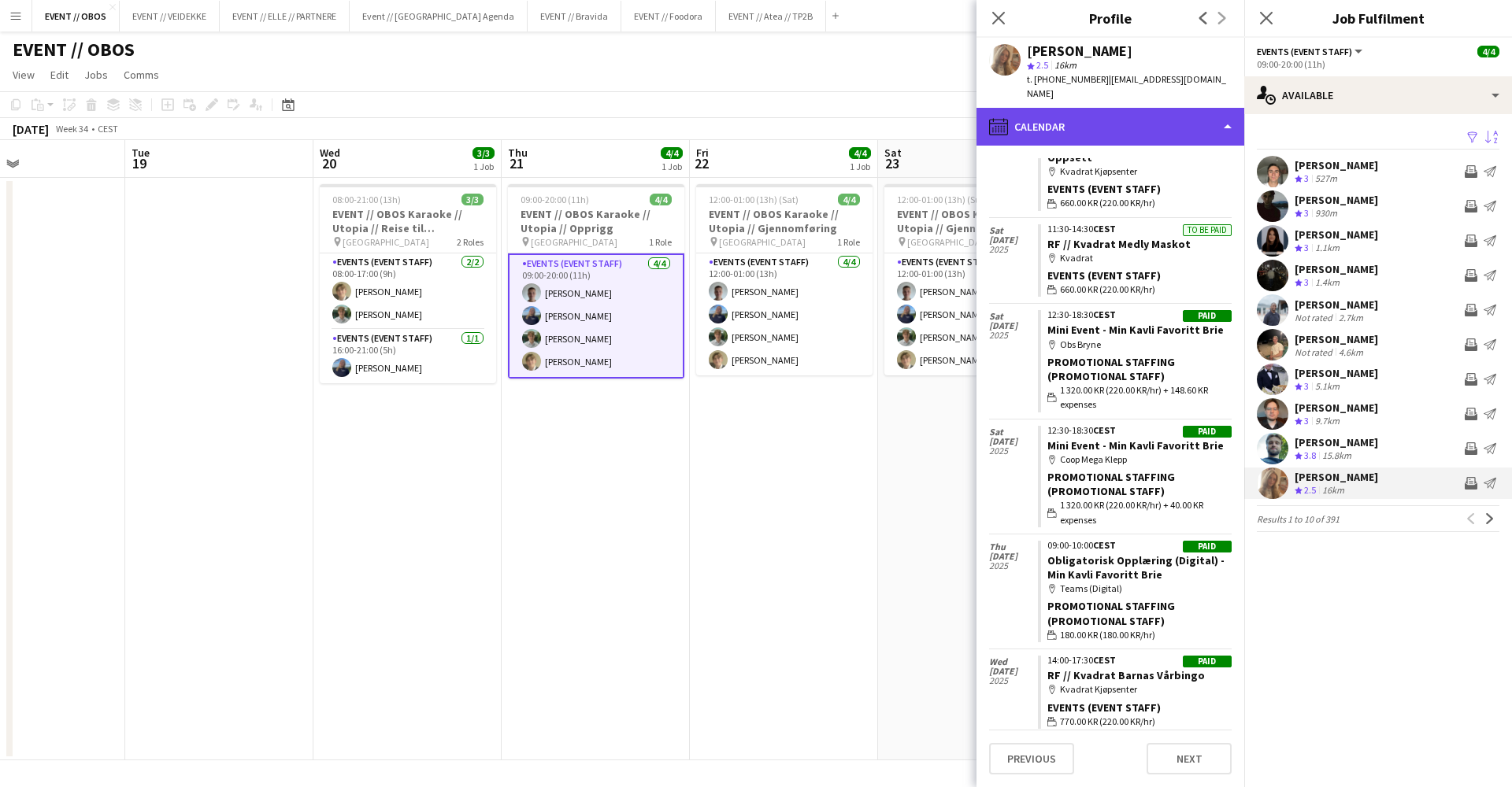
click at [1129, 135] on div "calendar-full Calendar" at bounding box center [1110, 126] width 268 height 37
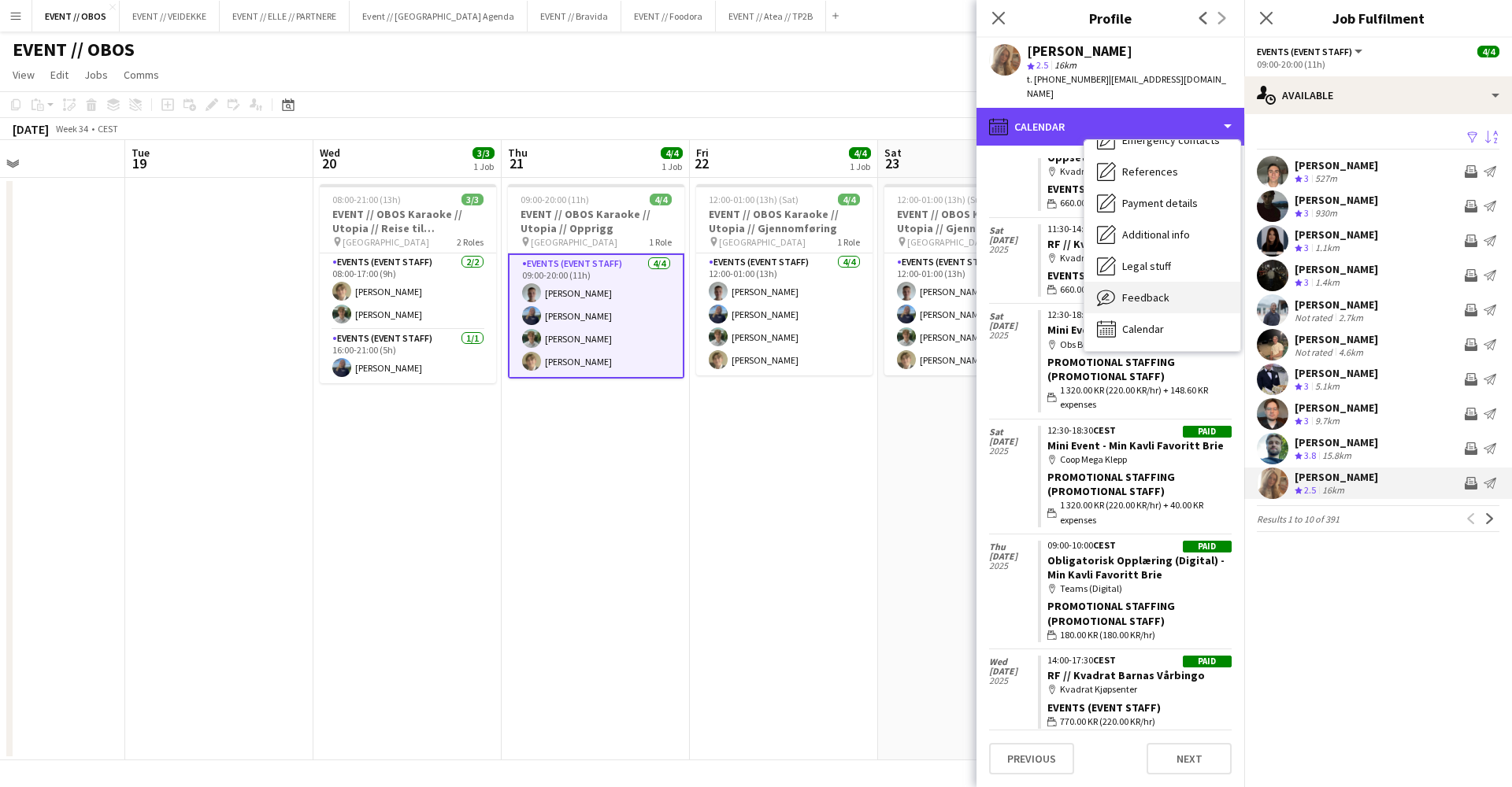
scroll to position [151, 0]
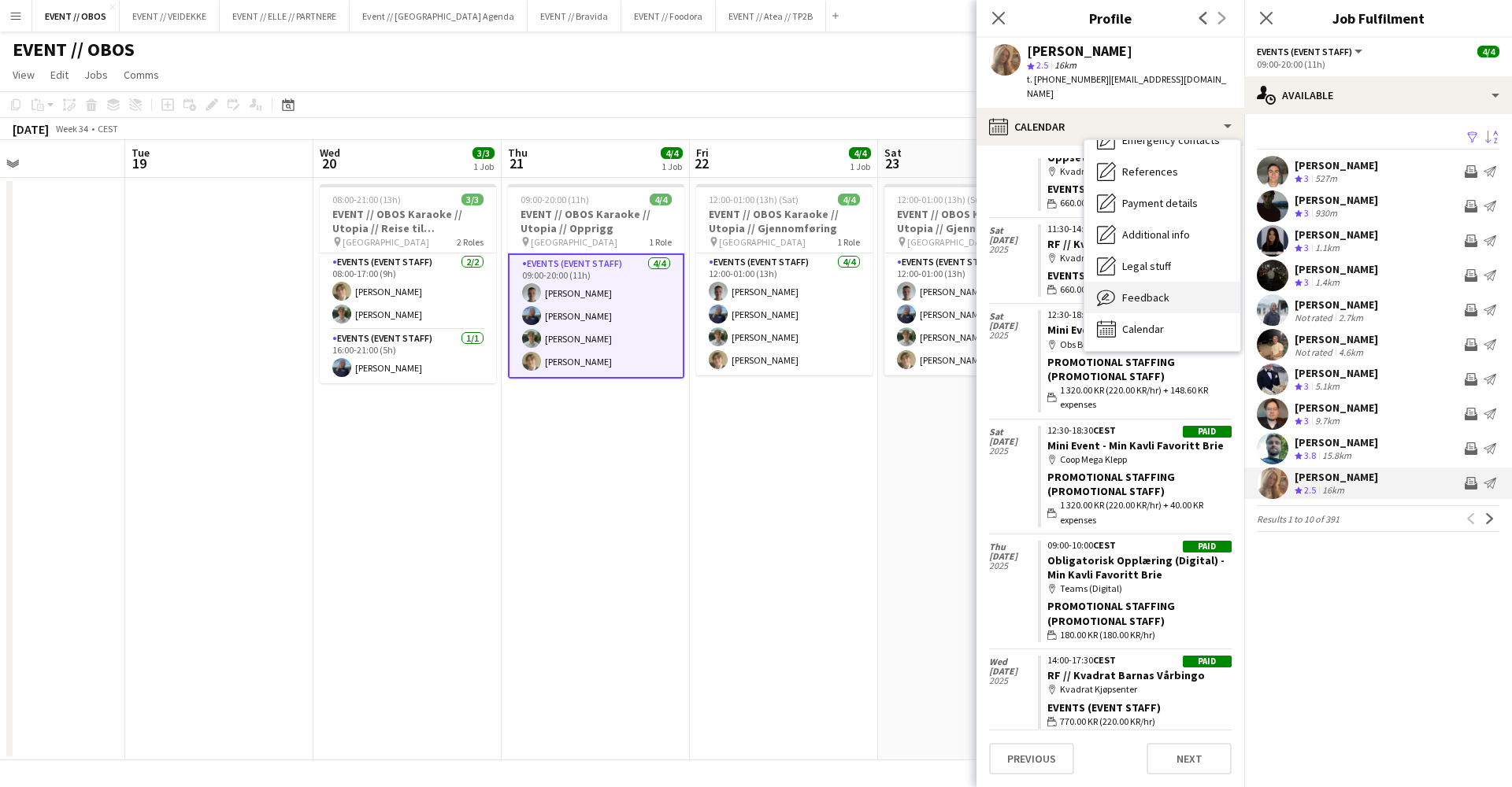
click at [1147, 283] on div "Feedback Feedback" at bounding box center [1163, 298] width 156 height 32
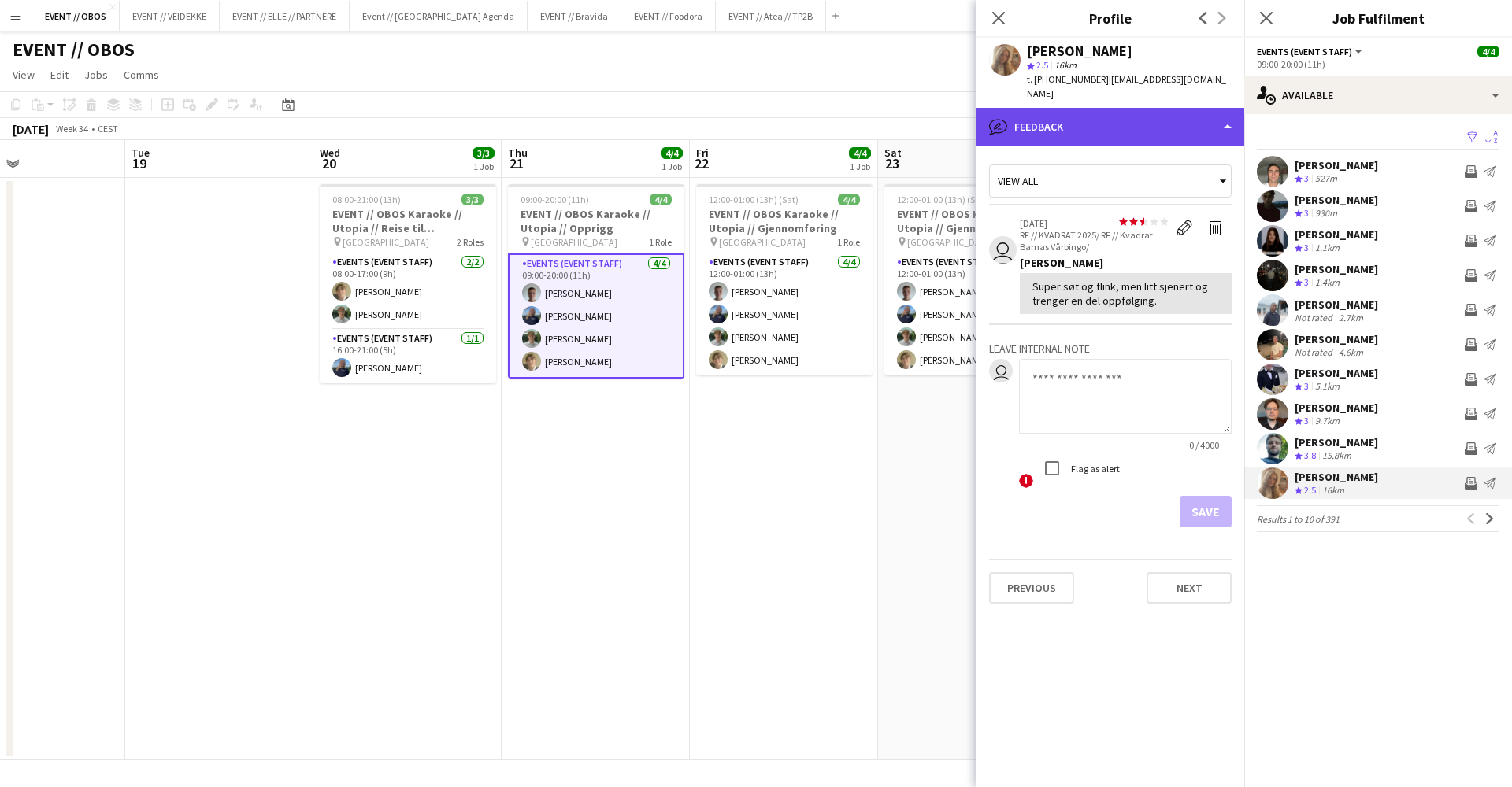
click at [1112, 132] on div "bubble-pencil Feedback" at bounding box center [1110, 126] width 268 height 37
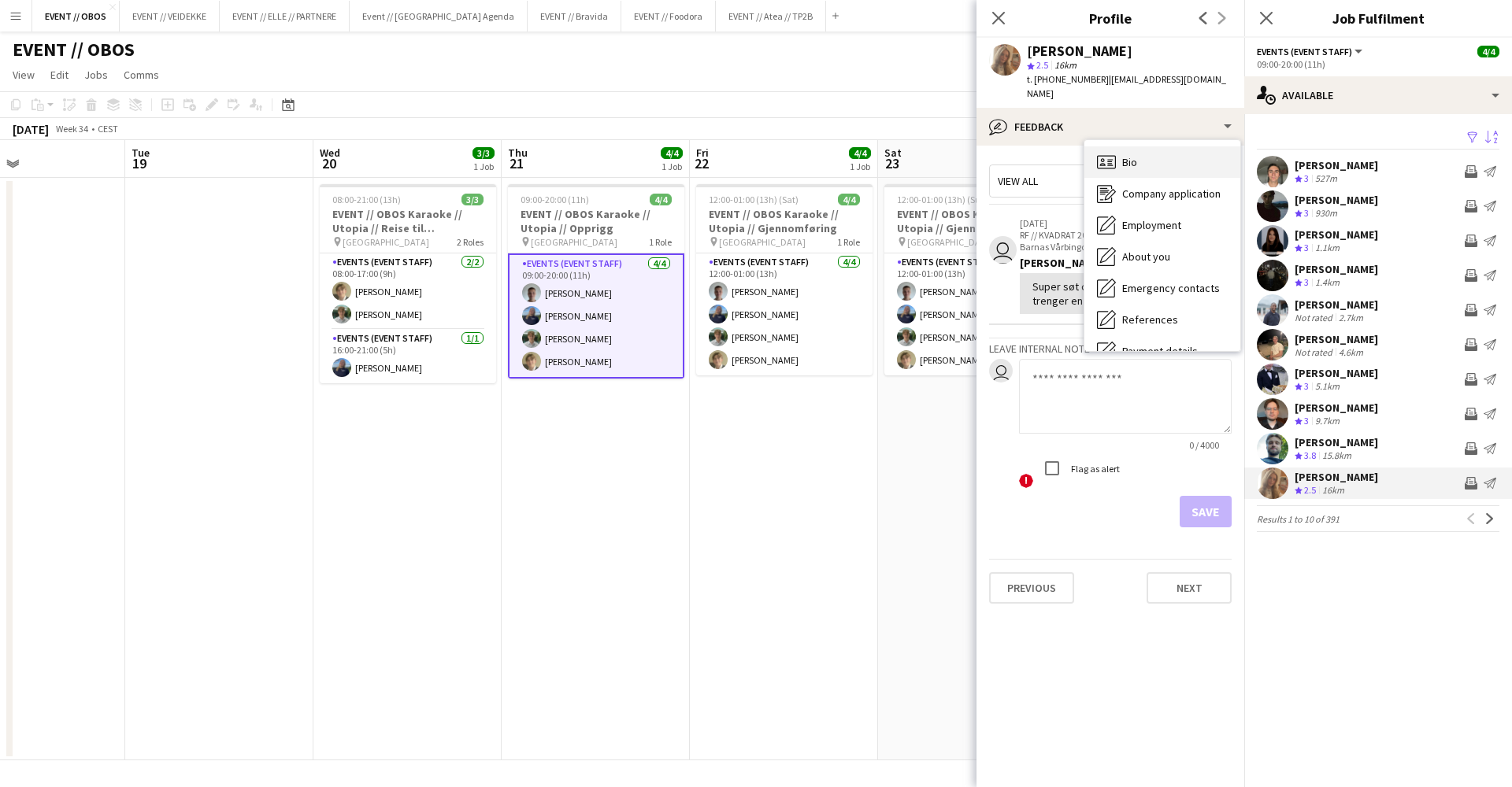
click at [1139, 156] on div "Bio Bio" at bounding box center [1163, 162] width 156 height 32
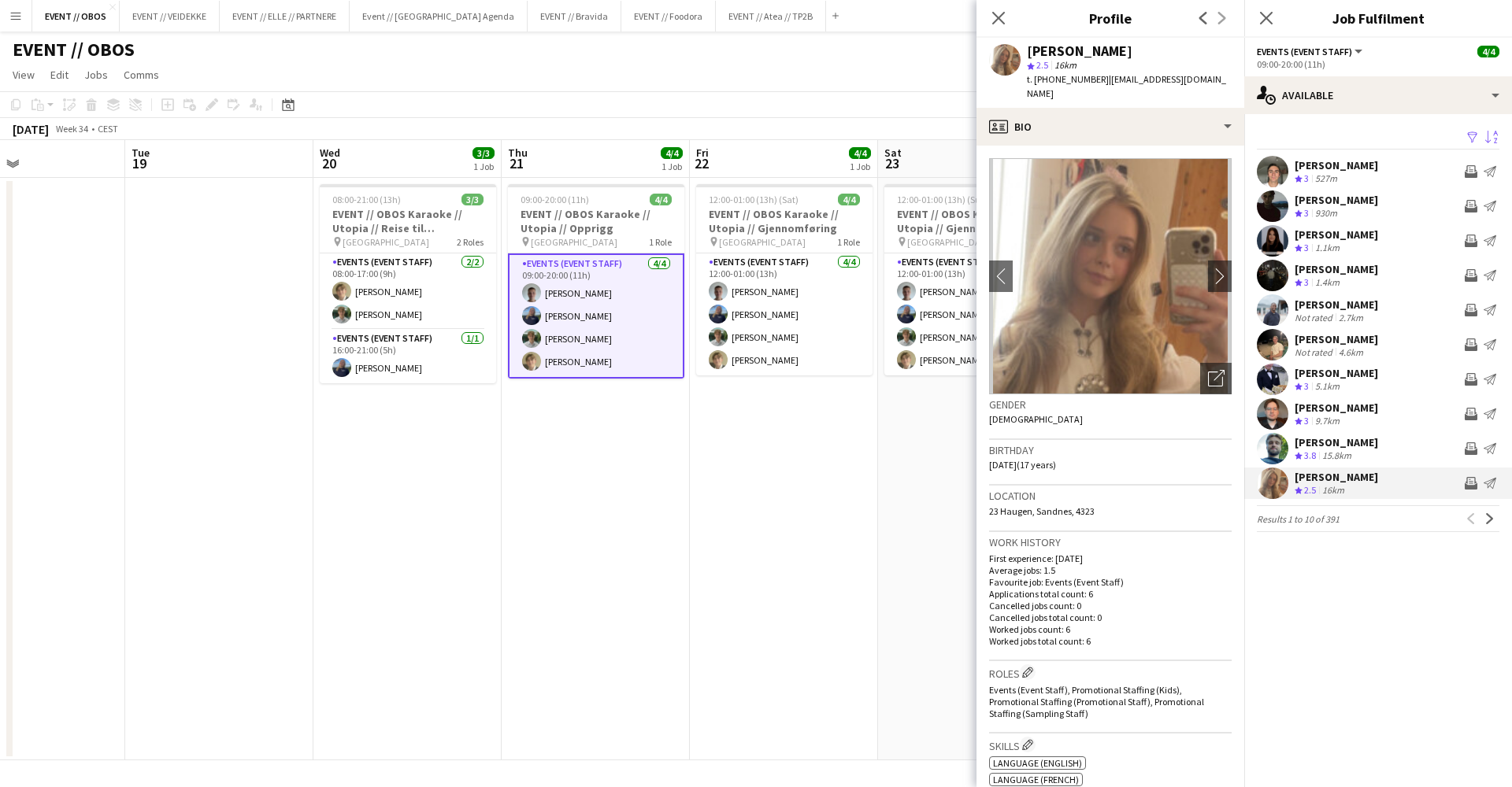
click at [821, 507] on app-date-cell "12:00-01:00 (13h) (Sat) 4/4 EVENT // OBOS Karaoke // Utopia // Gjennomføring pi…" at bounding box center [784, 468] width 188 height 583
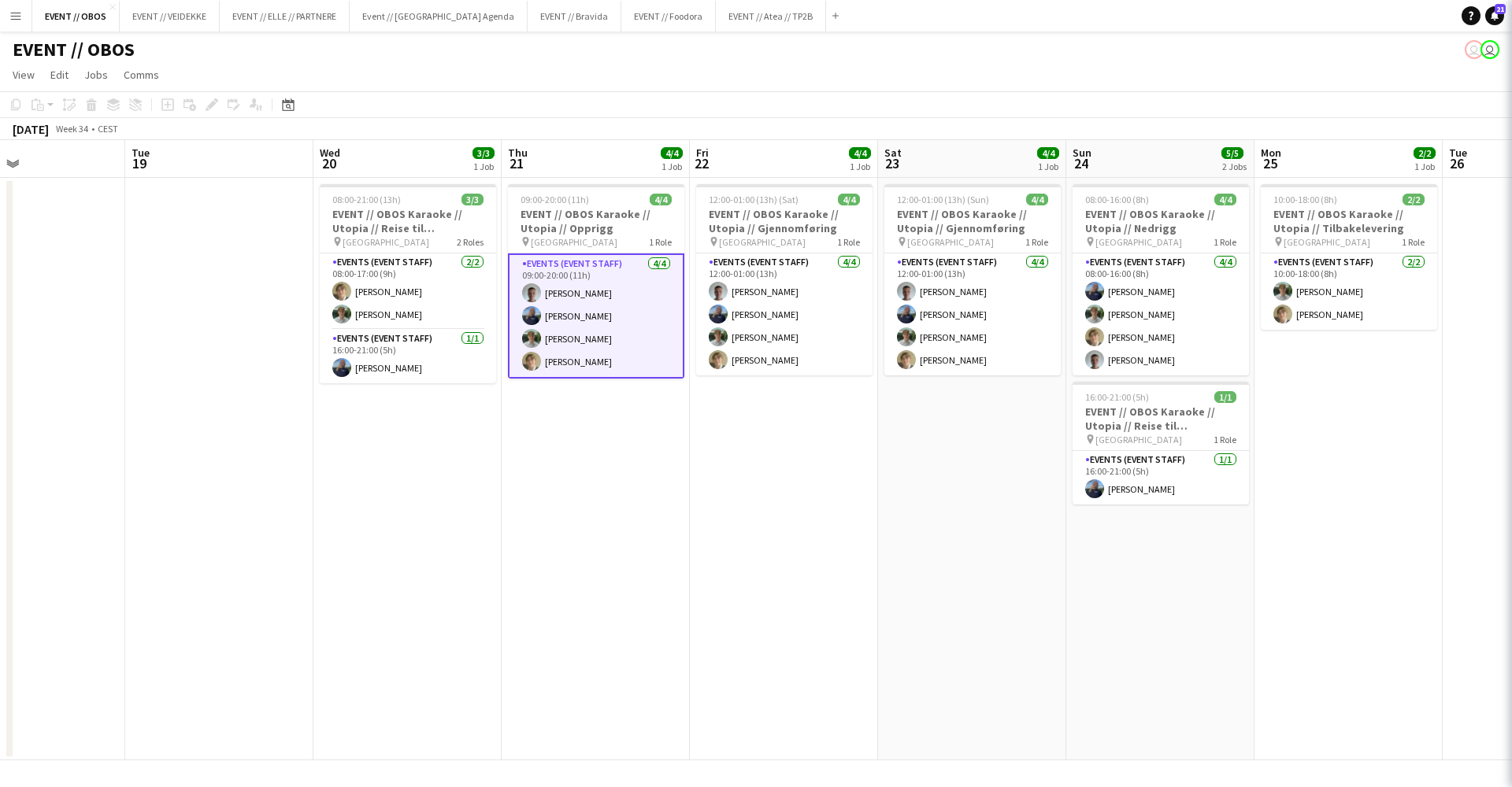
scroll to position [0, 441]
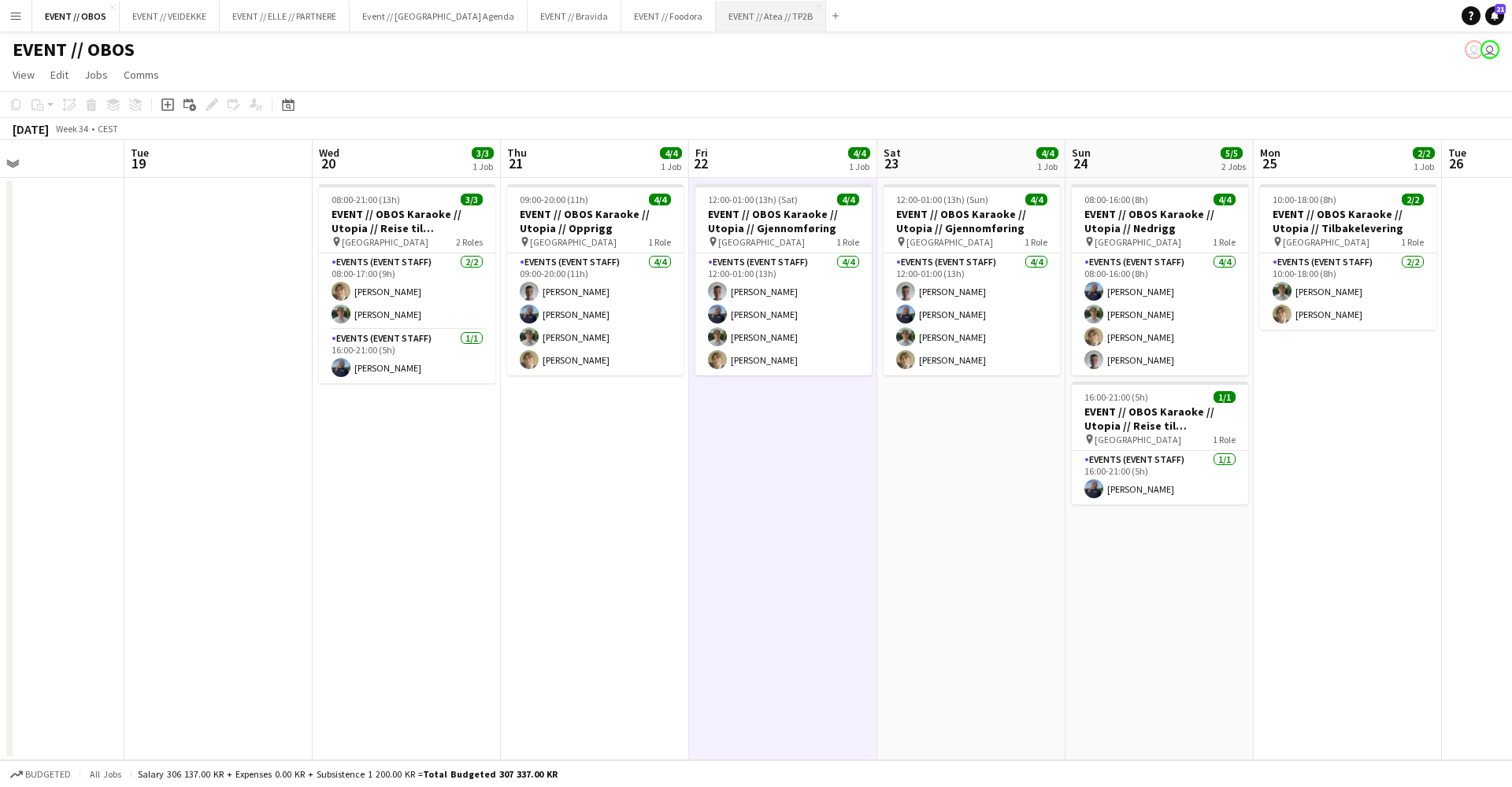
click at [716, 30] on button "EVENT // Atea // TP2B Close" at bounding box center [771, 16] width 110 height 31
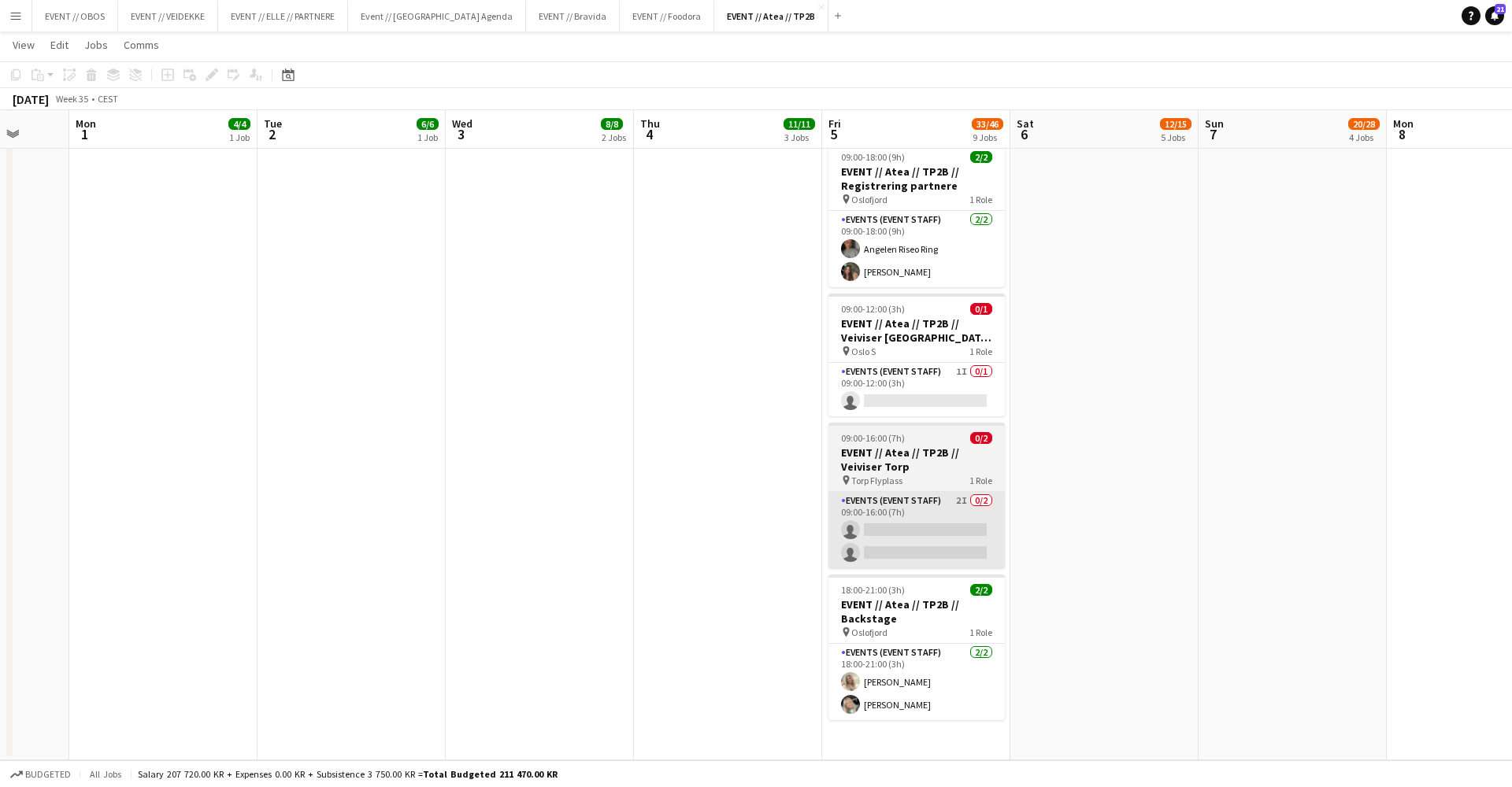
scroll to position [1044, 0]
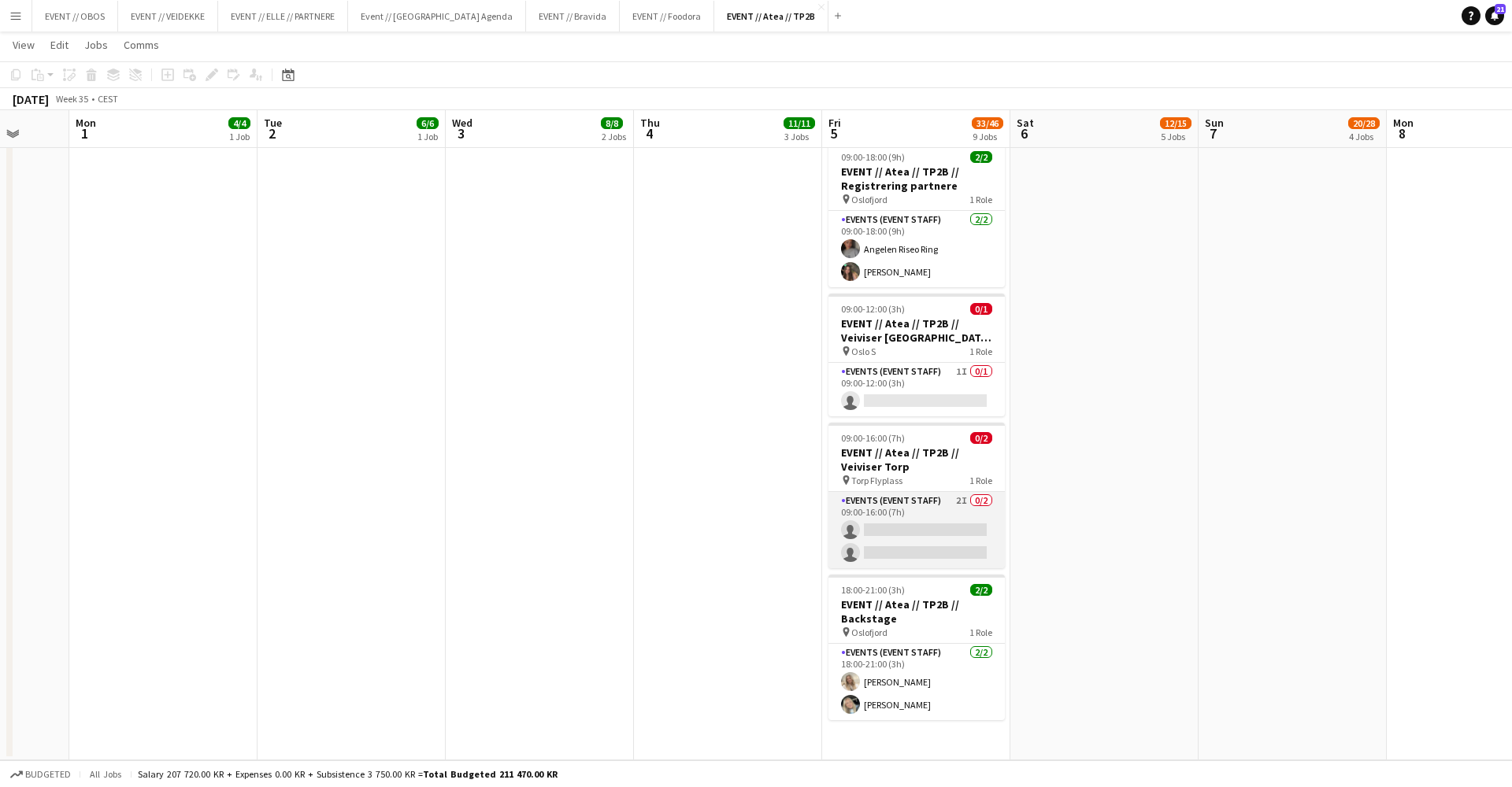
click at [862, 513] on app-card-role "Events (Event Staff) 2I 0/2 09:00-16:00 (7h) single-neutral-actions single-neut…" at bounding box center [917, 531] width 177 height 77
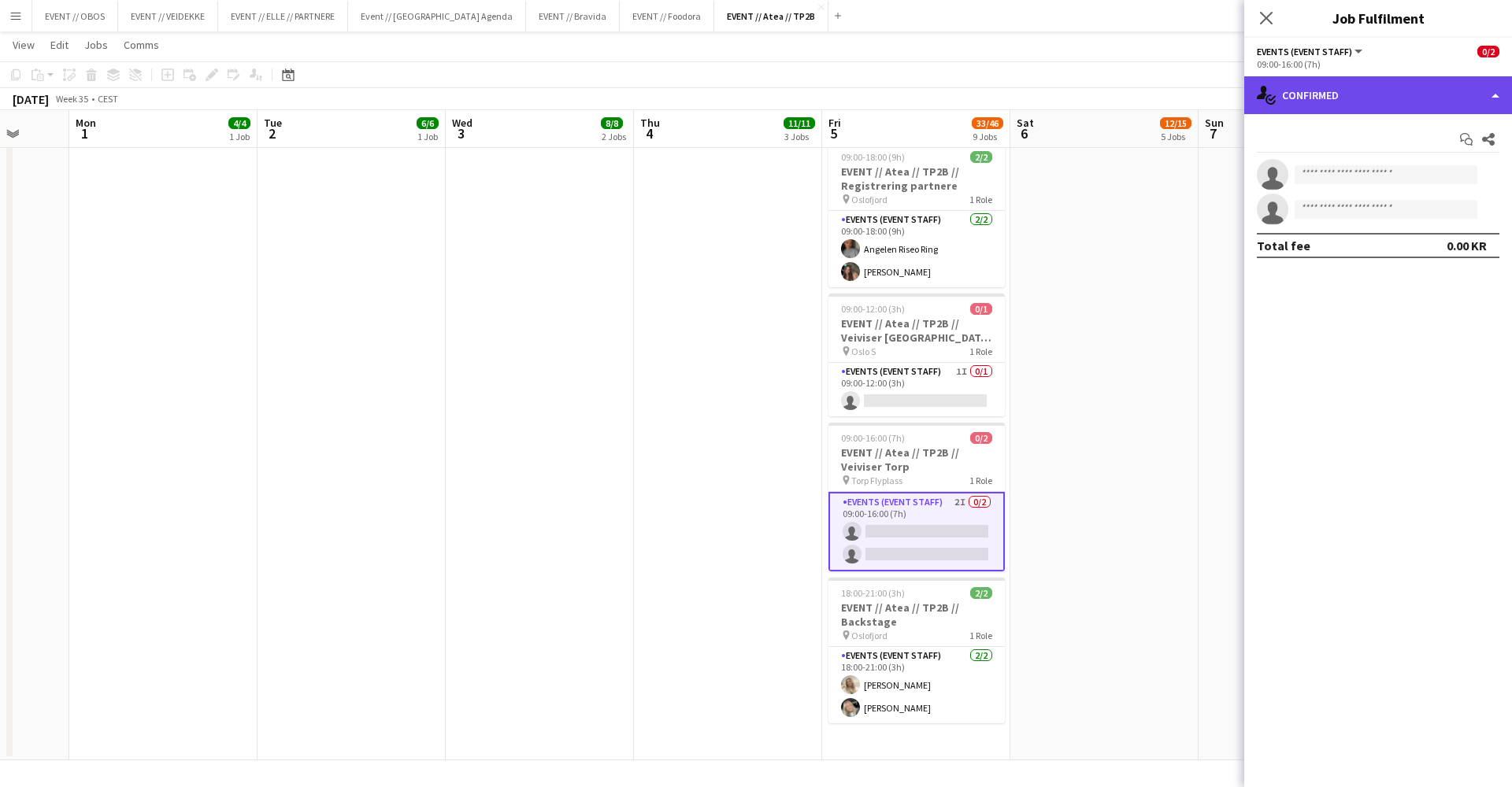
click at [1295, 95] on div "single-neutral-actions-check-2 Confirmed" at bounding box center [1378, 95] width 268 height 37
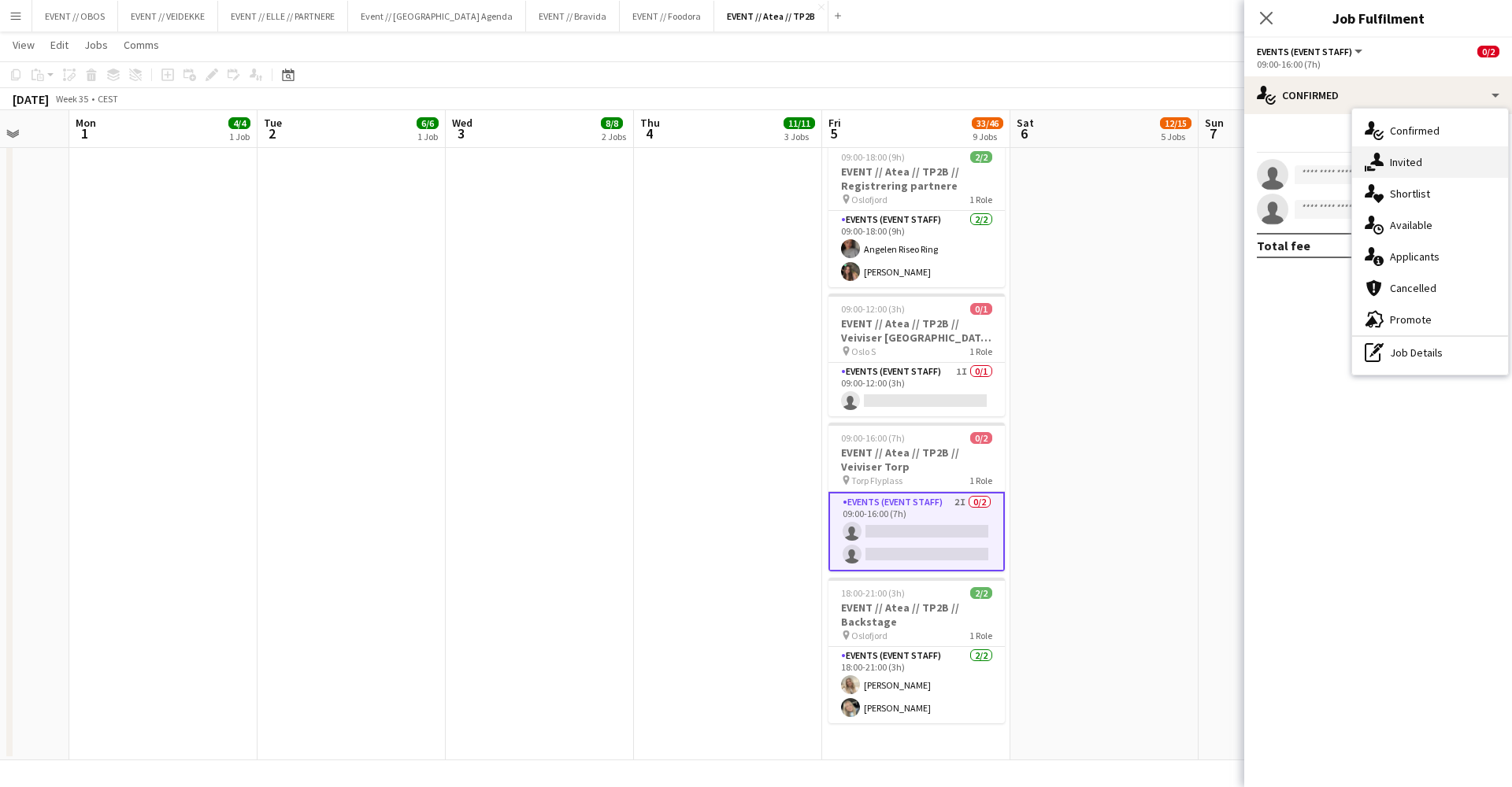
click at [1396, 165] on div "single-neutral-actions-share-1 Invited" at bounding box center [1430, 162] width 156 height 32
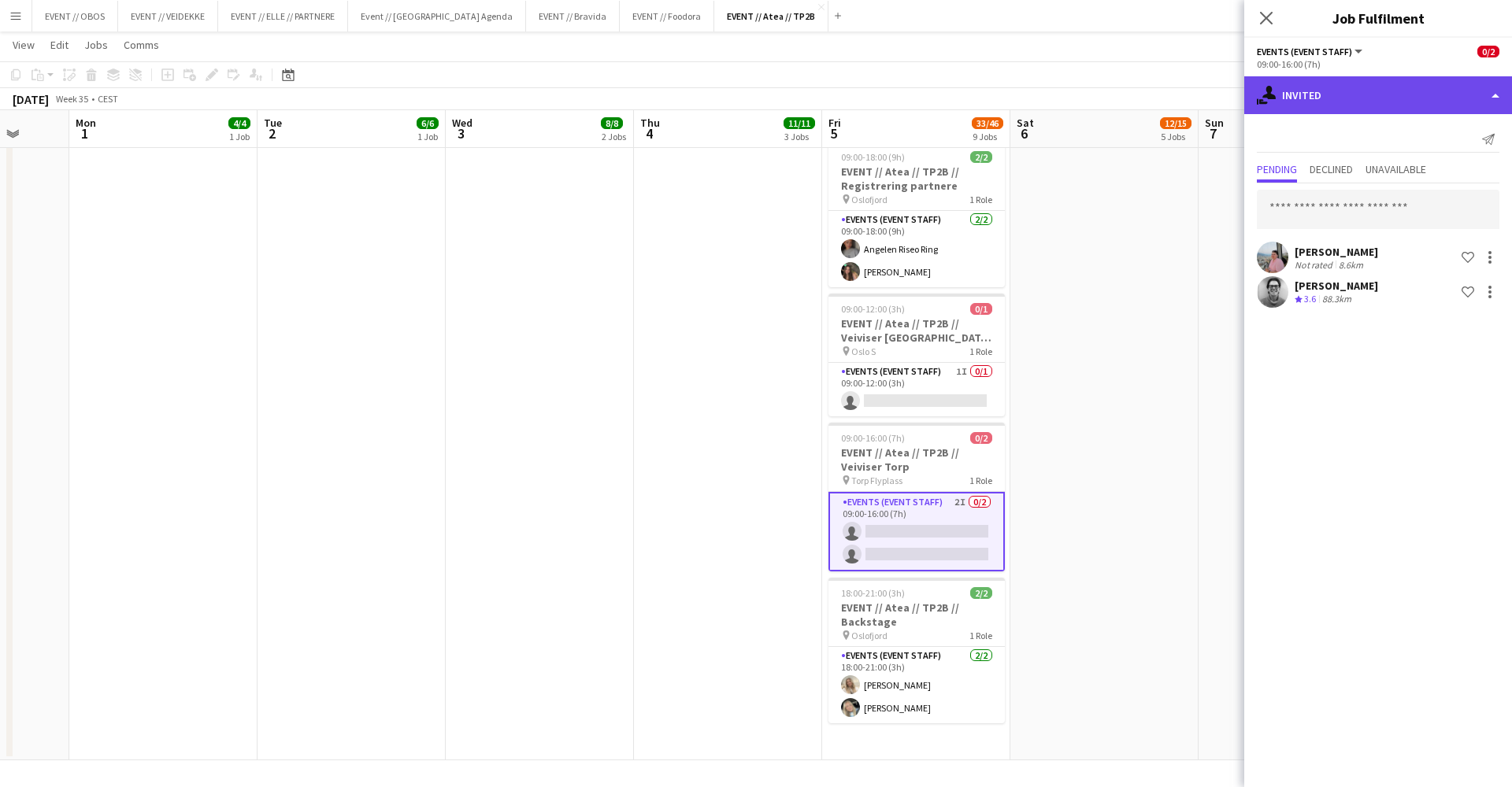
click at [1322, 82] on div "single-neutral-actions-share-1 Invited" at bounding box center [1378, 95] width 268 height 37
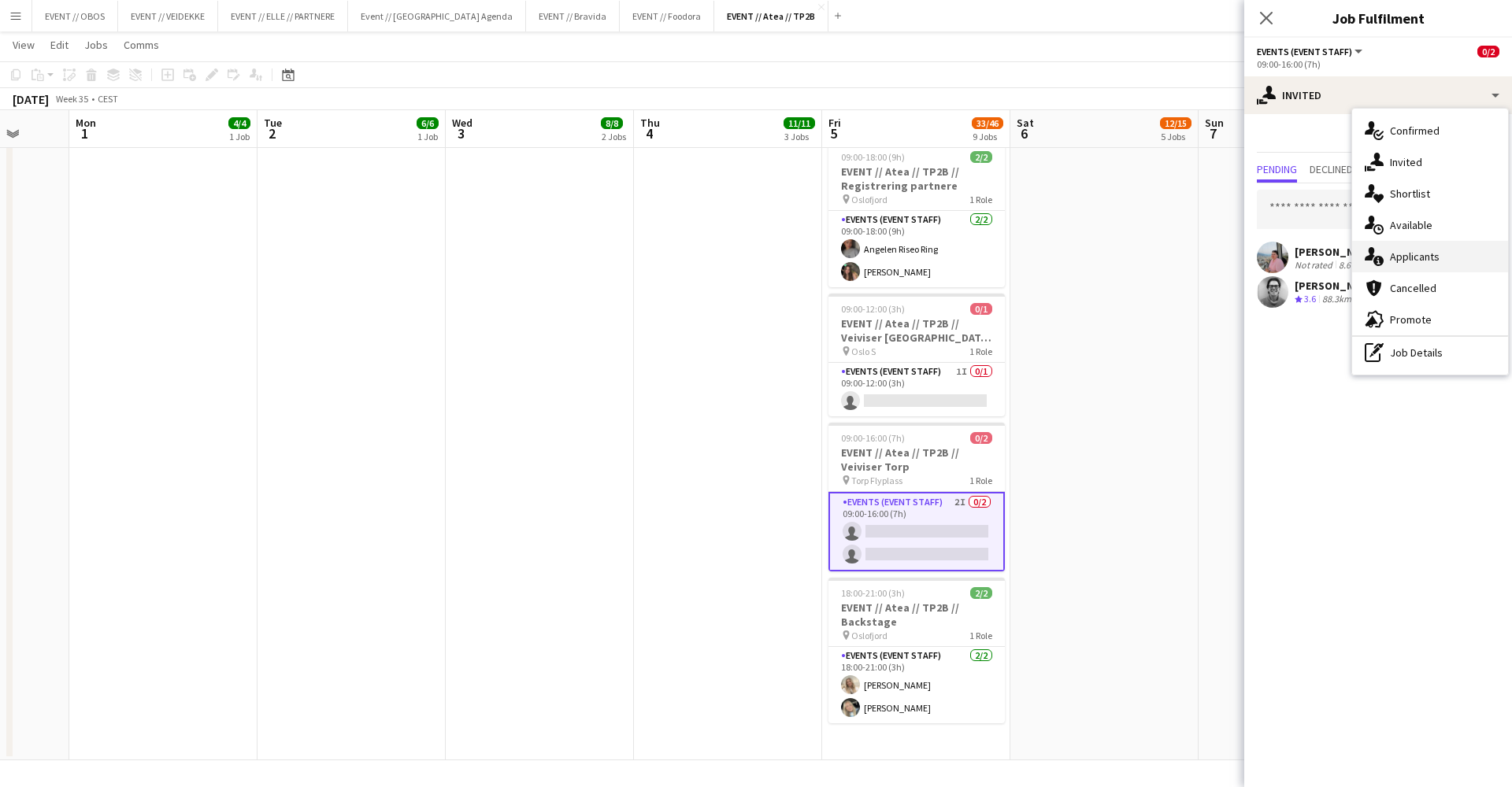
click at [1395, 255] on div "single-neutral-actions-information Applicants" at bounding box center [1430, 256] width 156 height 32
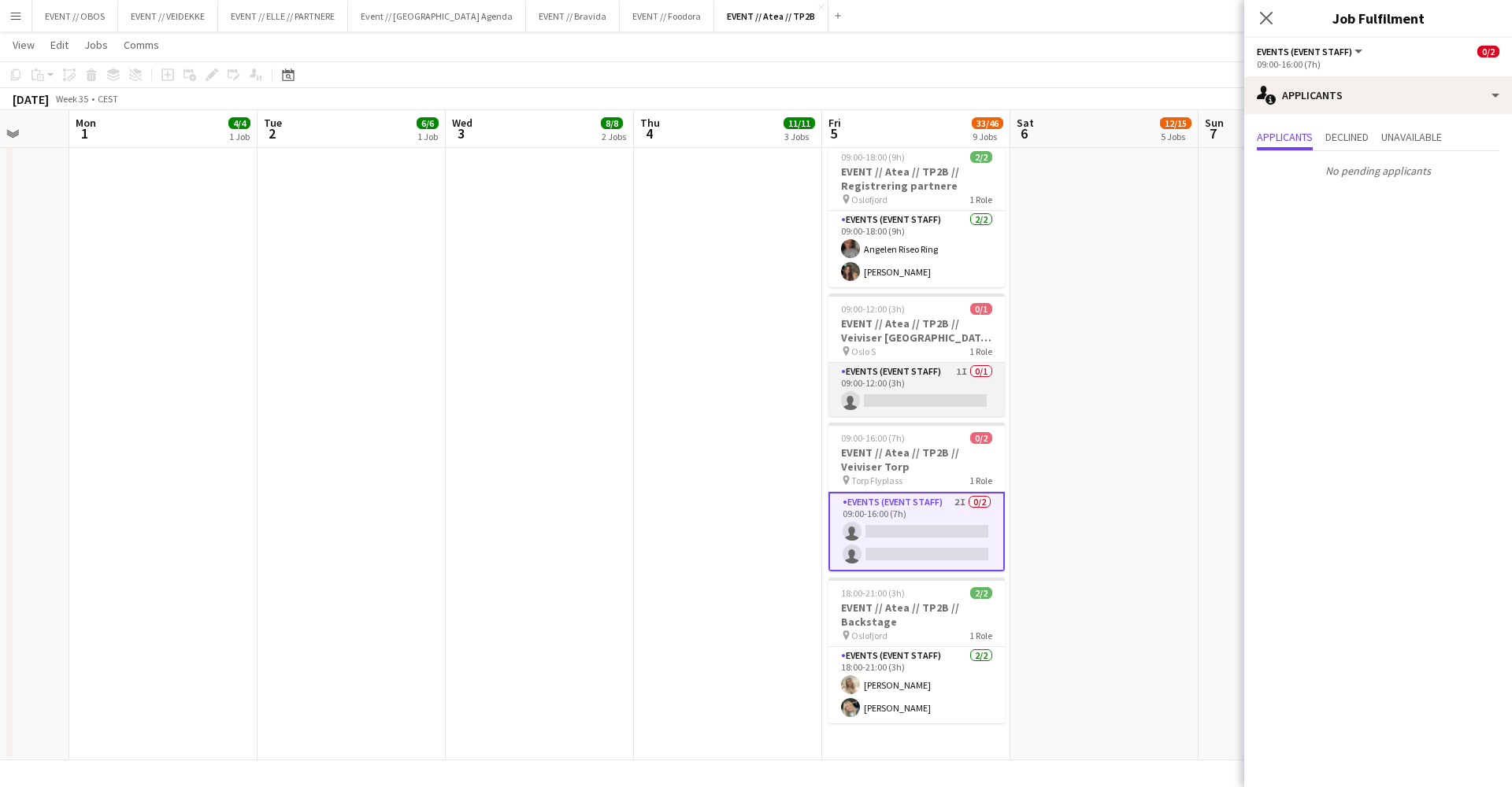
click at [941, 406] on app-card-role "Events (Event Staff) 1I 0/1 09:00-12:00 (3h) single-neutral-actions" at bounding box center [917, 390] width 177 height 54
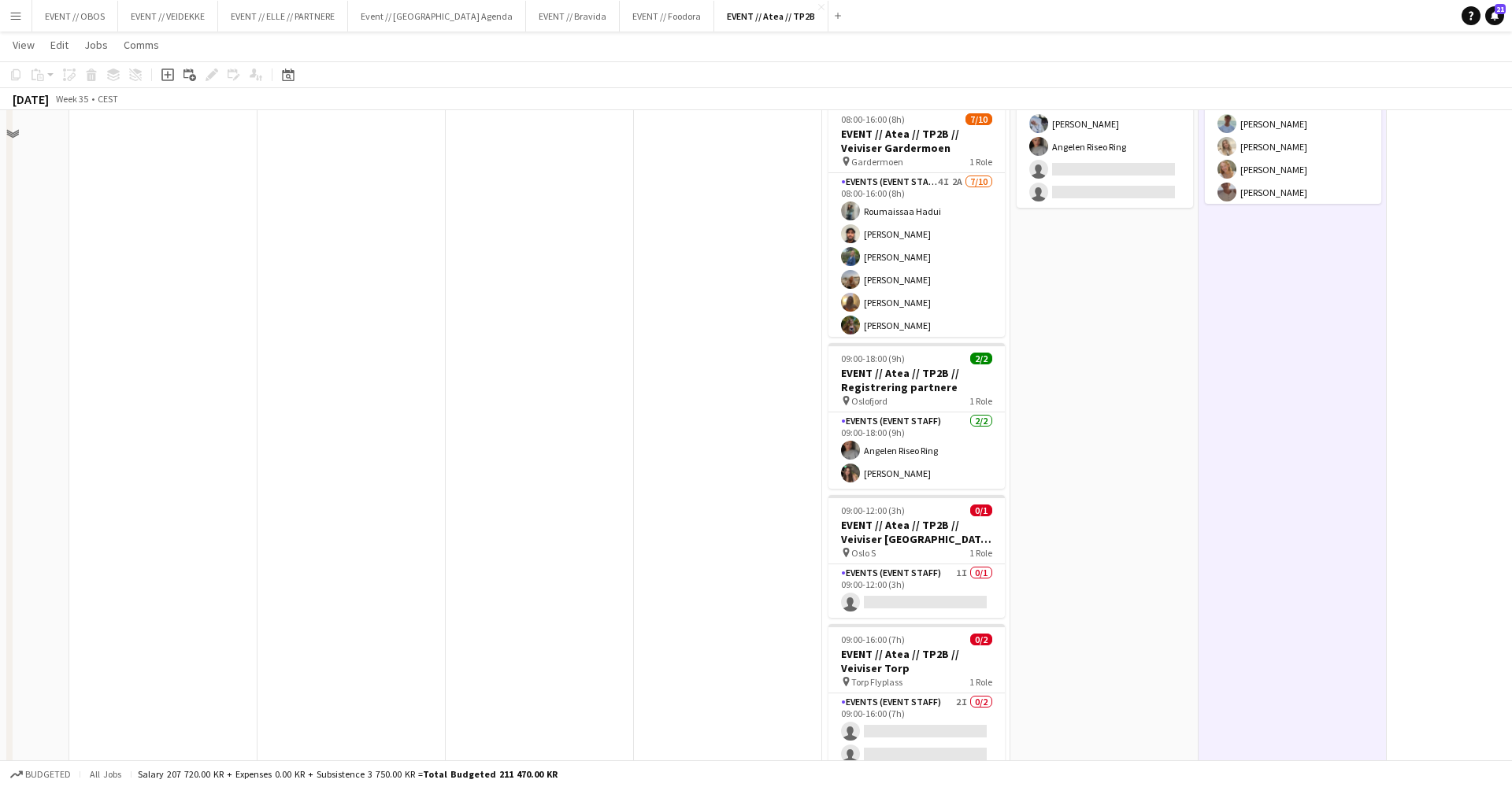
scroll to position [696, 0]
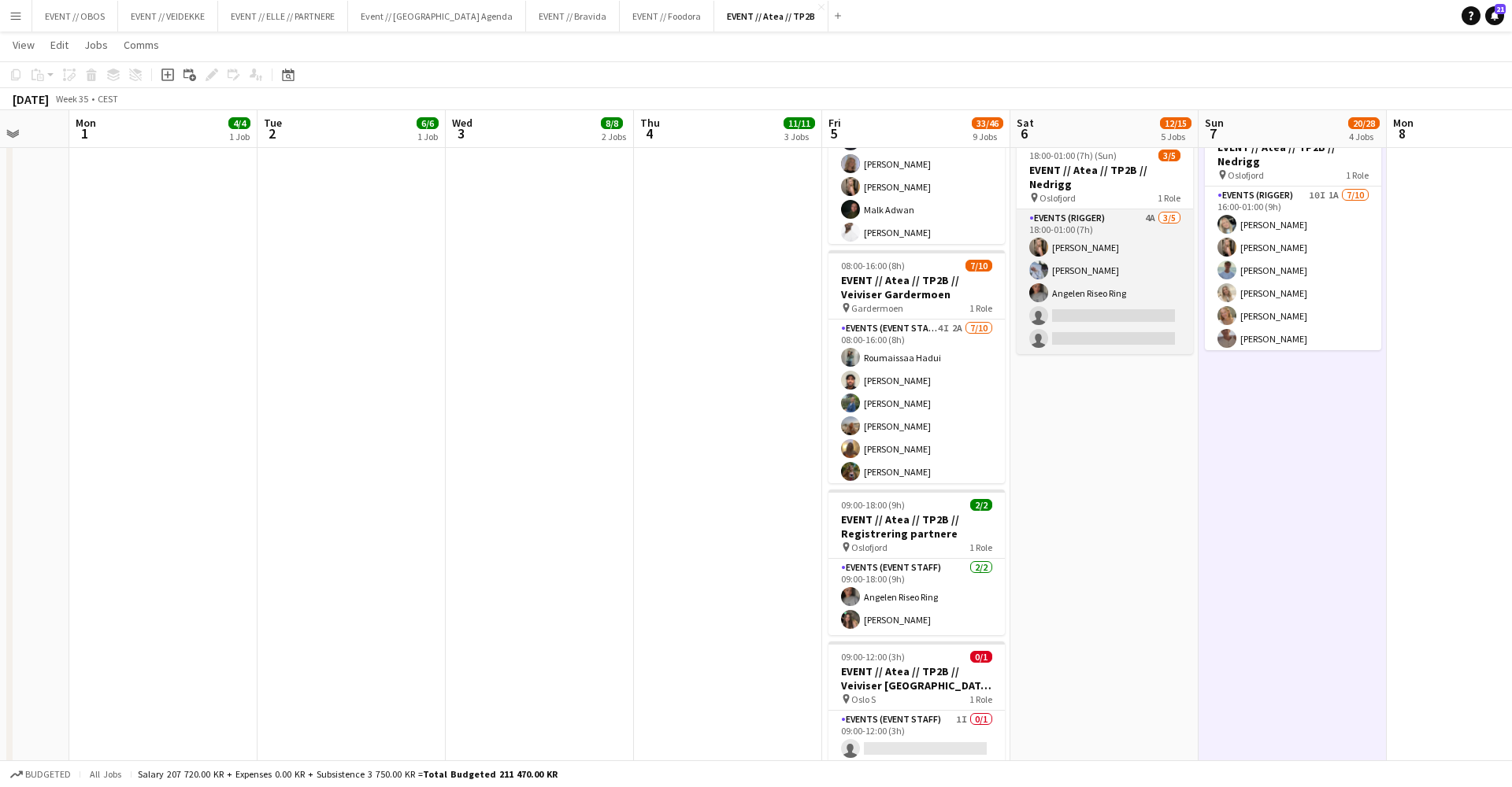
click at [1082, 274] on app-card-role "Events (Rigger) 4A [DATE] 18:00-01:00 (7h) [PERSON_NAME] [PERSON_NAME] Angelen …" at bounding box center [1105, 281] width 177 height 145
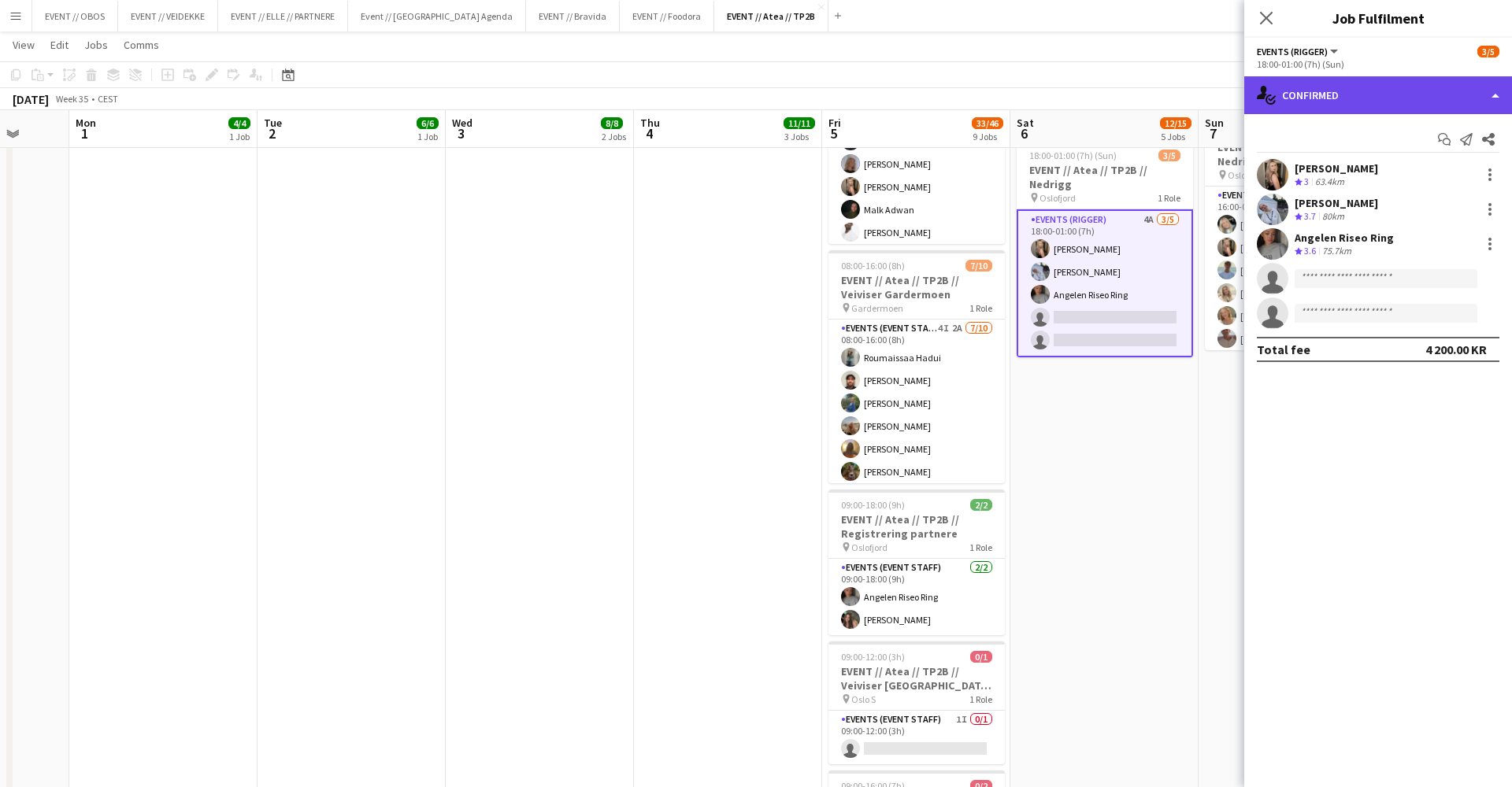
click at [1303, 84] on div "single-neutral-actions-check-2 Confirmed" at bounding box center [1378, 95] width 268 height 37
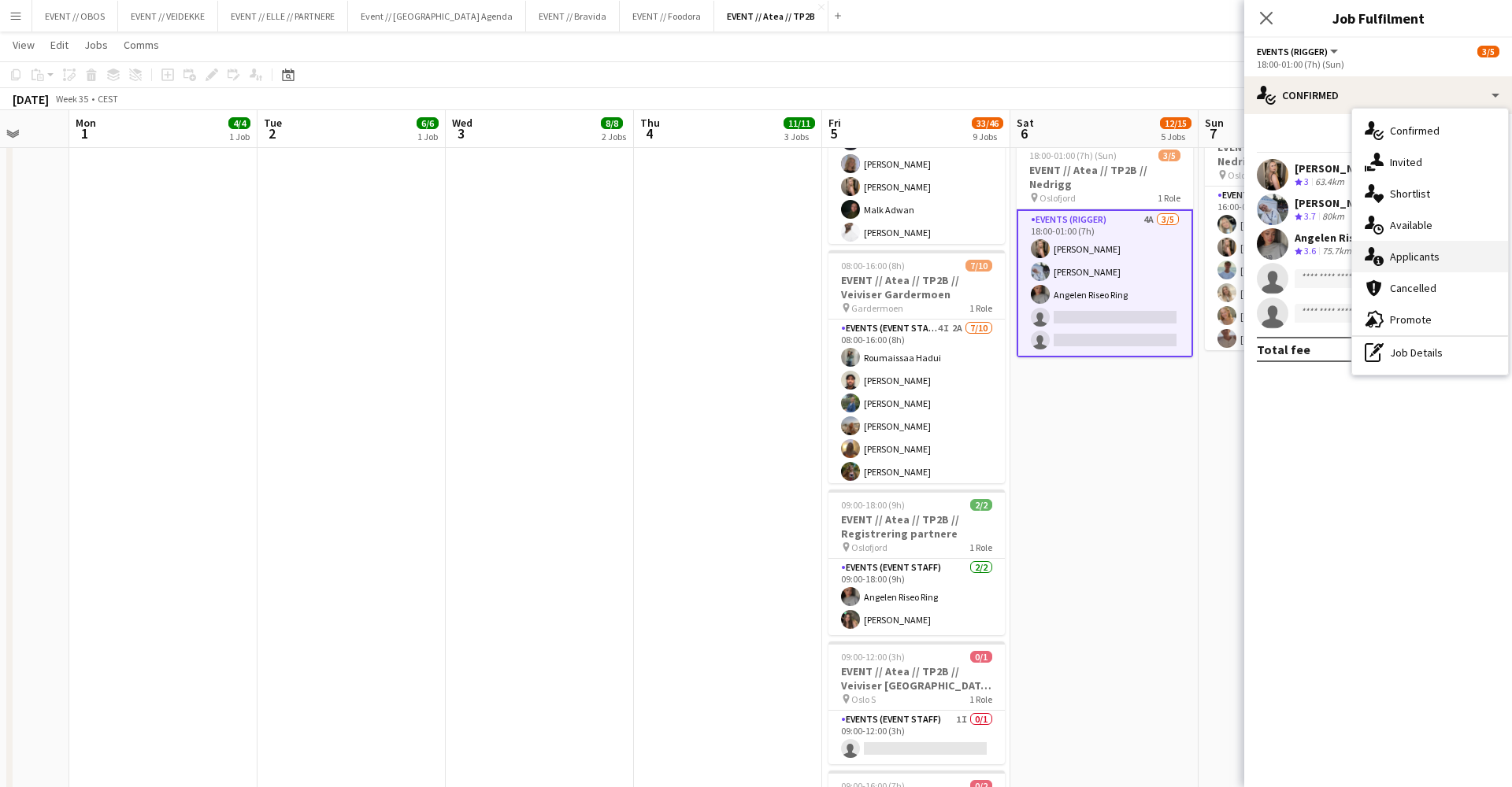
click at [1371, 259] on icon at bounding box center [1370, 254] width 11 height 13
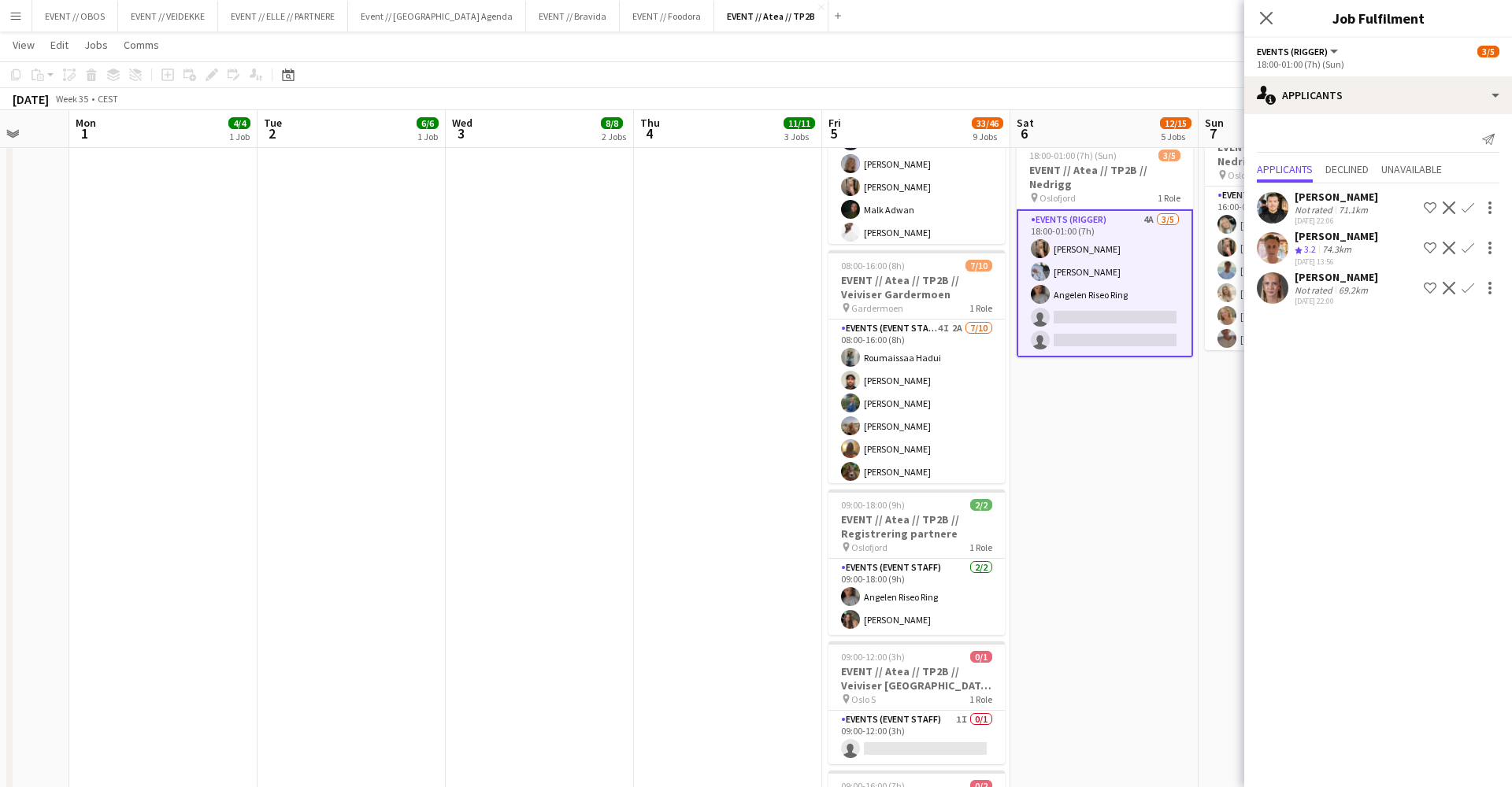
click at [1198, 451] on app-date-cell "08:00-17:00 (9h) 1/2 EVENT // Atea // TP2B // Partnere // Expo pin Oslofjord 1 …" at bounding box center [1105, 295] width 188 height 1629
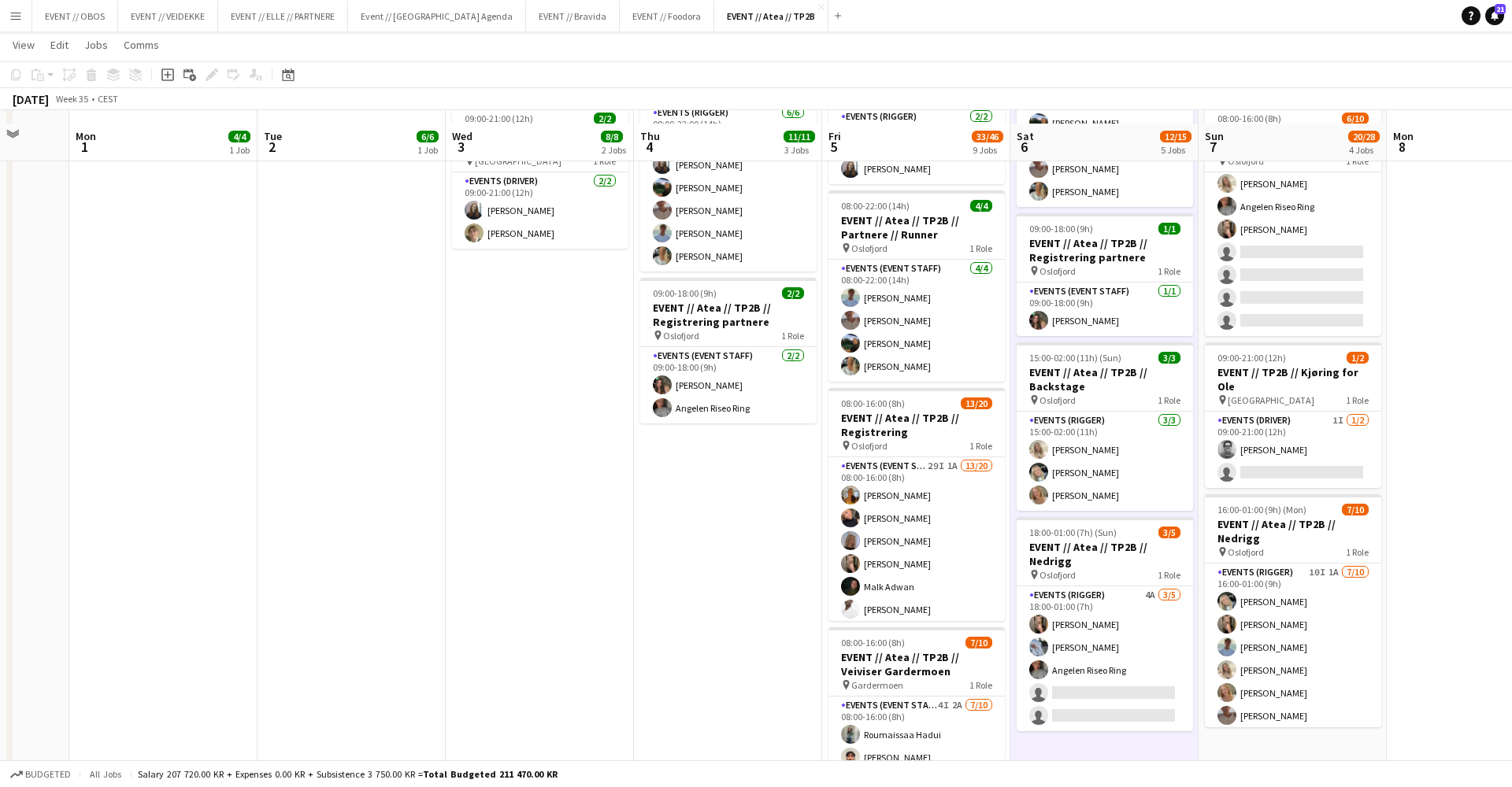
scroll to position [338, 0]
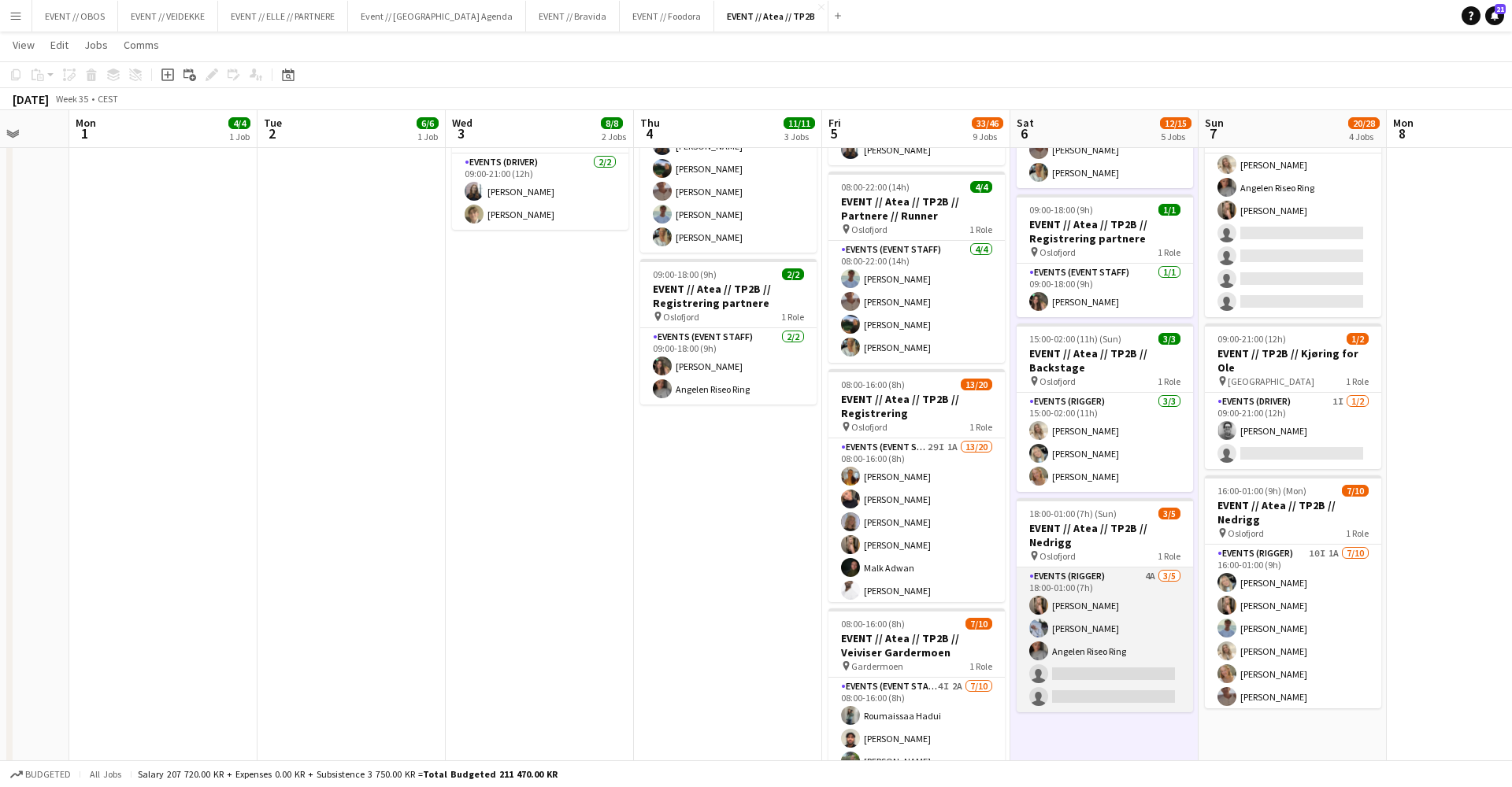
click at [1104, 632] on app-card-role "Events (Rigger) 4A [DATE] 18:00-01:00 (7h) [PERSON_NAME] [PERSON_NAME] Angelen …" at bounding box center [1105, 640] width 177 height 145
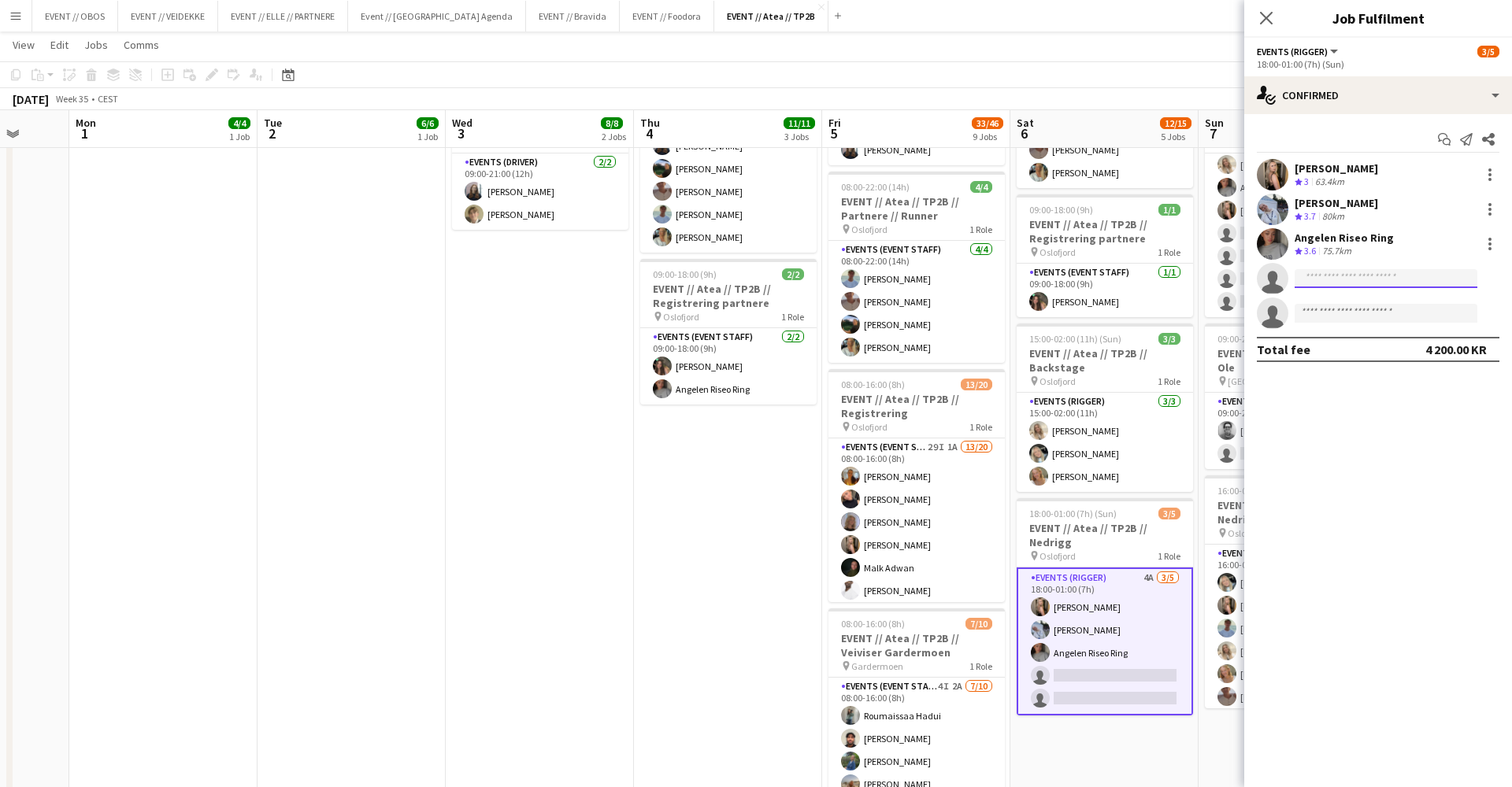
click at [1321, 280] on input at bounding box center [1386, 279] width 182 height 19
type input "****"
click at [1345, 325] on span "[PHONE_NUMBER]" at bounding box center [1386, 326] width 157 height 12
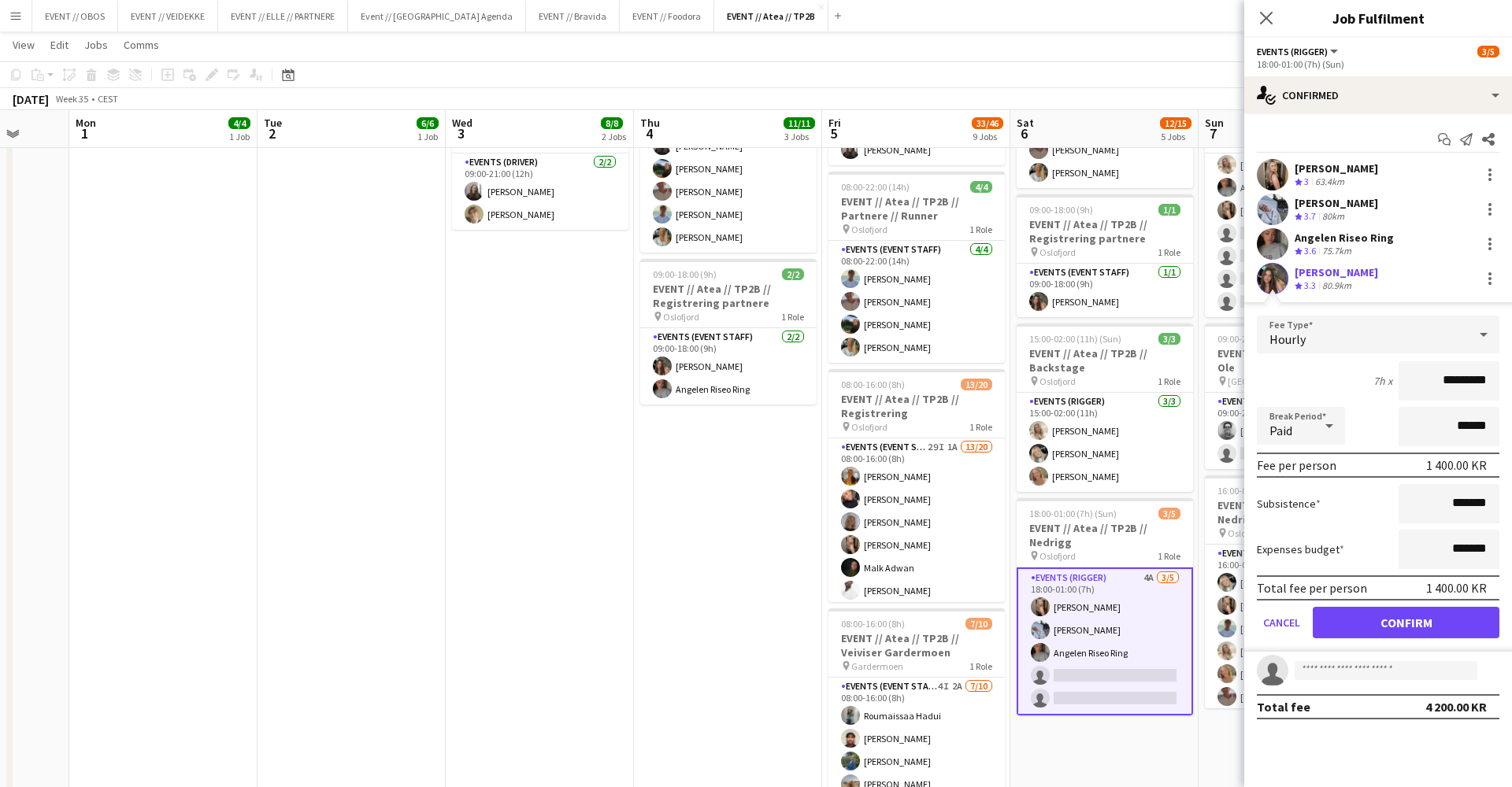
click at [1366, 622] on button "Confirm" at bounding box center [1406, 623] width 186 height 32
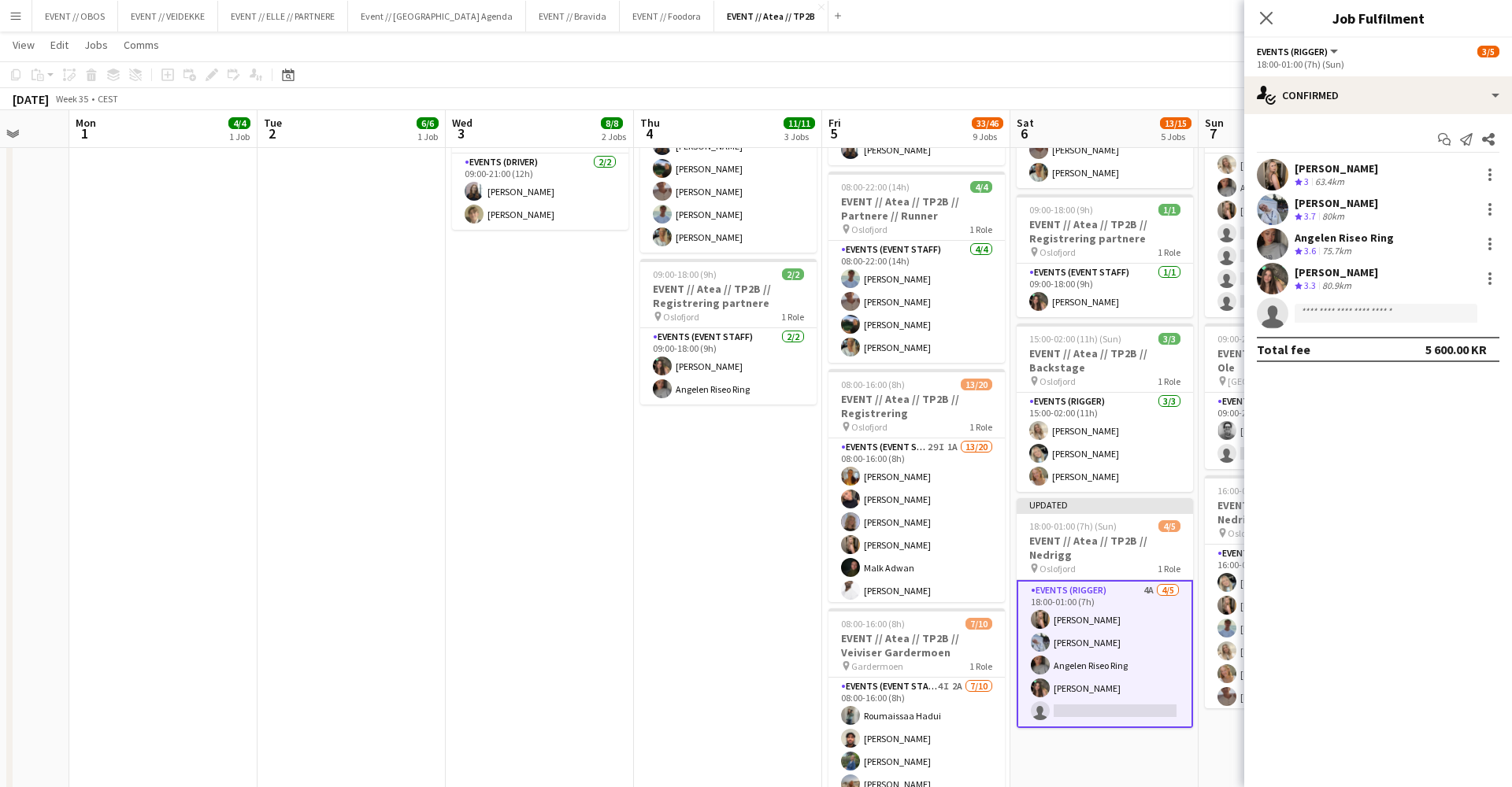
click at [1111, 106] on div "[DATE] Week 35 • CEST Publish 1 job Revert 1 job" at bounding box center [756, 99] width 1512 height 22
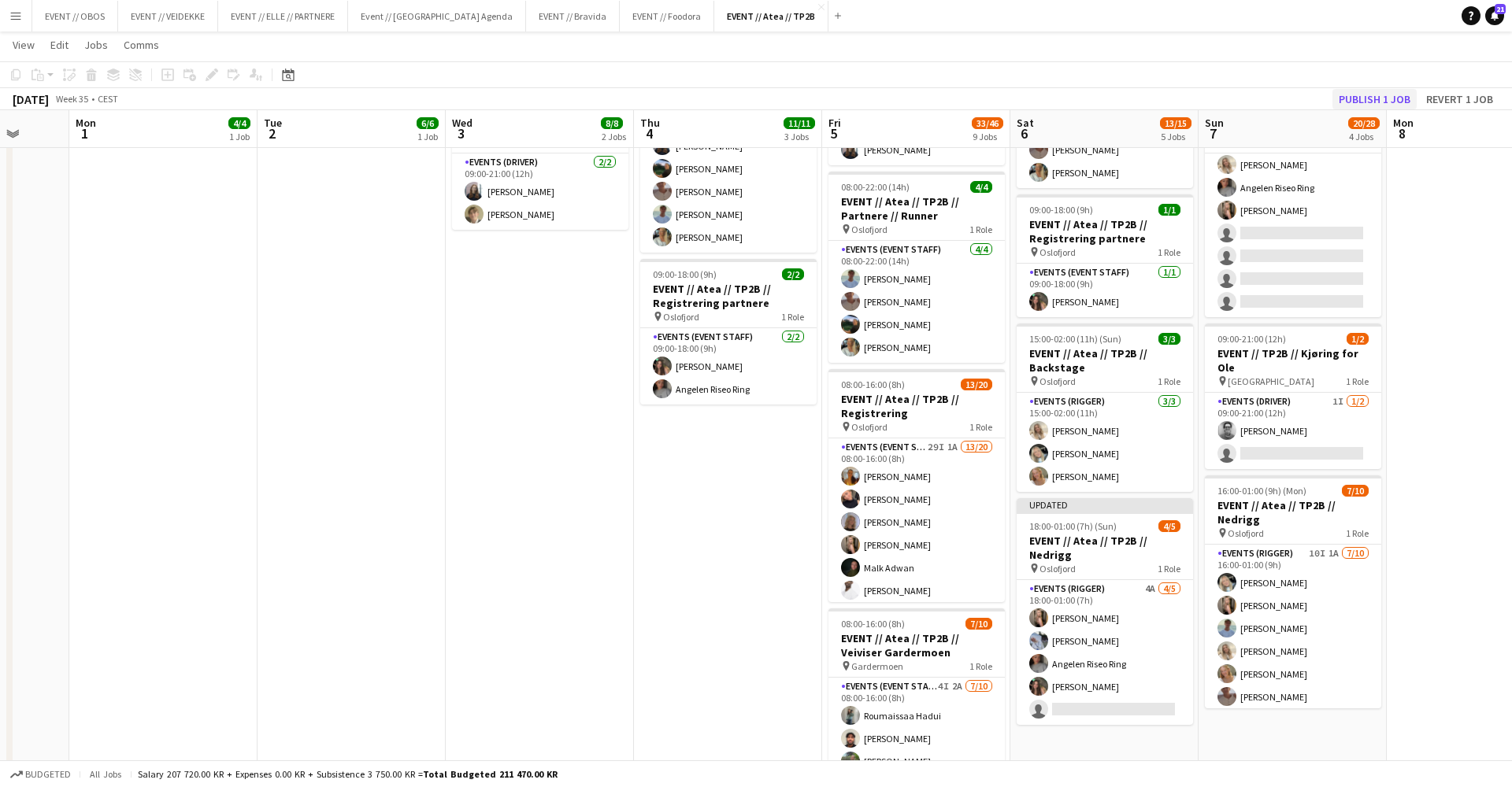
click at [1357, 99] on button "Publish 1 job" at bounding box center [1375, 99] width 84 height 20
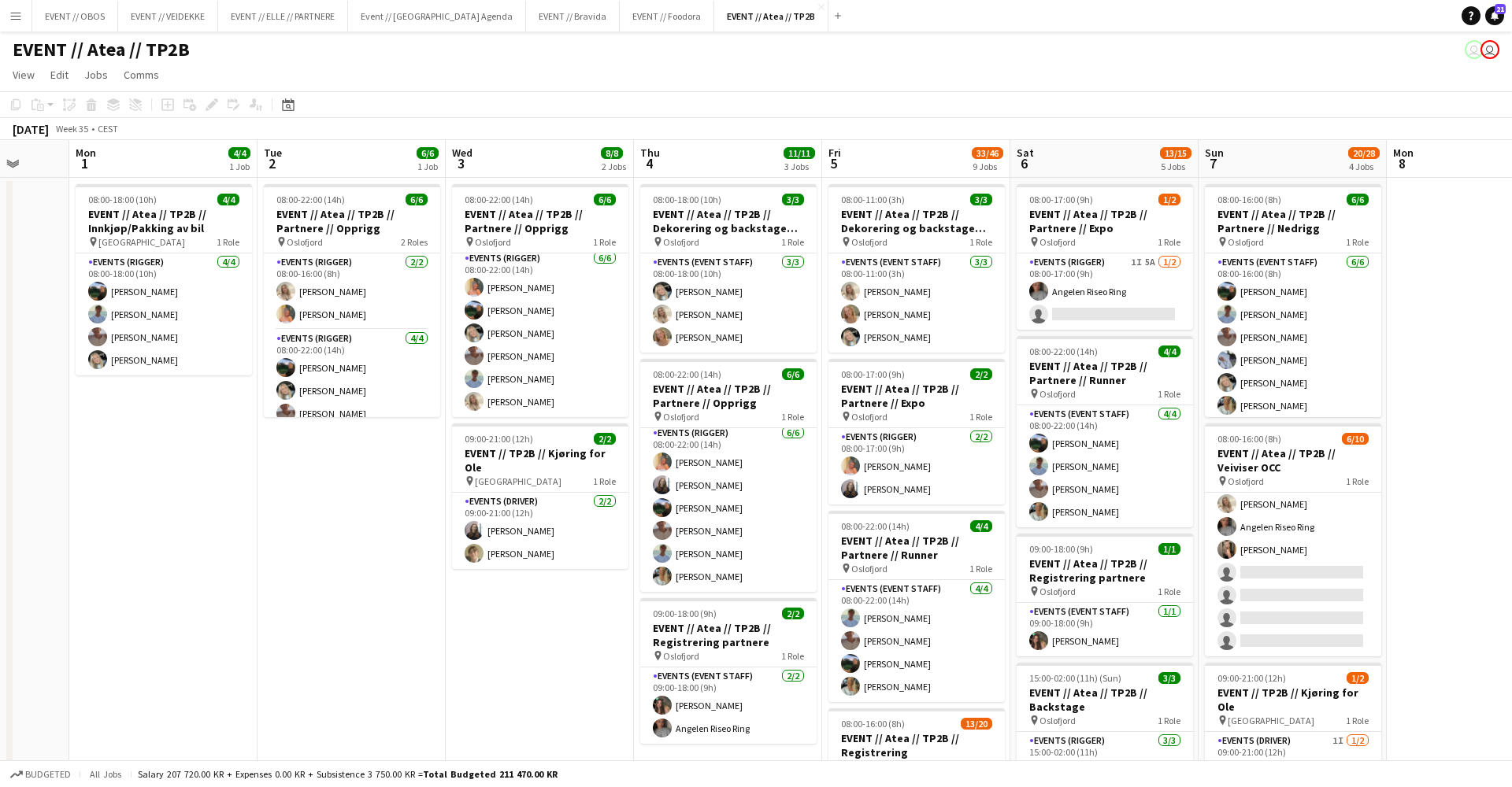
scroll to position [0, 0]
click at [927, 47] on div "EVENT // Atea // TP2B user user" at bounding box center [756, 46] width 1512 height 30
click at [396, 64] on app-page-menu "View Day view expanded Day view collapsed Month view Date picker Jump to [DATE]…" at bounding box center [756, 76] width 1512 height 30
click at [422, 79] on app-page-menu "View Day view expanded Day view collapsed Month view Date picker Jump to [DATE]…" at bounding box center [756, 76] width 1512 height 30
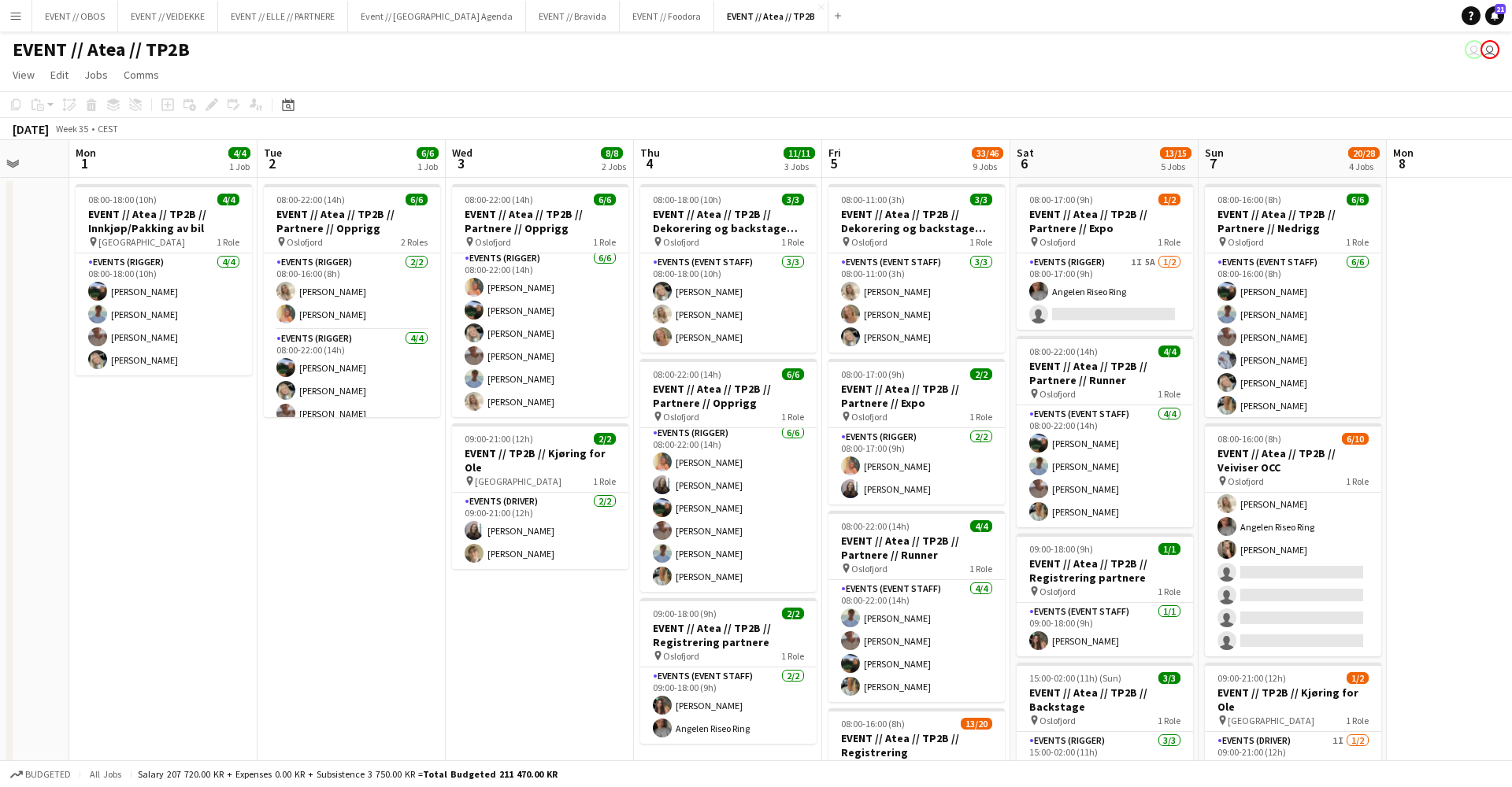
click at [465, 94] on app-toolbar "Copy Paste Paste Command V Paste with crew Command Shift V Paste linked Job [GE…" at bounding box center [756, 105] width 1512 height 27
click at [260, 73] on app-page-menu "View Day view expanded Day view collapsed Month view Date picker Jump to [DATE]…" at bounding box center [756, 76] width 1512 height 30
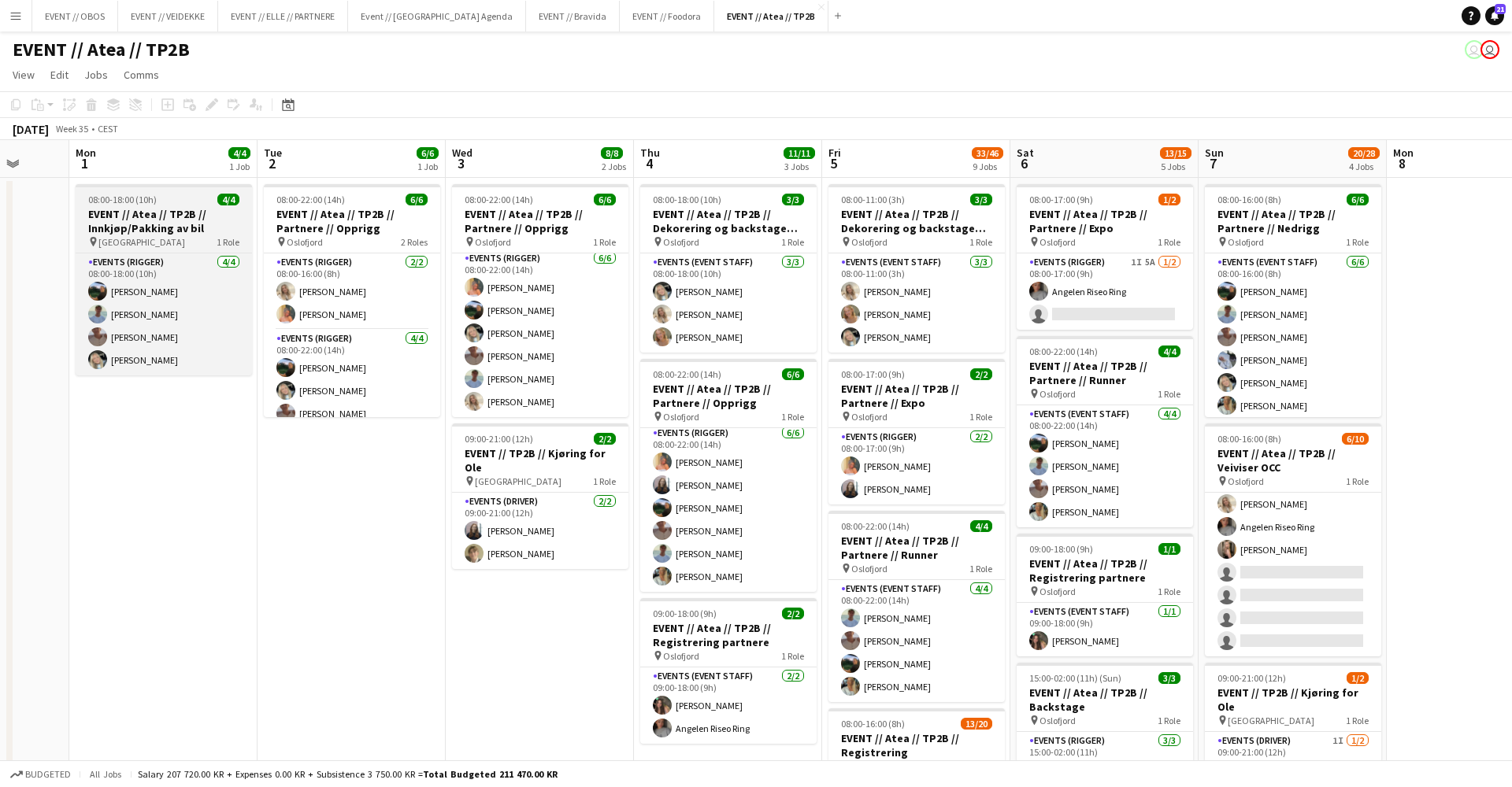
click at [159, 248] on div "pin Oslo 1 Role" at bounding box center [164, 241] width 177 height 12
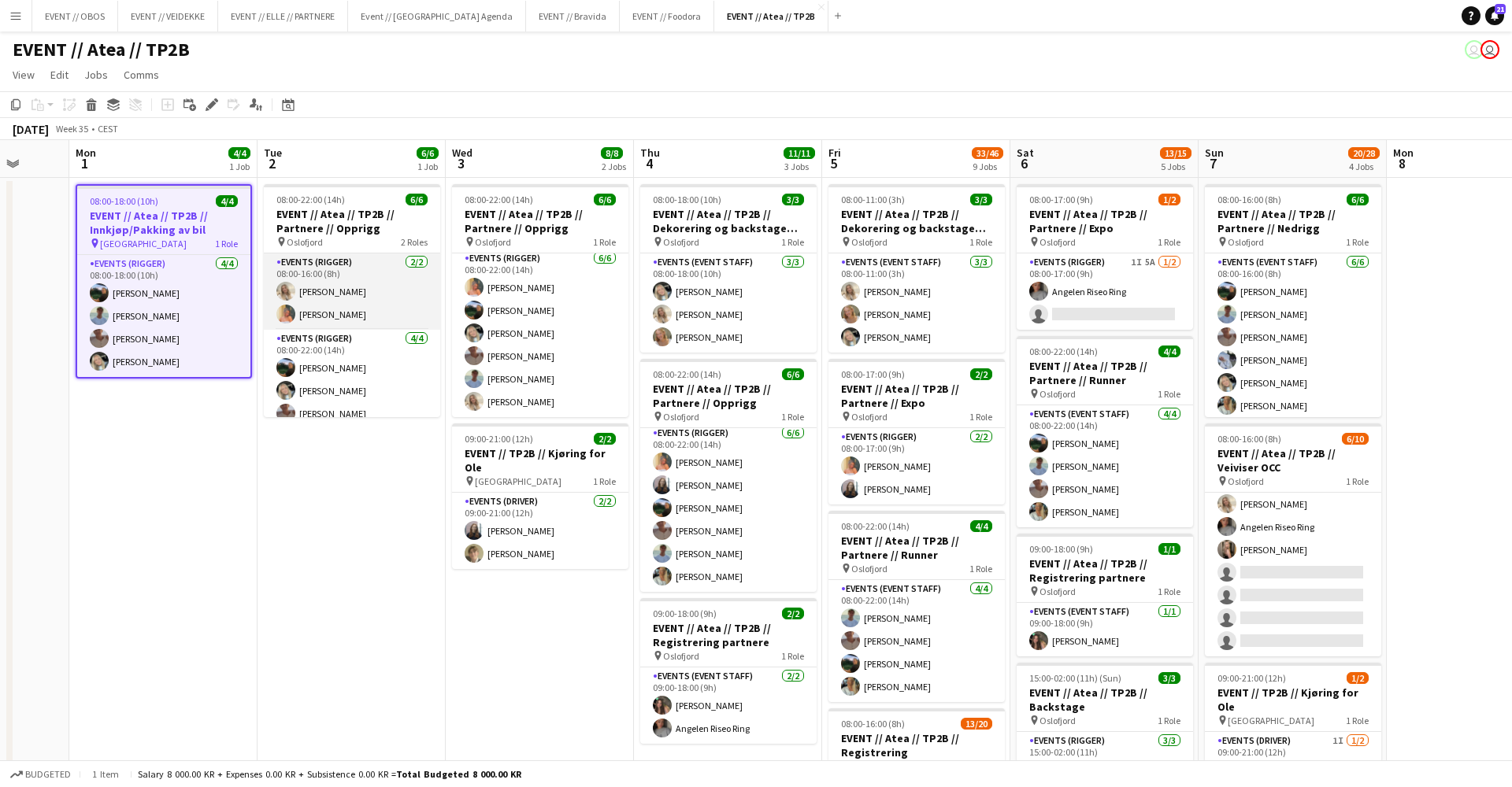
click at [302, 263] on app-card-role "Events (Rigger) [DATE] 08:00-16:00 (8h) [PERSON_NAME] [PERSON_NAME]" at bounding box center [352, 292] width 177 height 77
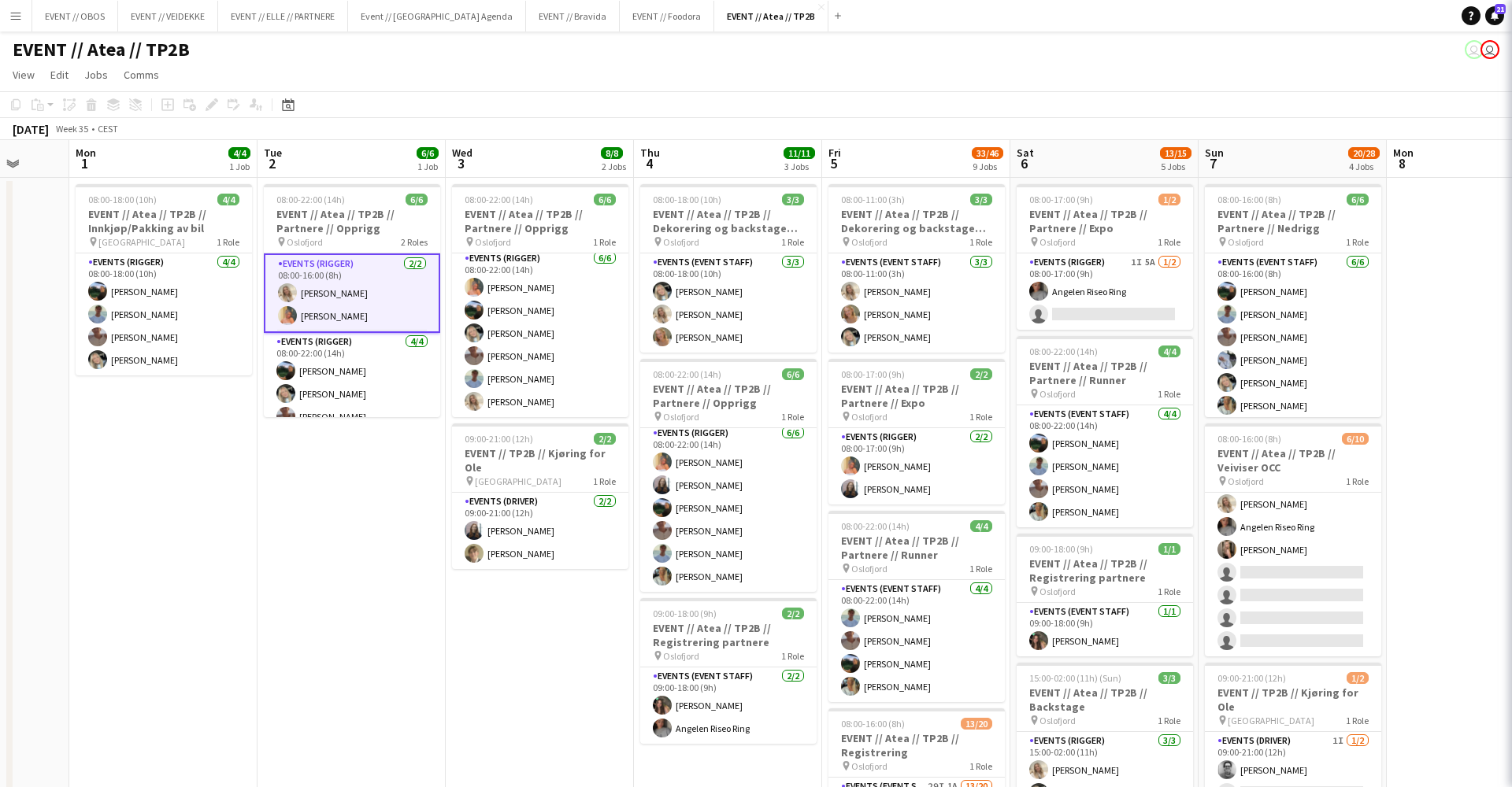
scroll to position [0, 683]
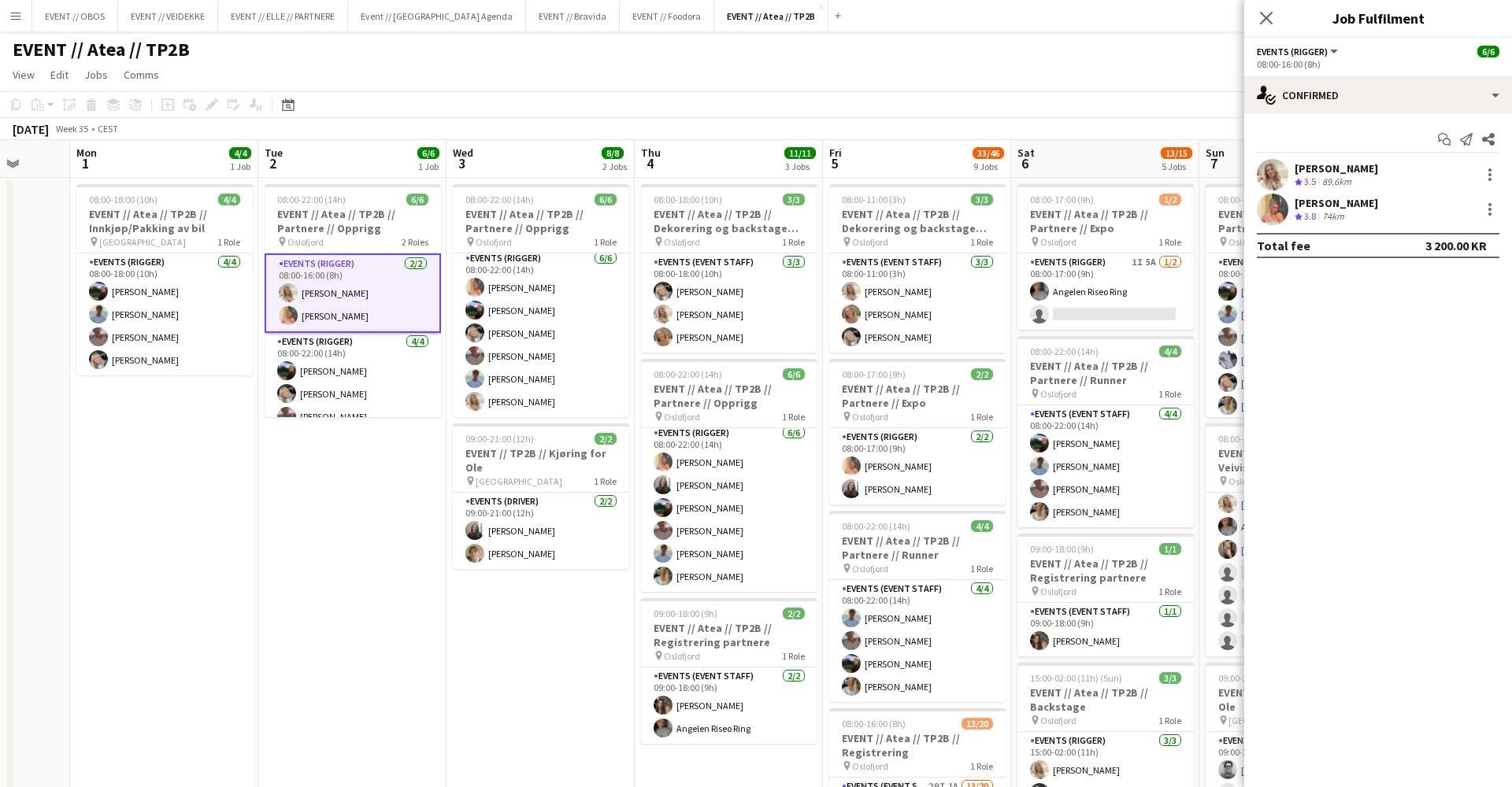
click at [460, 101] on app-toolbar "Copy Paste Paste Command V Paste with crew Command Shift V Paste linked Job [GE…" at bounding box center [756, 105] width 1512 height 27
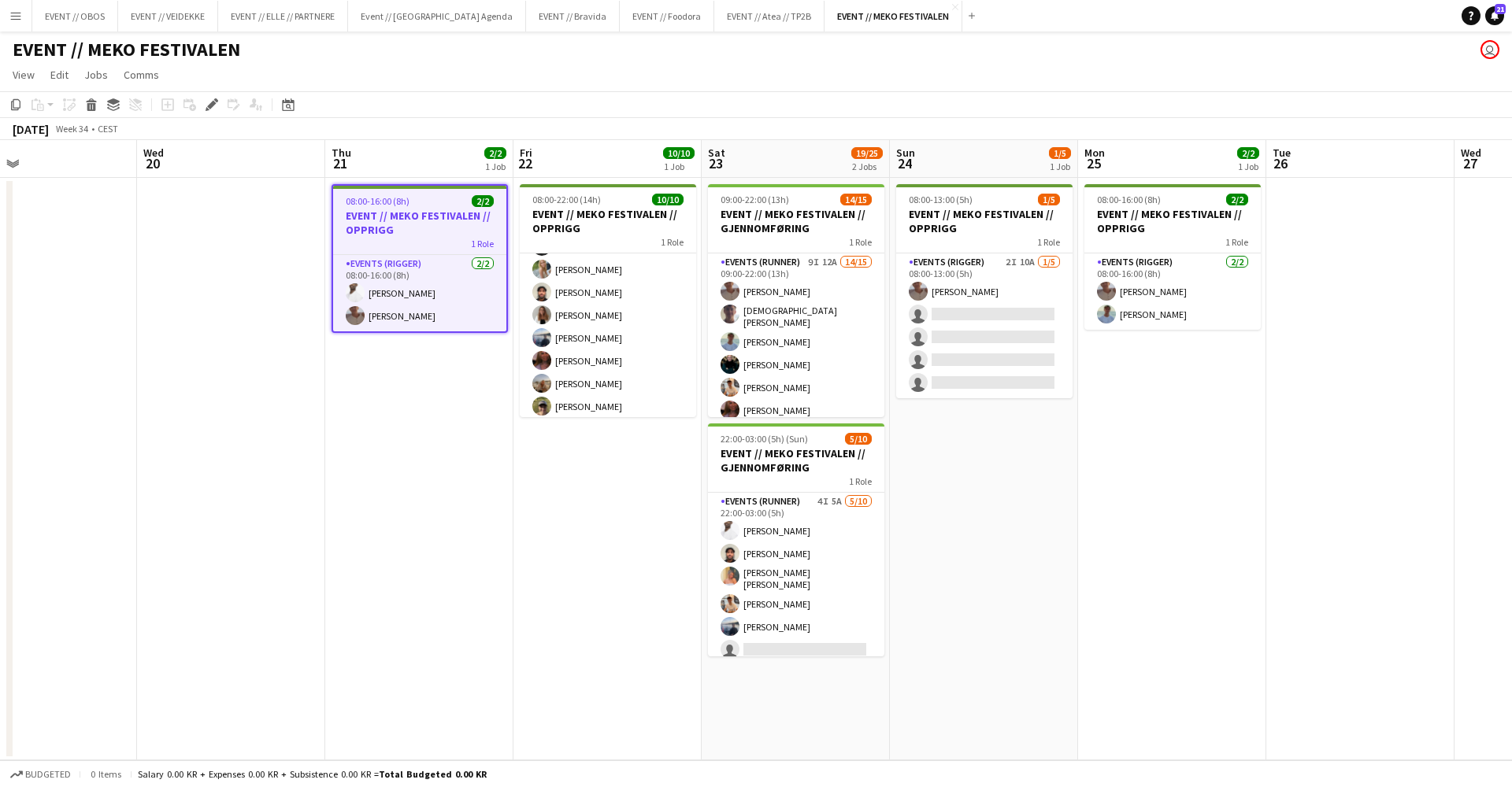
click at [388, 108] on app-toolbar "Copy Paste Paste Command V Paste with crew Command Shift V Paste linked Job [GE…" at bounding box center [756, 105] width 1512 height 27
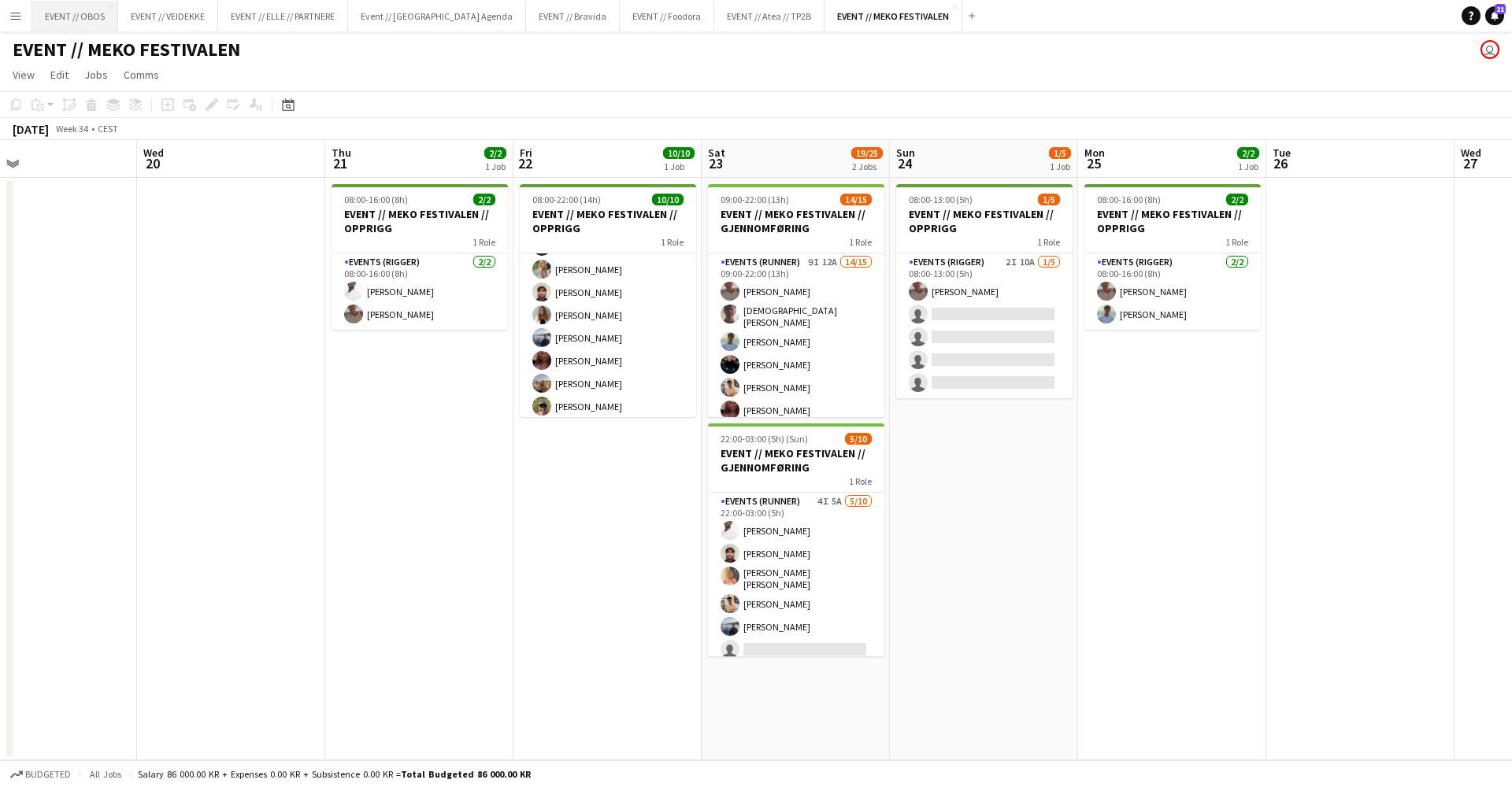
click at [84, 20] on button "EVENT // OBOS Close" at bounding box center [75, 16] width 85 height 31
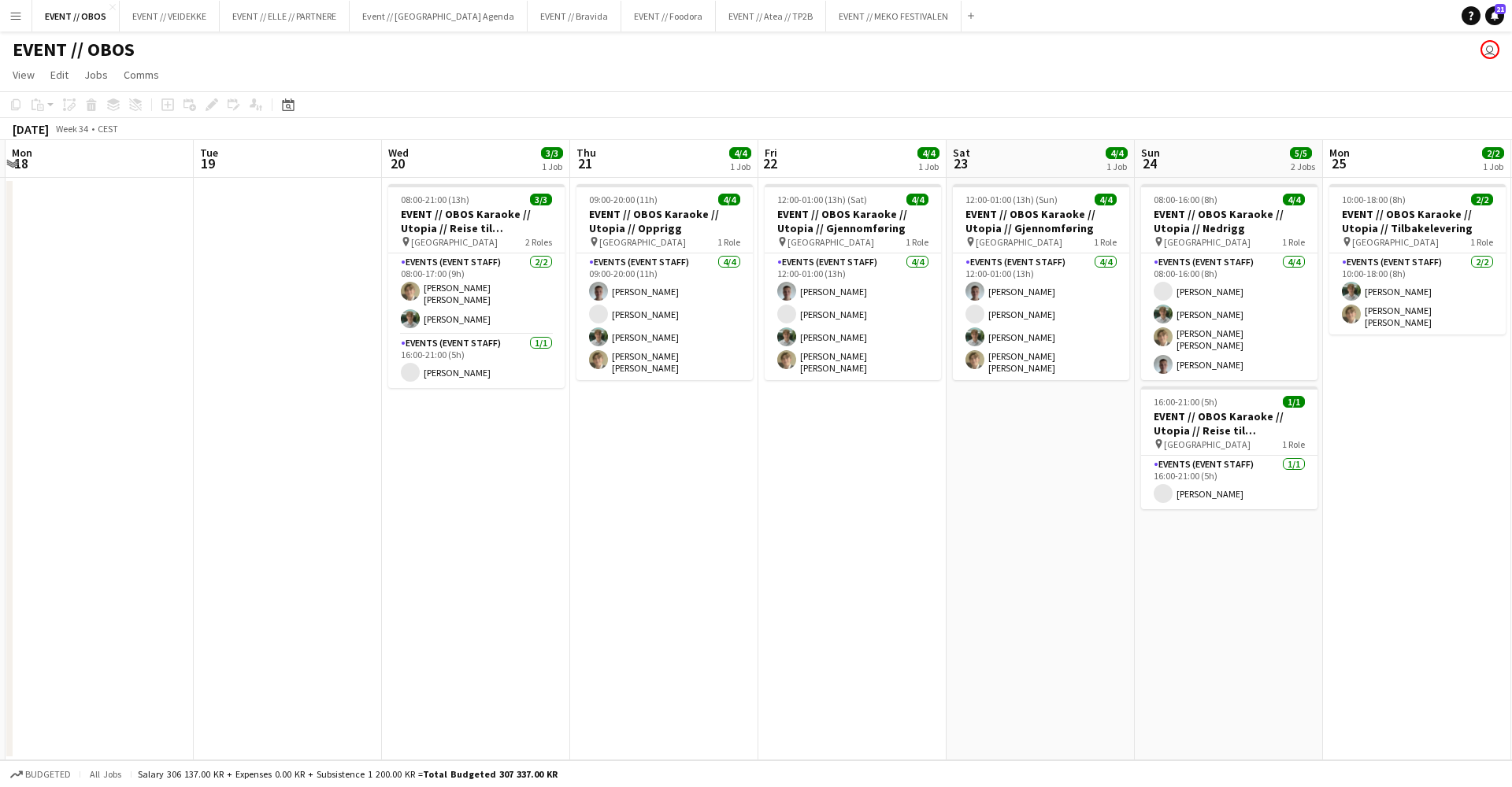
scroll to position [0, 795]
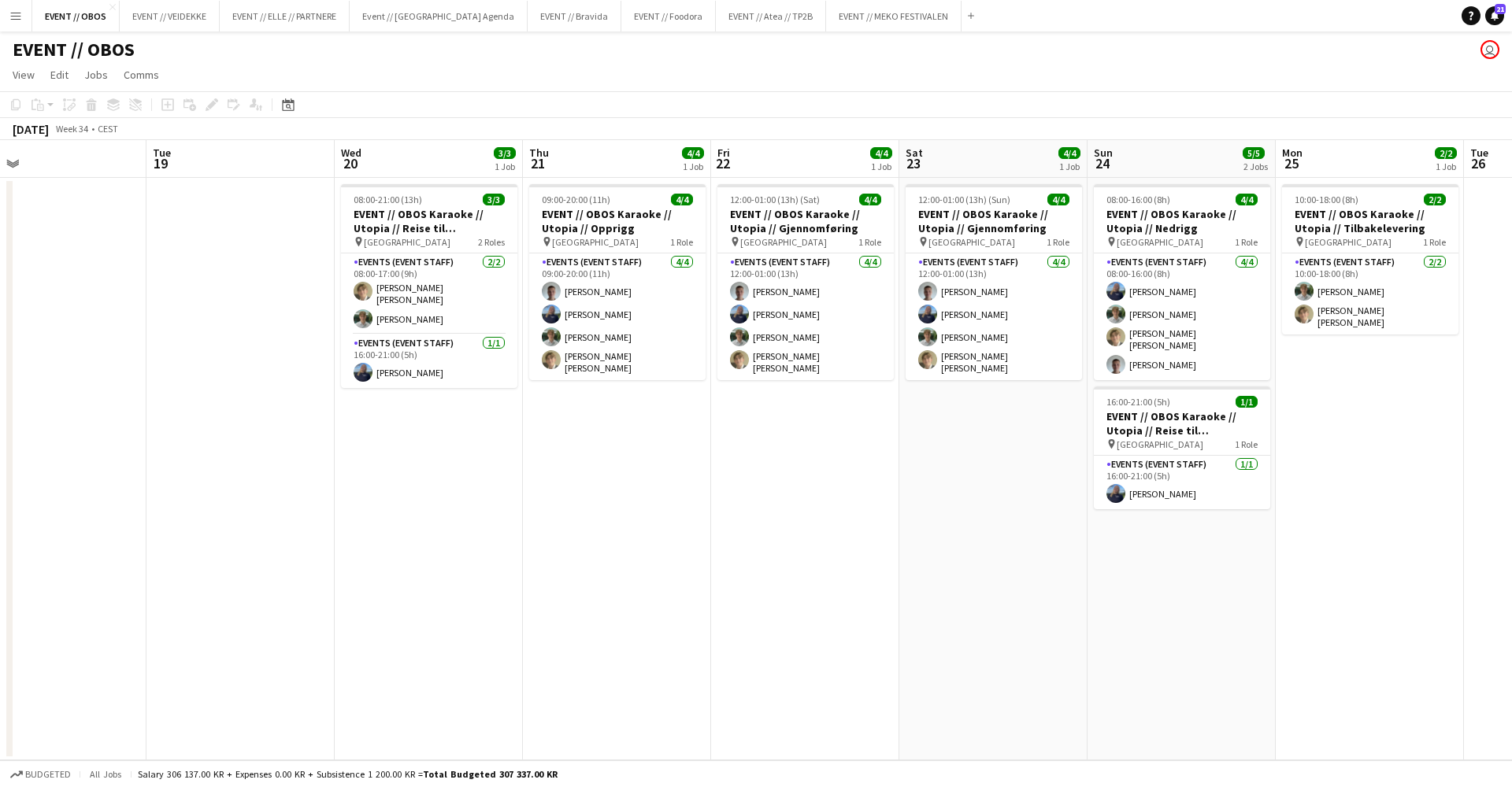
click at [691, 569] on app-date-cell "09:00-20:00 (11h) 4/4 EVENT // OBOS Karaoke // Utopia // Opprigg pin Stavanger …" at bounding box center [617, 468] width 188 height 583
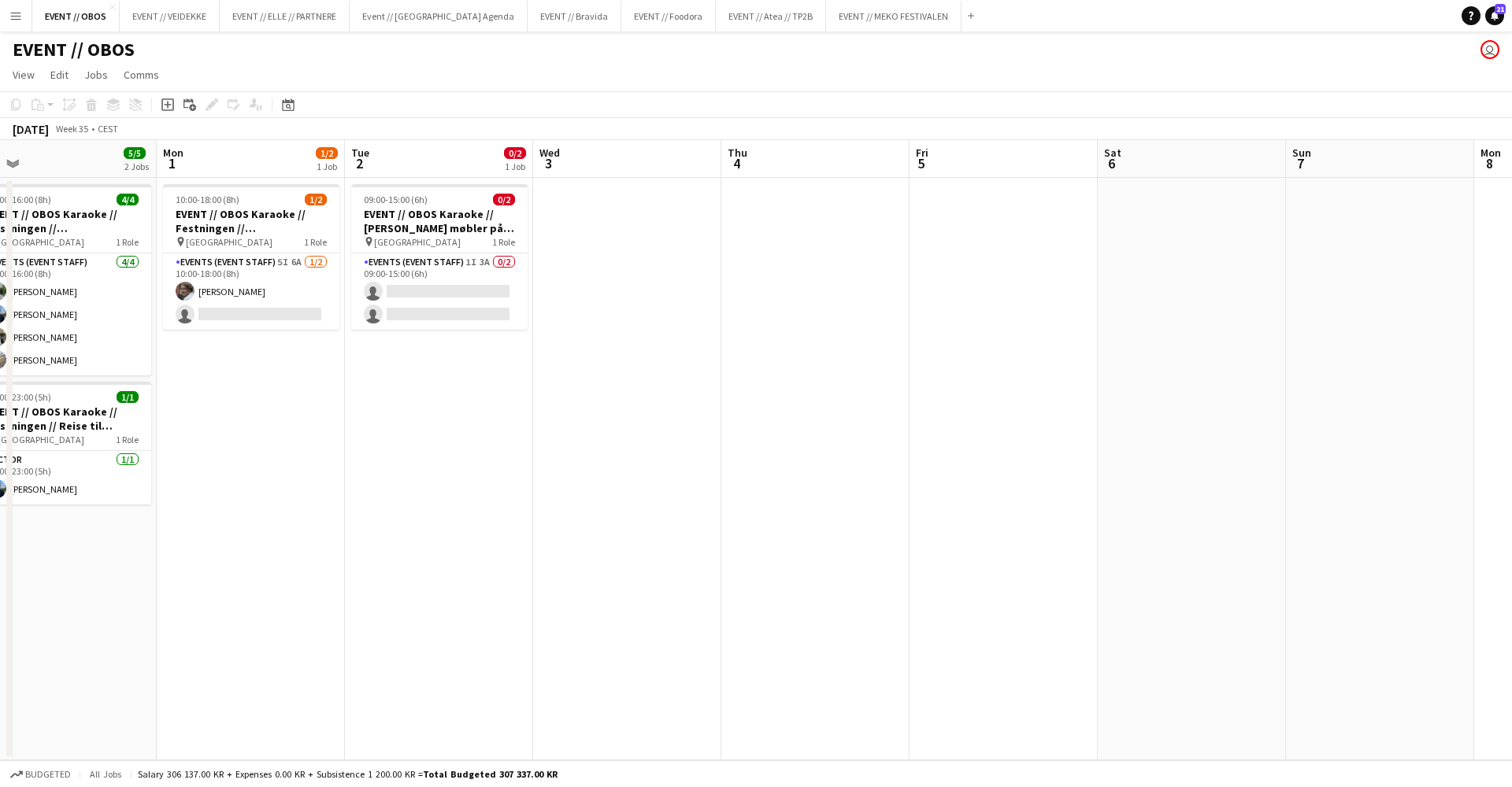
scroll to position [0, 538]
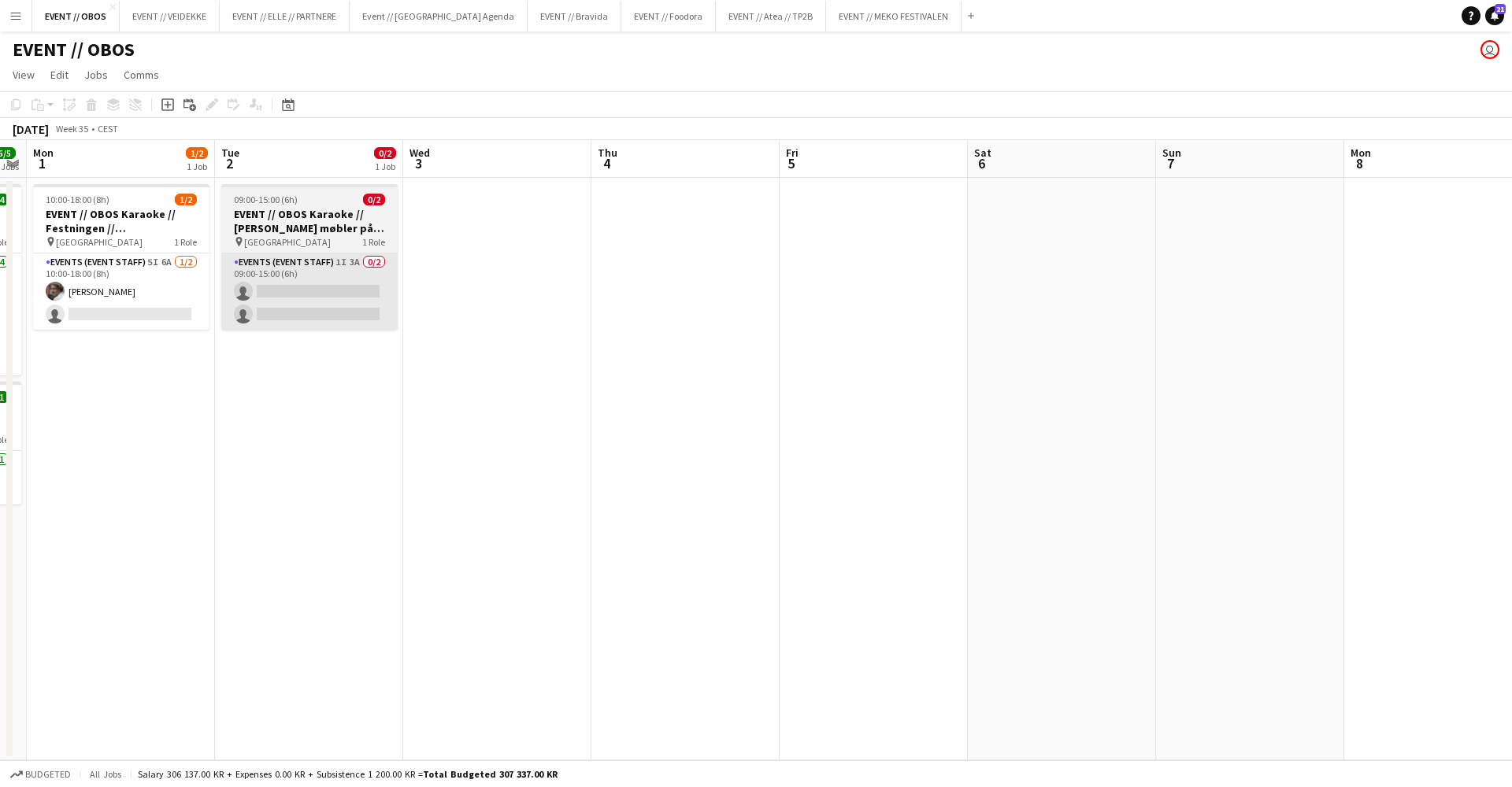
click at [341, 274] on app-card-role "Events (Event Staff) 1I 3A 0/2 09:00-15:00 (6h) single-neutral-actions single-n…" at bounding box center [310, 292] width 177 height 77
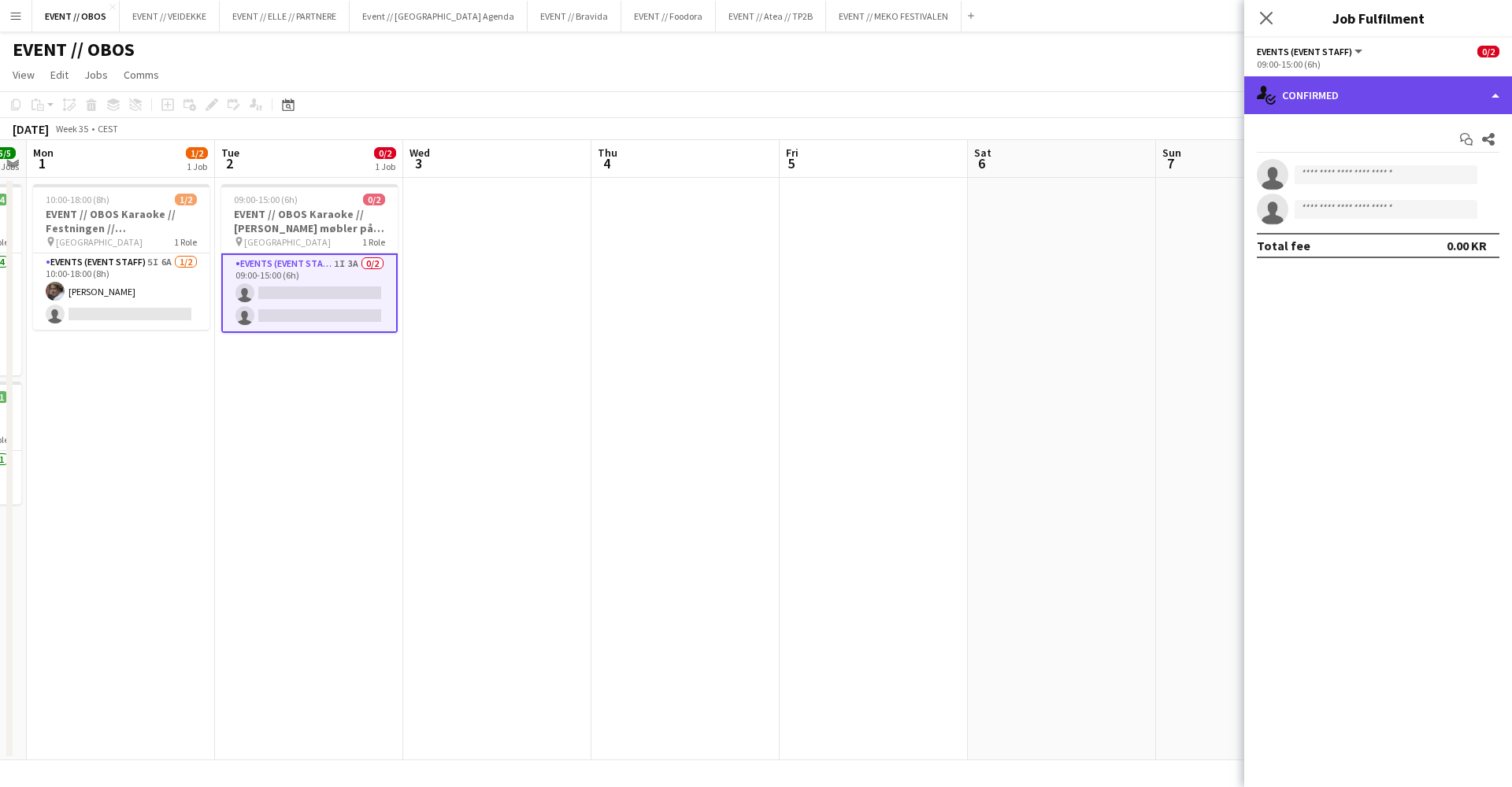
click at [1287, 107] on div "single-neutral-actions-check-2 Confirmed" at bounding box center [1378, 95] width 268 height 37
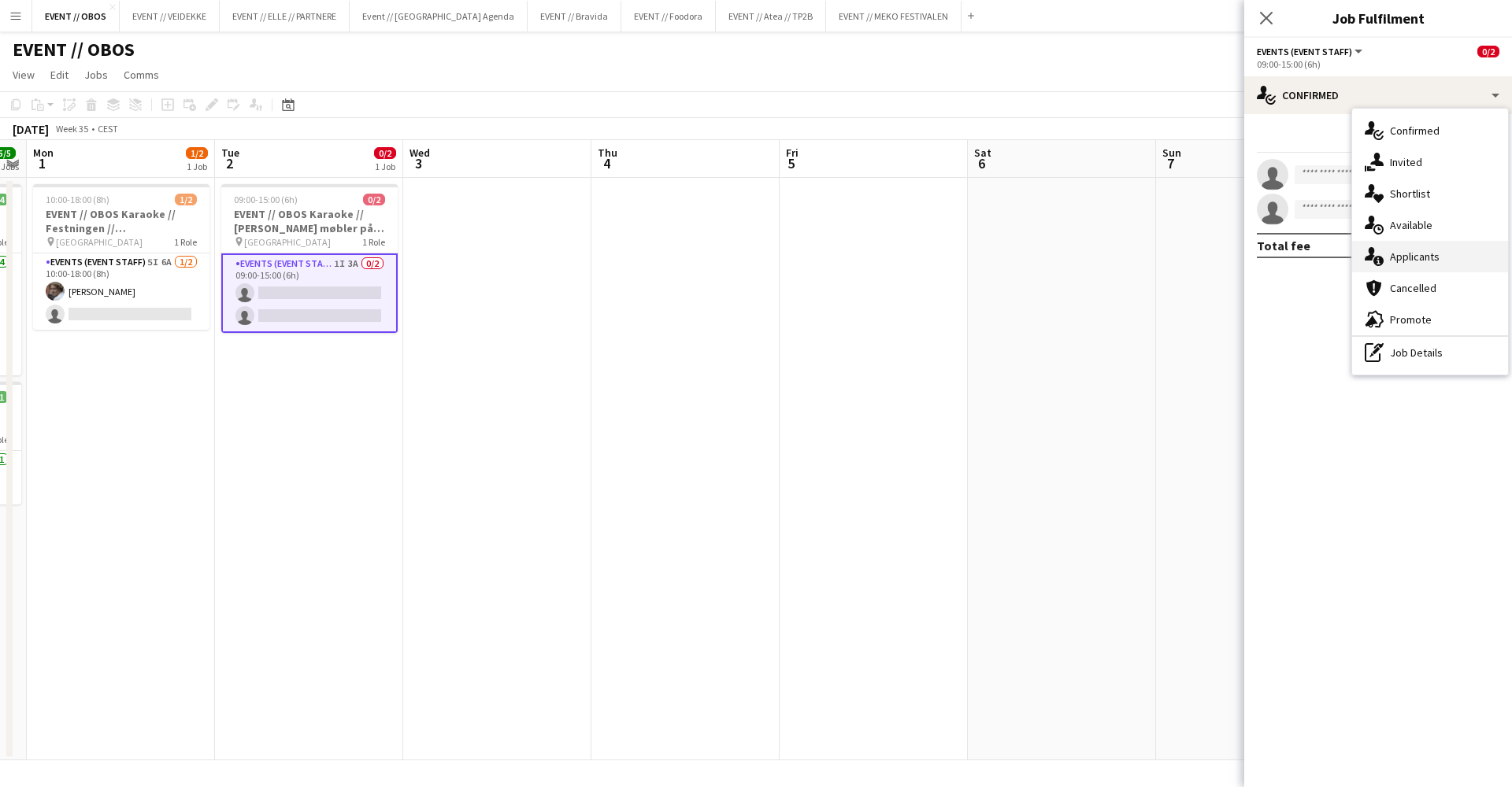
click at [1390, 250] on div "single-neutral-actions-information Applicants" at bounding box center [1430, 256] width 156 height 32
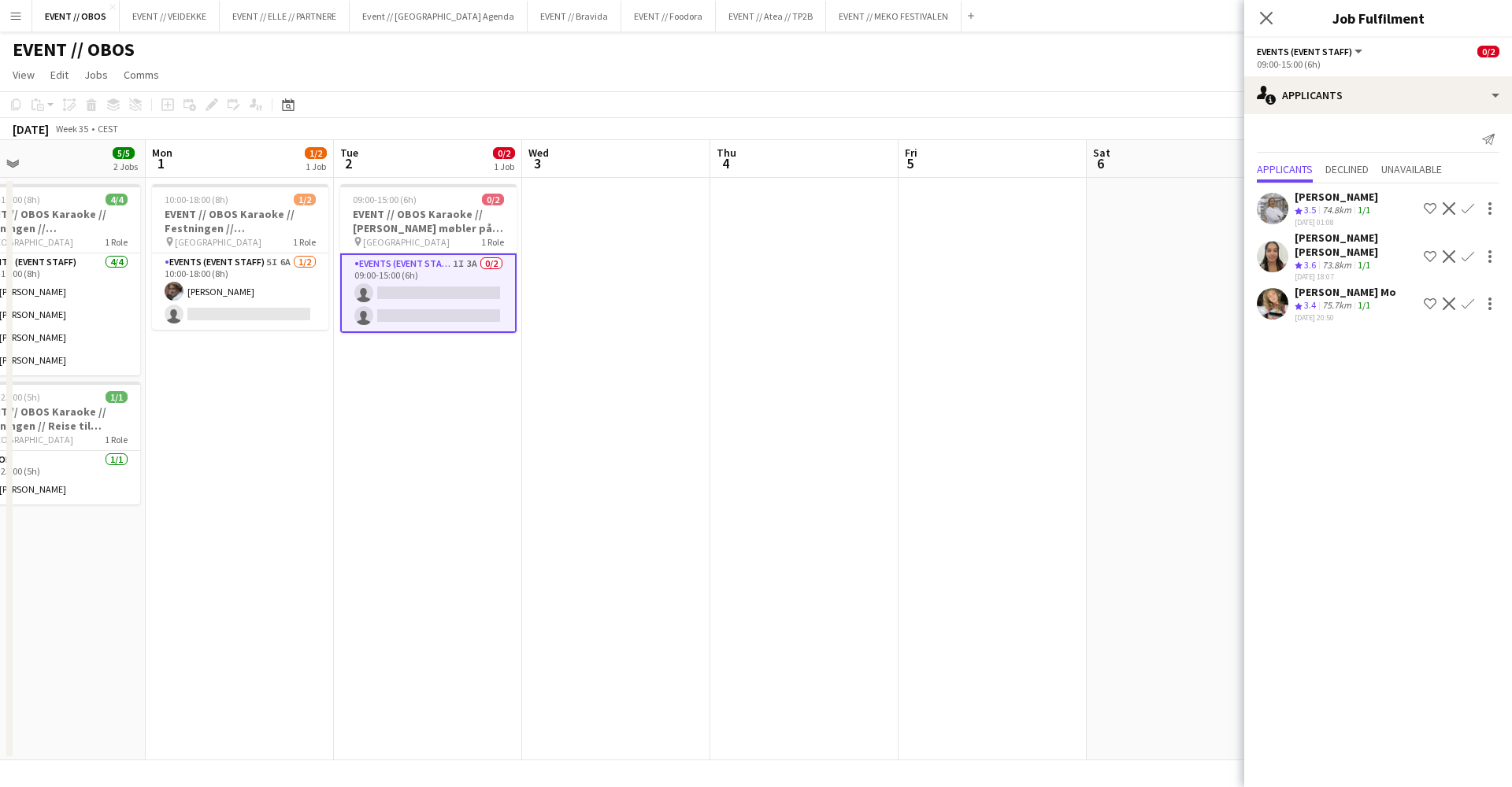
scroll to position [0, 321]
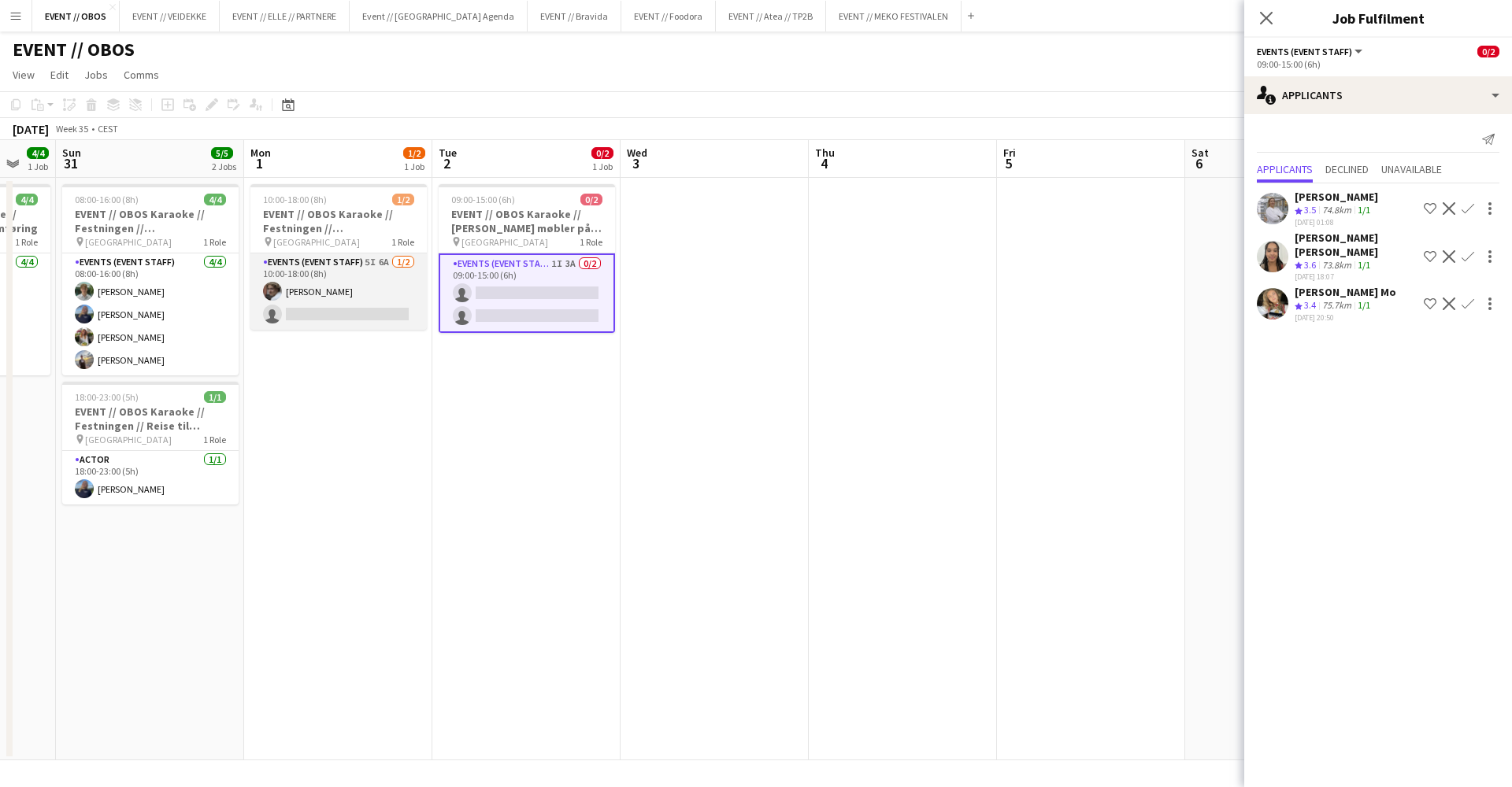
click at [415, 287] on app-card-role "Events (Event Staff) 5I 6A 1/2 10:00-18:00 (8h) Jesper Roth single-neutral-acti…" at bounding box center [339, 292] width 177 height 77
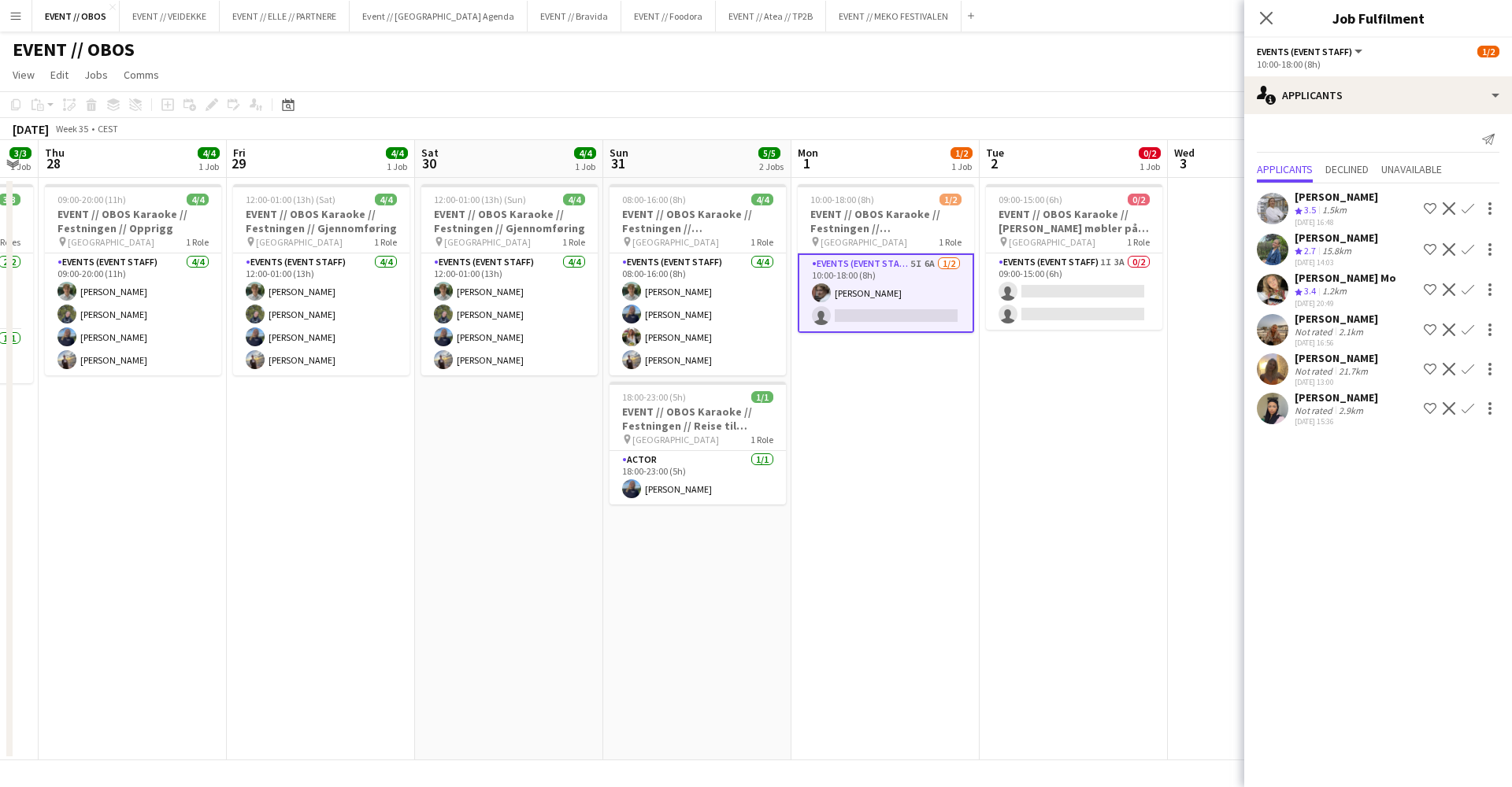
scroll to position [0, 483]
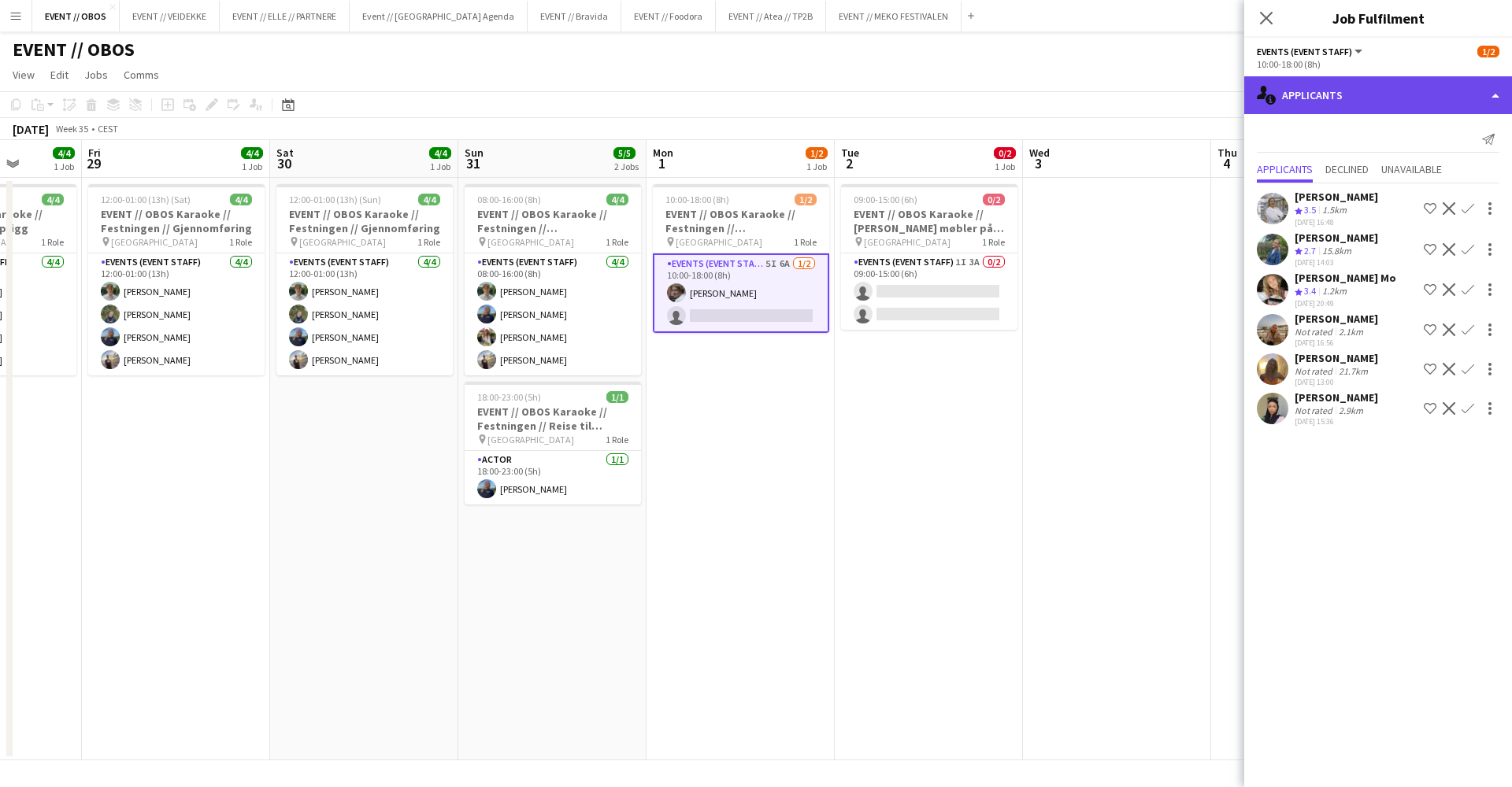
click at [1266, 97] on icon "single-neutral-actions-information" at bounding box center [1266, 95] width 19 height 19
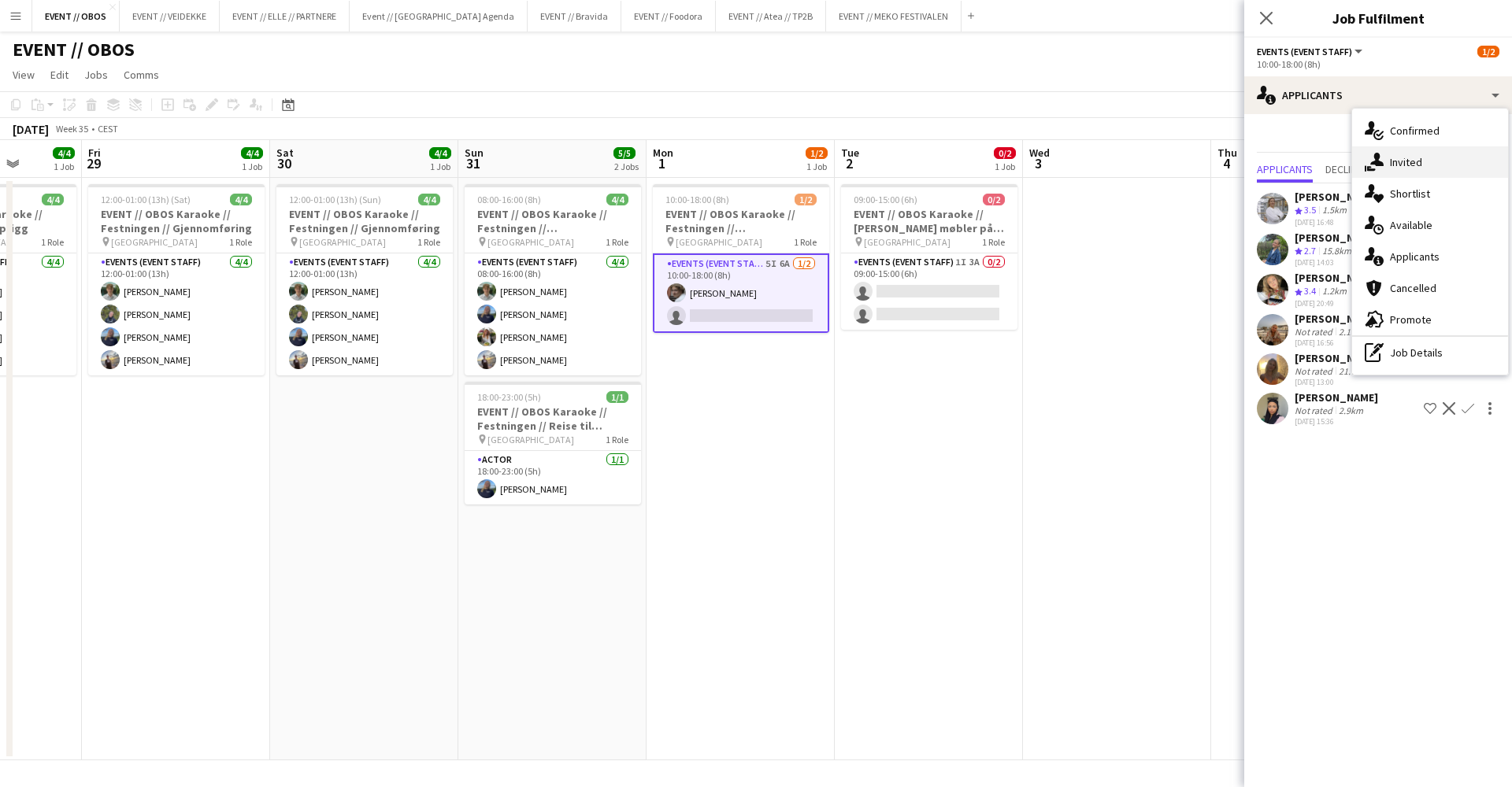
click at [1393, 164] on div "single-neutral-actions-share-1 Invited" at bounding box center [1430, 162] width 156 height 32
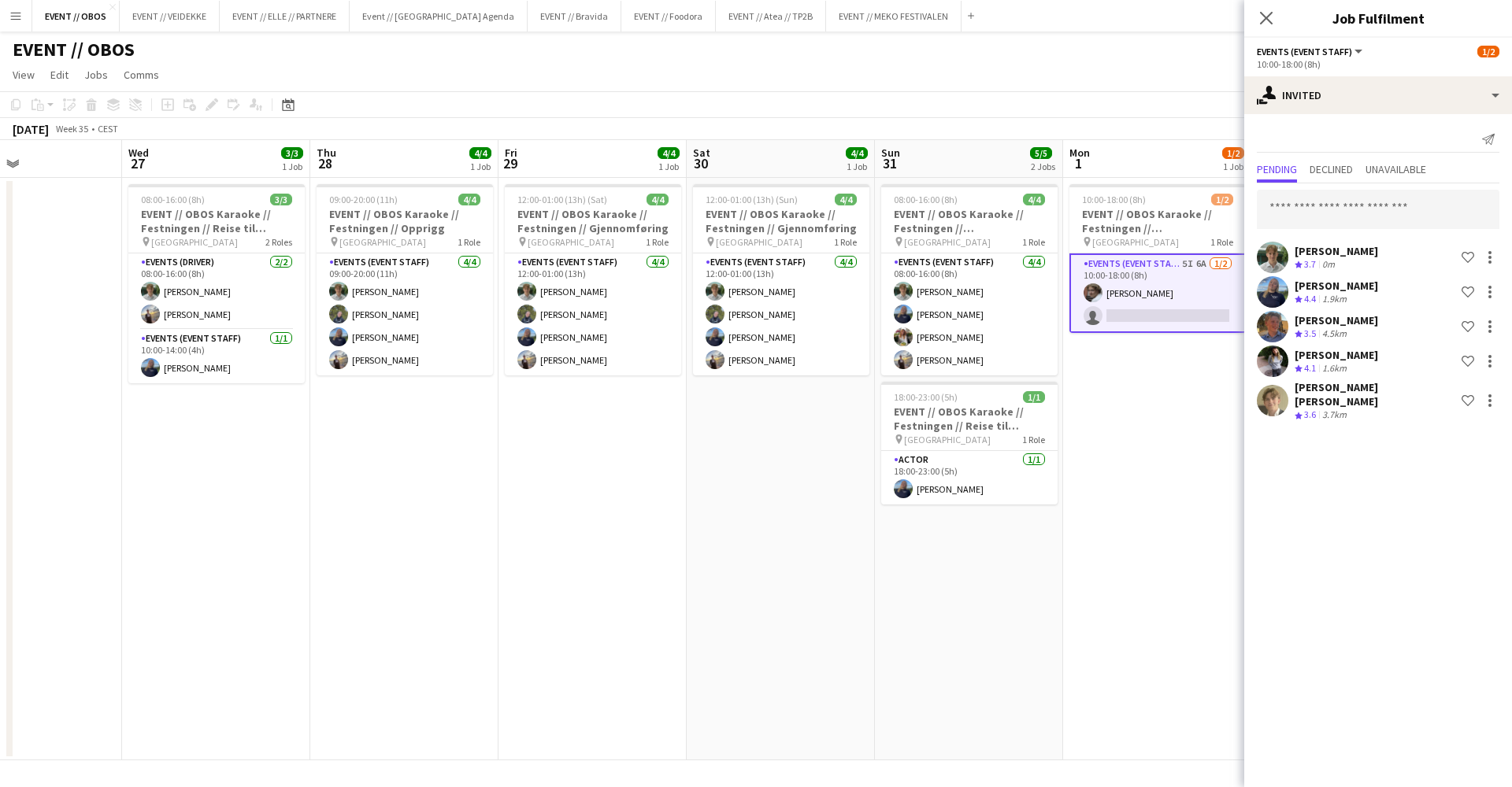
scroll to position [0, 444]
click at [1008, 560] on app-date-cell "08:00-16:00 (8h) 4/4 EVENT // OBOS Karaoke // Festningen // Nedrigg pin Trondhe…" at bounding box center [969, 468] width 188 height 583
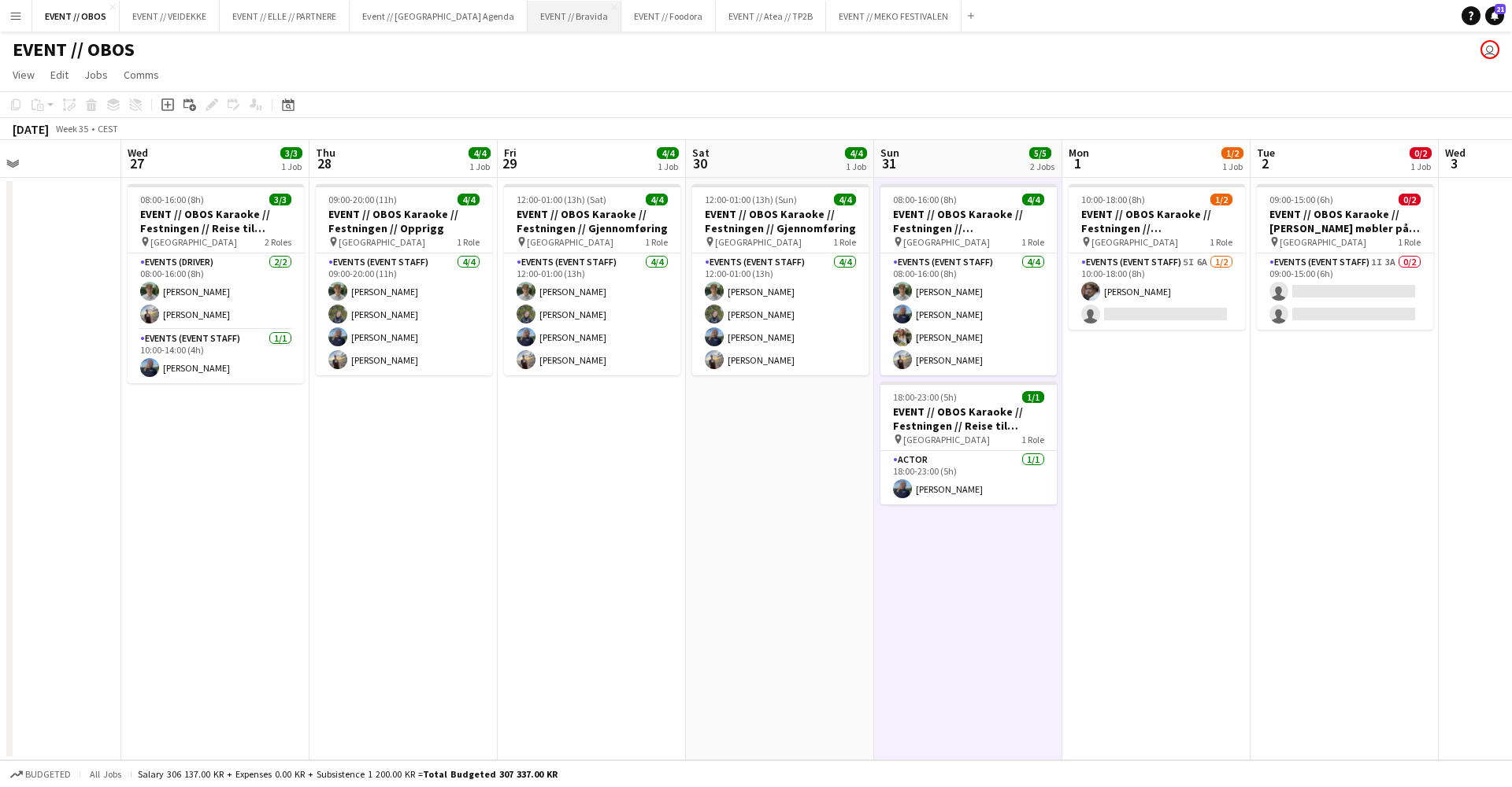
click at [531, 7] on button "EVENT // Bravida Close" at bounding box center [575, 16] width 94 height 31
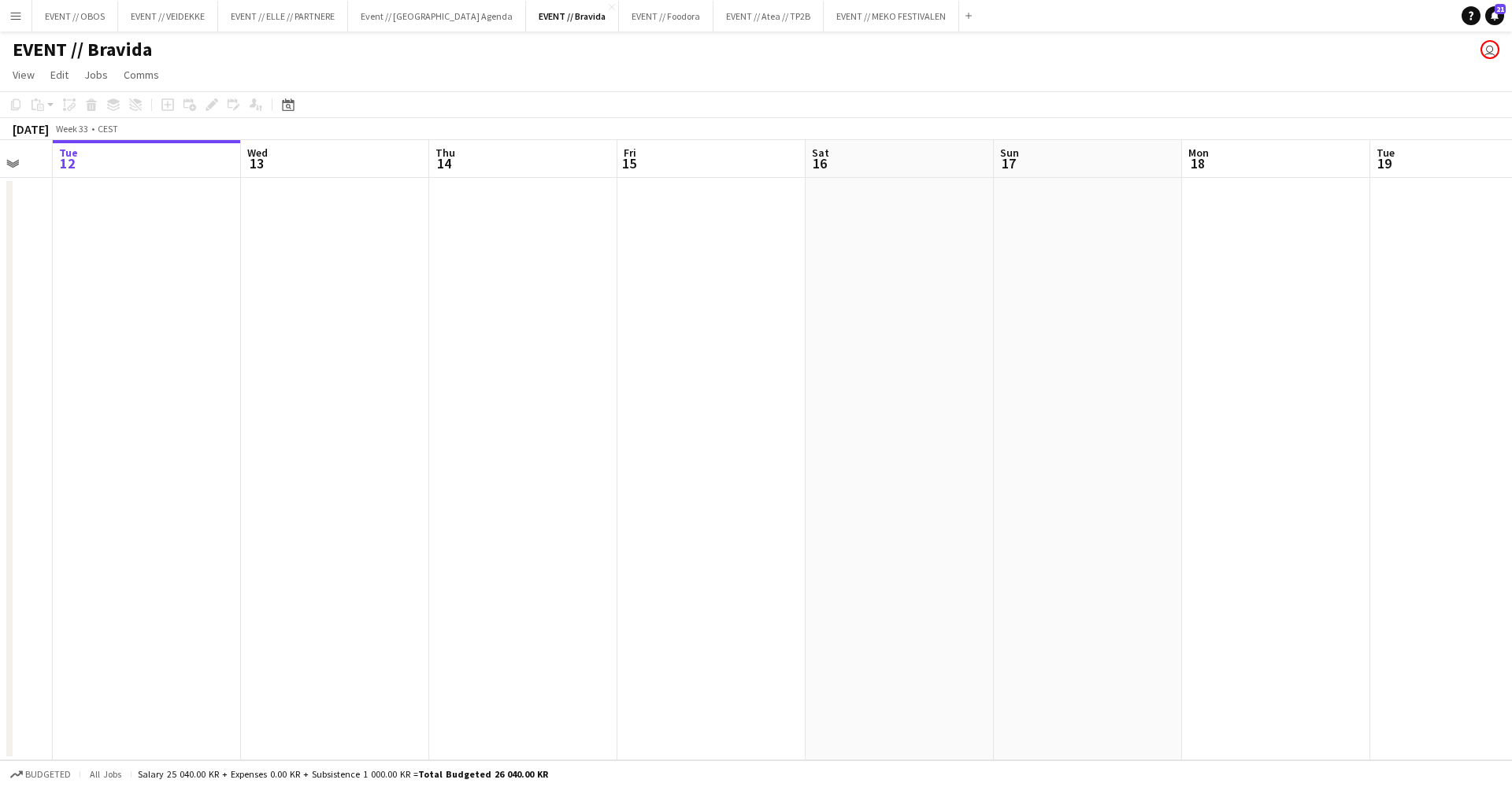
scroll to position [0, 662]
